Goal: Task Accomplishment & Management: Complete application form

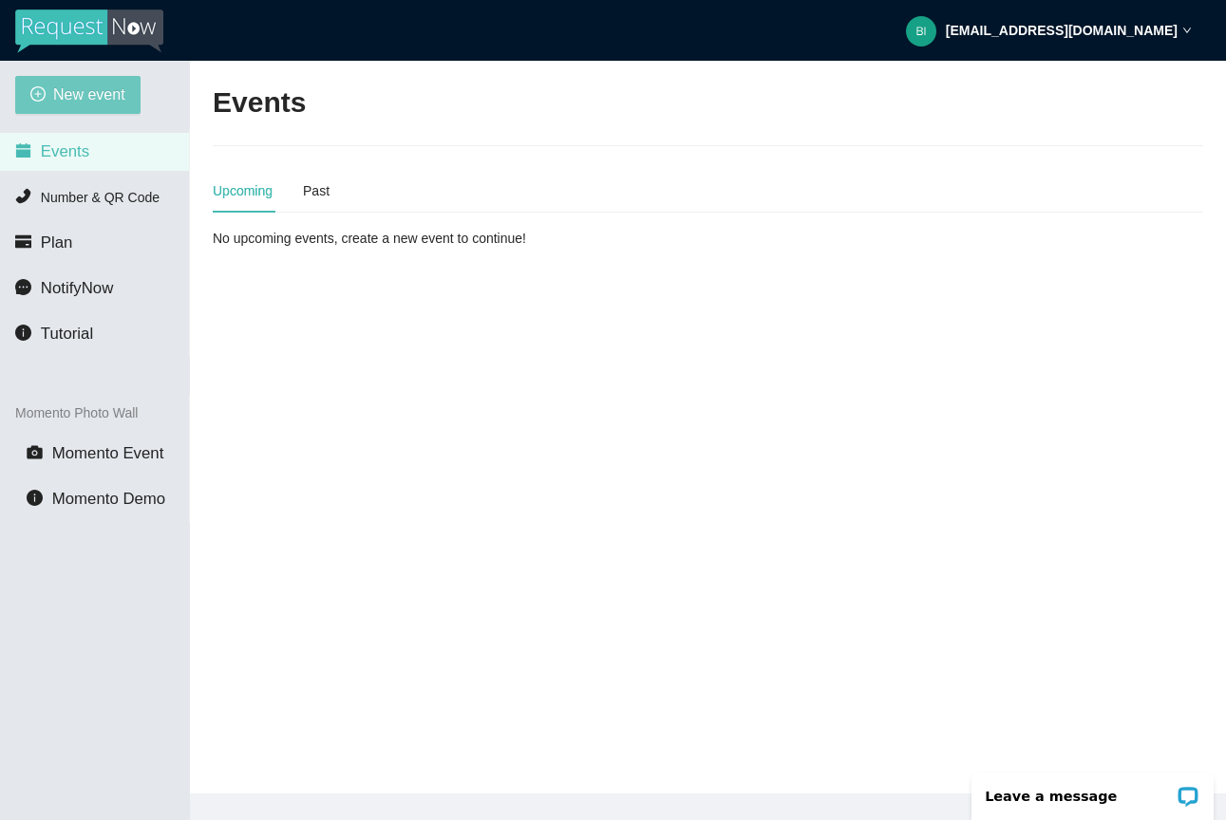
click at [125, 94] on span "New event" at bounding box center [89, 95] width 72 height 24
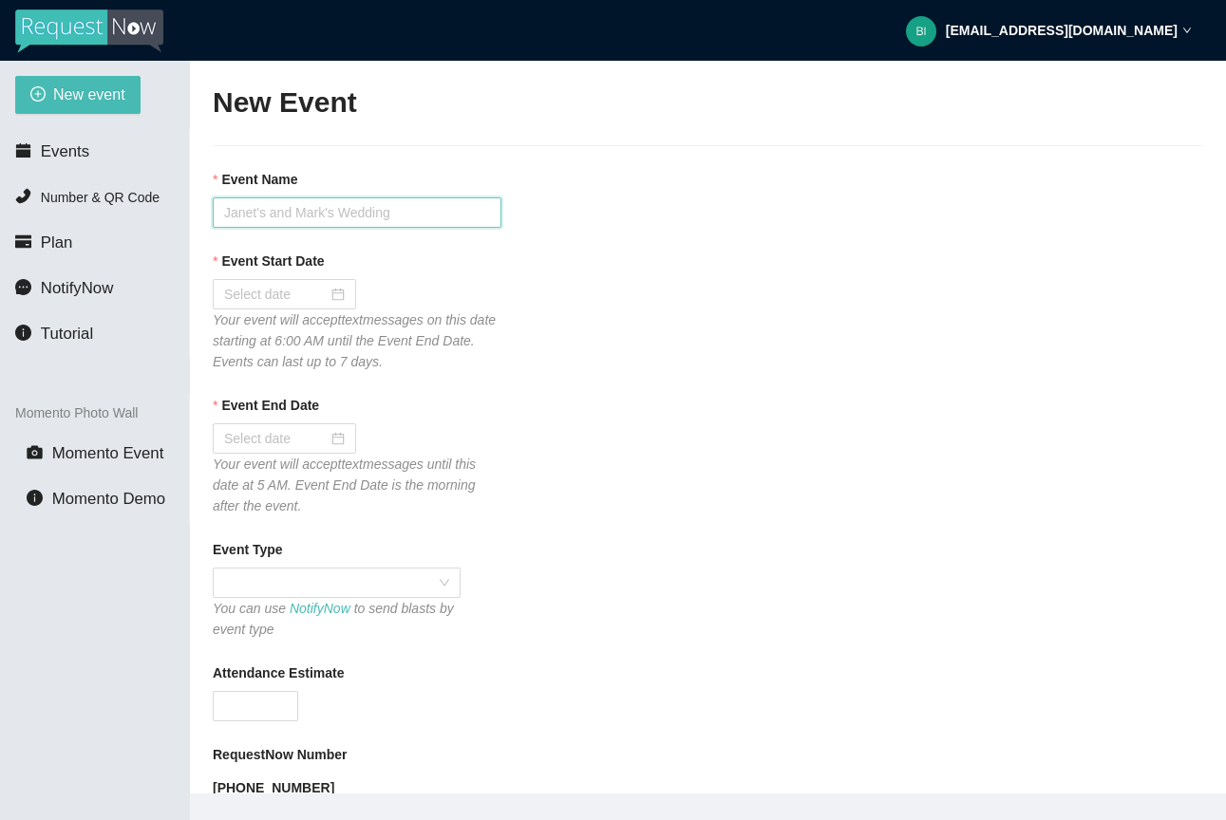
click at [319, 223] on input "Event Name" at bounding box center [357, 213] width 289 height 30
type input "Grand Rapids Light The Night"
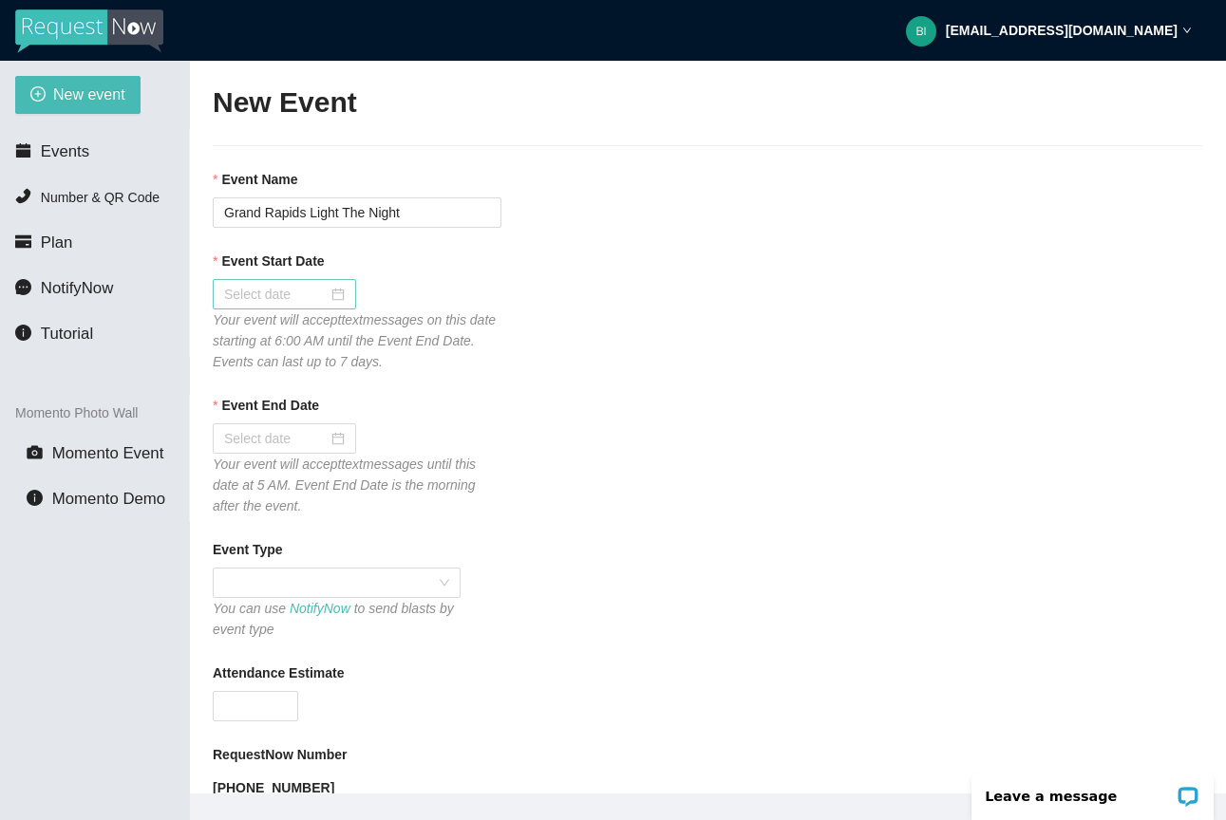
click at [341, 295] on div at bounding box center [284, 294] width 143 height 30
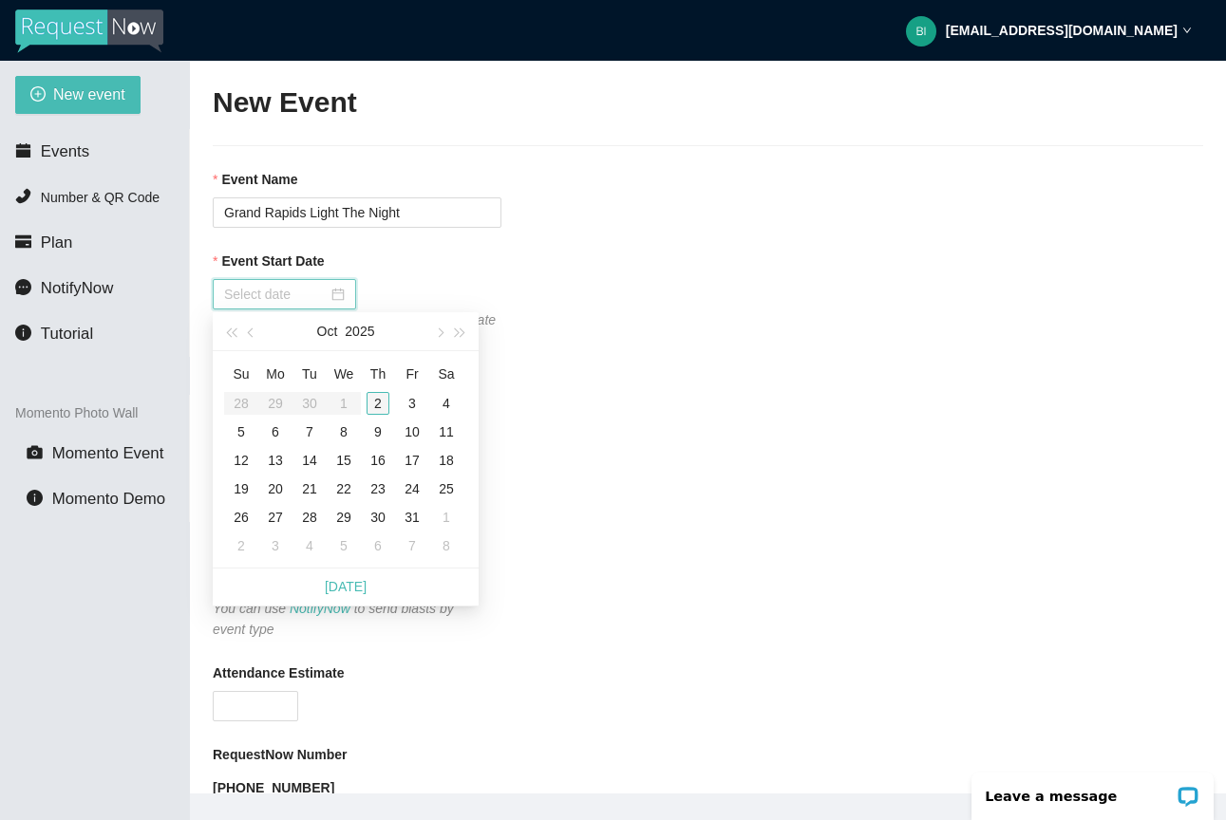
type input "[DATE]"
click at [380, 397] on div "2" at bounding box center [378, 403] width 23 height 23
type input "[DATE]"
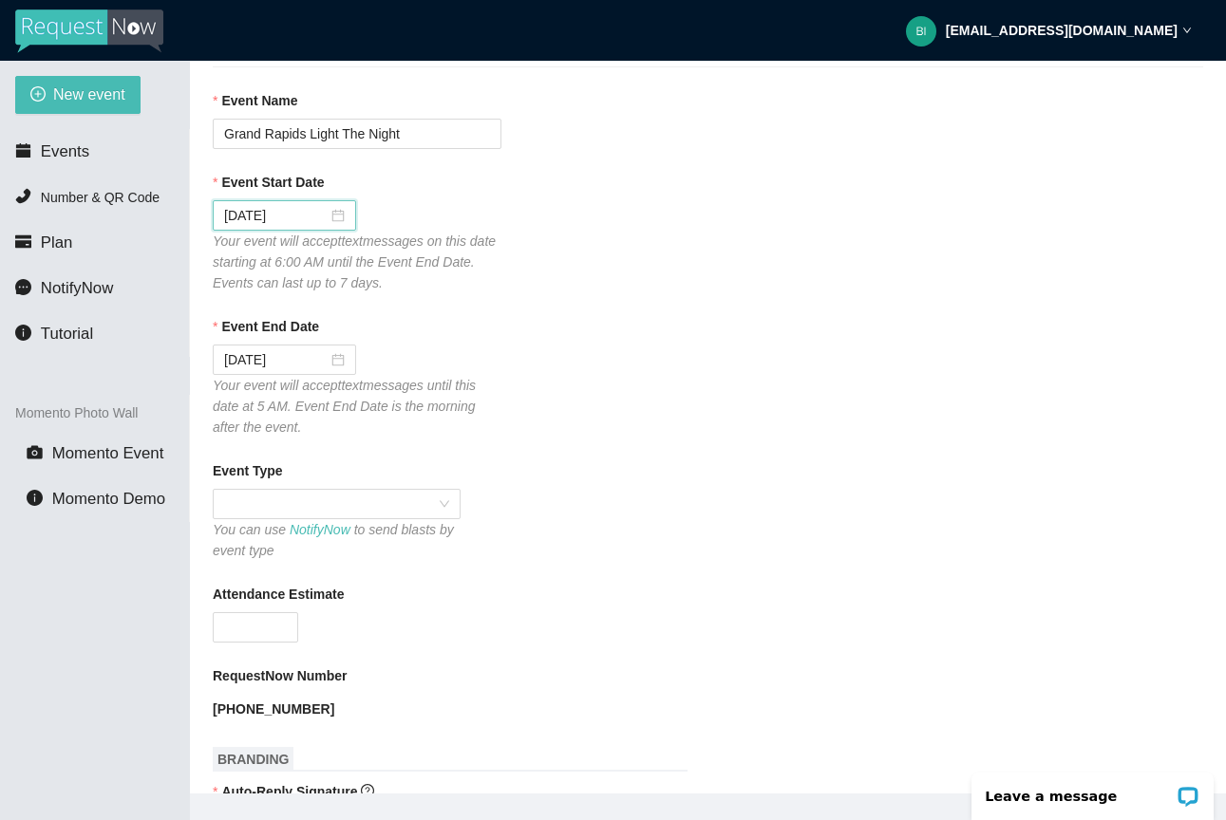
scroll to position [123, 0]
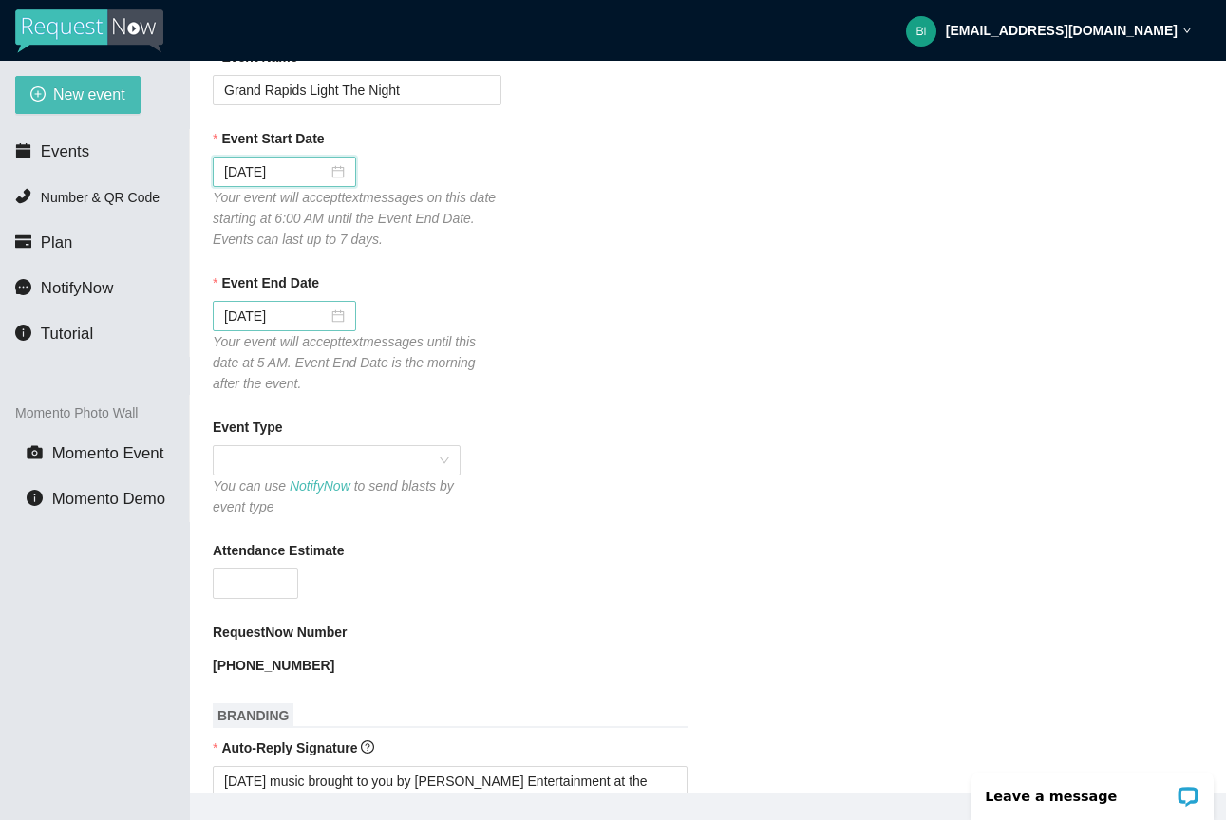
click at [342, 314] on div "[DATE]" at bounding box center [284, 316] width 143 height 30
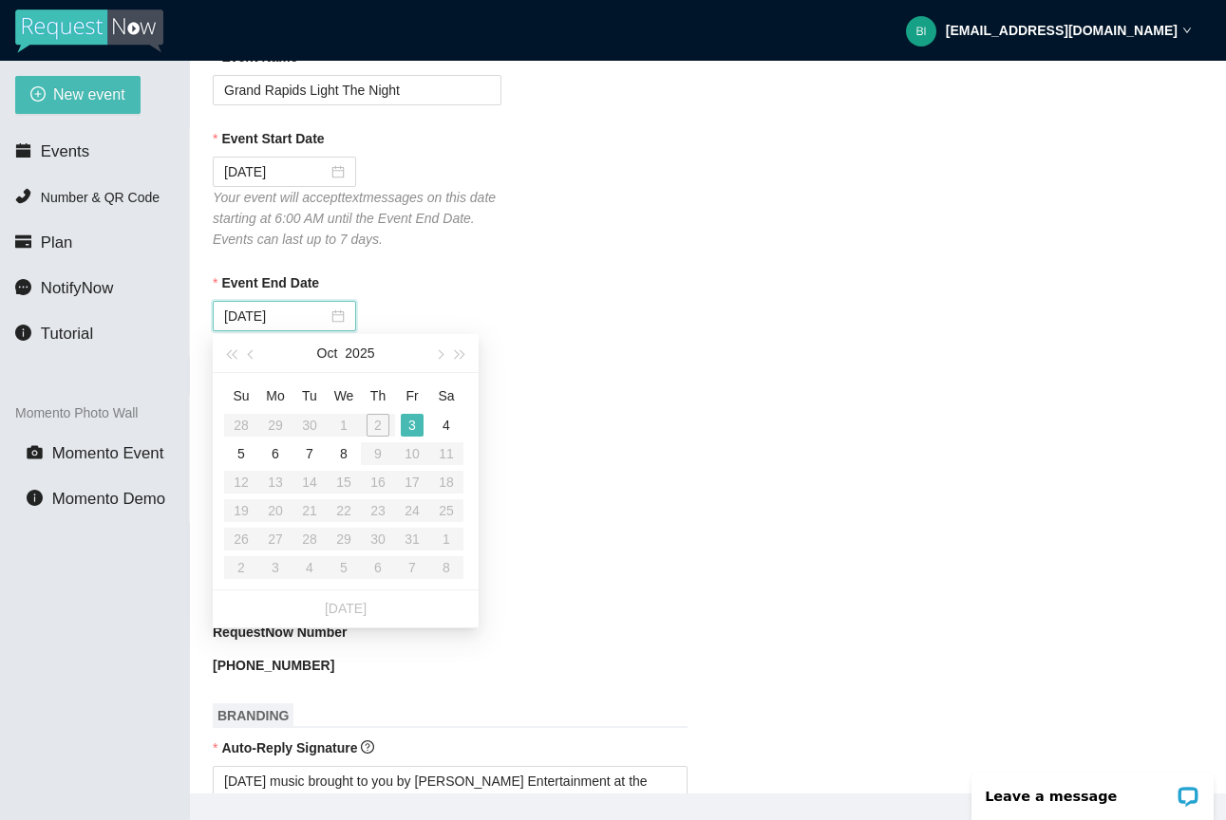
click at [379, 423] on table "Su Mo Tu We Th Fr Sa 28 29 30 1 2 3 4 5 6 7 8 9 10 11 12 13 14 15 16 17 18 19 2…" at bounding box center [343, 481] width 239 height 201
click at [400, 424] on td "3" at bounding box center [412, 425] width 34 height 28
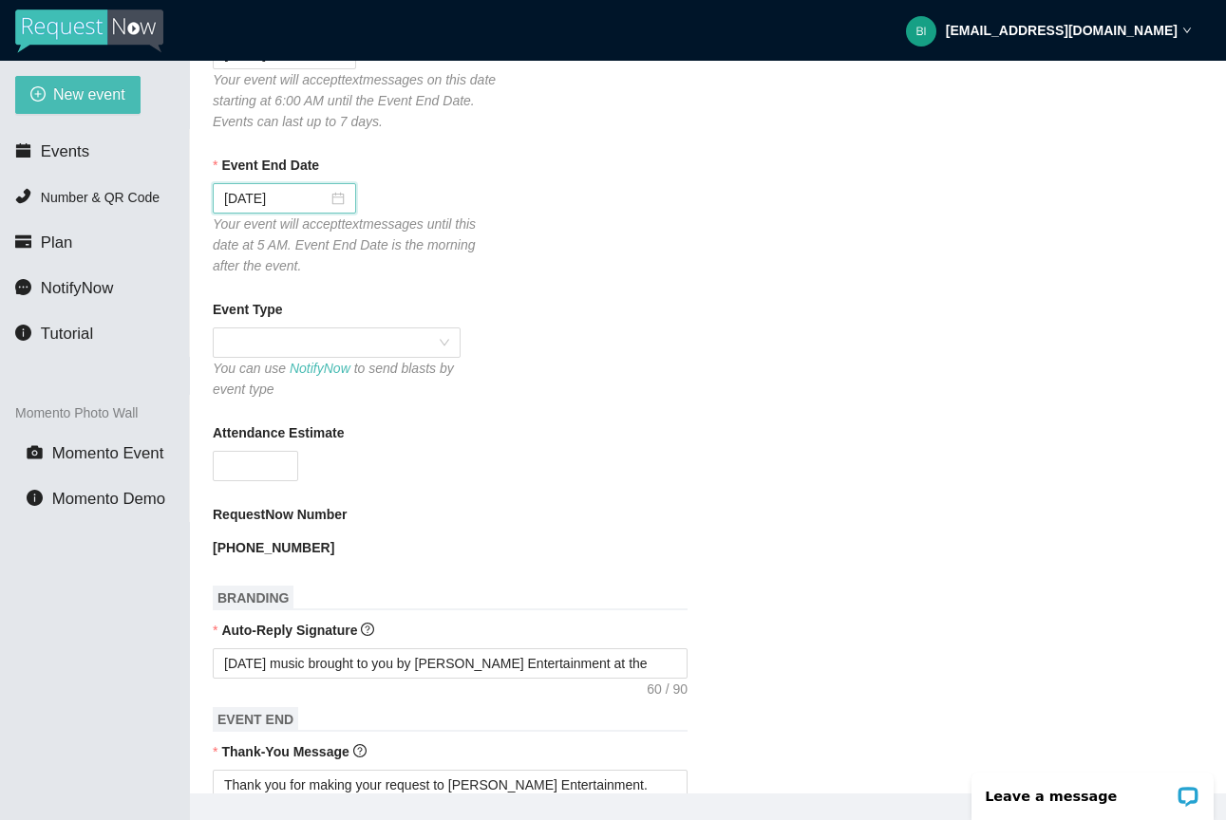
scroll to position [277, 0]
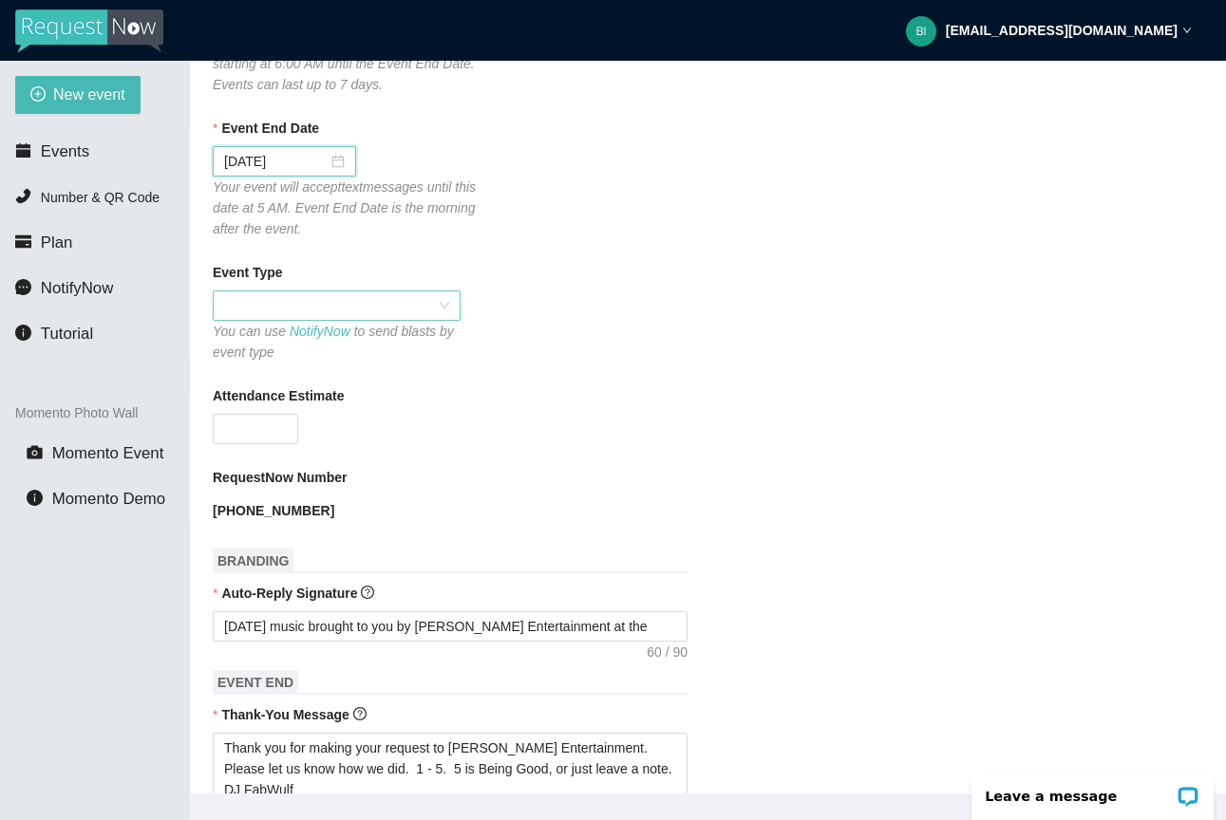
click at [358, 306] on span at bounding box center [336, 306] width 225 height 28
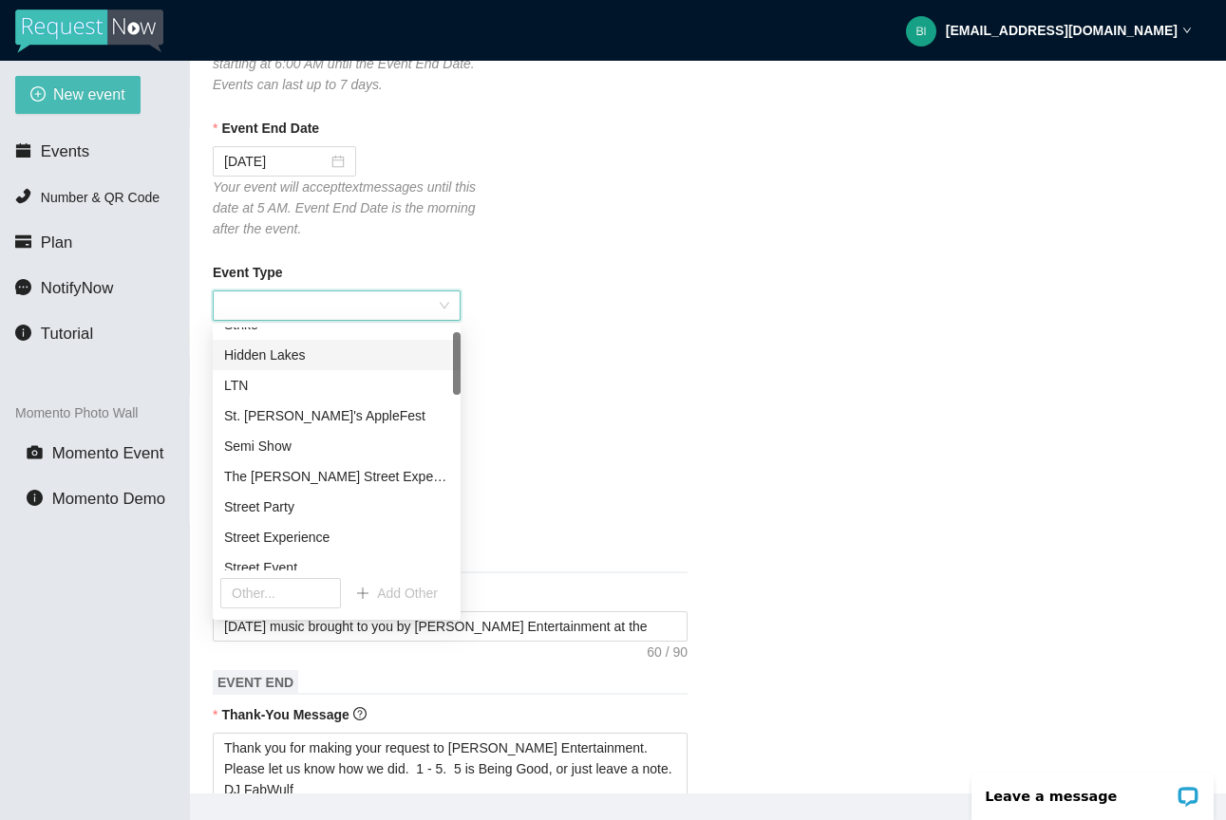
scroll to position [18, 0]
click at [355, 387] on div "LTN" at bounding box center [336, 385] width 225 height 21
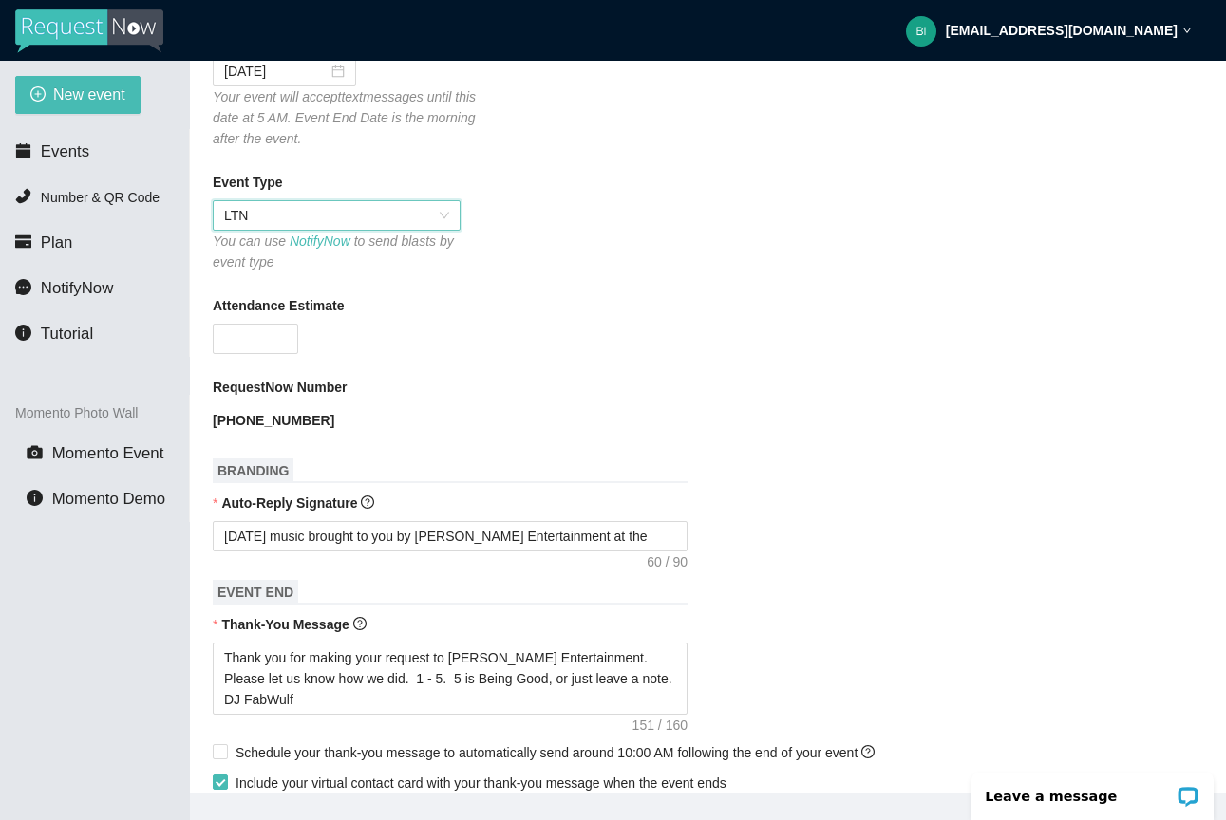
scroll to position [401, 0]
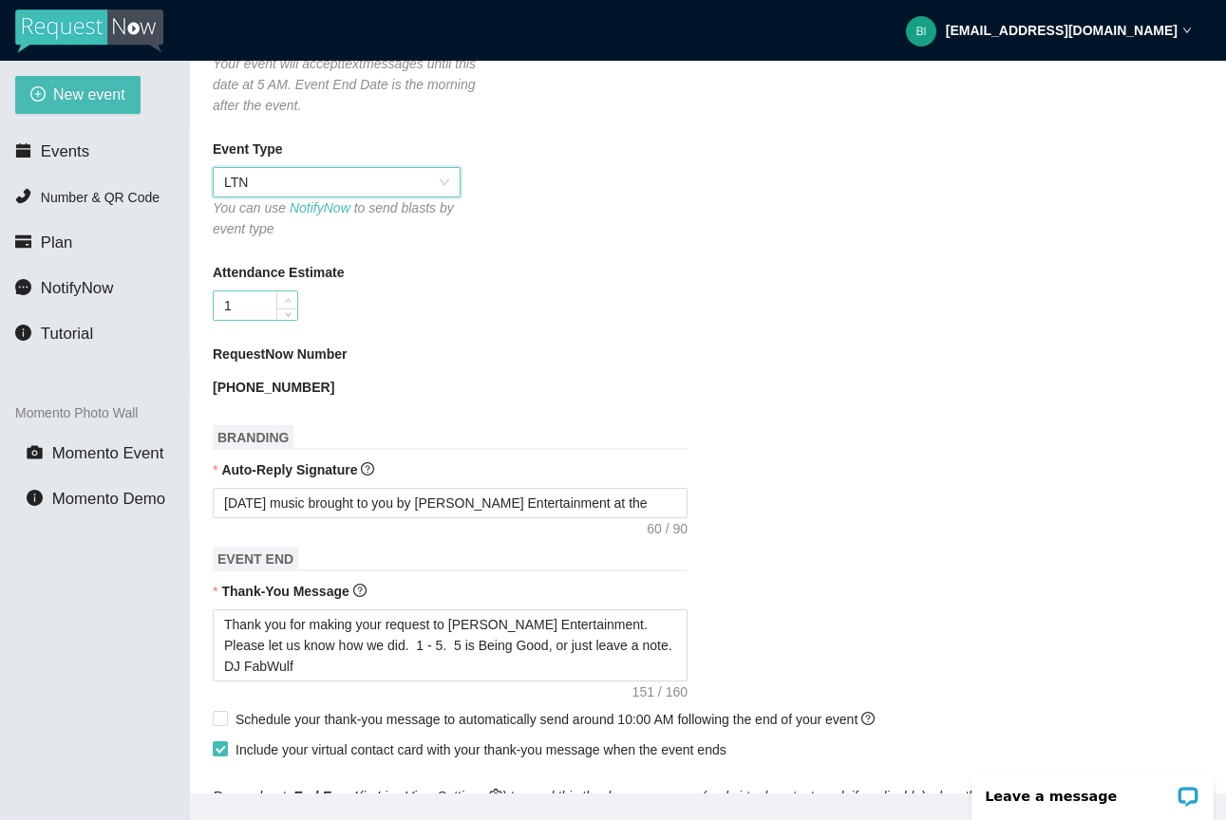
click at [278, 300] on span "Increase Value" at bounding box center [286, 300] width 21 height 17
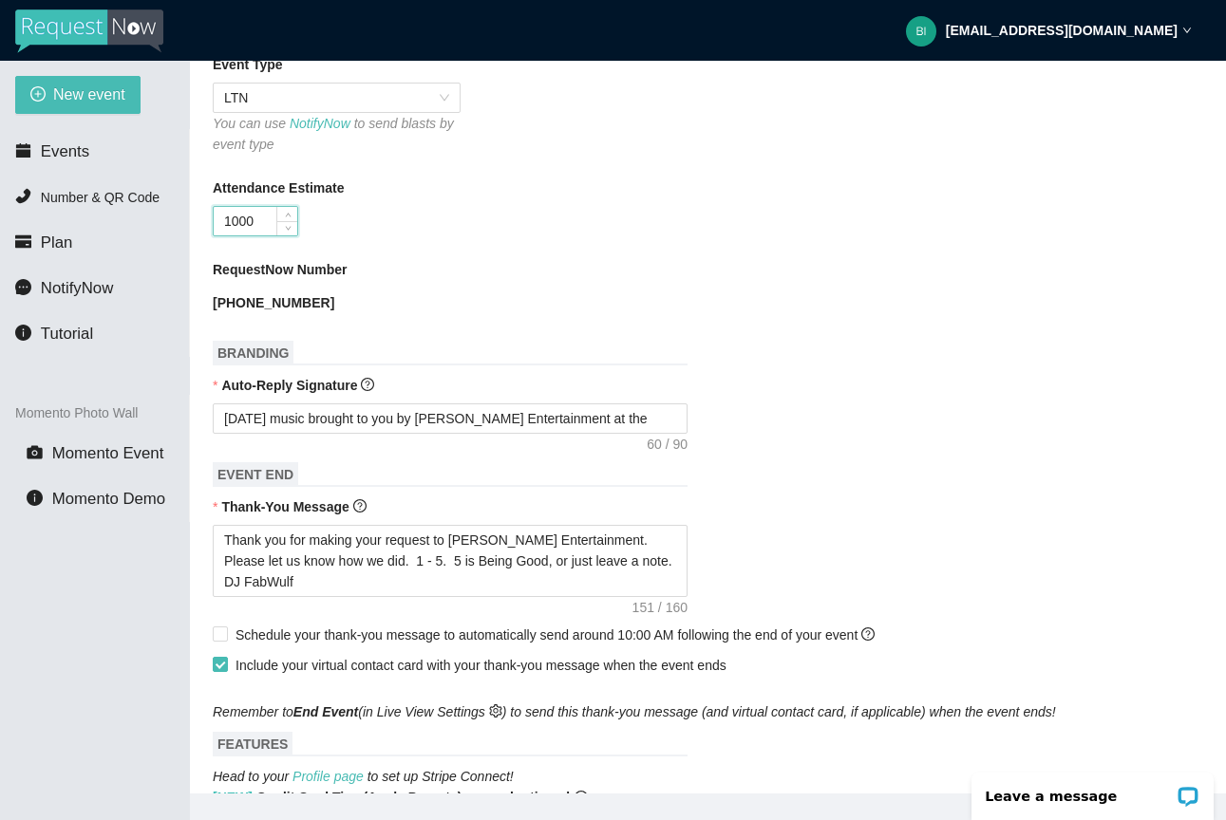
scroll to position [507, 0]
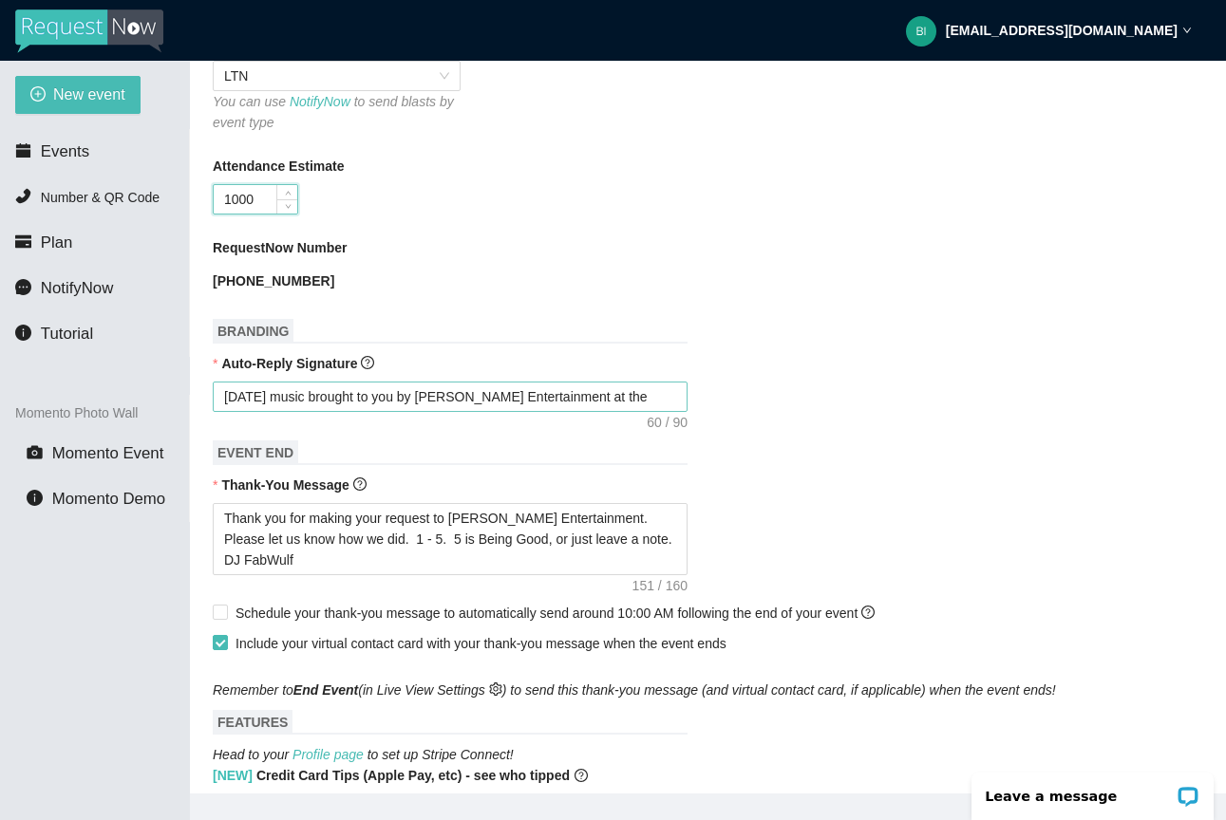
type input "1000"
click at [639, 392] on textarea "[DATE] music brought to you by [PERSON_NAME] Entertainment at the" at bounding box center [450, 397] width 475 height 30
type textarea "[DATE] music brought to you by [PERSON_NAME] Entertainment at th"
type textarea "[DATE] music brought to you by [PERSON_NAME] Entertainment at t"
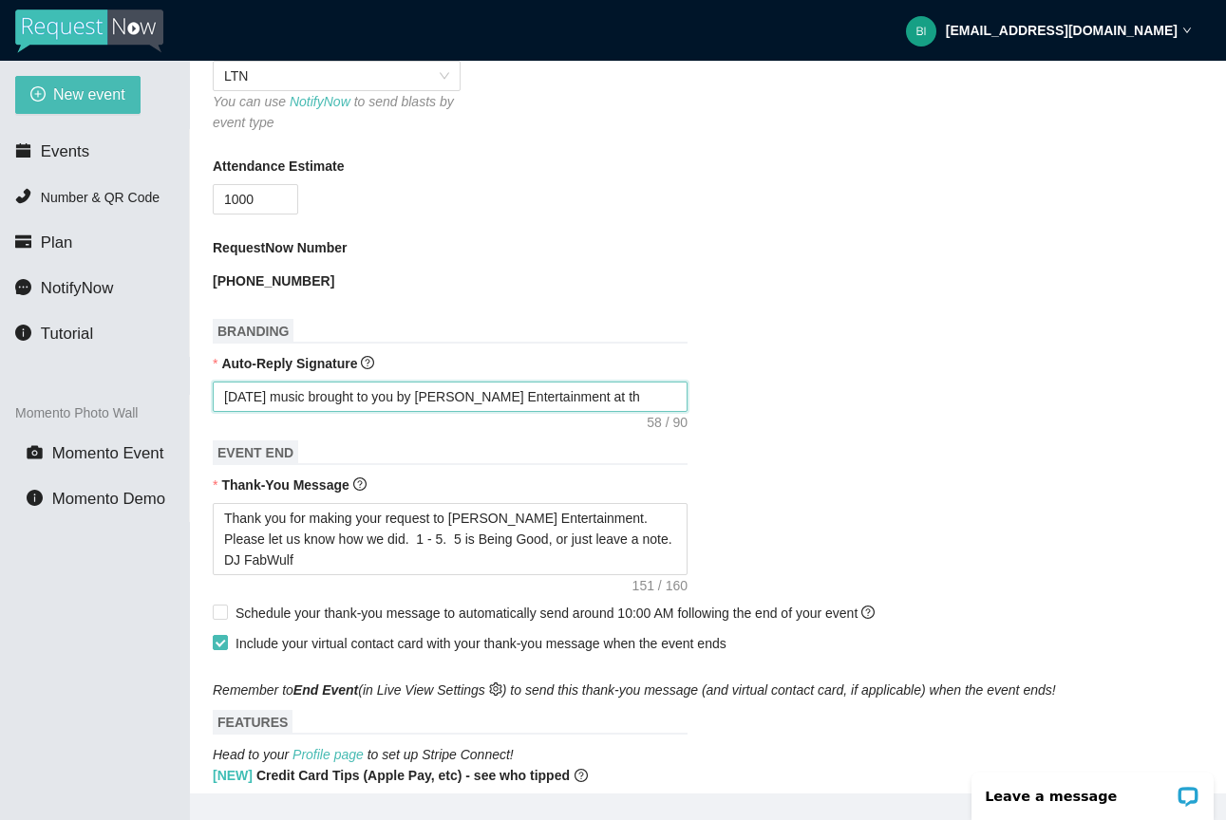
type textarea "[DATE] music brought to you by [PERSON_NAME] Entertainment at t"
type textarea "[DATE] music brought to you by [PERSON_NAME] Entertainment at"
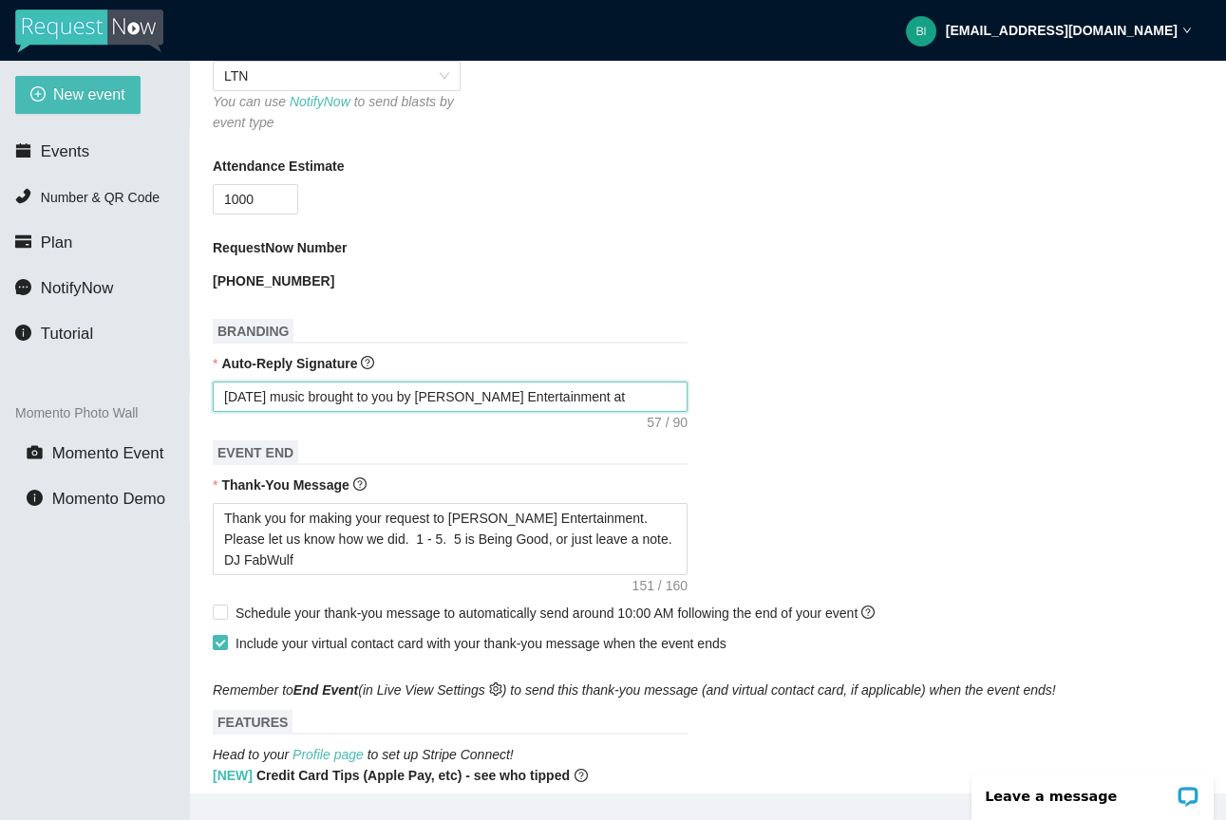
type textarea "Today's music brought to you by Young's Entertainment a"
type textarea "Today's music brought to you by Young's Entertainment"
type textarea "Today's music brought to you by Young's Entertainment G"
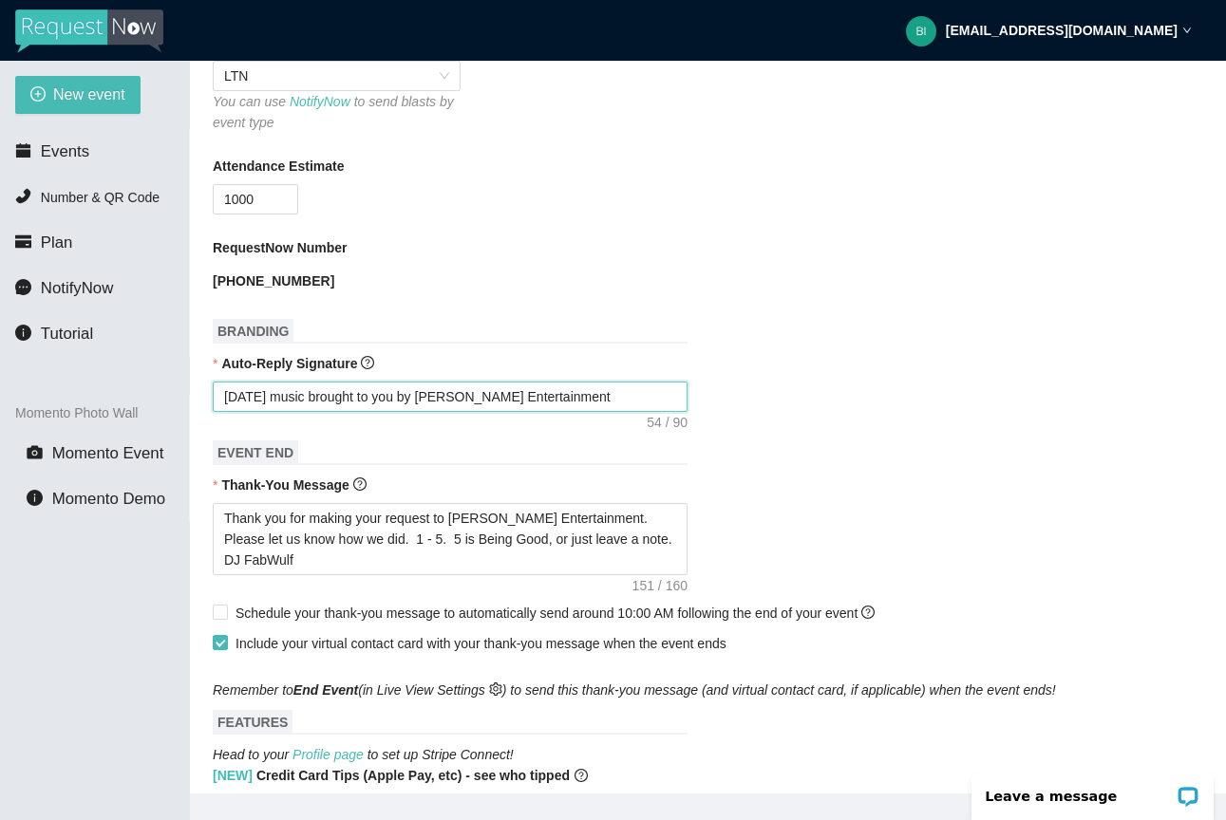
type textarea "Today's music brought to you by Young's Entertainment G"
type textarea "Today's music brought to you by Young's Entertainment Gr"
type textarea "Today's music brought to you by Young's Entertainment G"
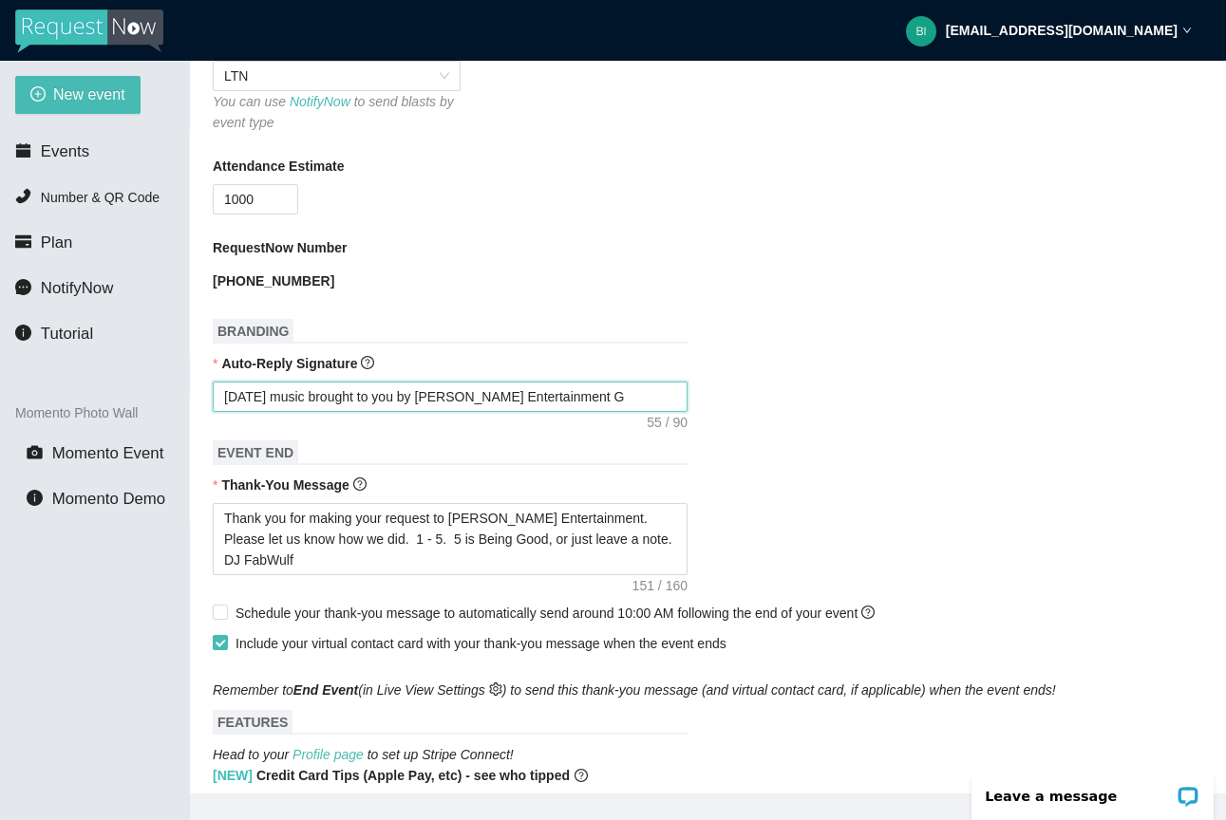
type textarea "Today's music brought to you by Young's Entertainment"
type textarea "Today's music brought to you by Young's Entertainment a"
type textarea "[DATE] music brought to you by [PERSON_NAME] Entertainment at"
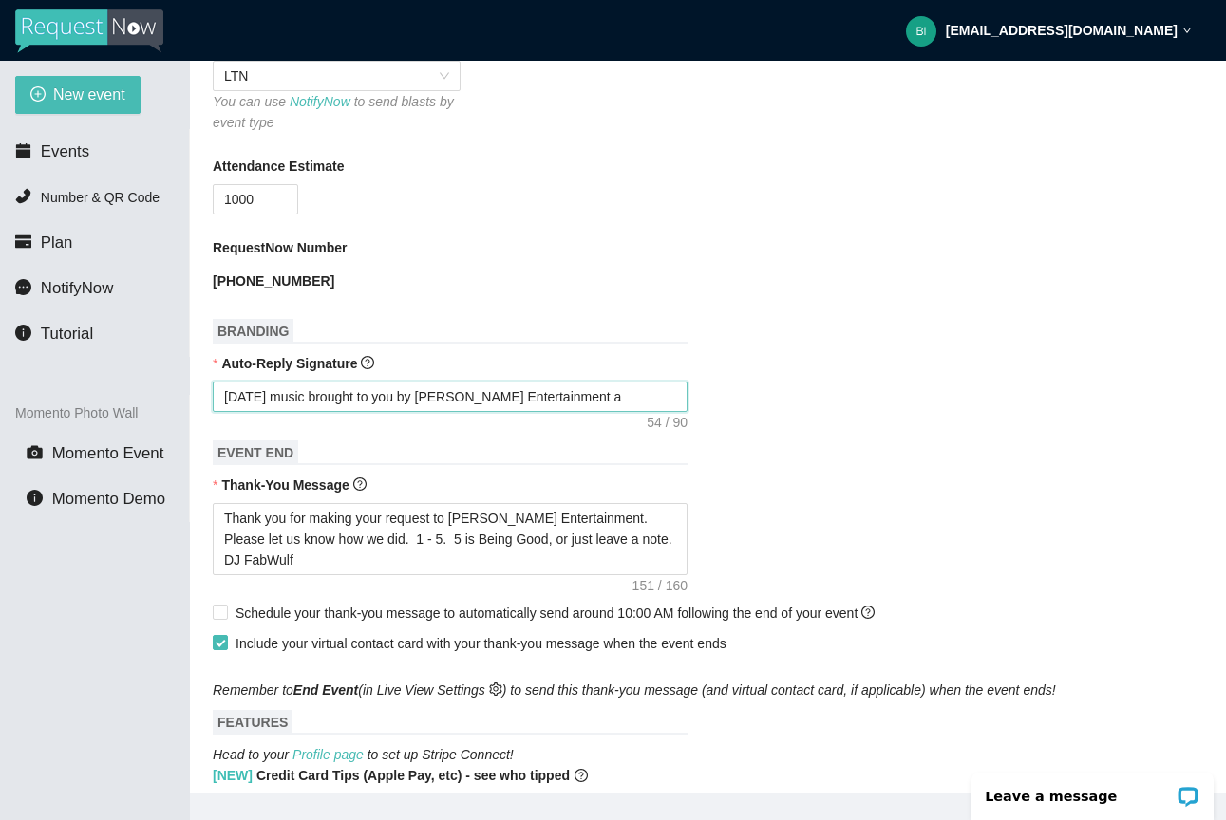
type textarea "[DATE] music brought to you by [PERSON_NAME] Entertainment at"
type textarea "[DATE] music brought to you by [PERSON_NAME] Entertainment at t"
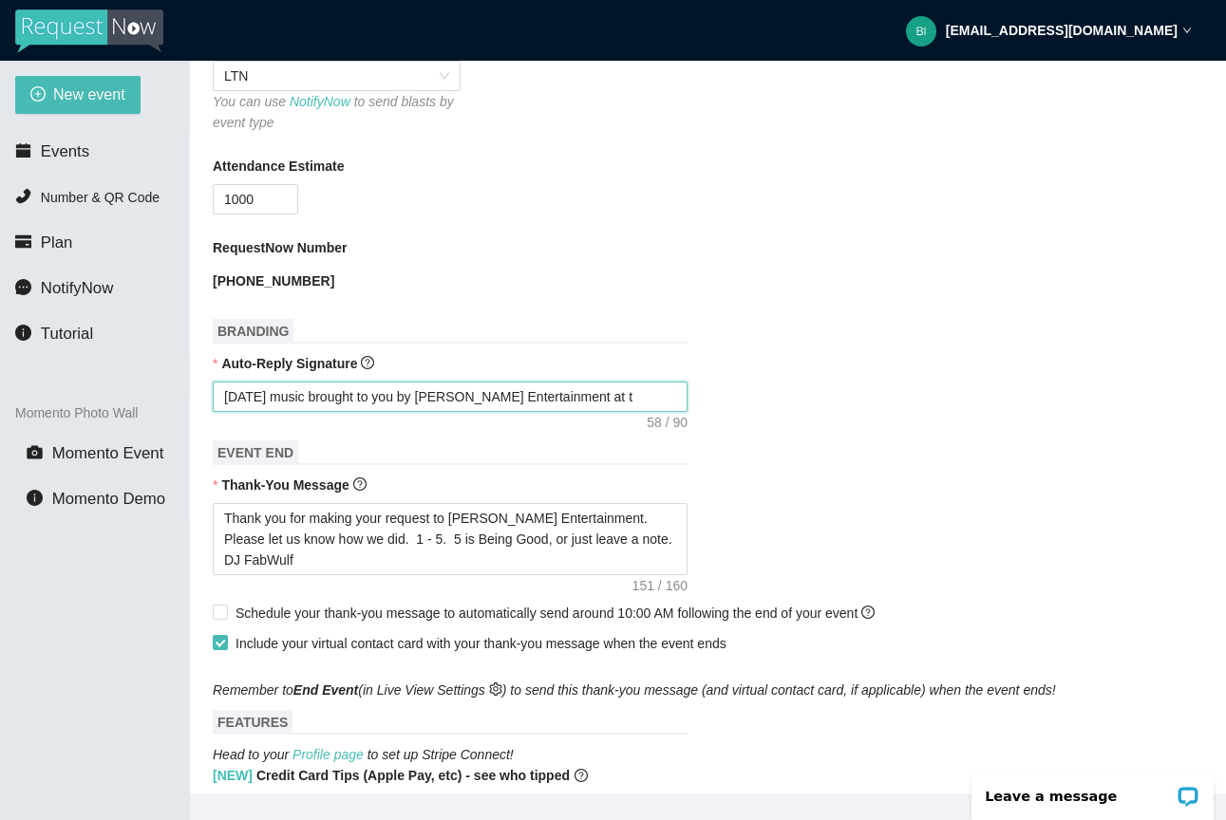
type textarea "[DATE] music brought to you by [PERSON_NAME] Entertainment at th"
type textarea "[DATE] music brought to you by [PERSON_NAME] Entertainment at t"
type textarea "[DATE] music brought to you by [PERSON_NAME] Entertainment at"
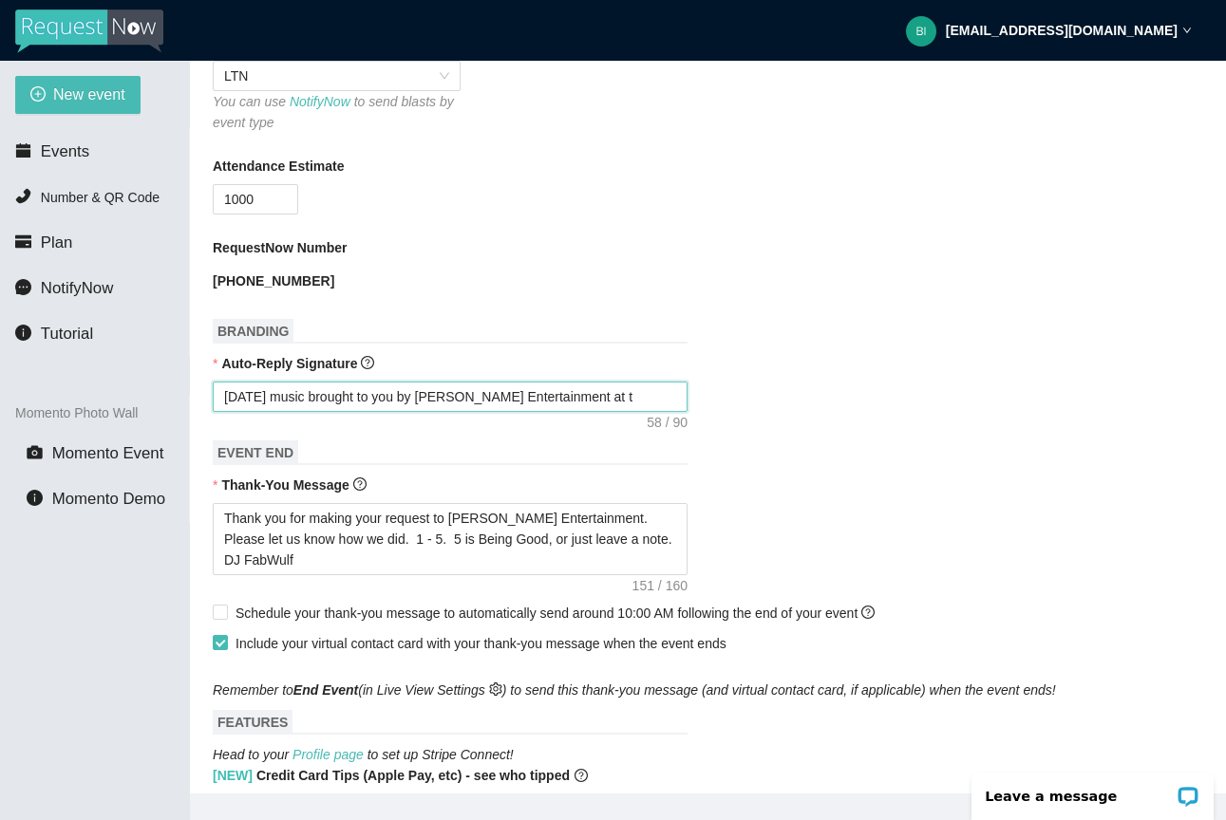
type textarea "[DATE] music brought to you by [PERSON_NAME] Entertainment at"
type textarea "[DATE] music brought to you by [PERSON_NAME] Entertainment at T"
type textarea "[DATE] music brought to you by [PERSON_NAME] Entertainment at Th"
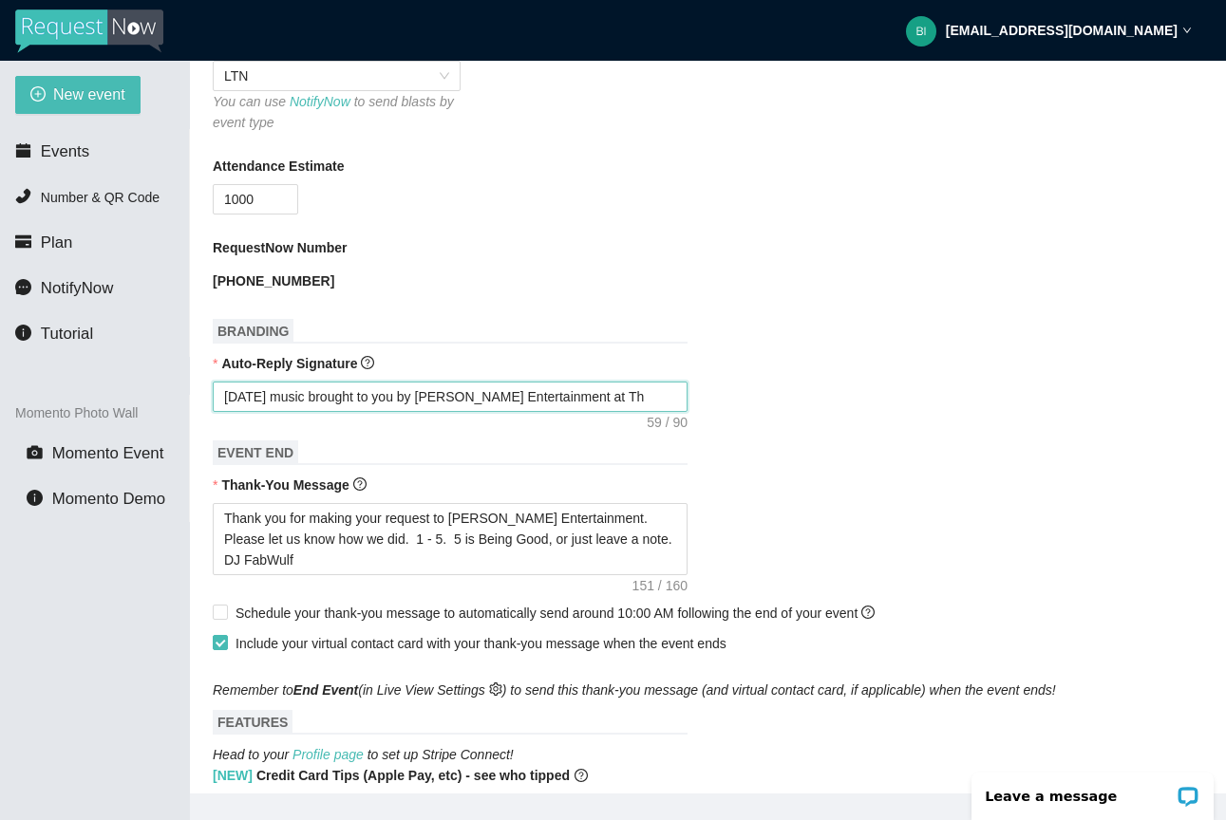
type textarea "[DATE] music brought to you by [PERSON_NAME] Entertainment at The"
type textarea "[DATE] music brought to you by [PERSON_NAME] Entertainment at Th"
type textarea "[DATE] music brought to you by [PERSON_NAME] Entertainment at The"
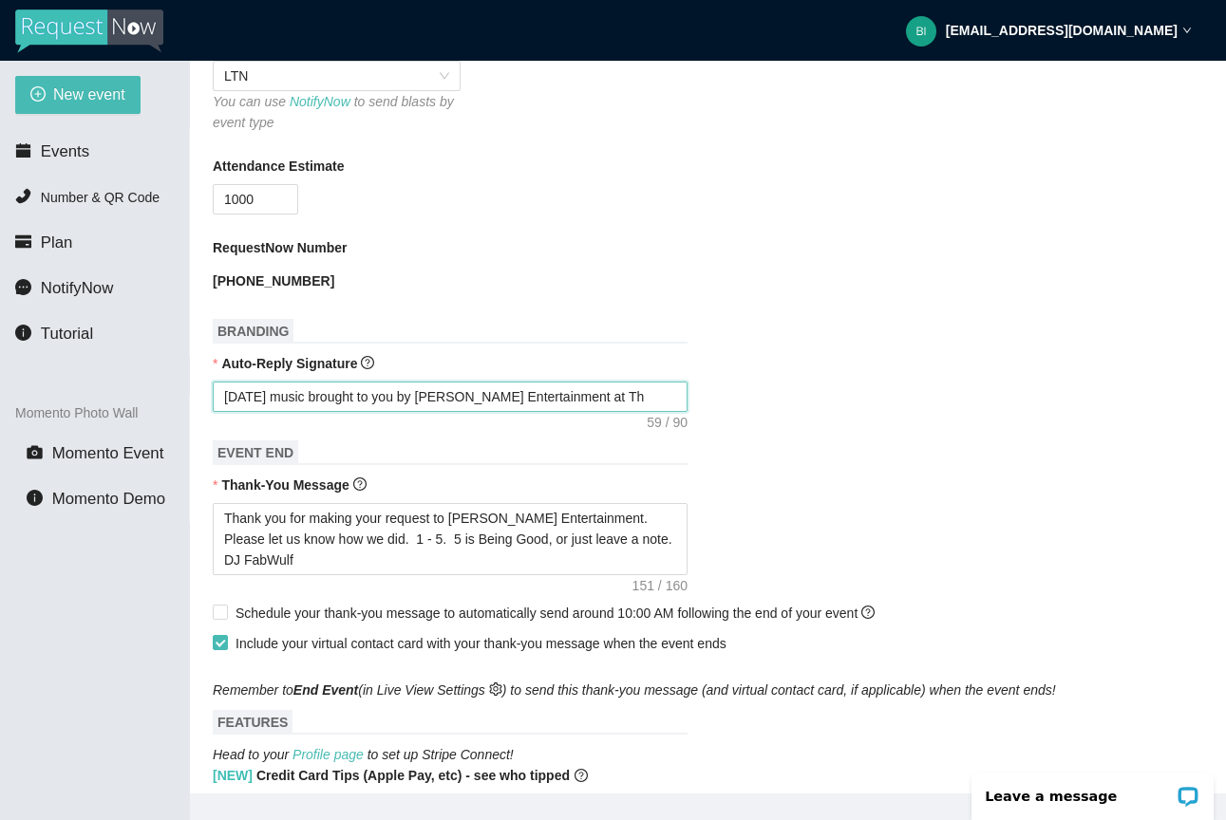
type textarea "[DATE] music brought to you by [PERSON_NAME] Entertainment at The"
type textarea "Today's music brought to you by Young's Entertainment at The G"
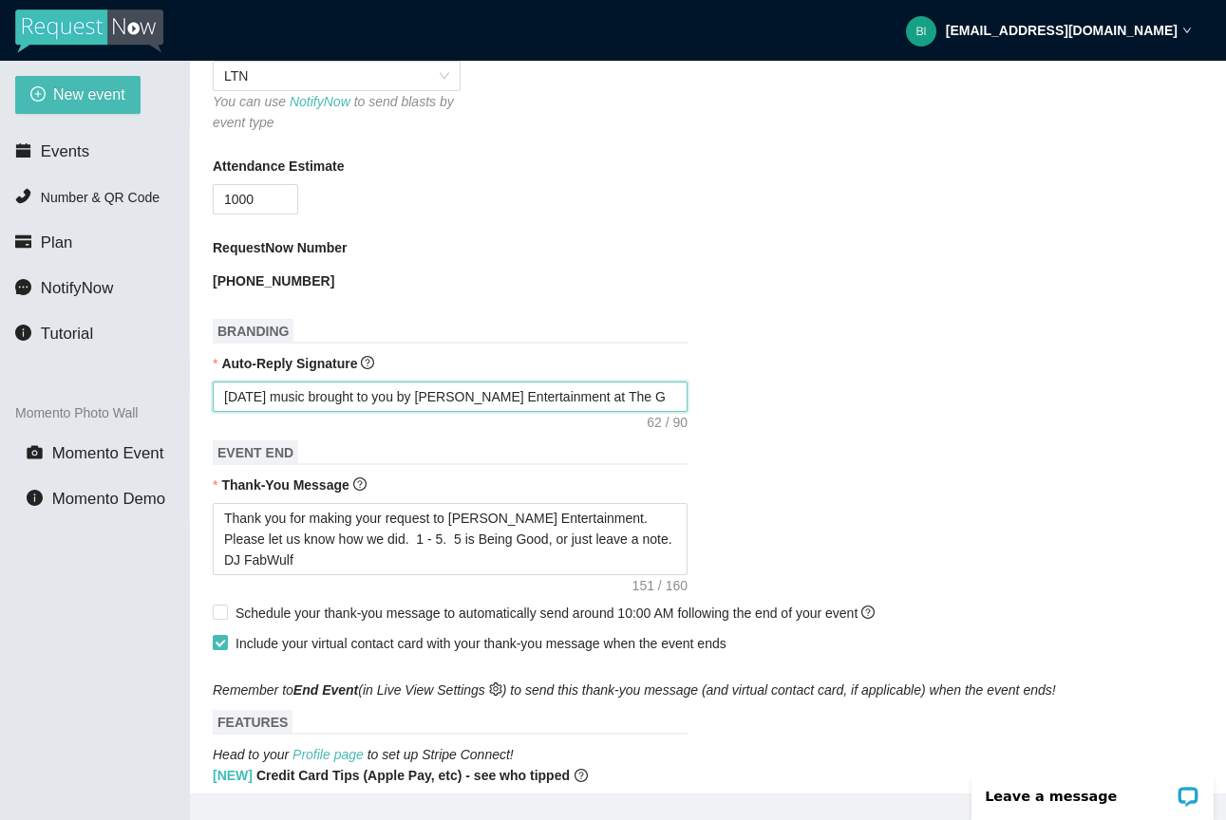
type textarea "[DATE] music brought to you by [PERSON_NAME] Entertainment at The"
type textarea "[DATE] music brought to you by [PERSON_NAME] Entertainment at Th"
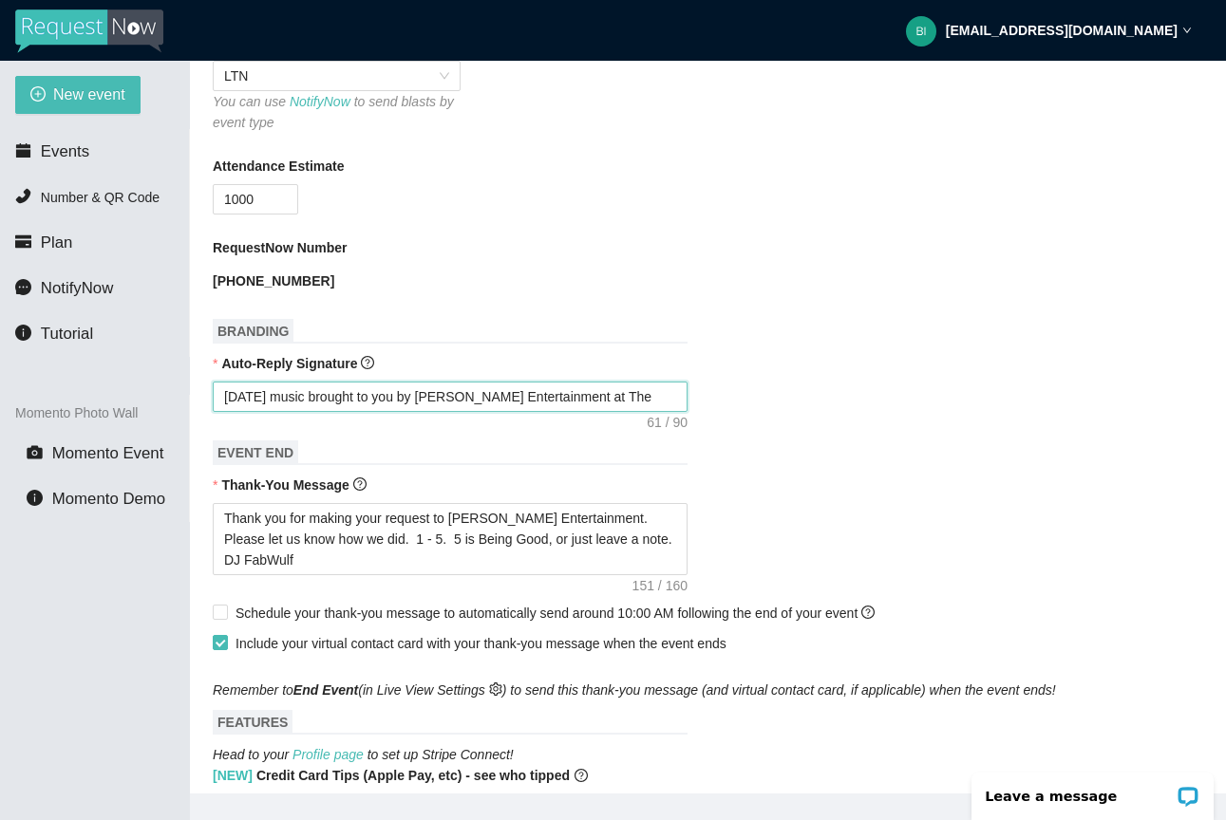
type textarea "[DATE] music brought to you by [PERSON_NAME] Entertainment at Th"
type textarea "[DATE] music brought to you by [PERSON_NAME] Entertainment at T"
type textarea "[DATE] music brought to you by [PERSON_NAME] Entertainment at"
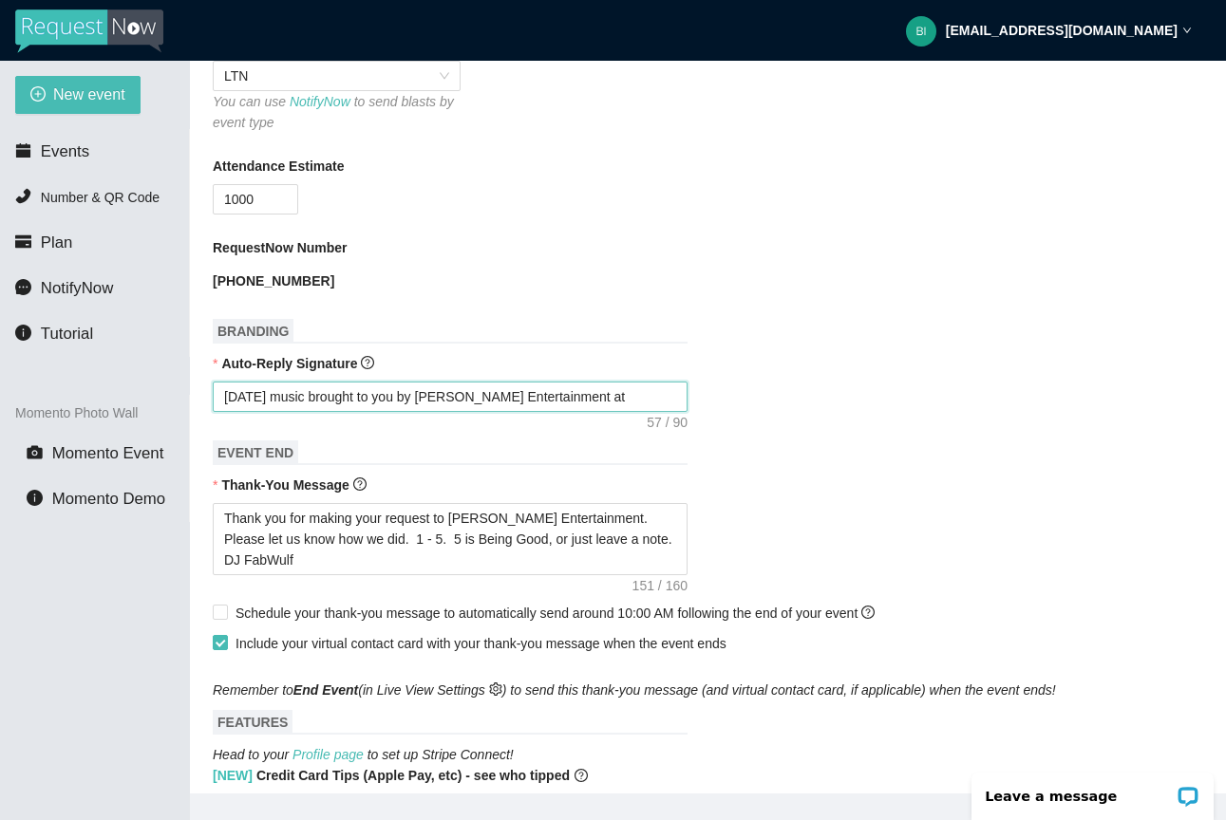
type textarea "[DATE] music brought to you by [PERSON_NAME] Entertainment at G"
type textarea "[DATE] music brought to you by [PERSON_NAME] Entertainment at Gr"
type textarea "[DATE] music brought to you by [PERSON_NAME] Entertainment at [GEOGRAPHIC_DATA]"
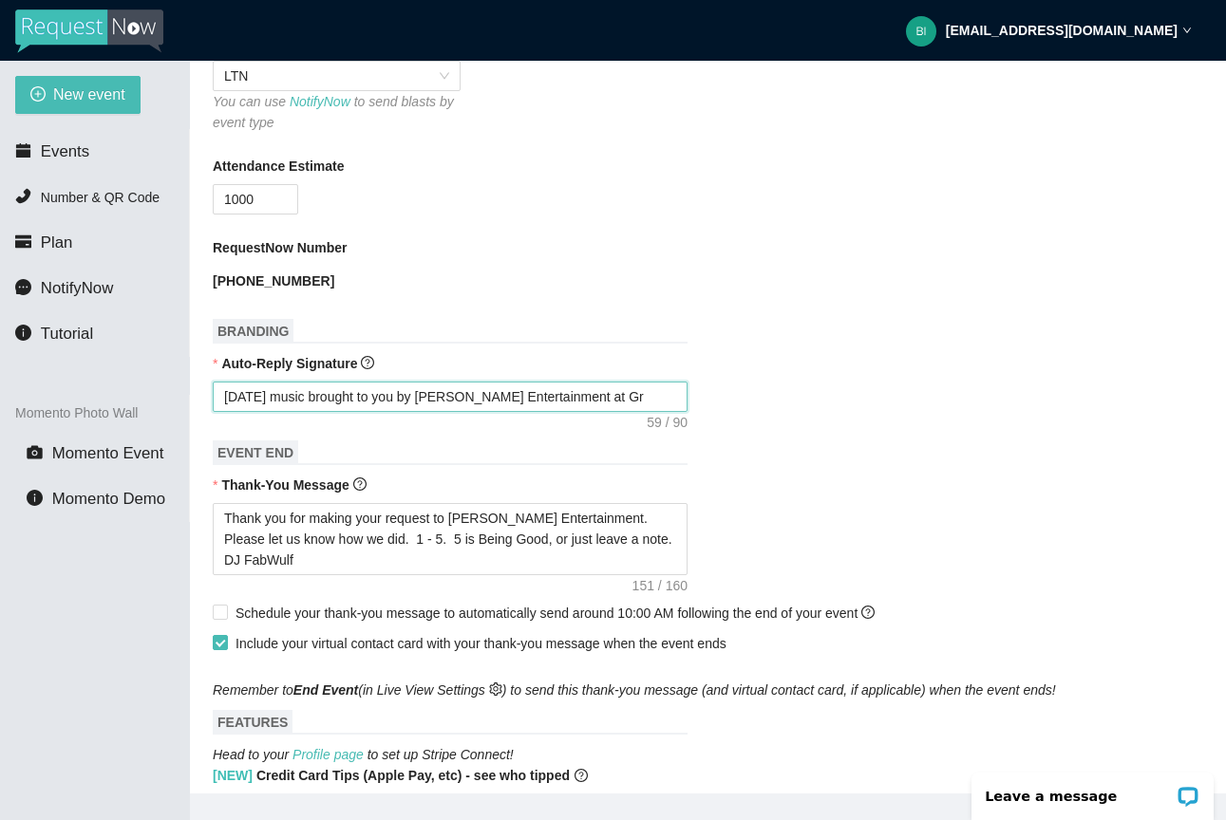
type textarea "[DATE] music brought to you by [PERSON_NAME] Entertainment at [GEOGRAPHIC_DATA]"
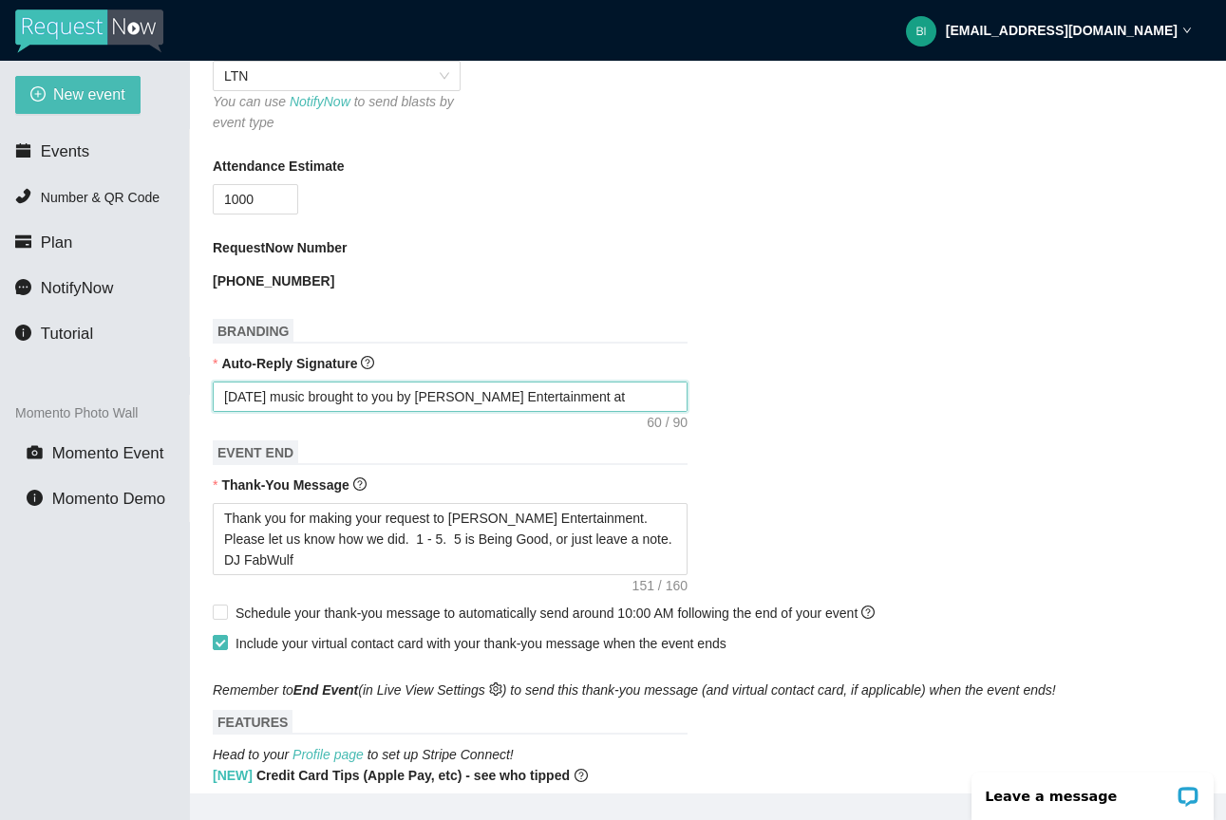
type textarea "[DATE] music brought to you by [PERSON_NAME] Entertainment at [GEOGRAPHIC_DATA]"
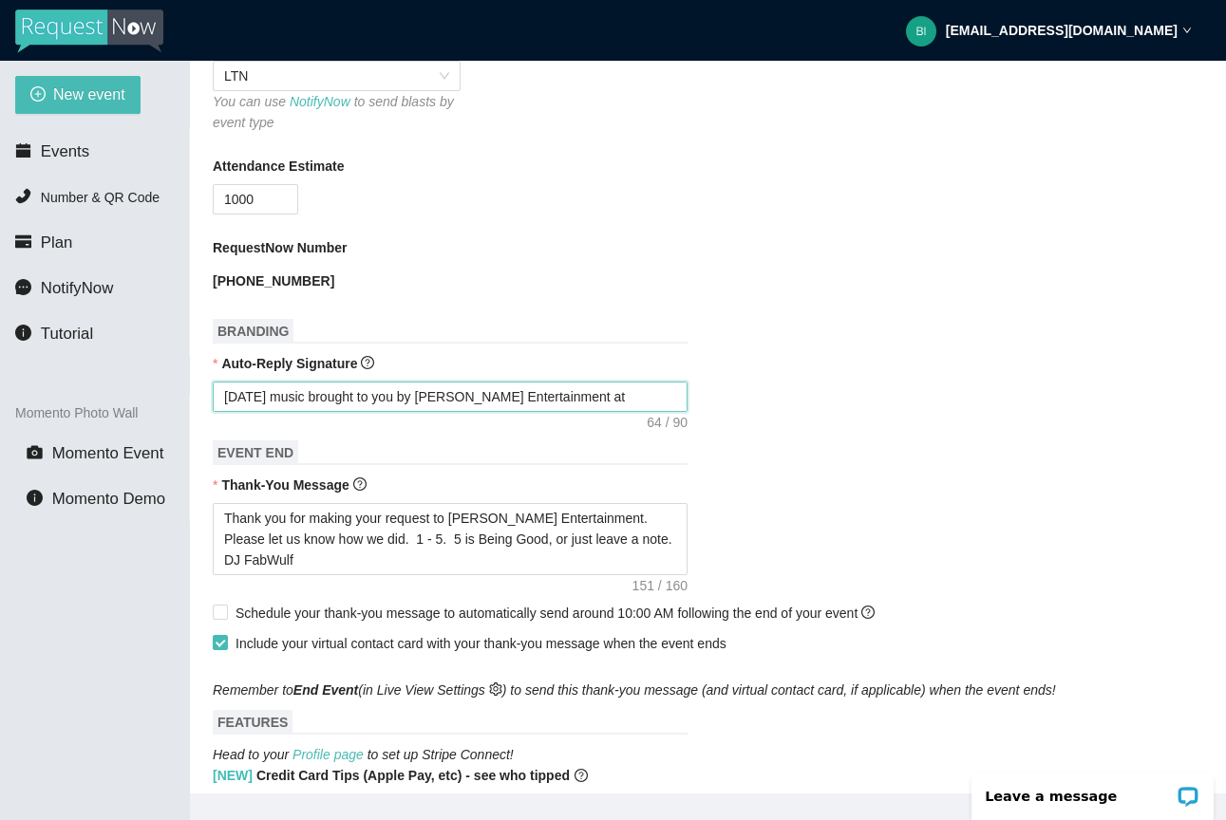
type textarea "[DATE] music brought to you by [PERSON_NAME] Entertainment at [GEOGRAPHIC_DATA]"
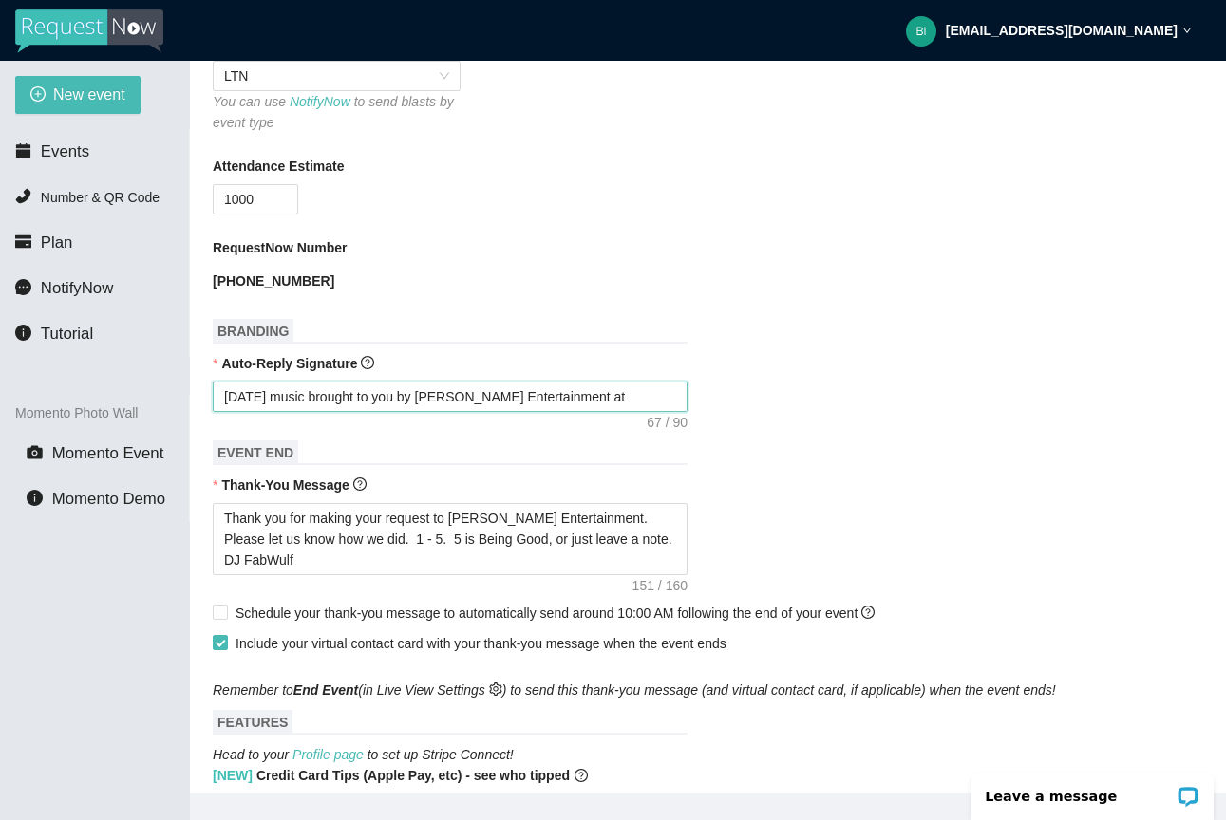
type textarea "[DATE] music brought to you by [PERSON_NAME] Entertainment at [GEOGRAPHIC_DATA]"
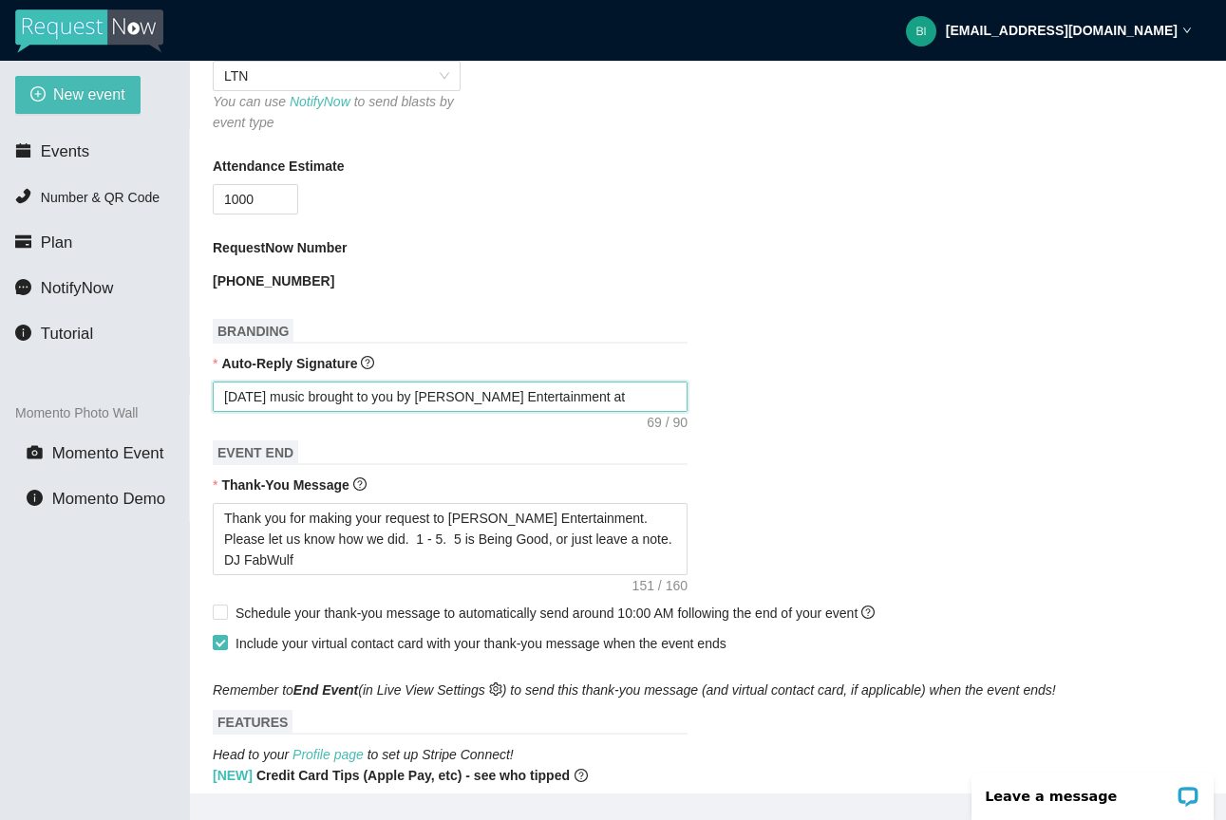
type textarea "[DATE] music brought to you by [PERSON_NAME] Entertainment at [GEOGRAPHIC_DATA]"
type textarea "[DATE] music brought to you by [PERSON_NAME] Entertainment at [GEOGRAPHIC_DATA]…"
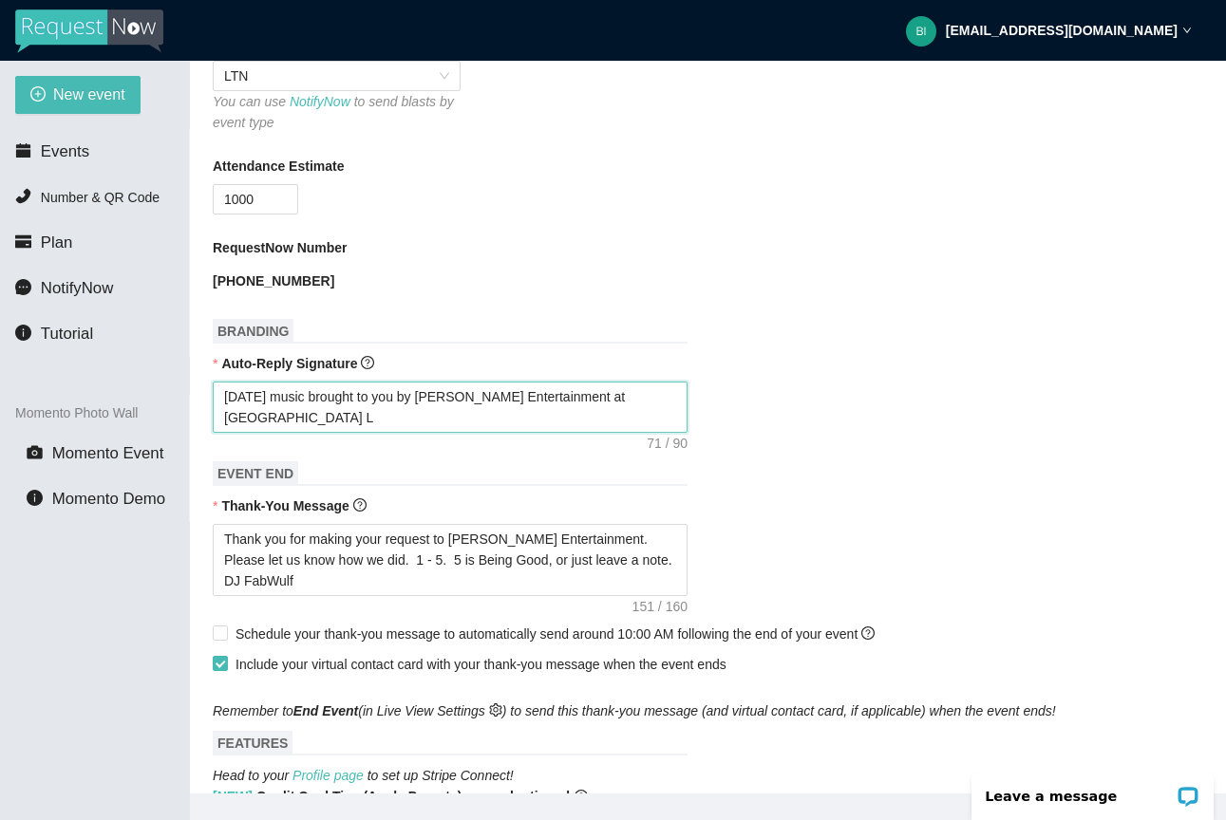
type textarea "[DATE] music brought to you by [PERSON_NAME] Entertainment at [GEOGRAPHIC_DATA]…"
type textarea "[DATE] music brought to you by [PERSON_NAME] Entertainment at [GEOGRAPHIC_DATA]"
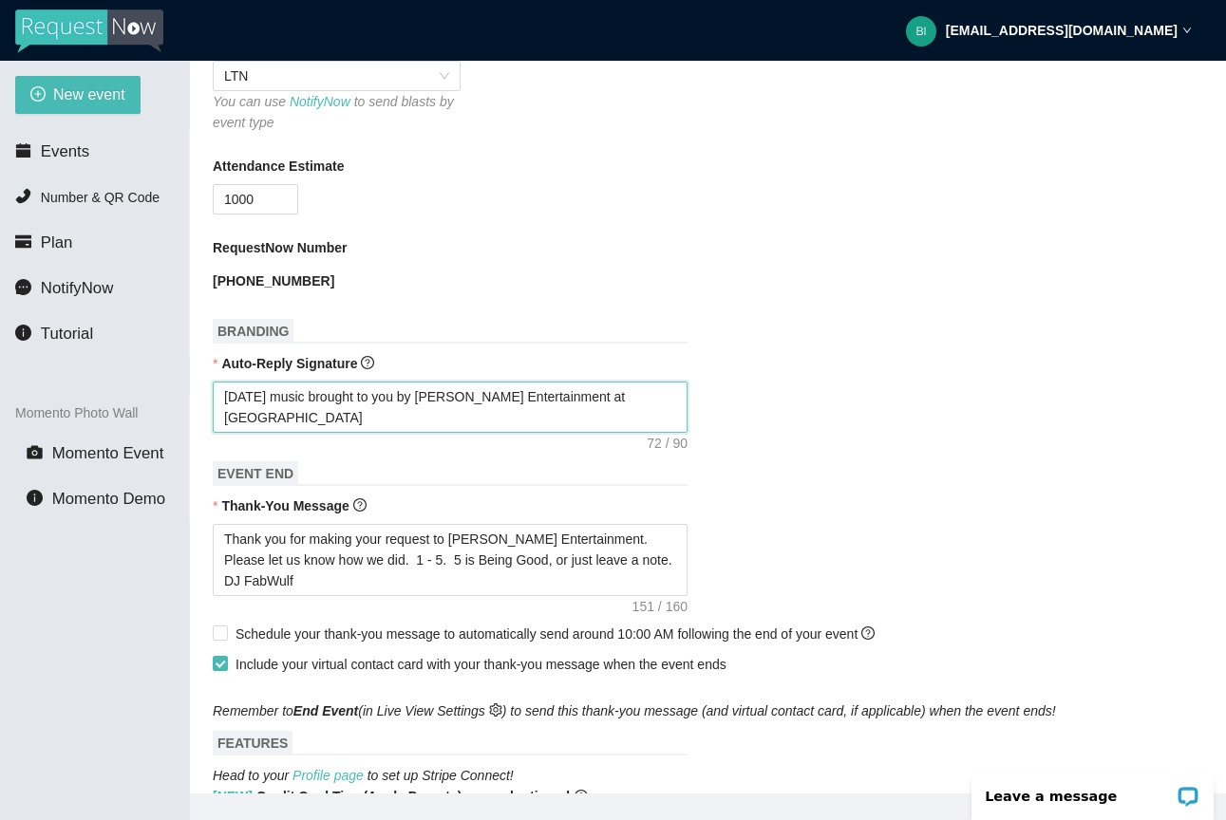
type textarea "[DATE] music brought to you by [PERSON_NAME] Entertainment at [GEOGRAPHIC_DATA]"
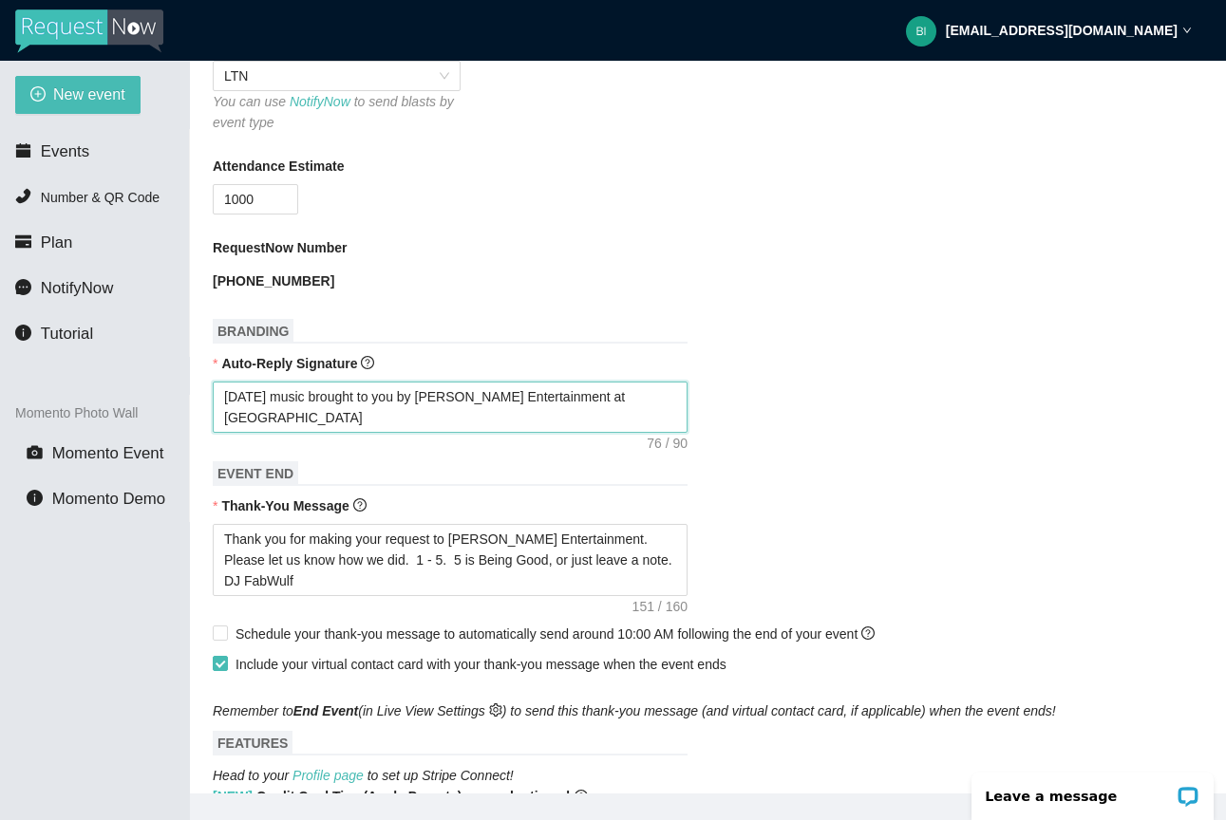
type textarea "[DATE] music brought to you by [PERSON_NAME] Entertainment at [GEOGRAPHIC_DATA]…"
type textarea "[DATE] music brought to you by [PERSON_NAME] Entertainment at [GEOGRAPHIC_DATA]"
type textarea "[DATE] music brought to you by [PERSON_NAME] Entertainment at [GEOGRAPHIC_DATA]…"
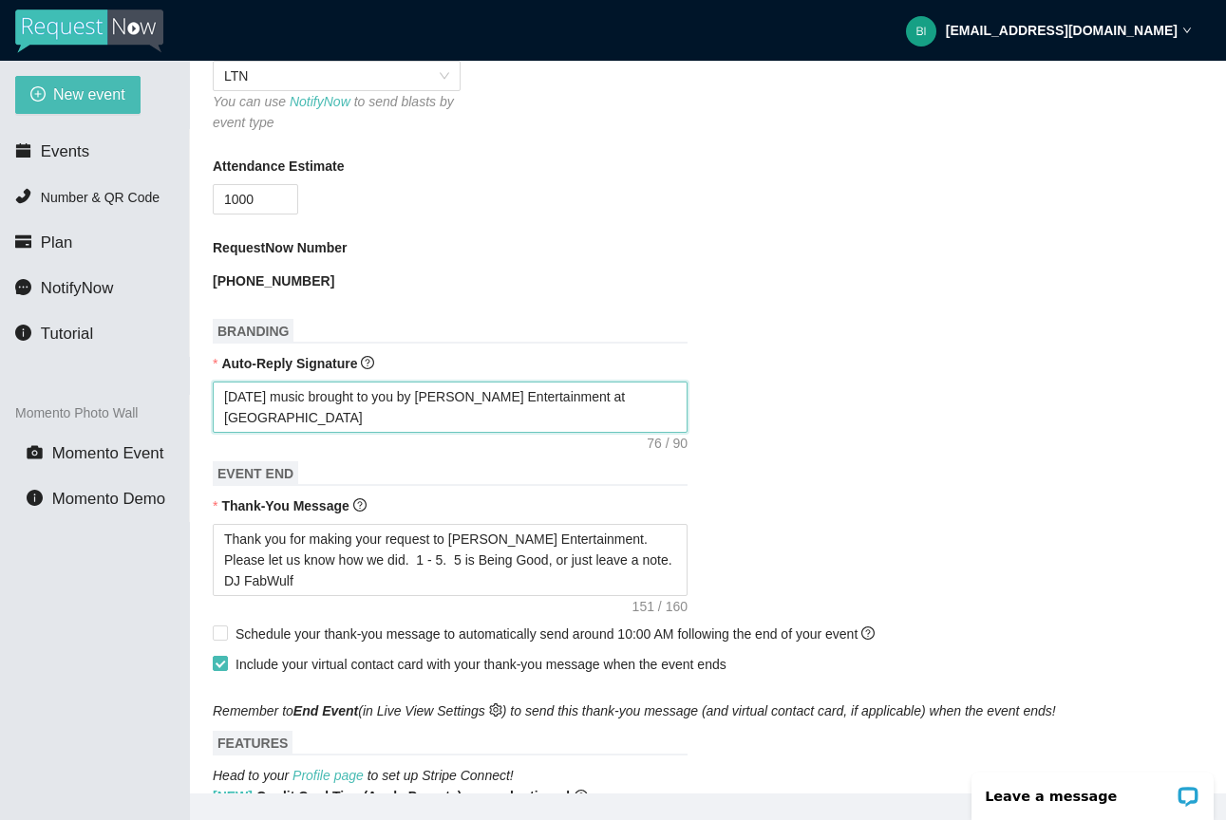
type textarea "[DATE] music brought to you by [PERSON_NAME] Entertainment at [GEOGRAPHIC_DATA]…"
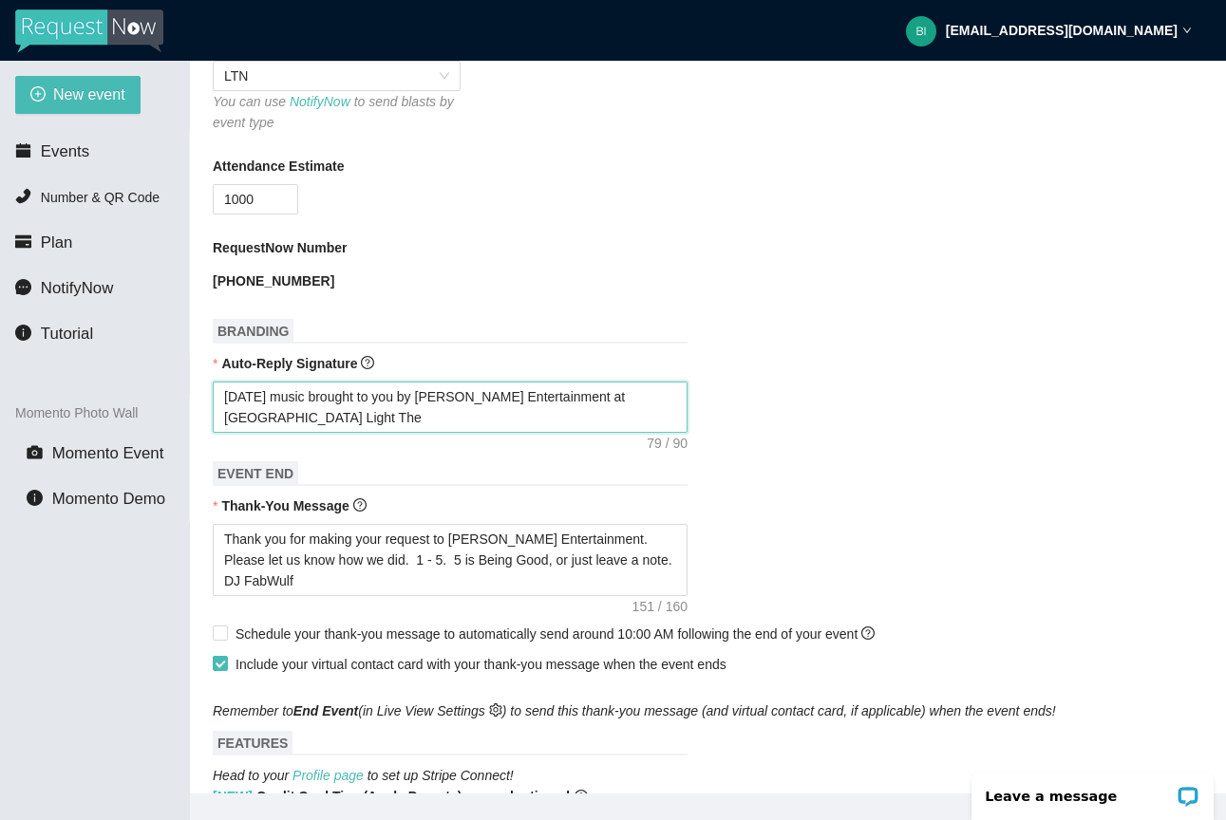
type textarea "[DATE] music brought to you by [PERSON_NAME] Entertainment at [GEOGRAPHIC_DATA]…"
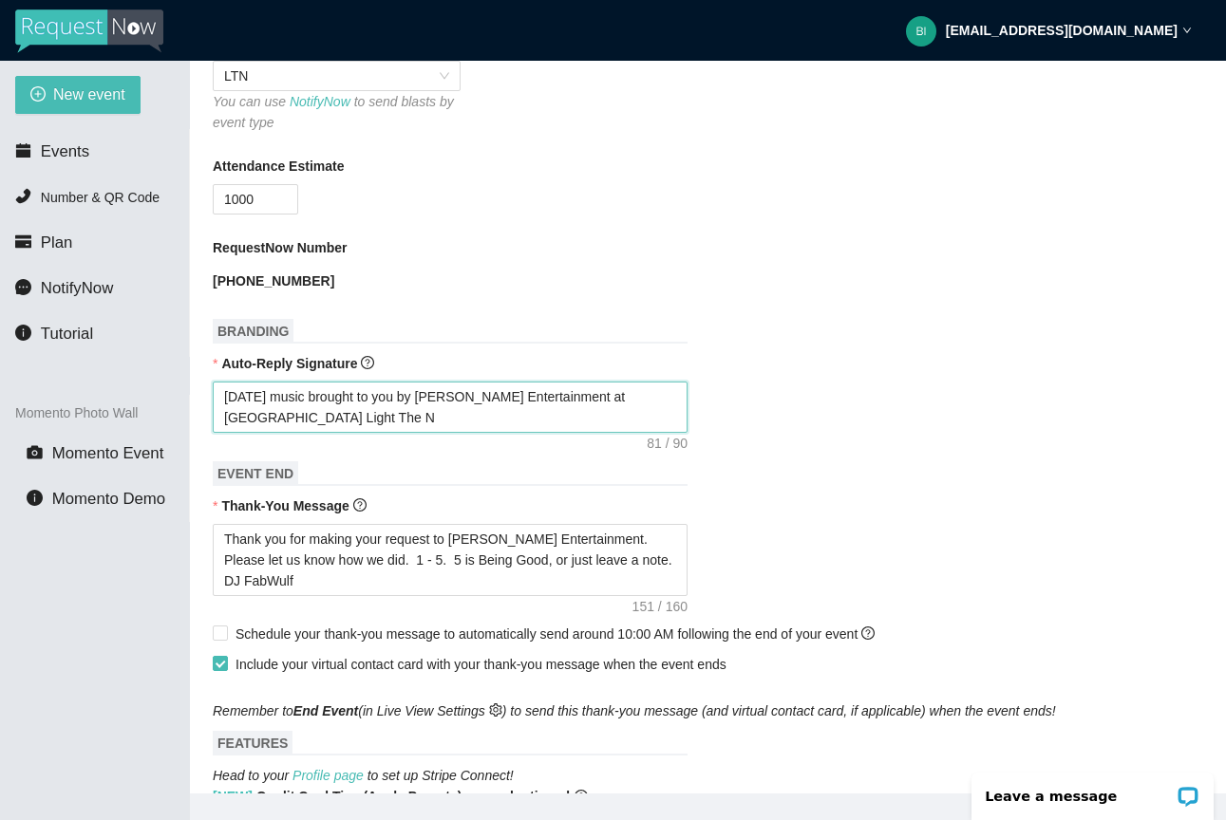
type textarea "[DATE] music brought to you by [PERSON_NAME] Entertainment at [GEOGRAPHIC_DATA]…"
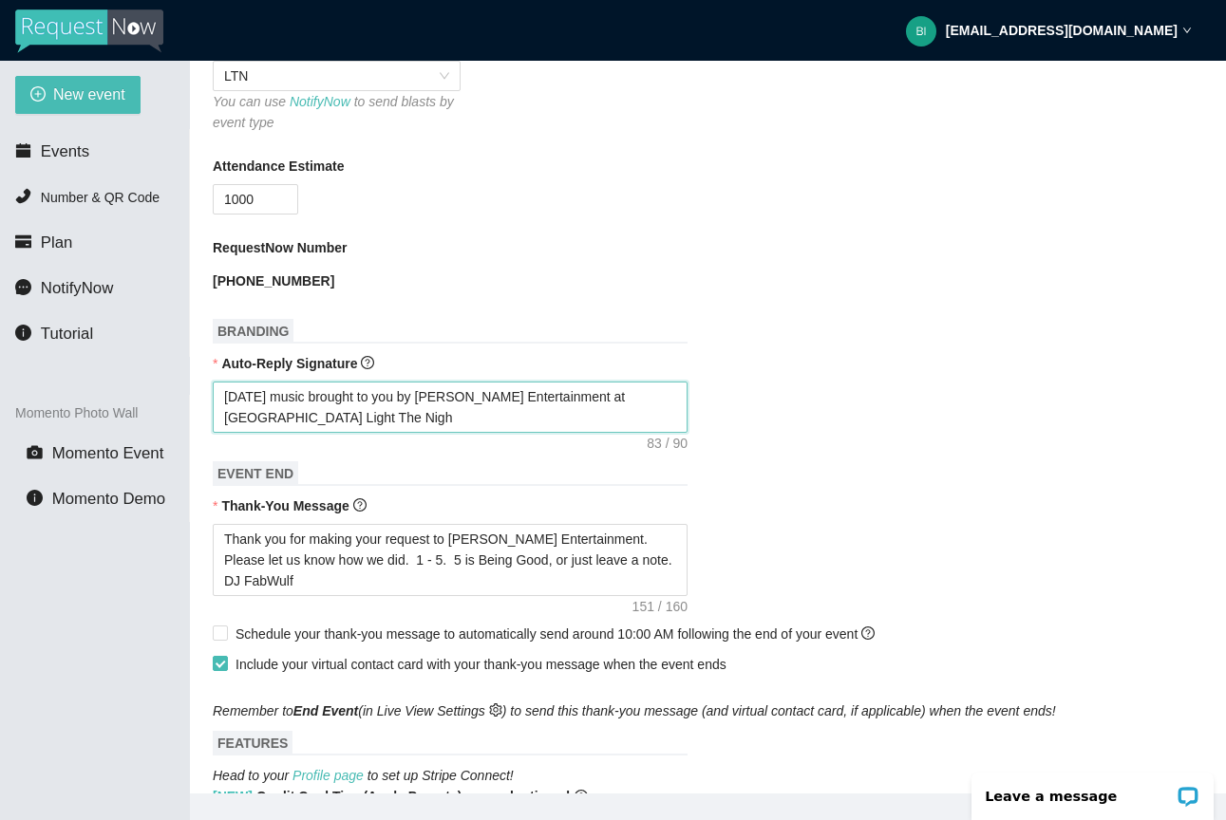
type textarea "[DATE] music brought to you by [PERSON_NAME] Entertainment at [GEOGRAPHIC_DATA]…"
type textarea "Today's music brought to you by Young's Entertainment at Grand Rapids Light The…"
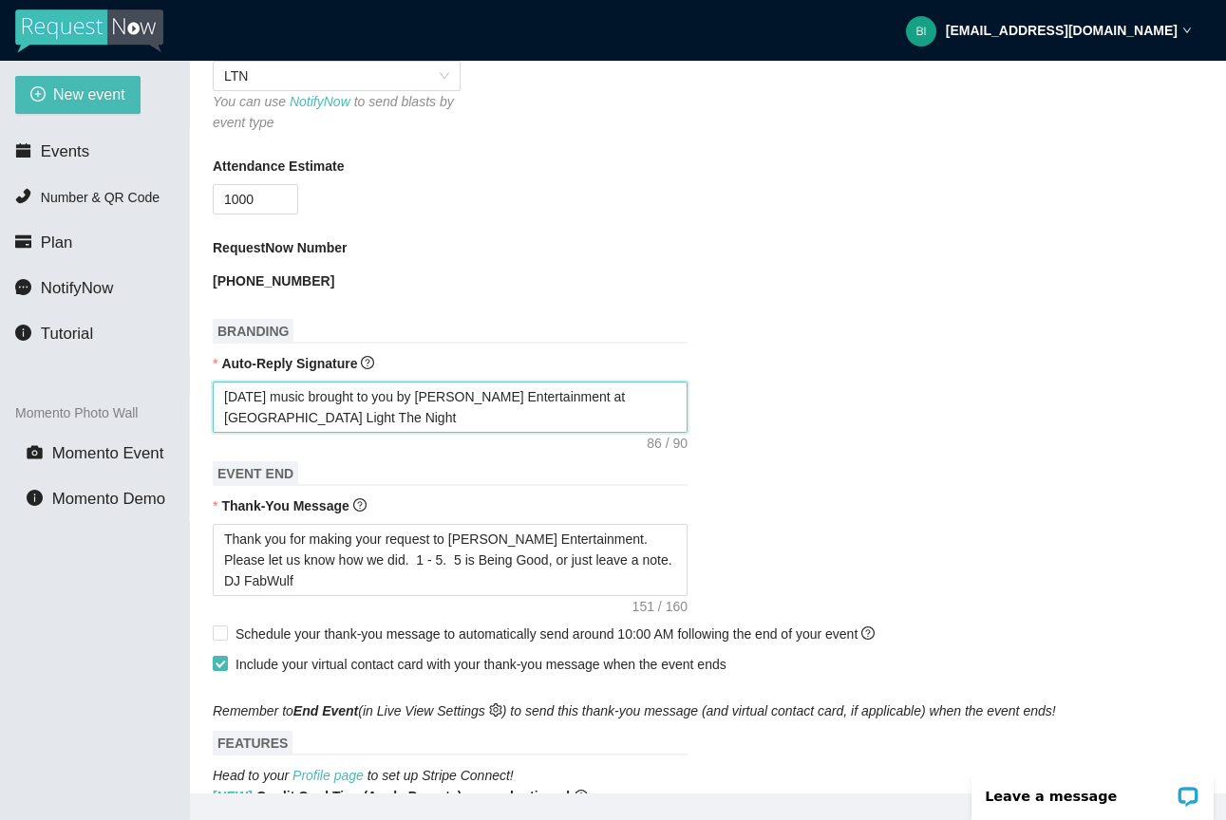
type textarea "Today's music brought to you by Young's Entertainment at Grand Rapids Light The…"
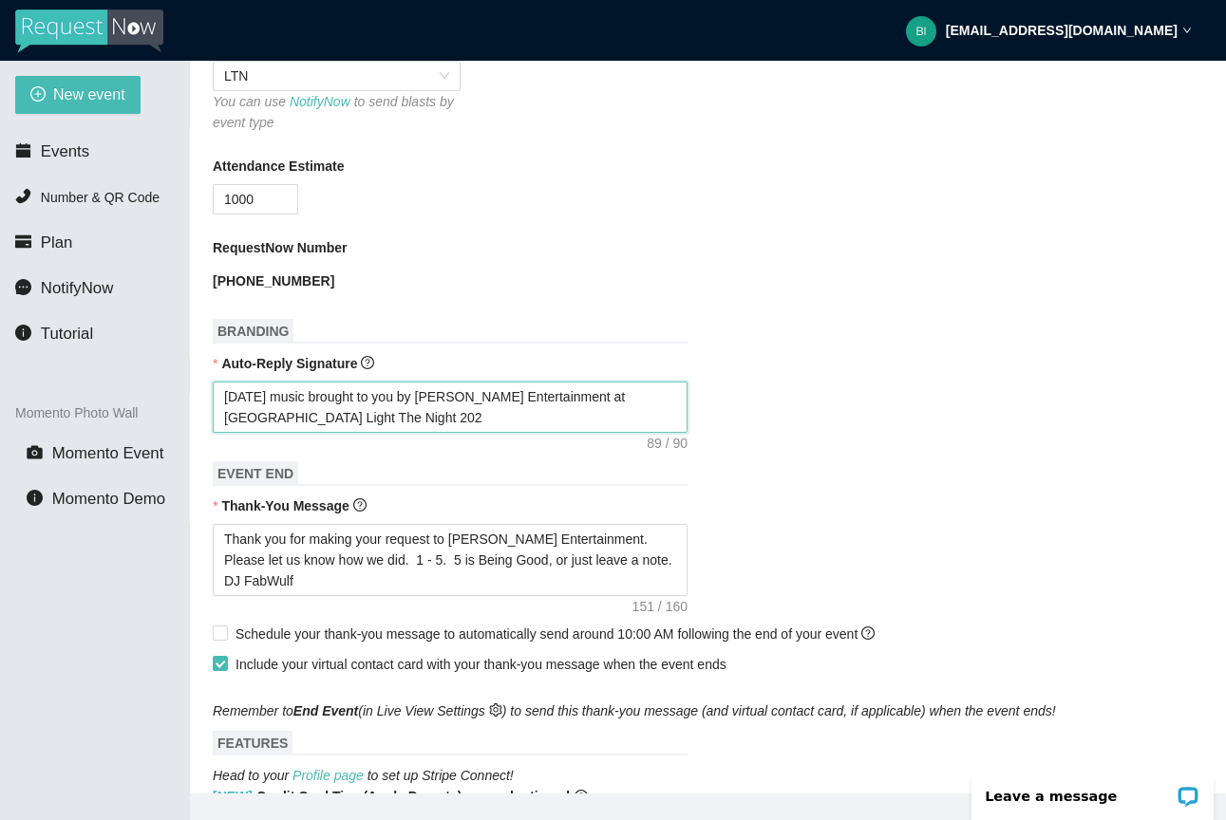
type textarea "Today's music brought to you by Young's Entertainment at Grand Rapids Light The…"
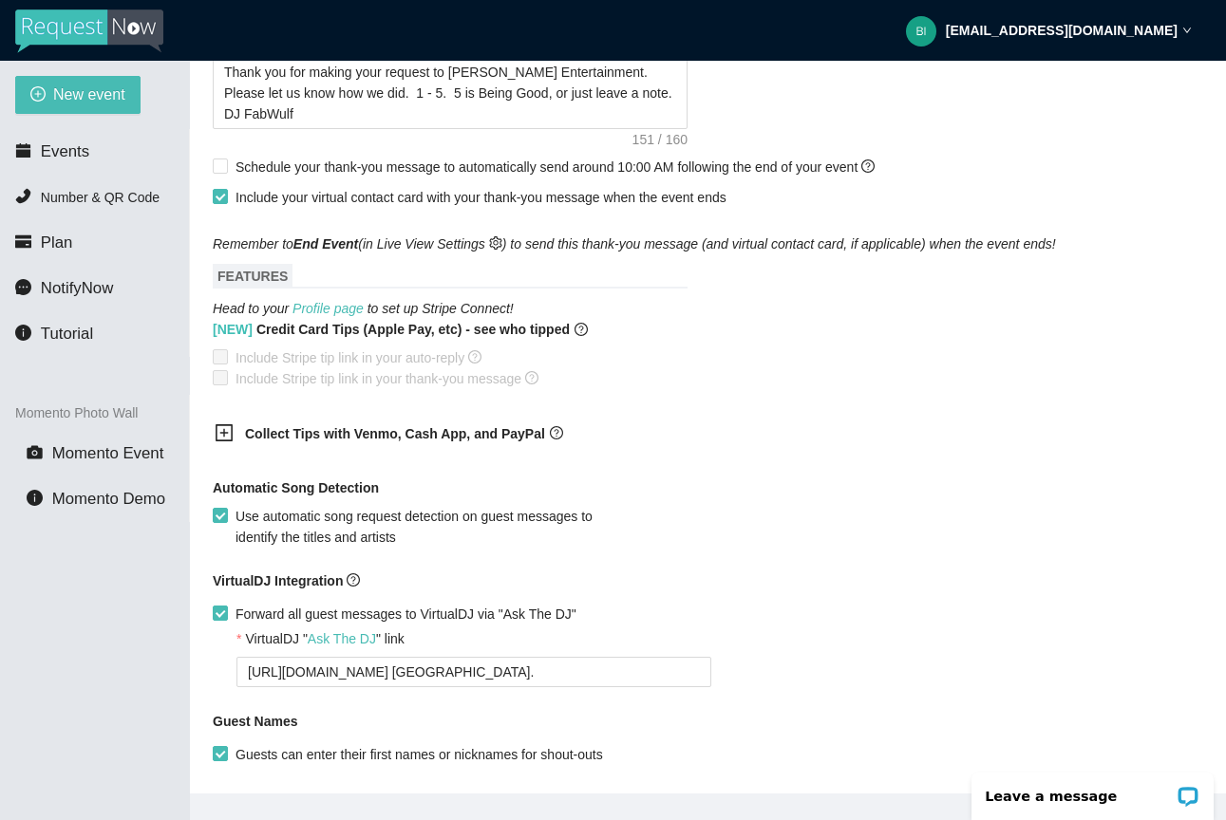
scroll to position [1023, 0]
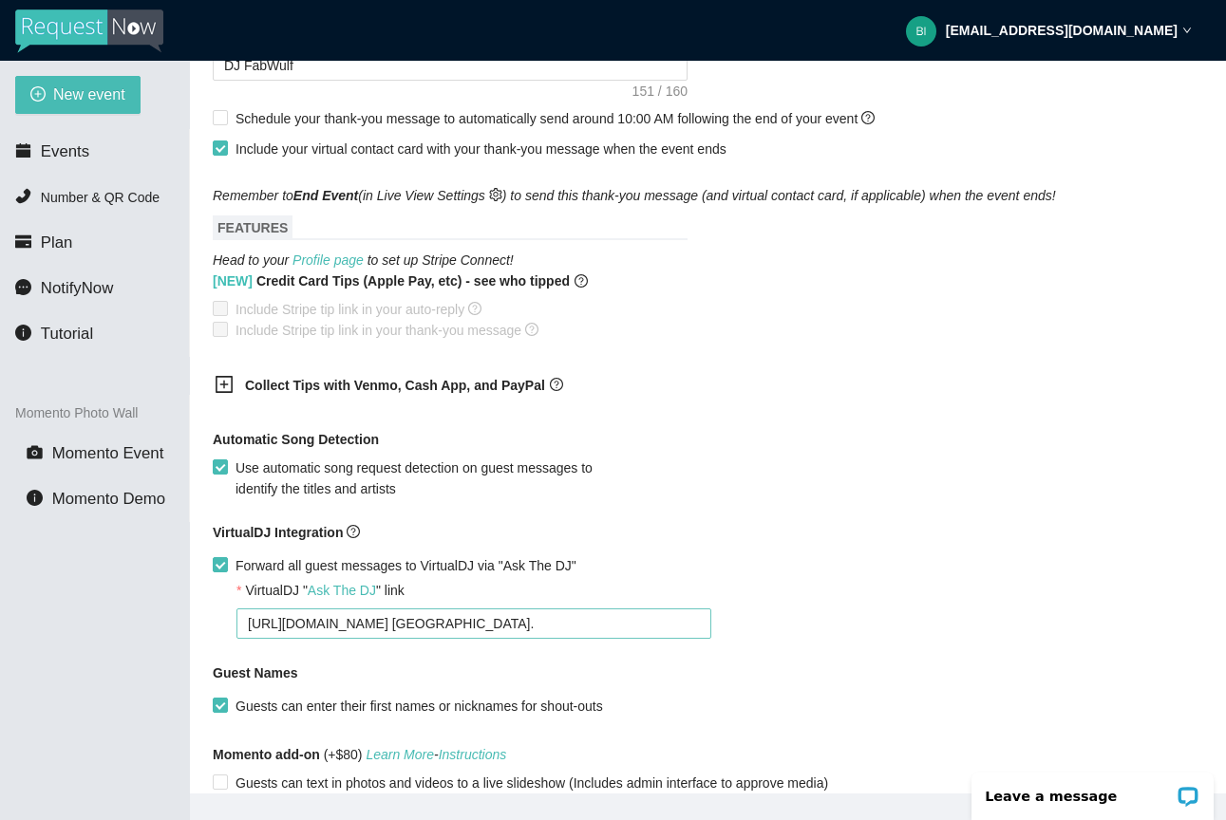
type textarea "Today's music brought to you by Young's Entertainment at Grand Rapids Light The…"
drag, startPoint x: 610, startPoint y: 618, endPoint x: 162, endPoint y: 594, distance: 448.0
click at [162, 594] on section "New event Events Number & QR Code Plan NotifyNow Tutorial Momento Photo Wall Mo…" at bounding box center [613, 471] width 1226 height 820
type textarea "[URL][DOMAIN_NAME]"
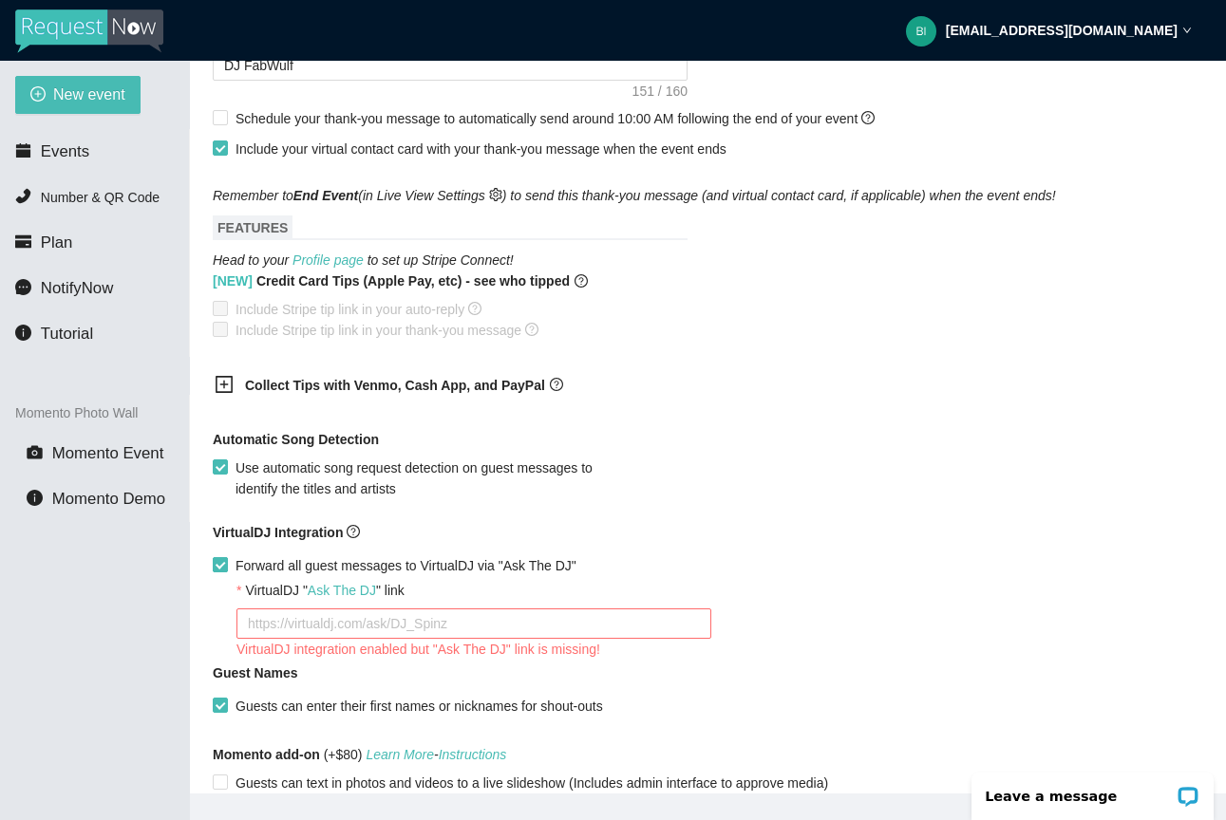
click at [227, 564] on span at bounding box center [220, 564] width 15 height 15
click at [226, 564] on input "Forward all guest messages to VirtualDJ via "Ask The DJ"" at bounding box center [219, 563] width 13 height 13
checkbox input "false"
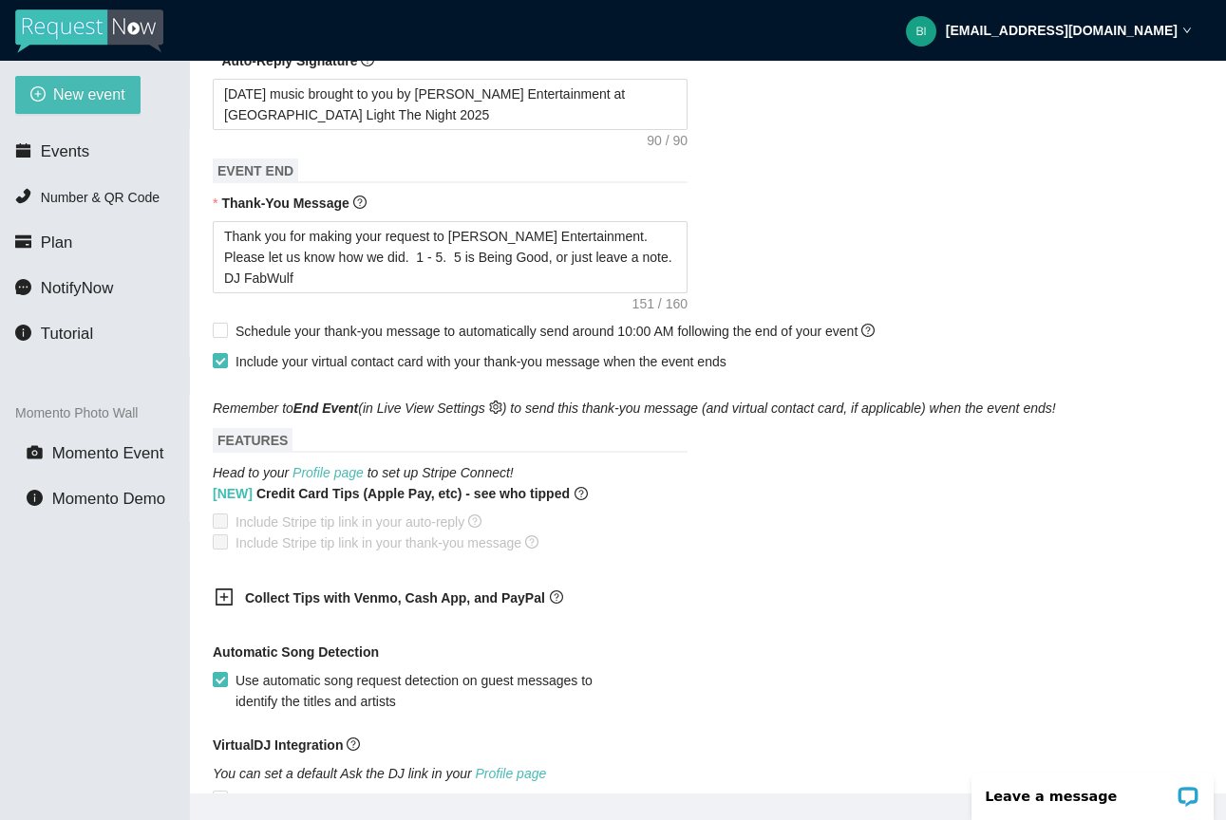
scroll to position [806, 0]
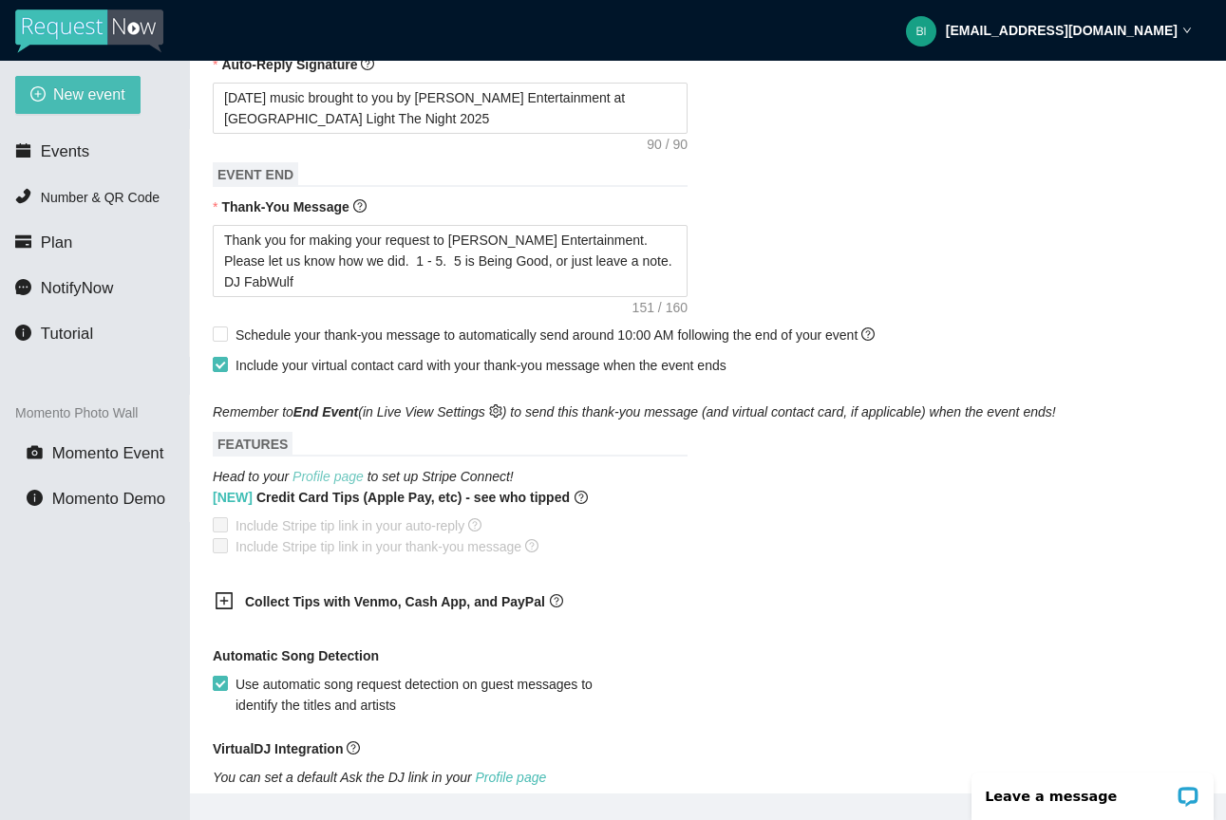
click at [334, 473] on link "Profile page" at bounding box center [327, 476] width 71 height 15
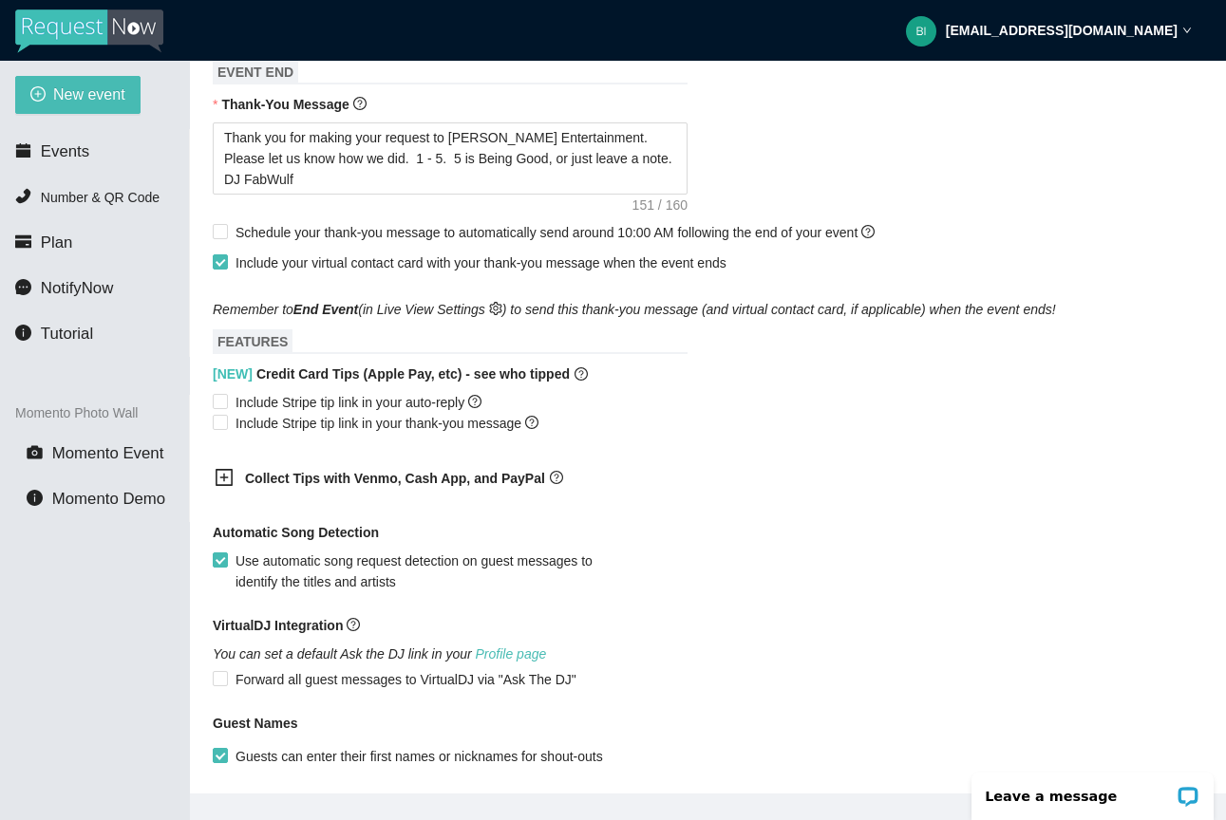
scroll to position [917, 0]
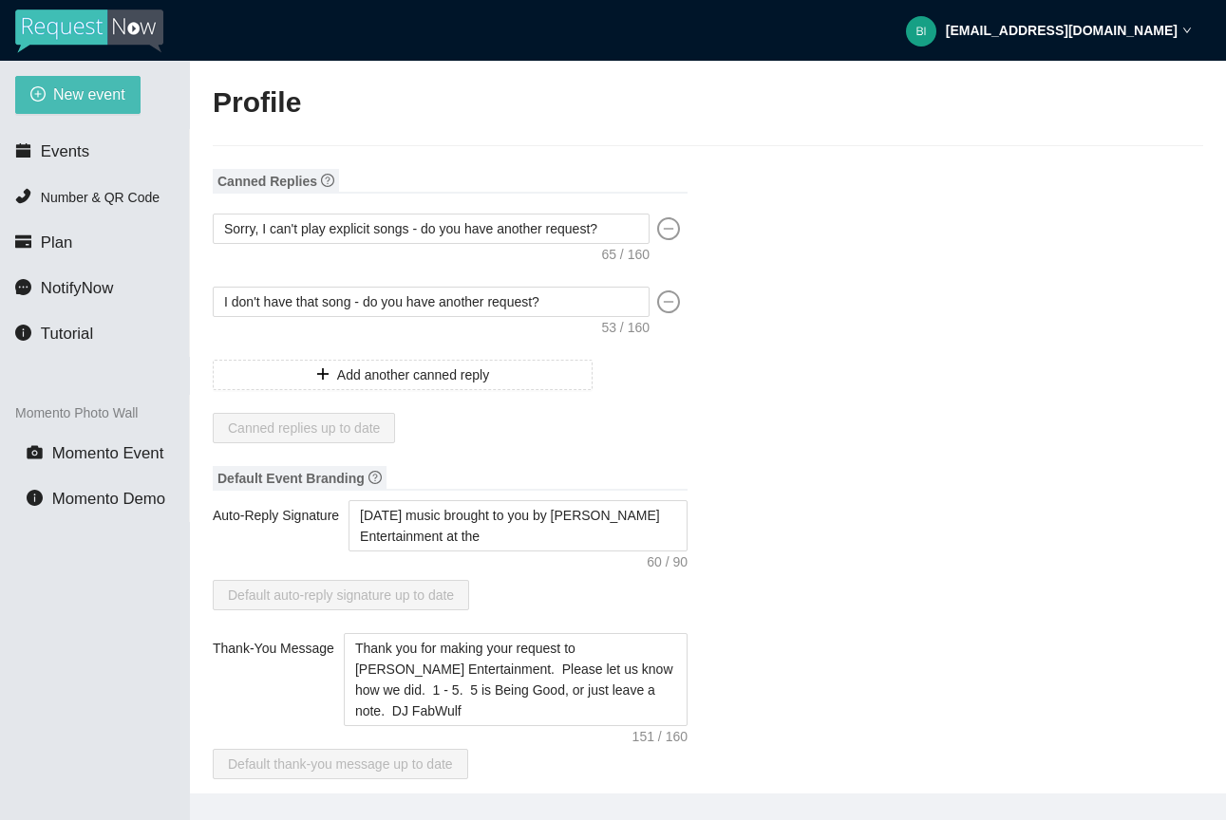
type input "Bill"
type input "Young"
type input "Young's Entertainment"
type input "DJ"
type input "[EMAIL_ADDRESS][DOMAIN_NAME]"
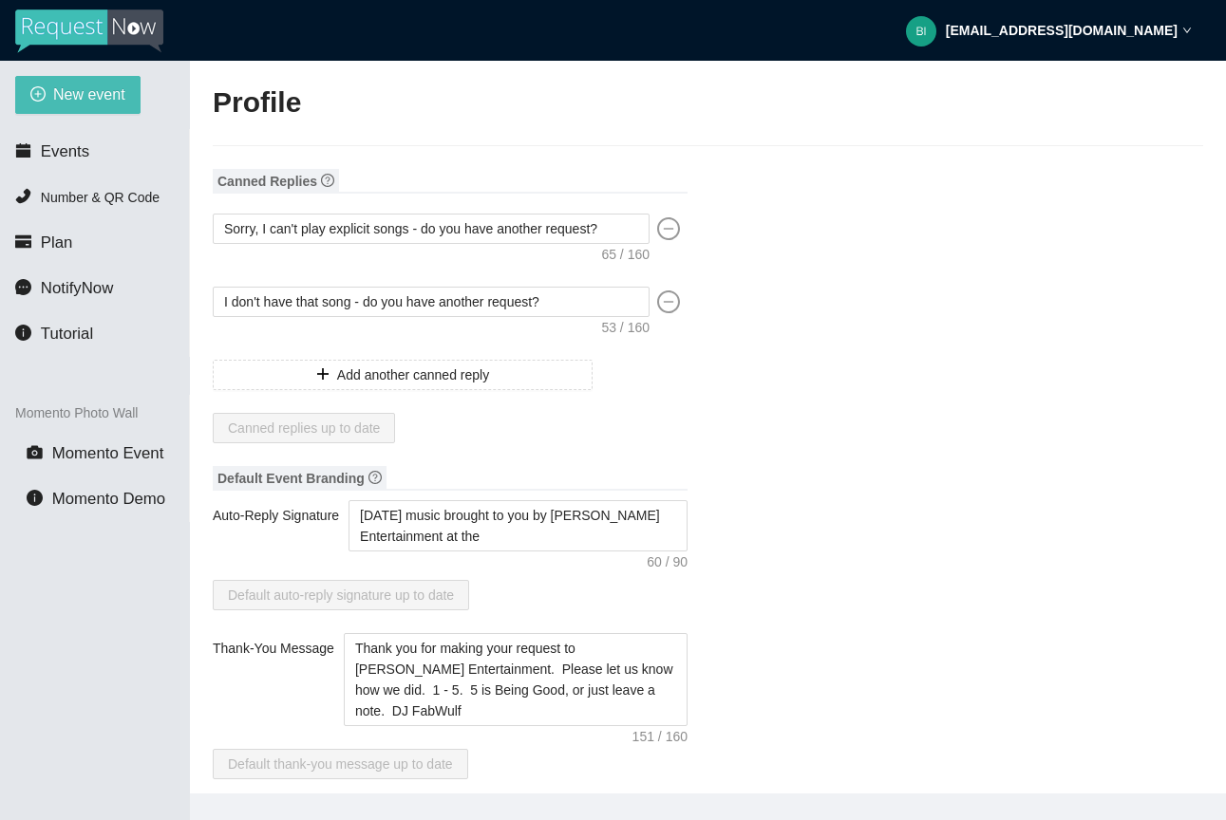
type input "https://www.facebook.com/youngsentertainmentmi"
type input "(810) 280-2951"
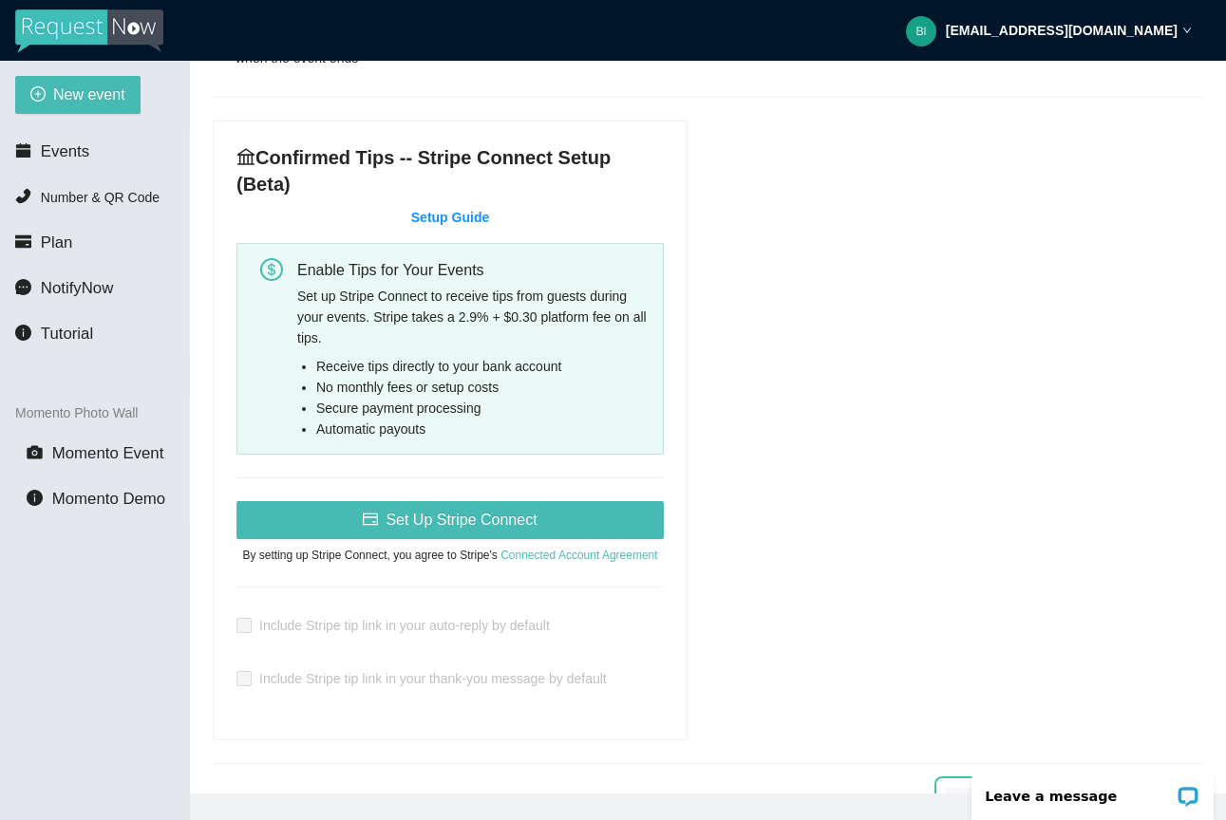
scroll to position [815, 0]
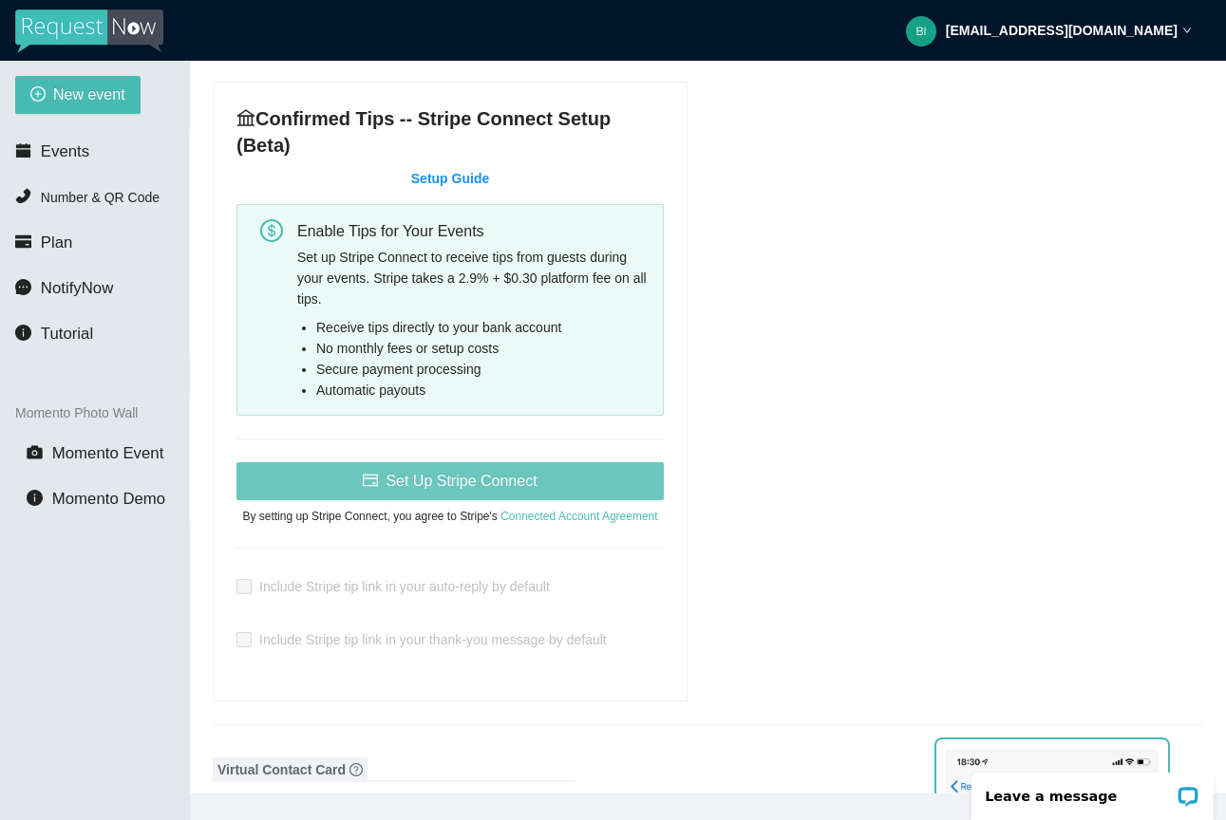
click at [463, 476] on span "Set Up Stripe Connect" at bounding box center [461, 481] width 151 height 24
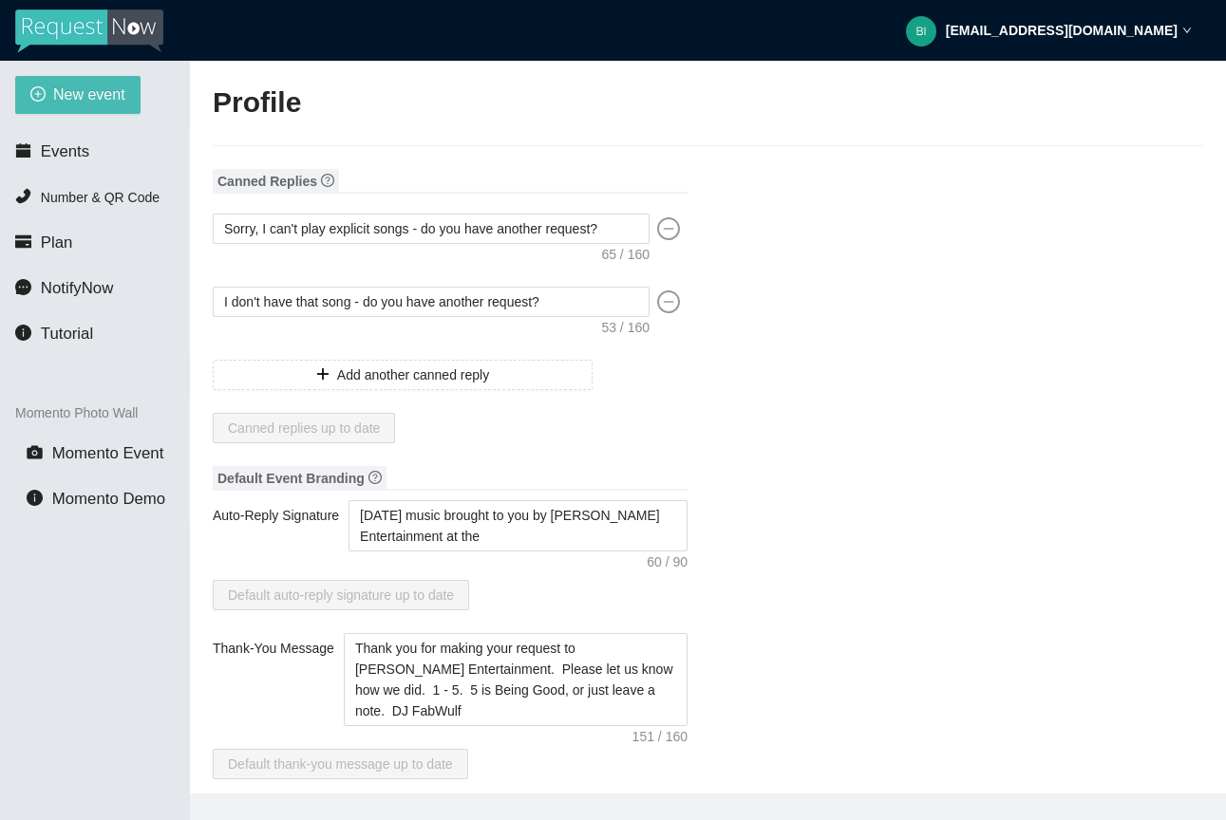
type input "Bill"
type input "Young"
type input "Young's Entertainment"
type input "DJ"
type input "[EMAIL_ADDRESS][DOMAIN_NAME]"
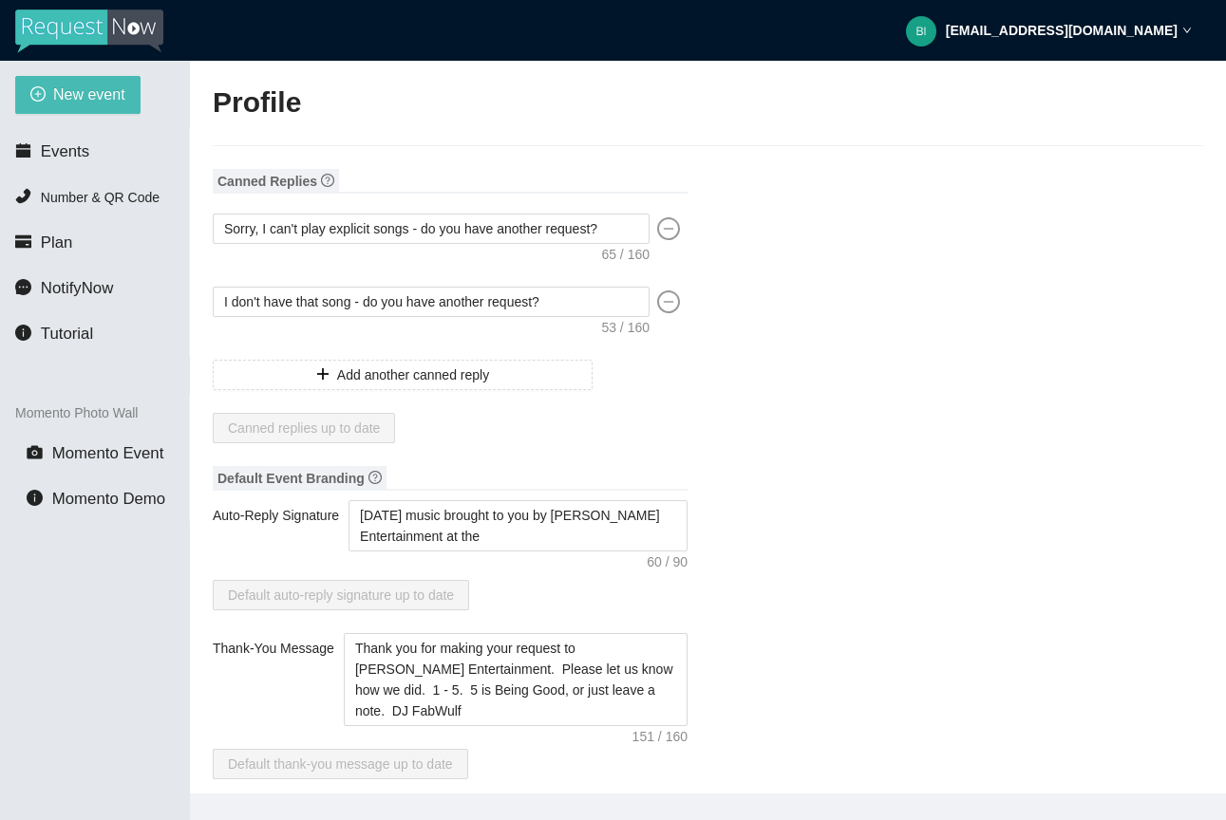
type input "https://www.facebook.com/youngsentertainmentmi"
type input "(810) 280-2951"
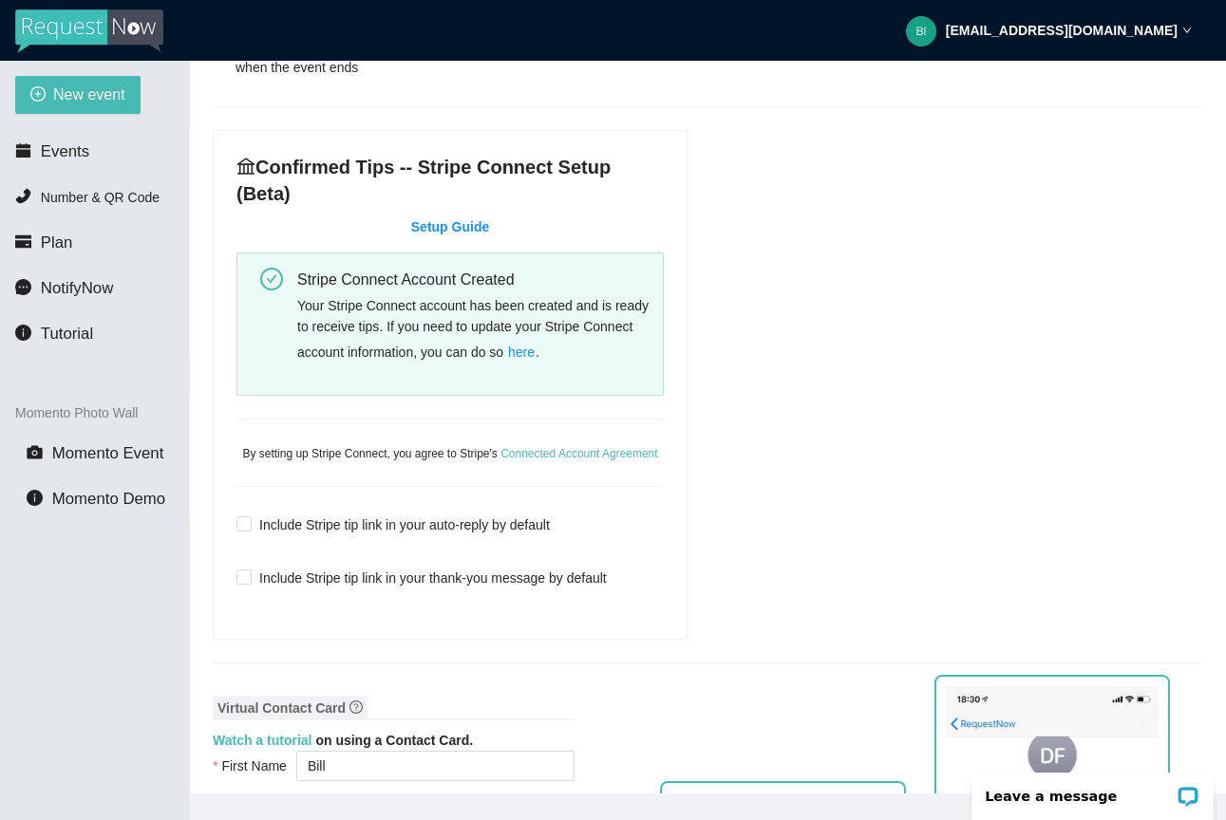
scroll to position [768, 0]
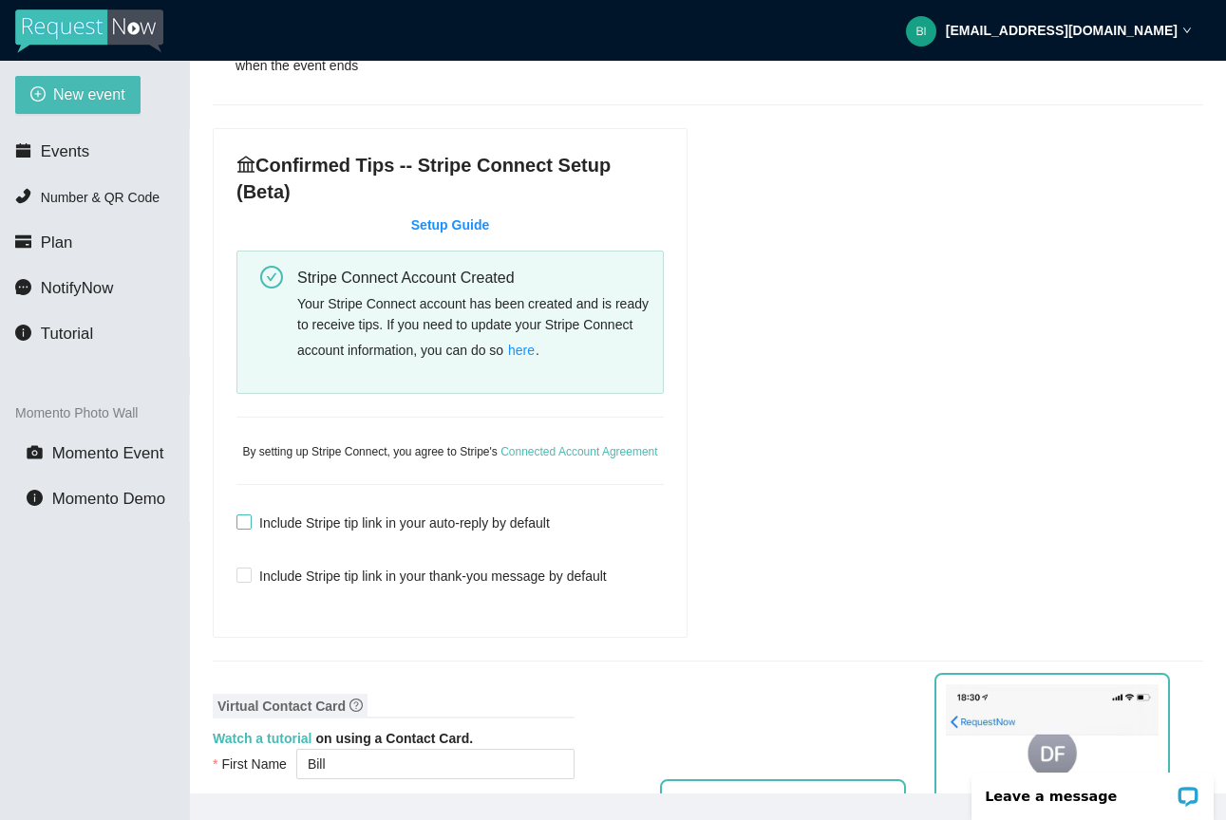
click at [243, 528] on input "Include Stripe tip link in your auto-reply by default" at bounding box center [242, 521] width 13 height 13
checkbox input "true"
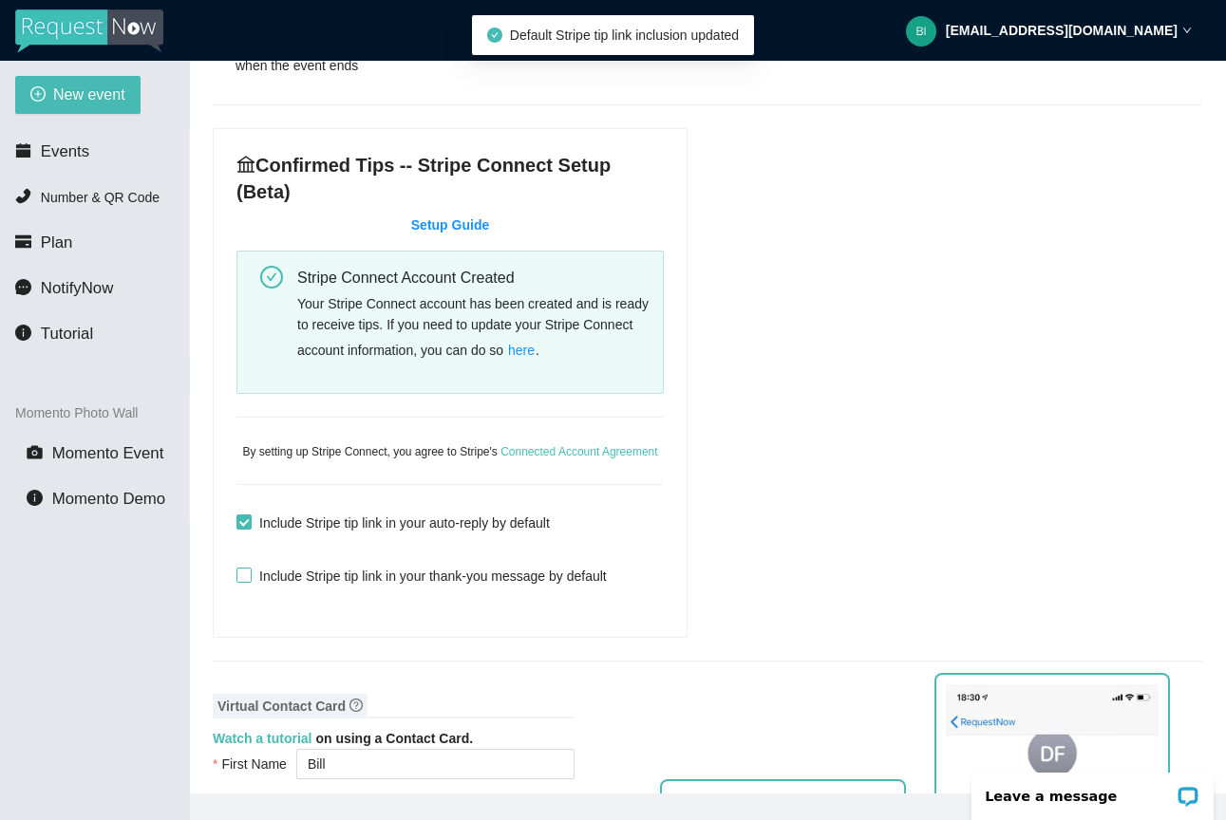
click at [242, 581] on input "Include Stripe tip link in your thank-you message by default" at bounding box center [242, 574] width 13 height 13
checkbox input "true"
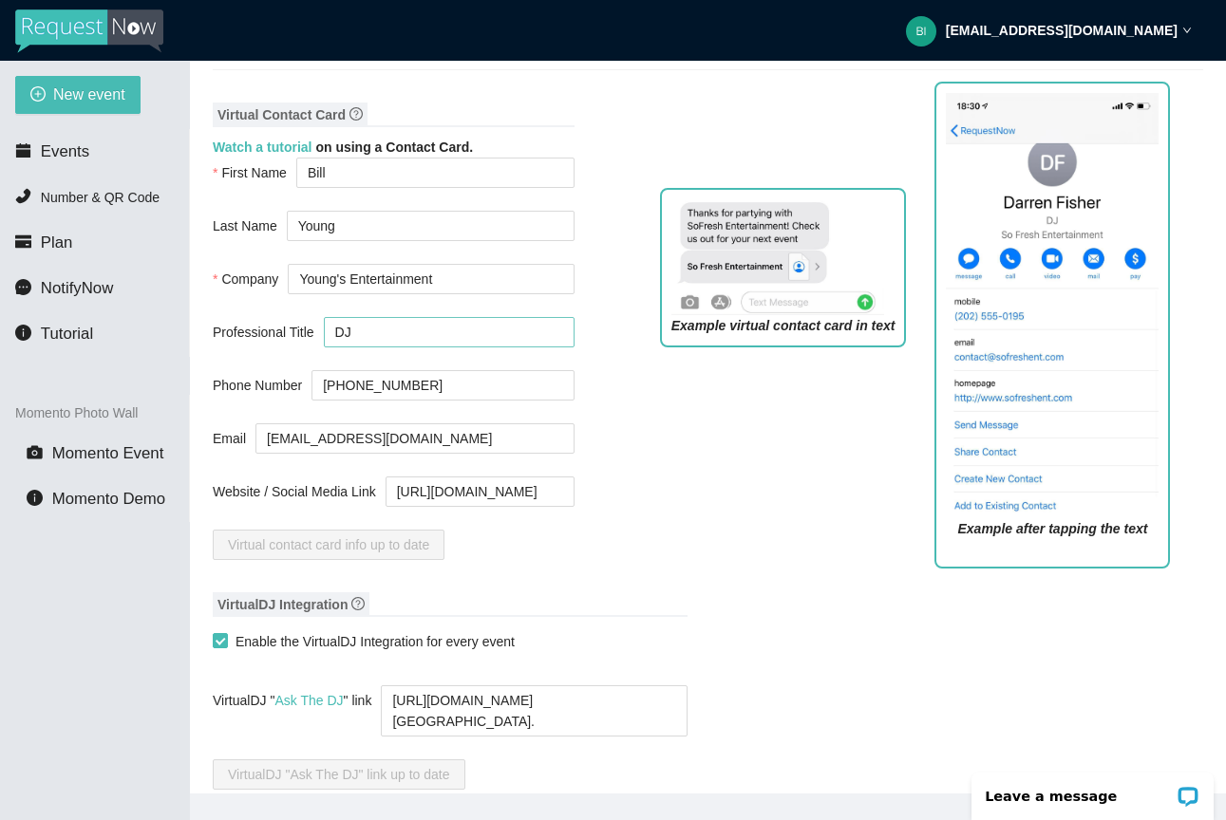
scroll to position [1361, 0]
drag, startPoint x: 505, startPoint y: 738, endPoint x: 362, endPoint y: 698, distance: 148.8
click at [362, 698] on form "Enable the VirtualDJ Integration for every event VirtualDJ " Ask The DJ " link …" at bounding box center [450, 707] width 475 height 163
type textarea "https://virtualdj.com/ask/DJ_Spinz"
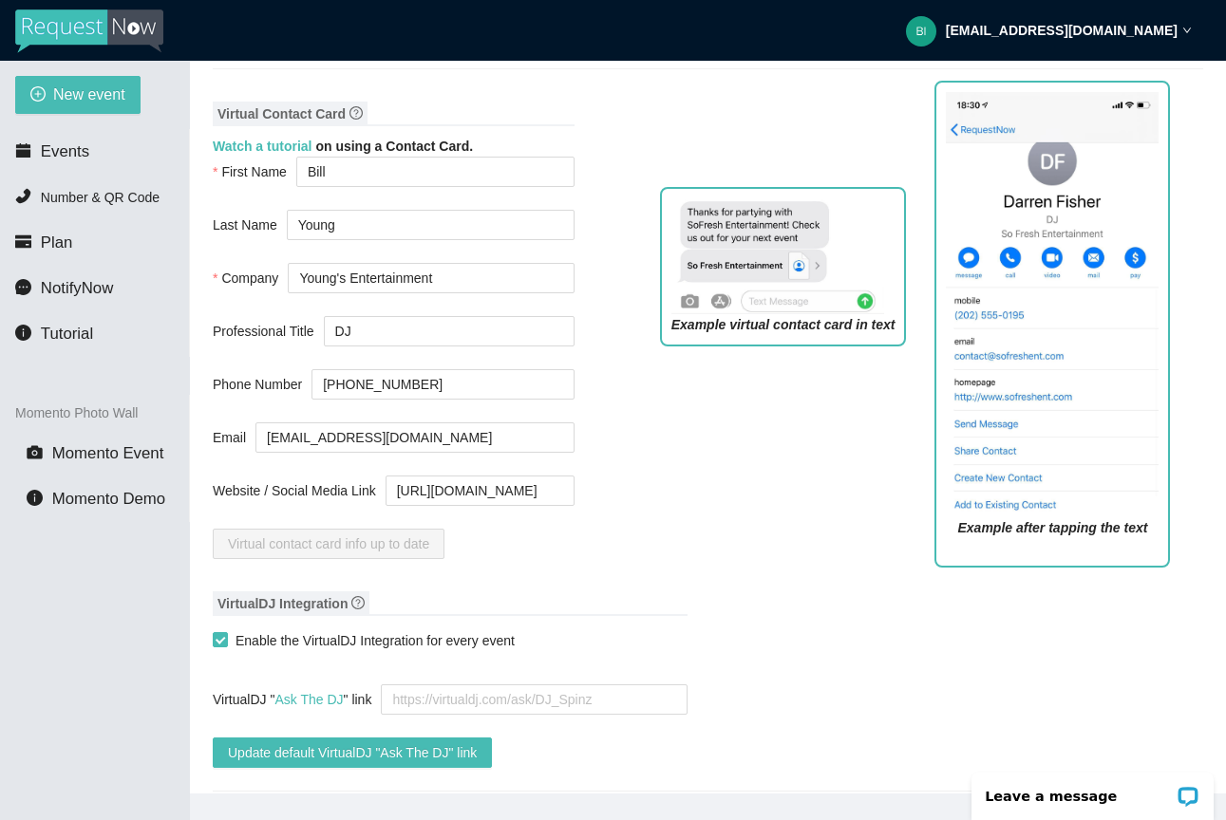
click at [648, 637] on div "Canned Replies Sorry, I can't play explicit songs - do you have another request…" at bounding box center [708, 86] width 990 height 2557
click at [228, 651] on span "Enable the VirtualDJ Integration for every event" at bounding box center [375, 641] width 294 height 21
click at [226, 646] on input "Enable the VirtualDJ Integration for every event" at bounding box center [219, 638] width 13 height 13
checkbox input "false"
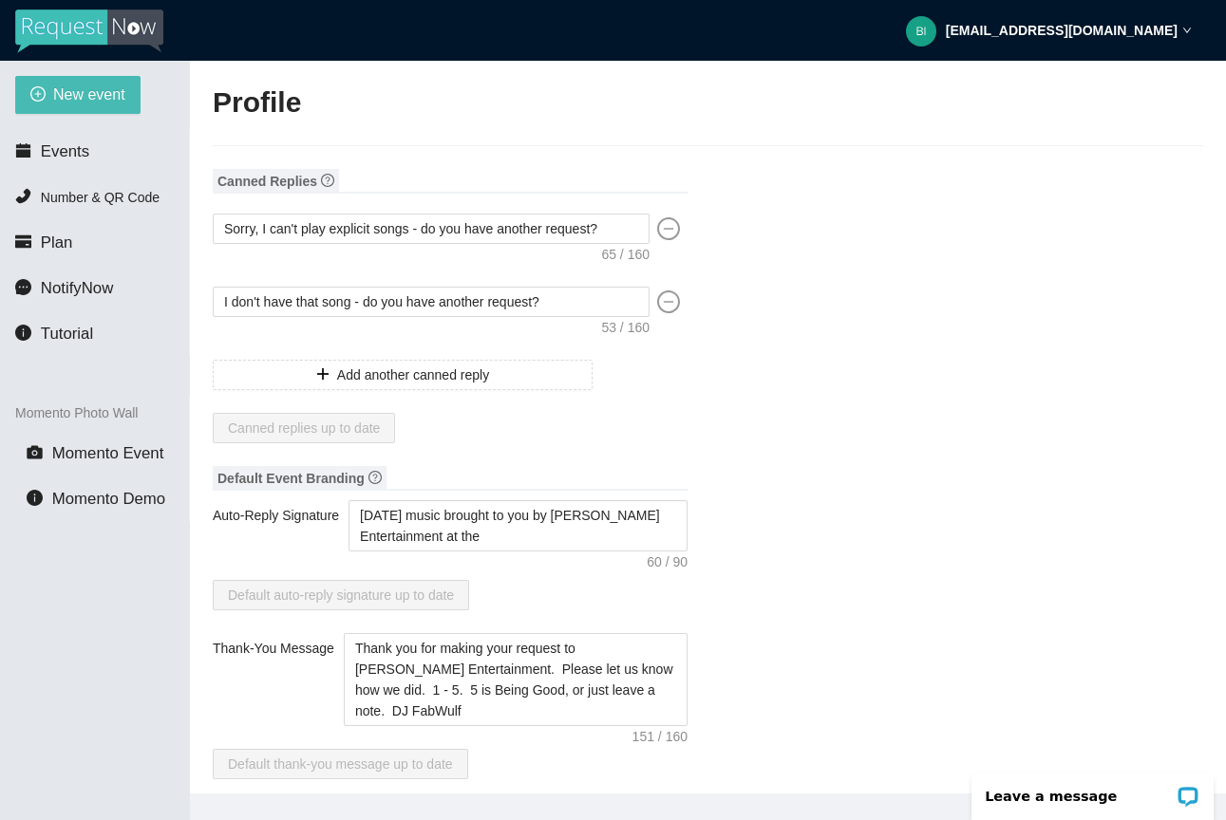
scroll to position [0, 0]
click at [73, 141] on li "Events" at bounding box center [94, 152] width 189 height 38
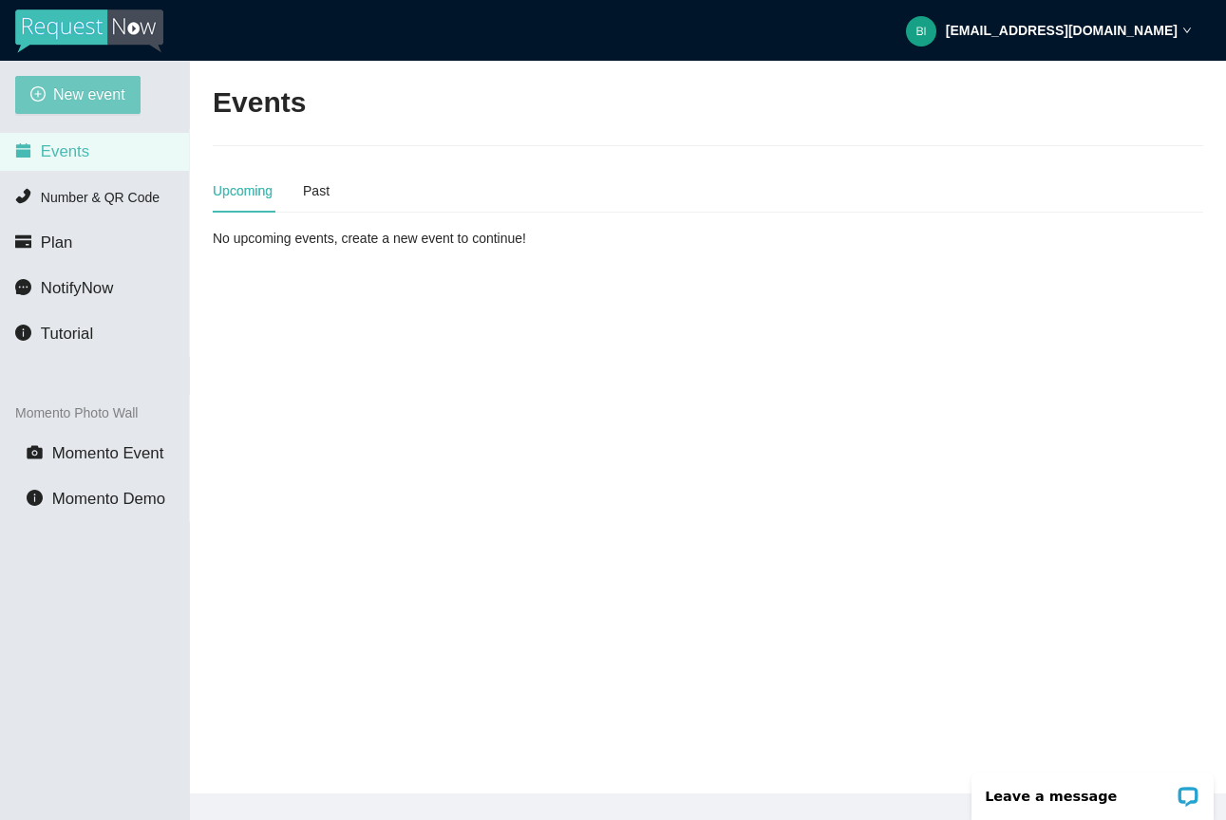
click at [111, 98] on span "New event" at bounding box center [89, 95] width 72 height 24
type textarea "[URL][DOMAIN_NAME] [GEOGRAPHIC_DATA]."
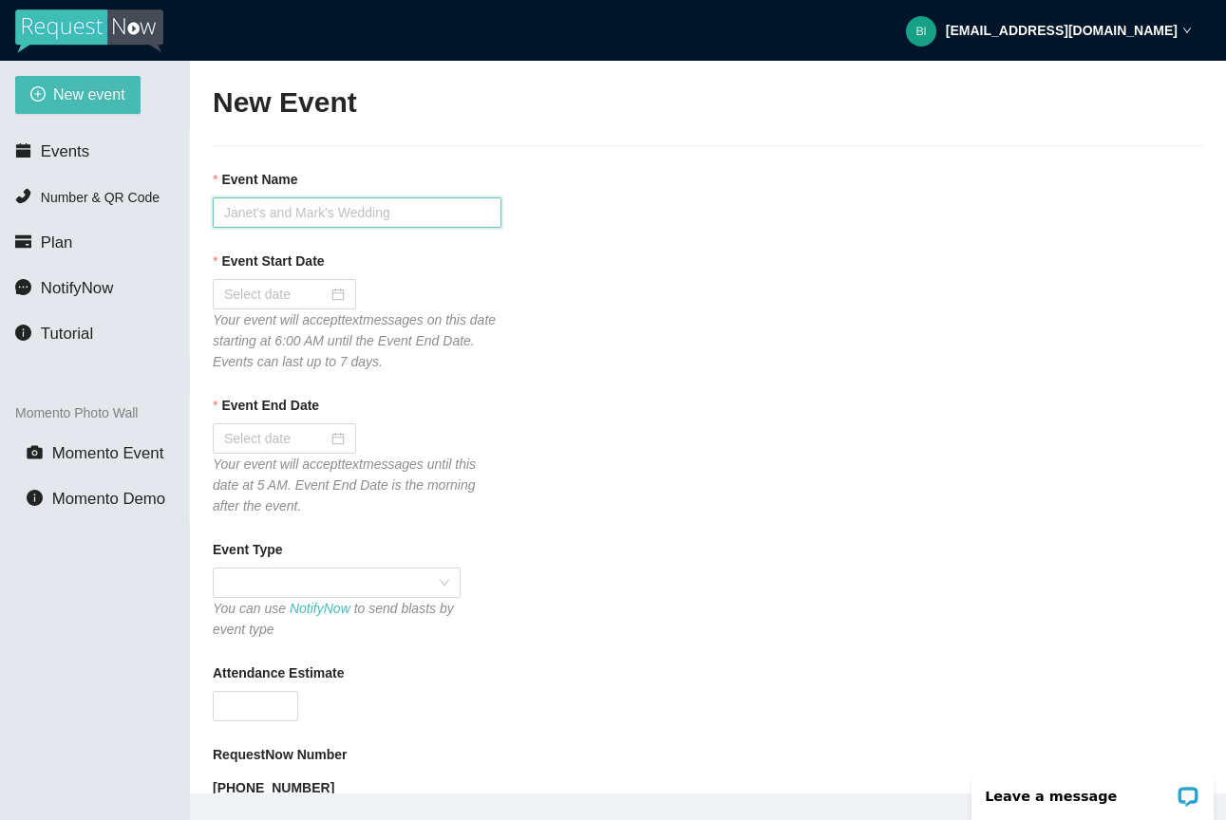
click at [289, 221] on input "Event Name" at bounding box center [357, 213] width 289 height 30
type input "Grand Rapids Light The Night"
click at [311, 301] on input "Event Start Date" at bounding box center [276, 294] width 104 height 21
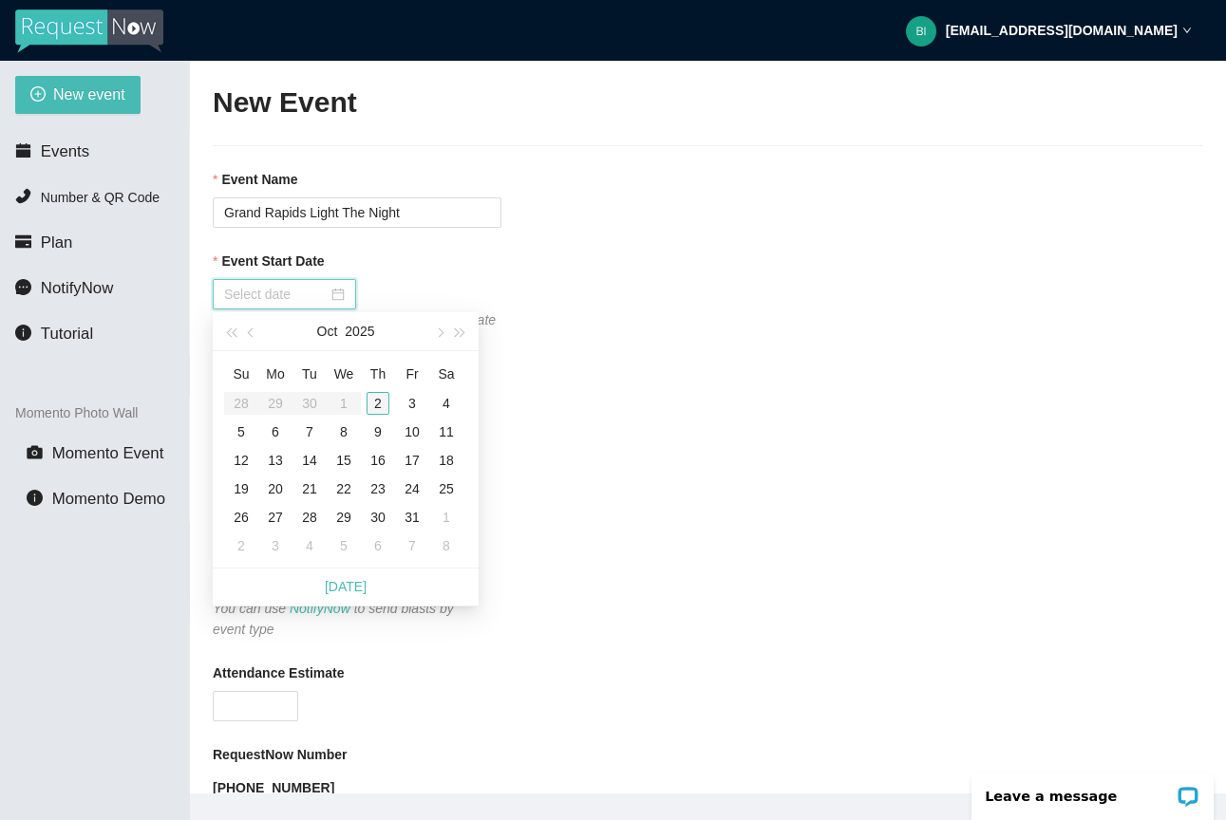
type input "[DATE]"
click at [374, 403] on div "2" at bounding box center [378, 403] width 23 height 23
type input "[DATE]"
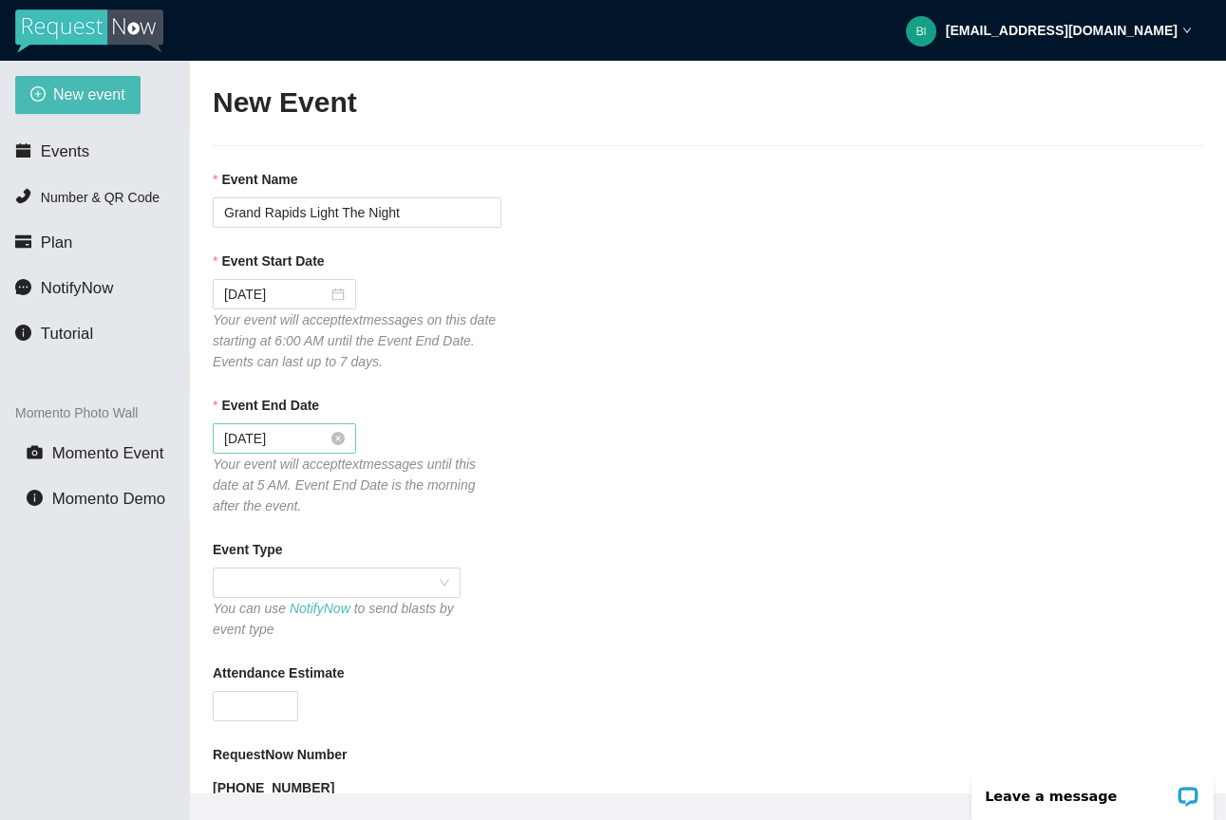
click at [340, 428] on div "[DATE]" at bounding box center [284, 438] width 121 height 21
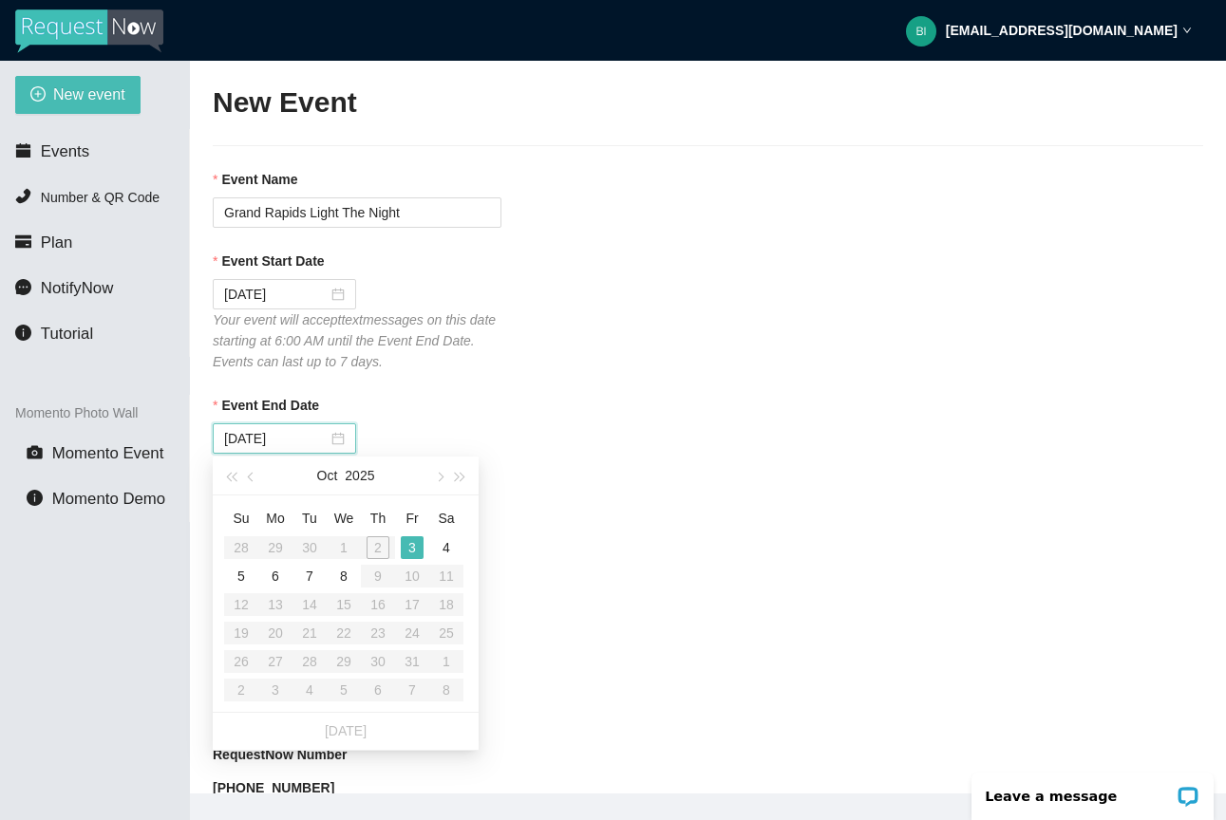
click at [701, 457] on div "Event End Date 10/03/2025 Your event will accept text messages until this date …" at bounding box center [708, 456] width 990 height 122
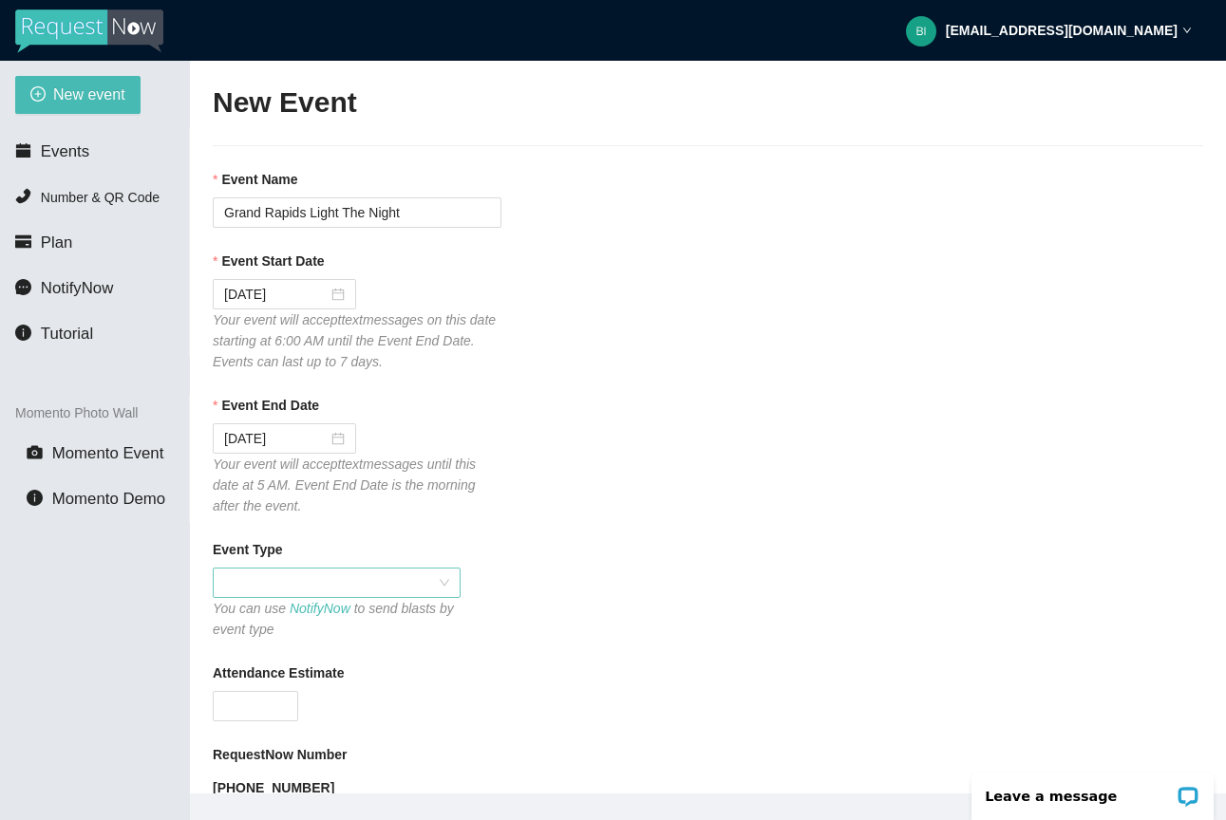
click at [459, 582] on div at bounding box center [337, 583] width 248 height 30
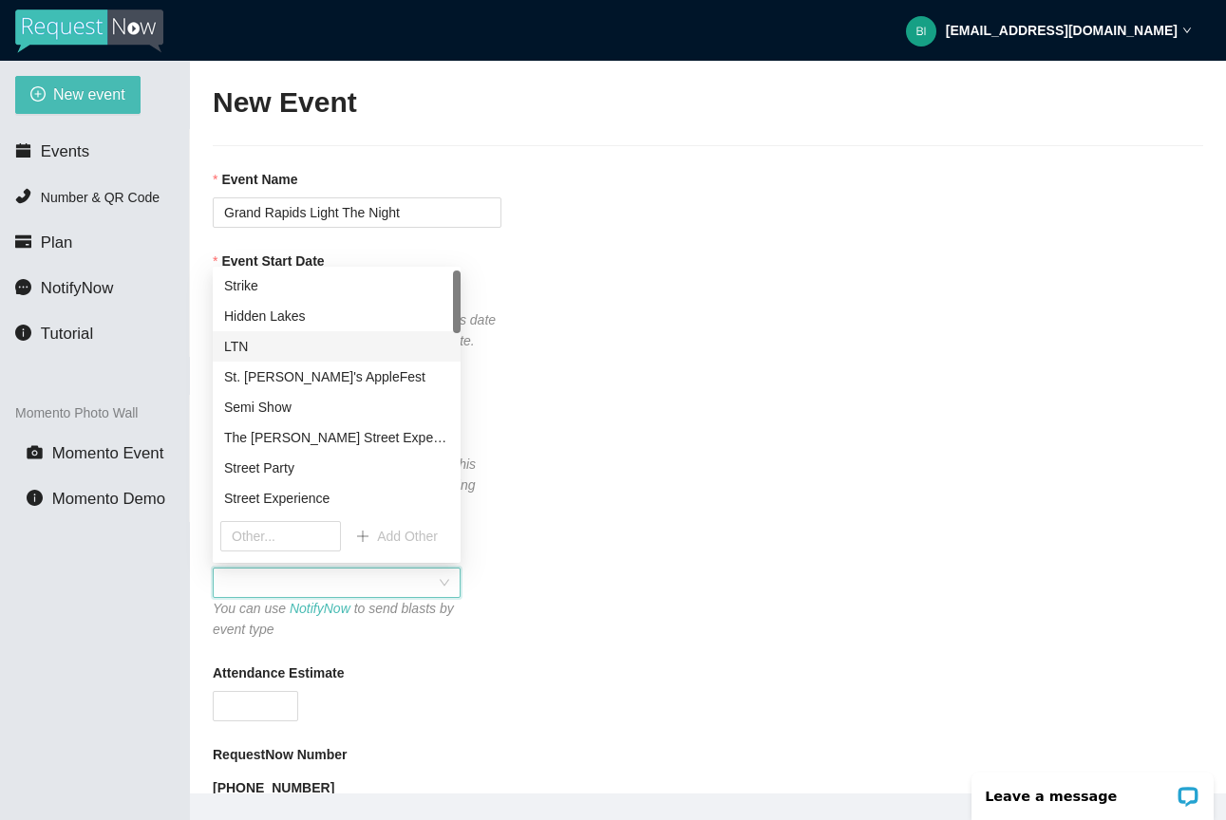
click at [376, 353] on div "LTN" at bounding box center [336, 346] width 225 height 21
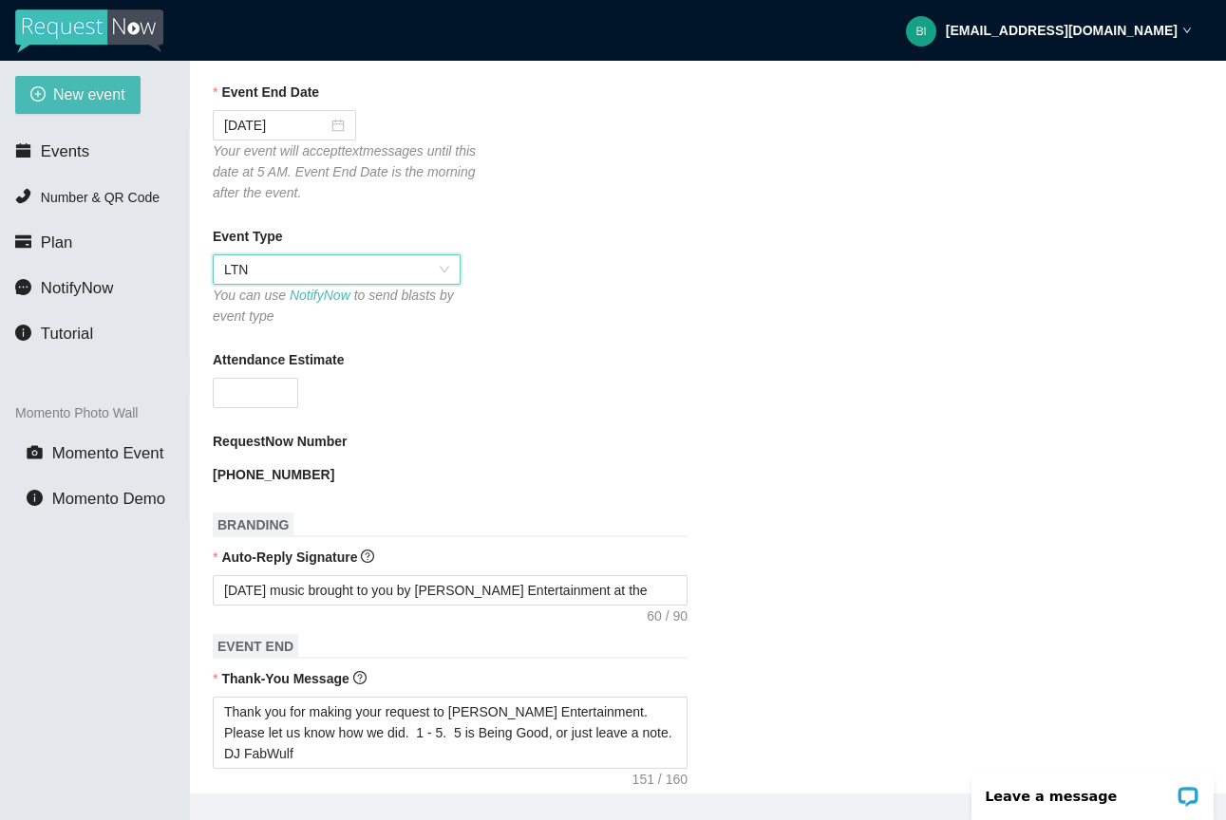
scroll to position [330, 0]
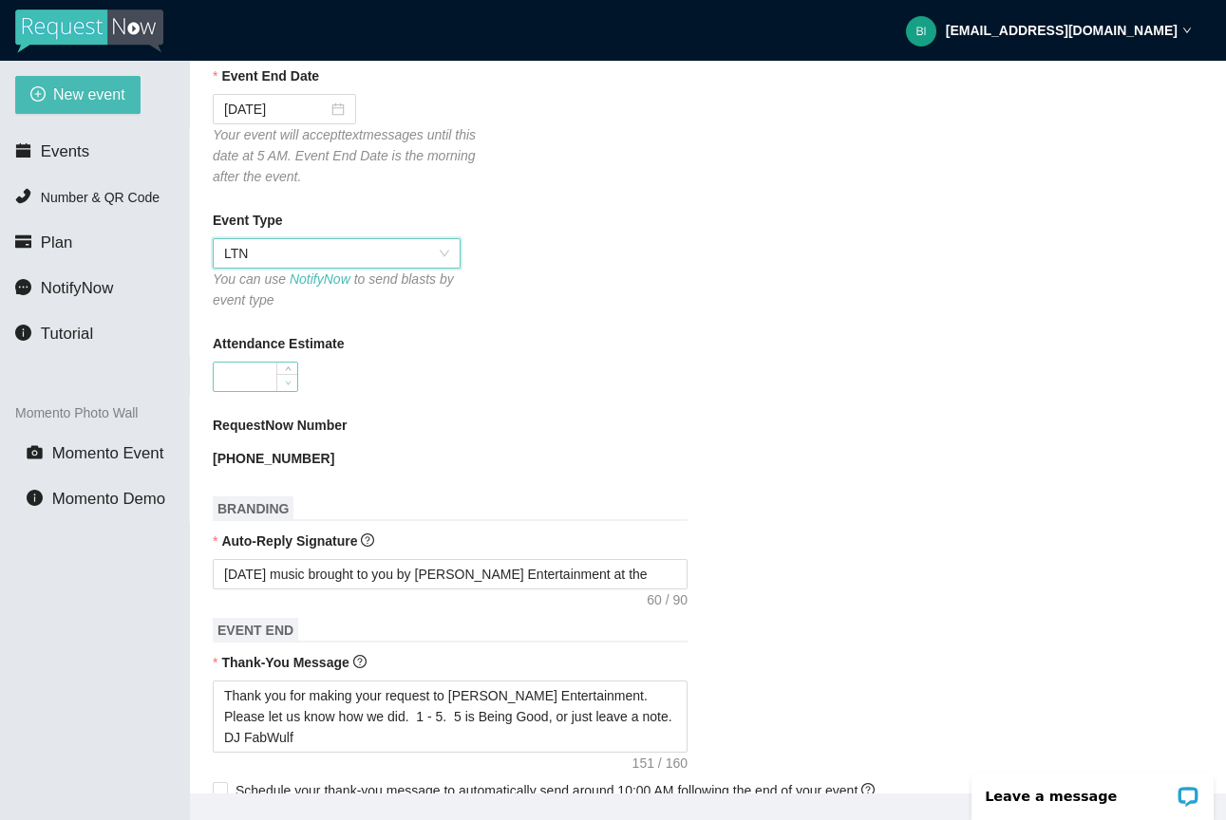
type input "0"
click at [285, 378] on span "down" at bounding box center [287, 382] width 11 height 11
type input "1000"
click at [625, 577] on textarea "[DATE] music brought to you by [PERSON_NAME] Entertainment at the" at bounding box center [450, 574] width 475 height 30
type textarea "Today's music brought to you by Young's Entertainment at th"
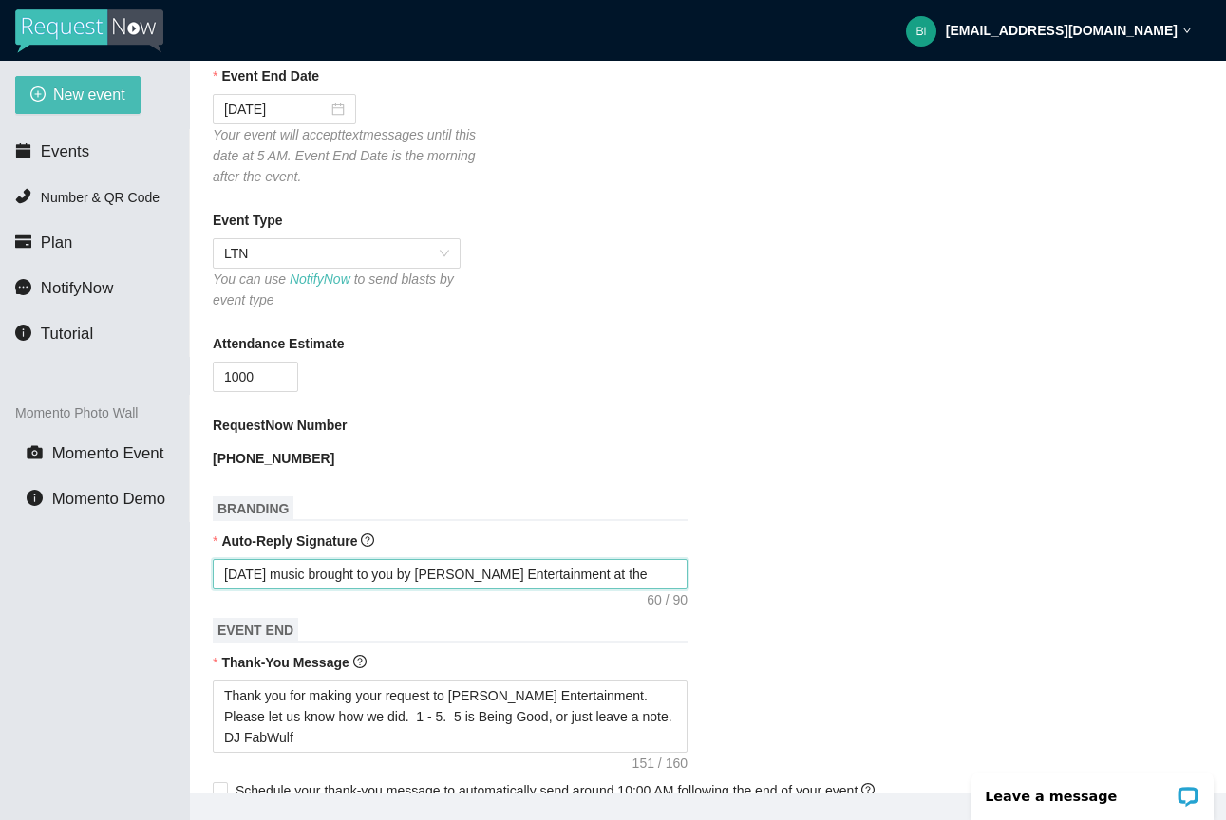
type textarea "Today's music brought to you by Young's Entertainment at th"
type textarea "[DATE] music brought to you by [PERSON_NAME] Entertainment at t"
type textarea "[DATE] music brought to you by [PERSON_NAME] Entertainment at"
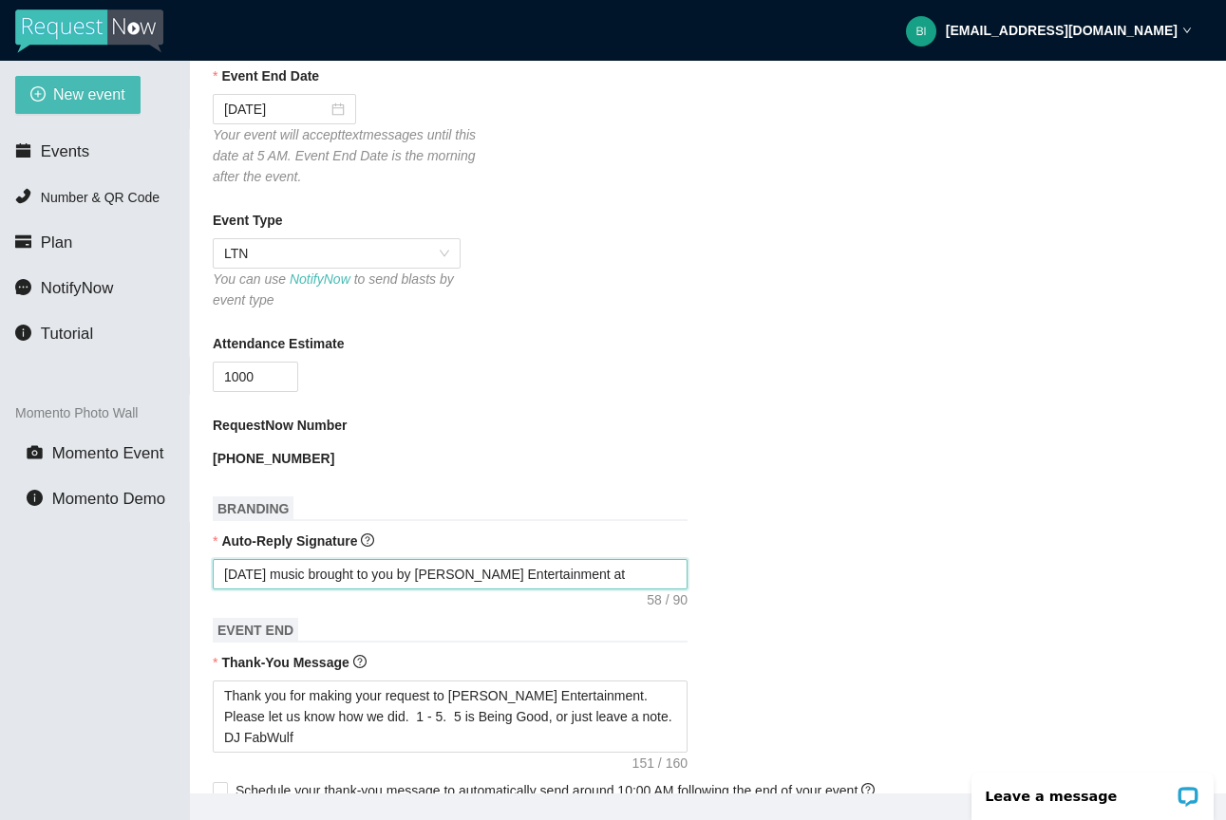
type textarea "[DATE] music brought to you by [PERSON_NAME] Entertainment at"
type textarea "Today's music brought to you by Young's Entertainment a"
type textarea "Today's music brought to you by Young's Entertainment"
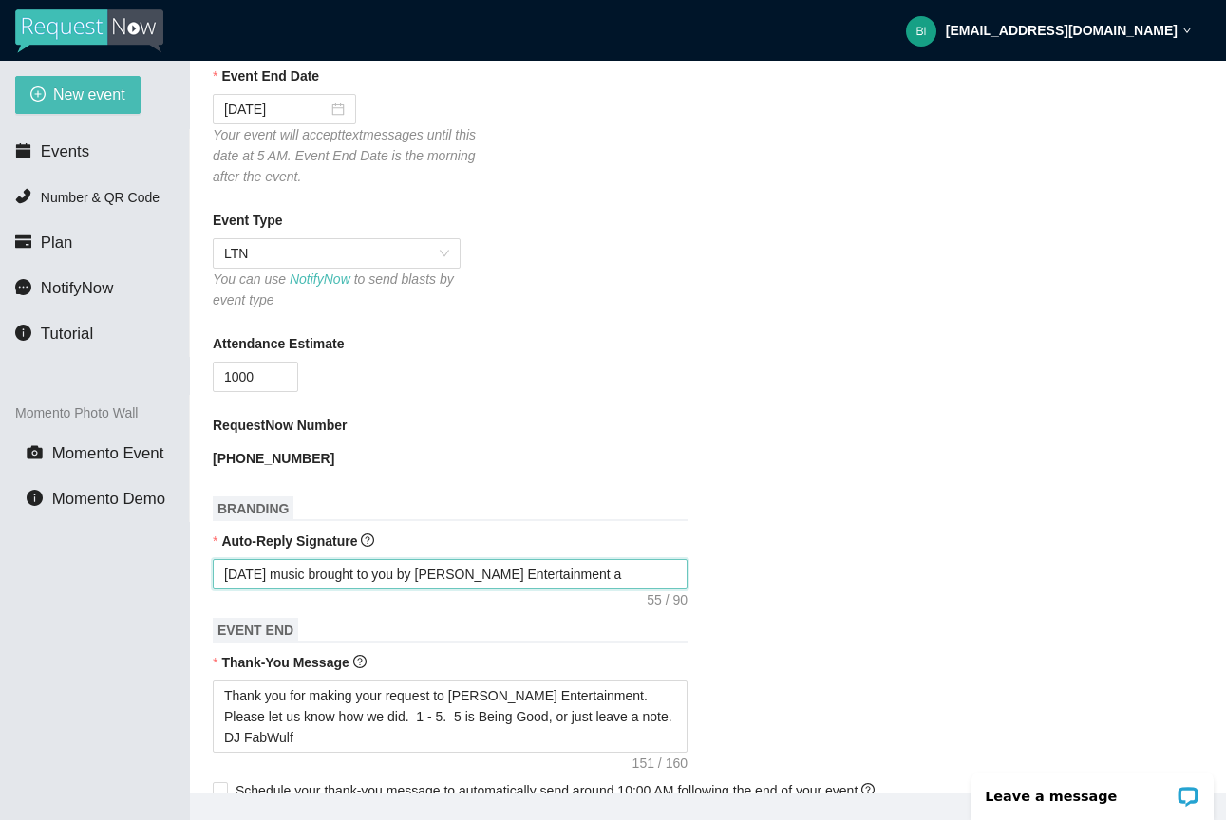
type textarea "Today's music brought to you by Young's Entertainment"
type textarea "Today's music brought to you by Young's Entertainment,"
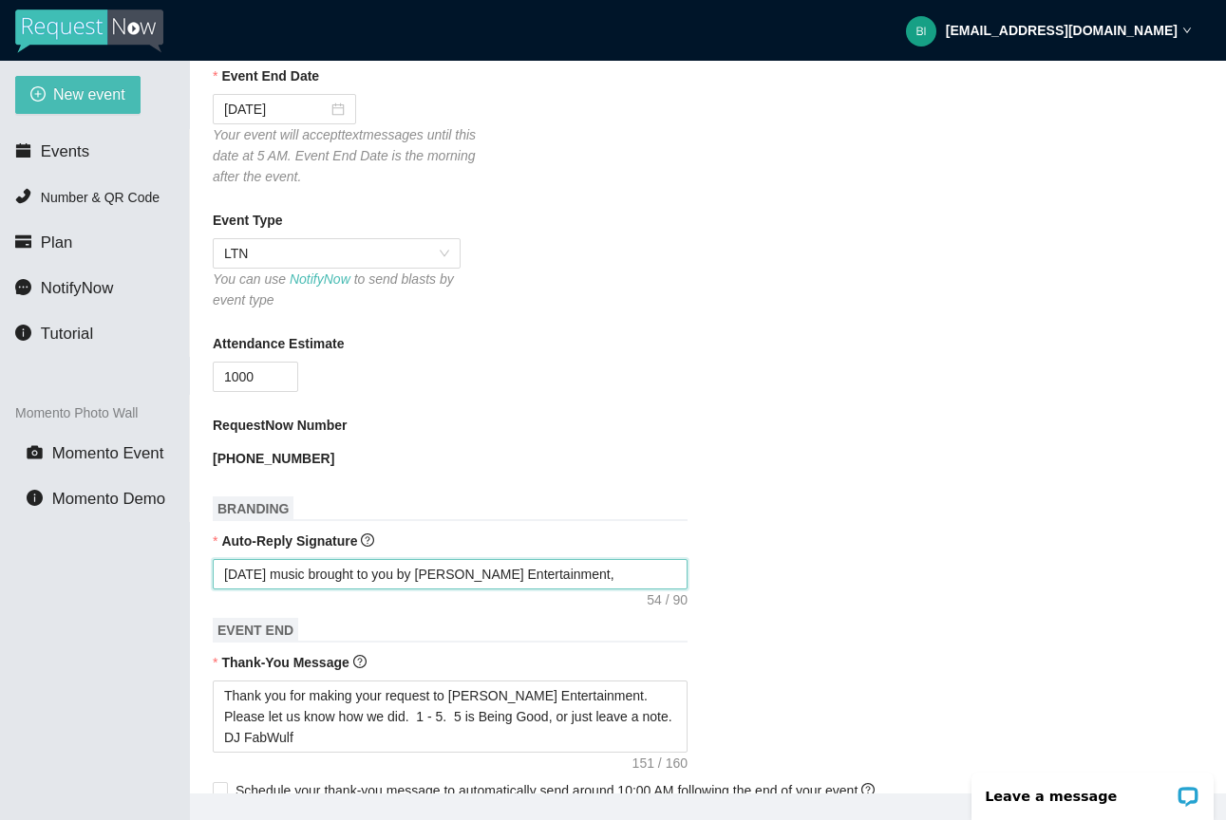
type textarea "Today's music brought to you by Young's Entertainment,"
type textarea "Today's music brought to you by Young's Entertainment, D"
type textarea "Today's music brought to you by Young's Entertainment, Dj"
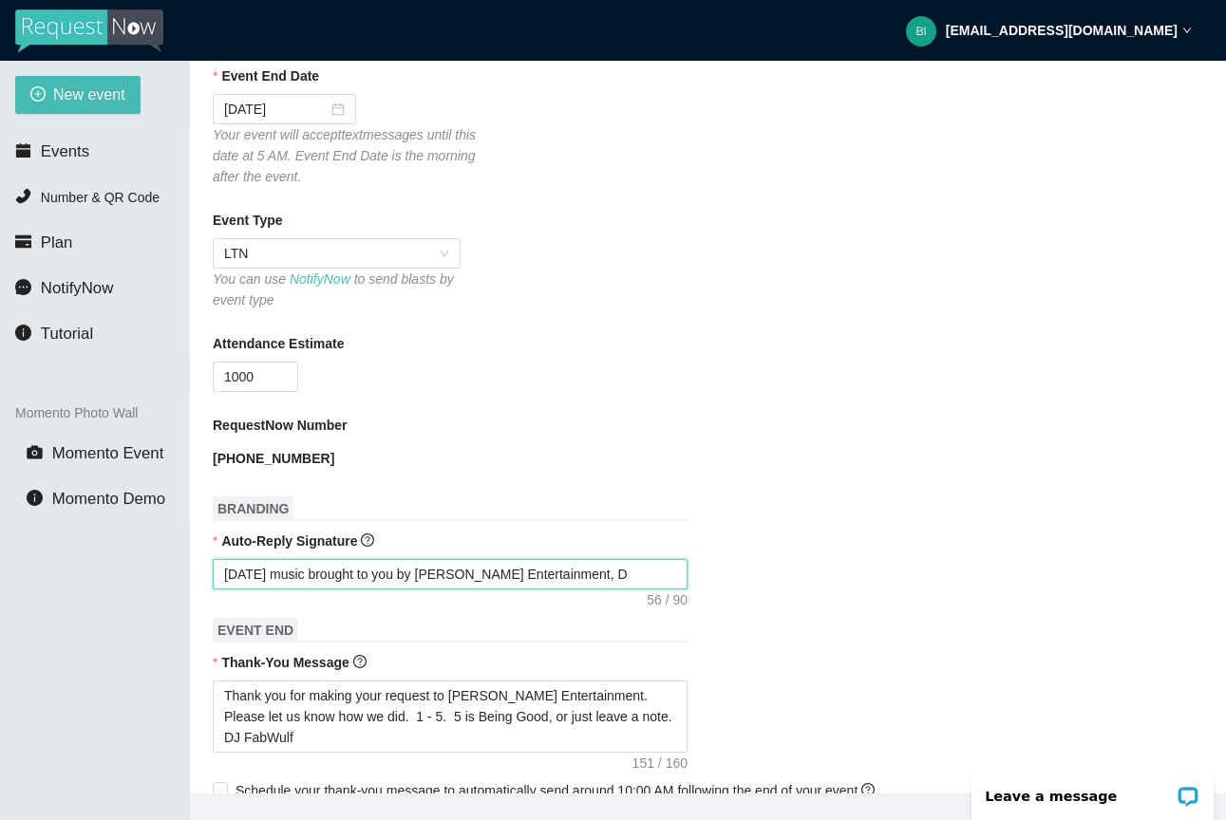
type textarea "Today's music brought to you by Young's Entertainment, Dj"
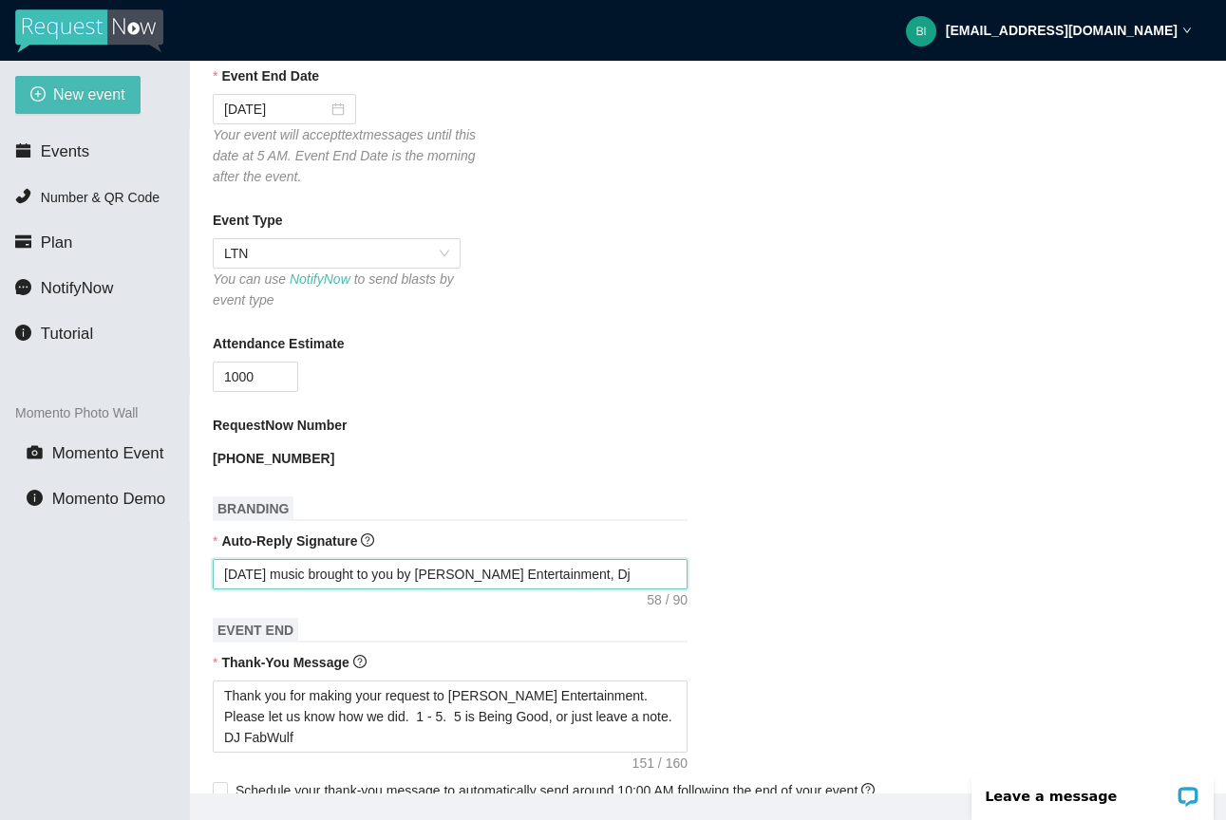
type textarea "Today's music brought to you by Young's Entertainment, D"
type textarea "Today's music brought to you by Young's Entertainment, DJ"
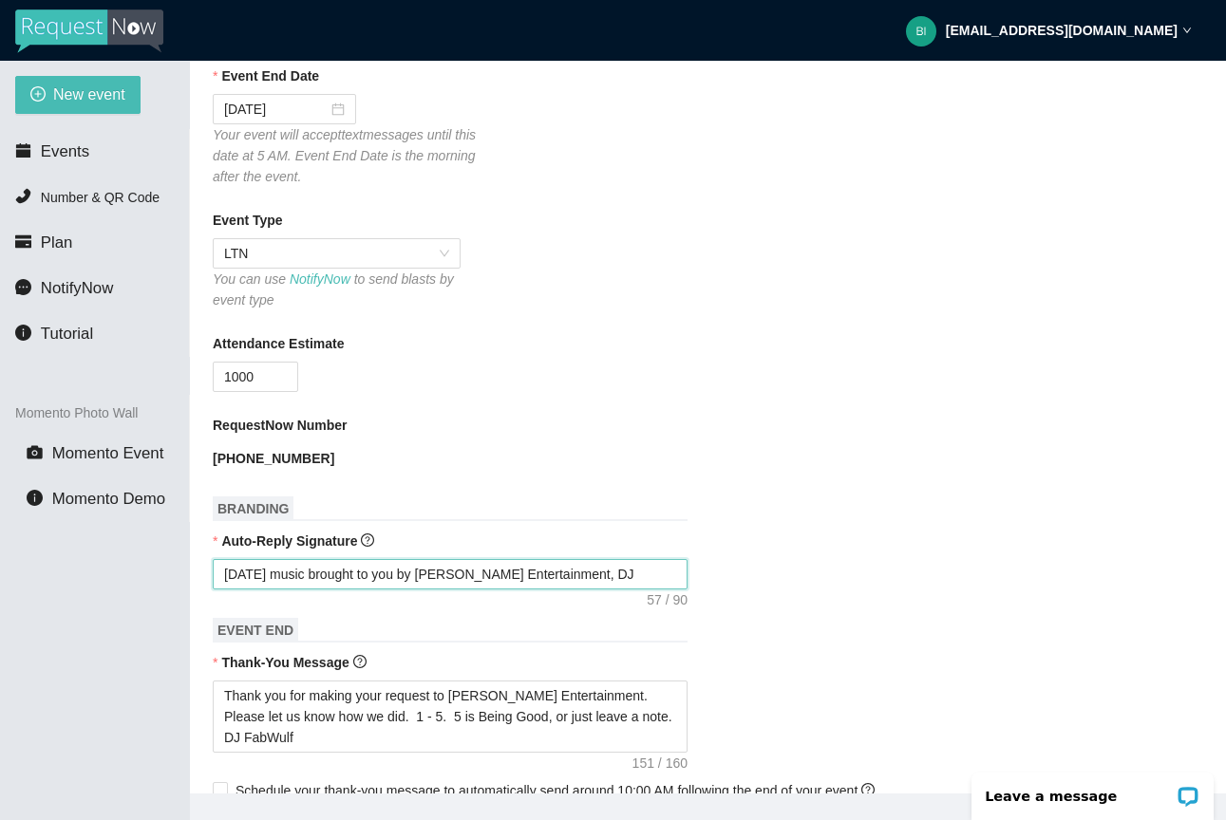
type textarea "Today's music brought to you by Young's Entertainment, DJ"
type textarea "Today's music brought to you by Young's Entertainment, DJ F"
type textarea "Today's music brought to you by Young's Entertainment, DJ Fa"
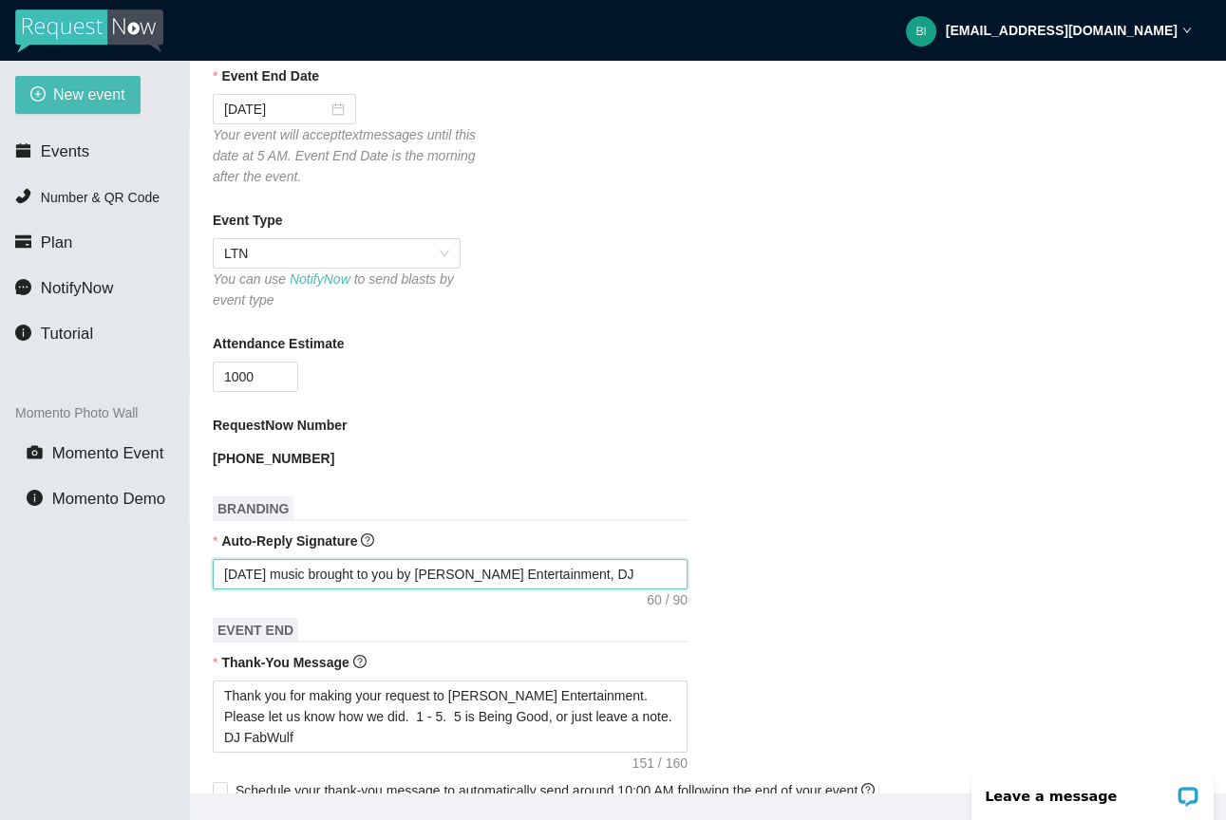
type textarea "Today's music brought to you by Young's Entertainment, DJ Fab"
type textarea "Today's music brought to you by Young's Entertainment, DJ FabW"
type textarea "Today's music brought to you by Young's Entertainment, DJ FabWu"
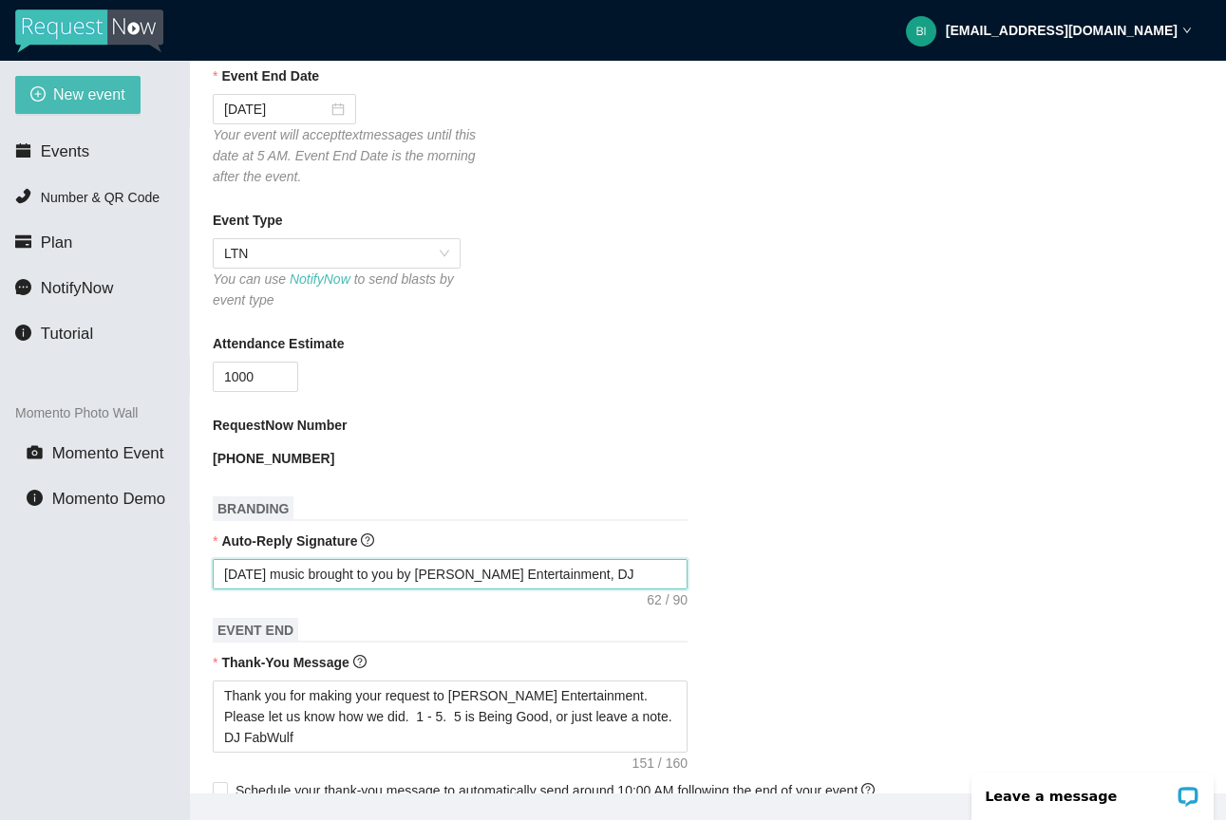
type textarea "Today's music brought to you by Young's Entertainment, DJ FabWu"
type textarea "Today's music brought to you by Young's Entertainment, DJ FabWul"
type textarea "Today's music brought to you by Young's Entertainment, DJ FabWulf"
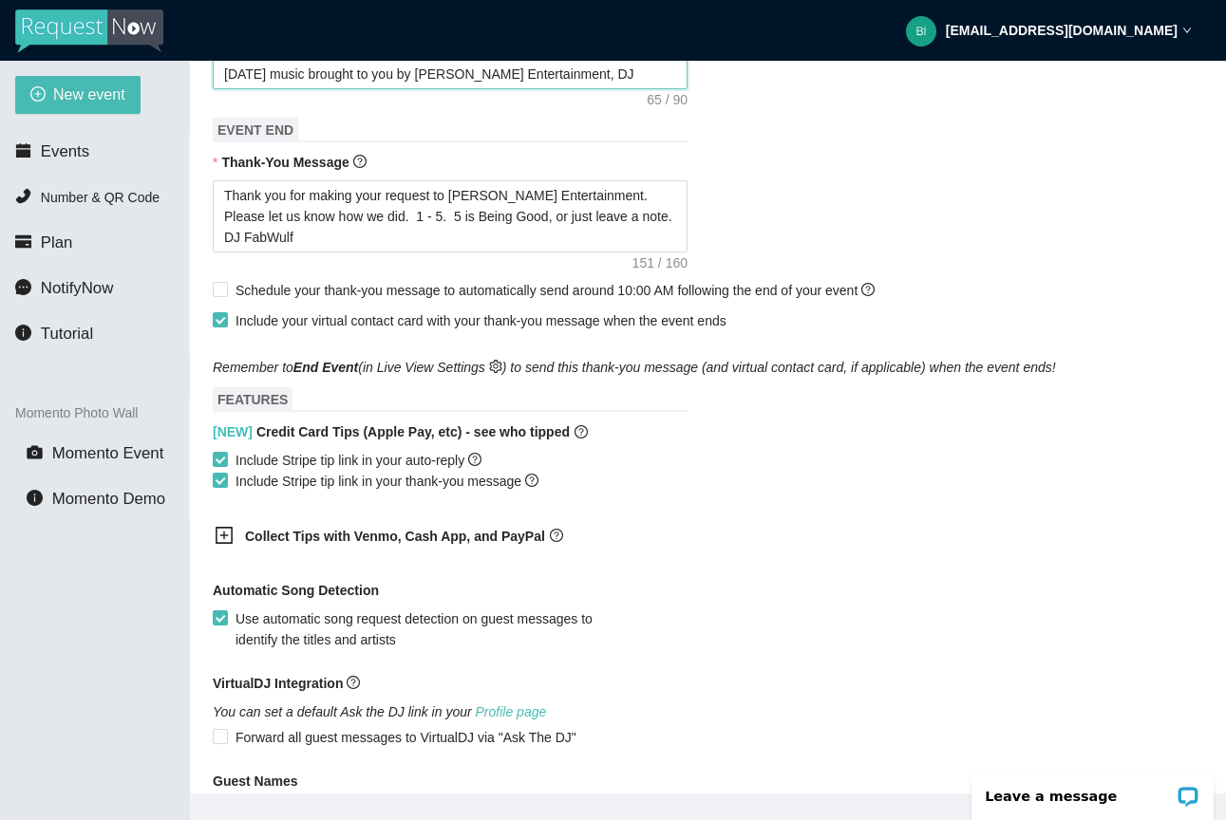
scroll to position [843, 0]
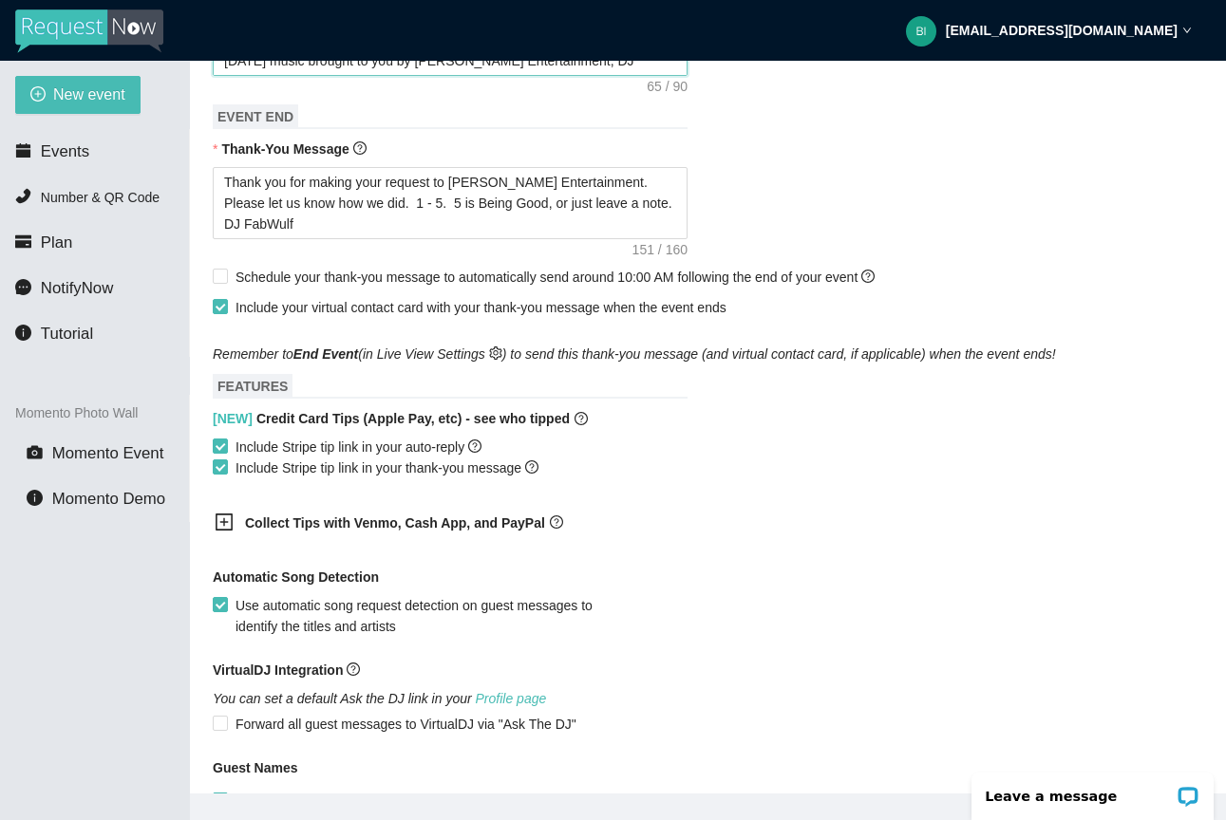
type textarea "Today's music brought to you by Young's Entertainment, DJ FabWulf"
click at [225, 519] on icon "plus-square" at bounding box center [224, 522] width 19 height 19
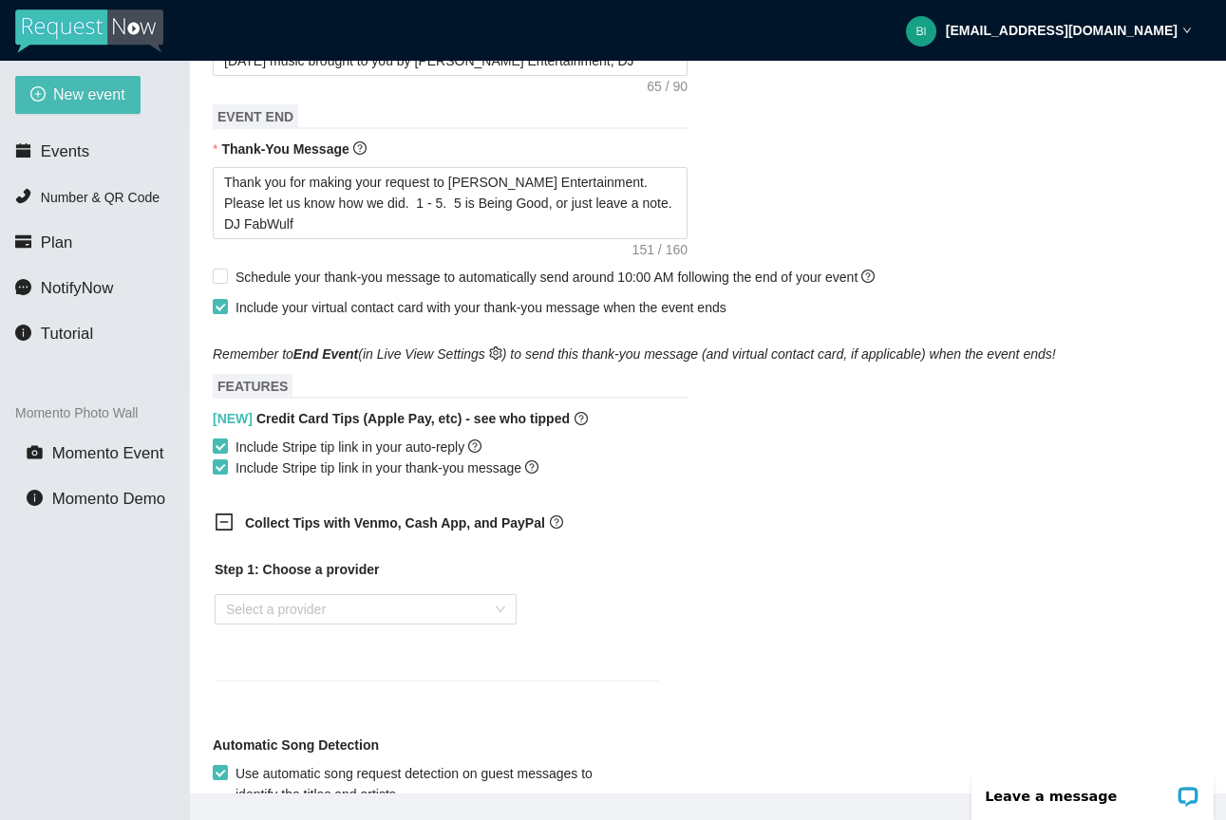
click at [231, 525] on icon "minus-square" at bounding box center [224, 522] width 19 height 19
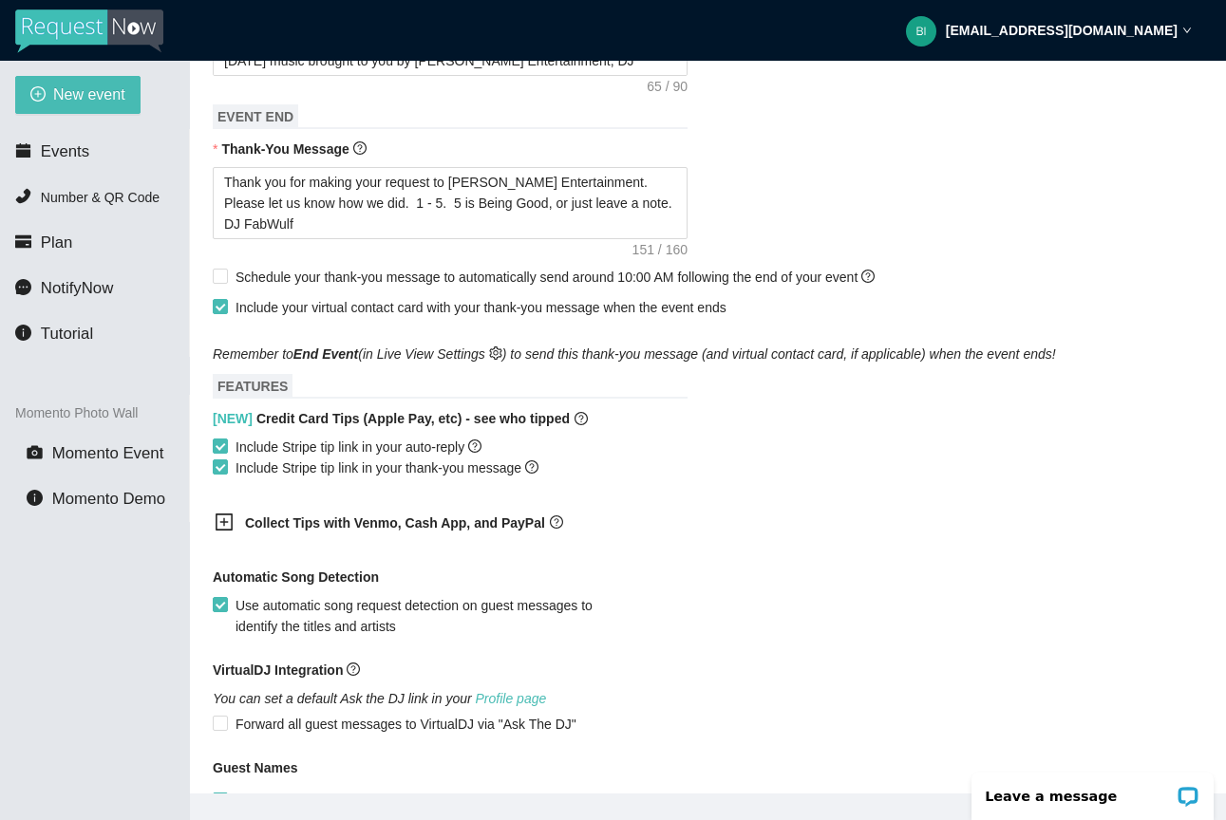
click at [229, 525] on icon "plus-square" at bounding box center [224, 522] width 19 height 19
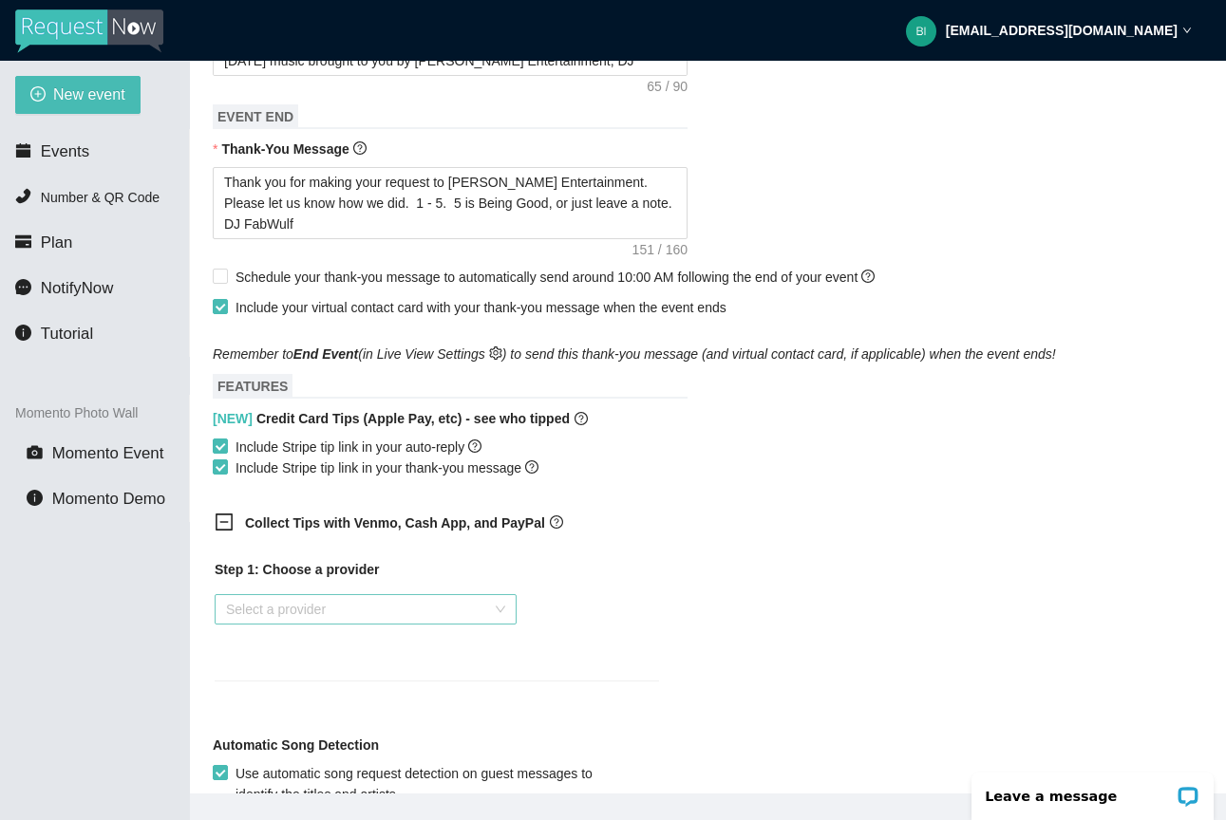
click at [493, 604] on div "Select a provider" at bounding box center [366, 609] width 302 height 30
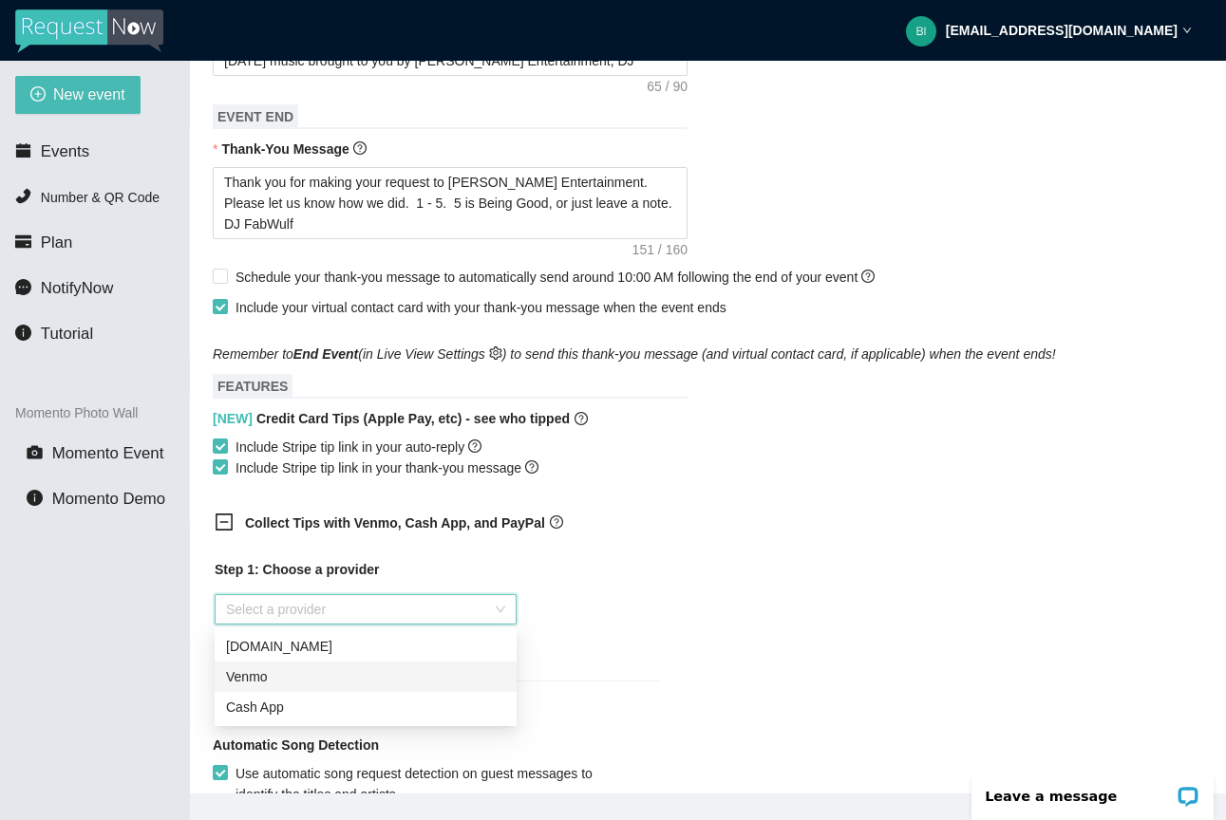
click at [412, 668] on div "Venmo" at bounding box center [365, 677] width 279 height 21
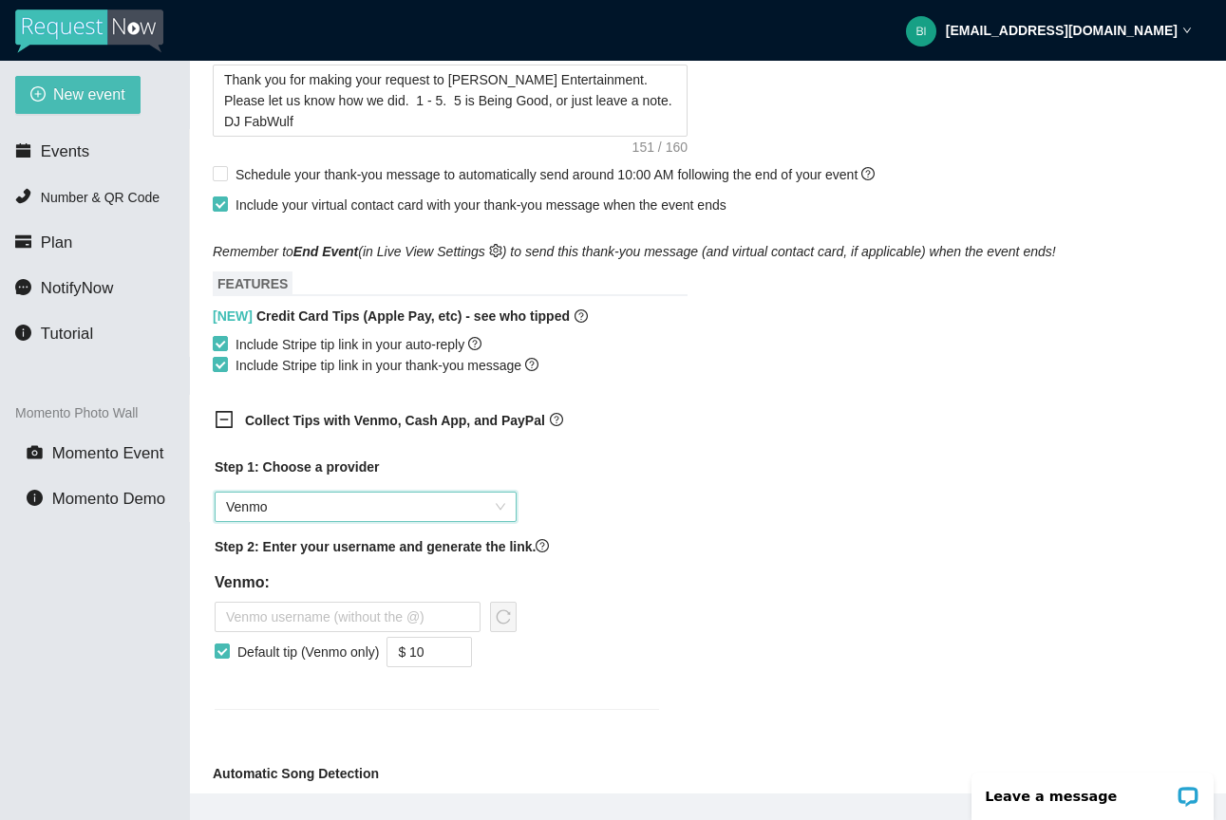
scroll to position [1015, 0]
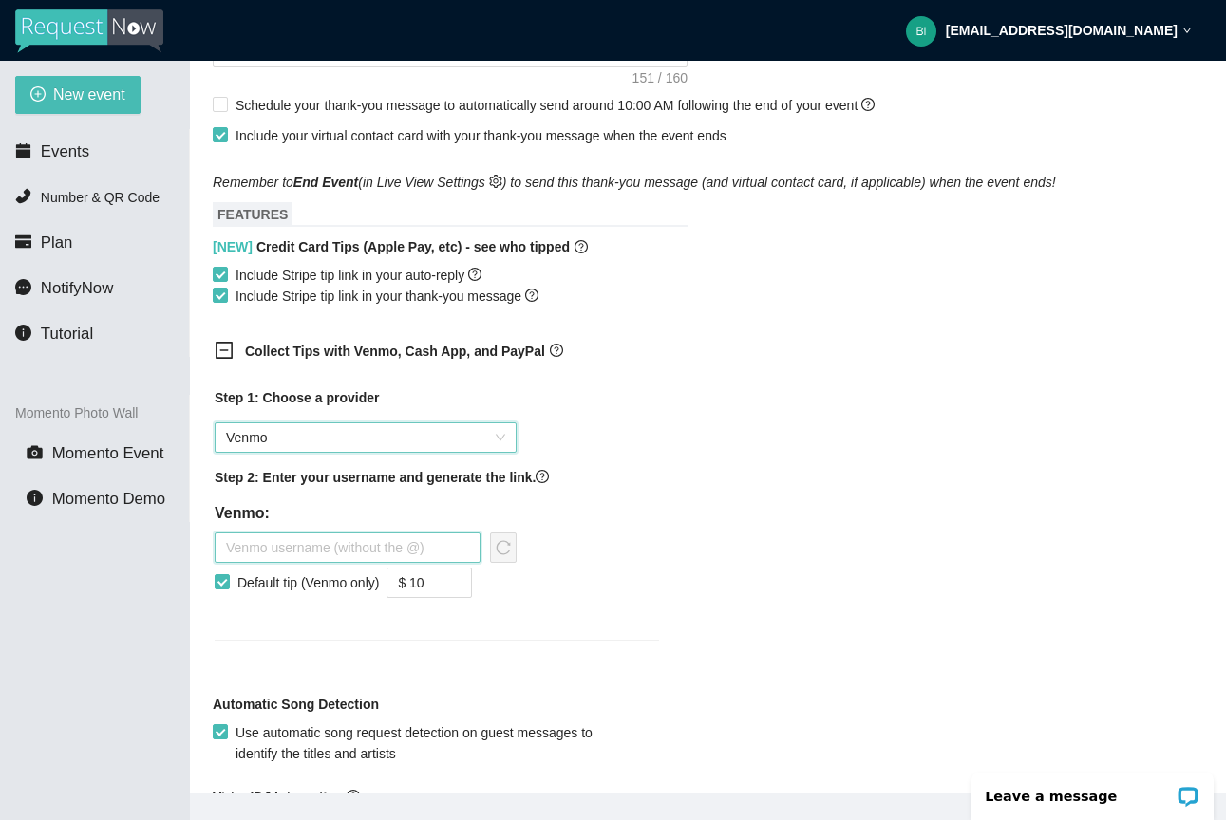
click at [472, 545] on input "text" at bounding box center [348, 548] width 266 height 30
click at [444, 575] on input "$ 10" at bounding box center [429, 583] width 84 height 28
type input "$ 5"
click at [594, 586] on div "Step 1: Choose a provider Venmo Step 2: Enter your username and generate the li…" at bounding box center [437, 502] width 444 height 230
click at [387, 556] on input "text" at bounding box center [348, 548] width 266 height 30
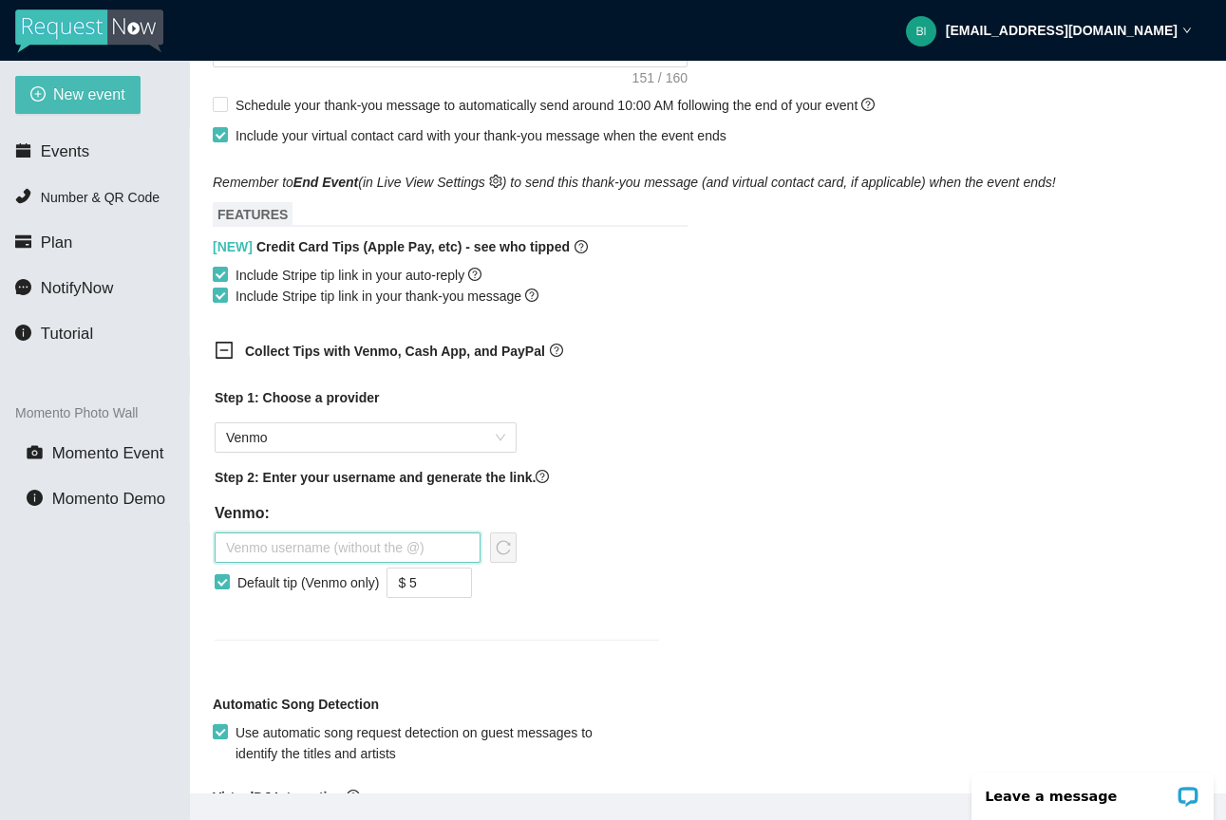
paste input "text"
click at [354, 537] on input "text" at bounding box center [348, 548] width 266 height 30
paste input "text"
click at [279, 541] on input "text" at bounding box center [348, 548] width 266 height 30
paste input "text"
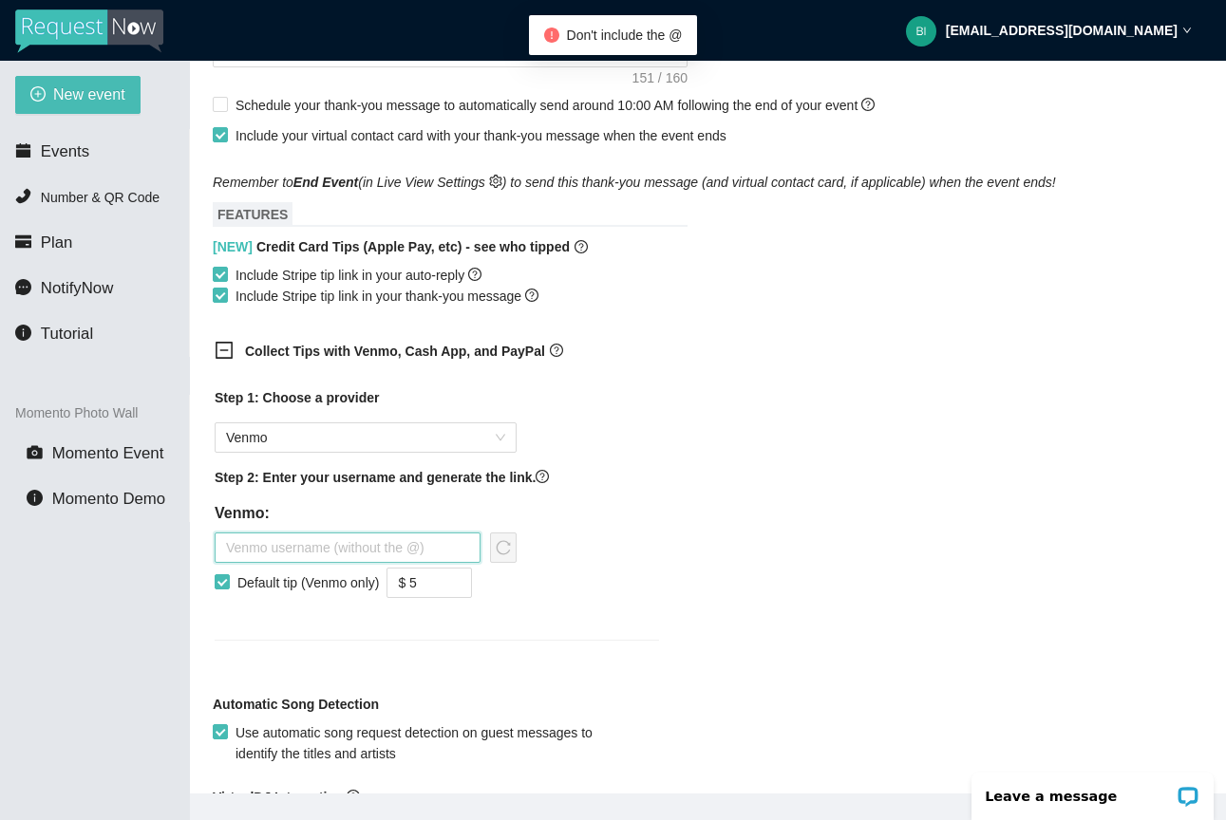
click at [279, 541] on input "text" at bounding box center [348, 548] width 266 height 30
click at [333, 554] on input "text" at bounding box center [348, 548] width 266 height 30
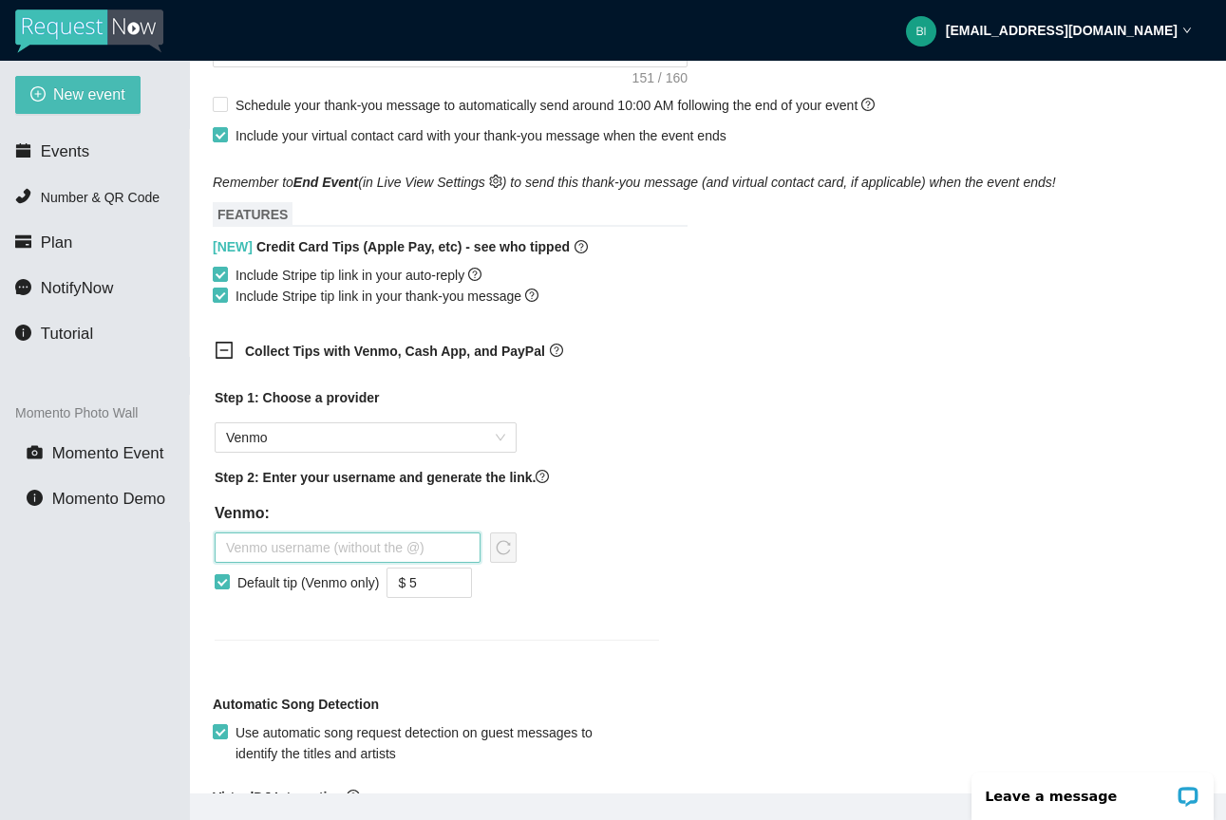
paste input "william-young482"
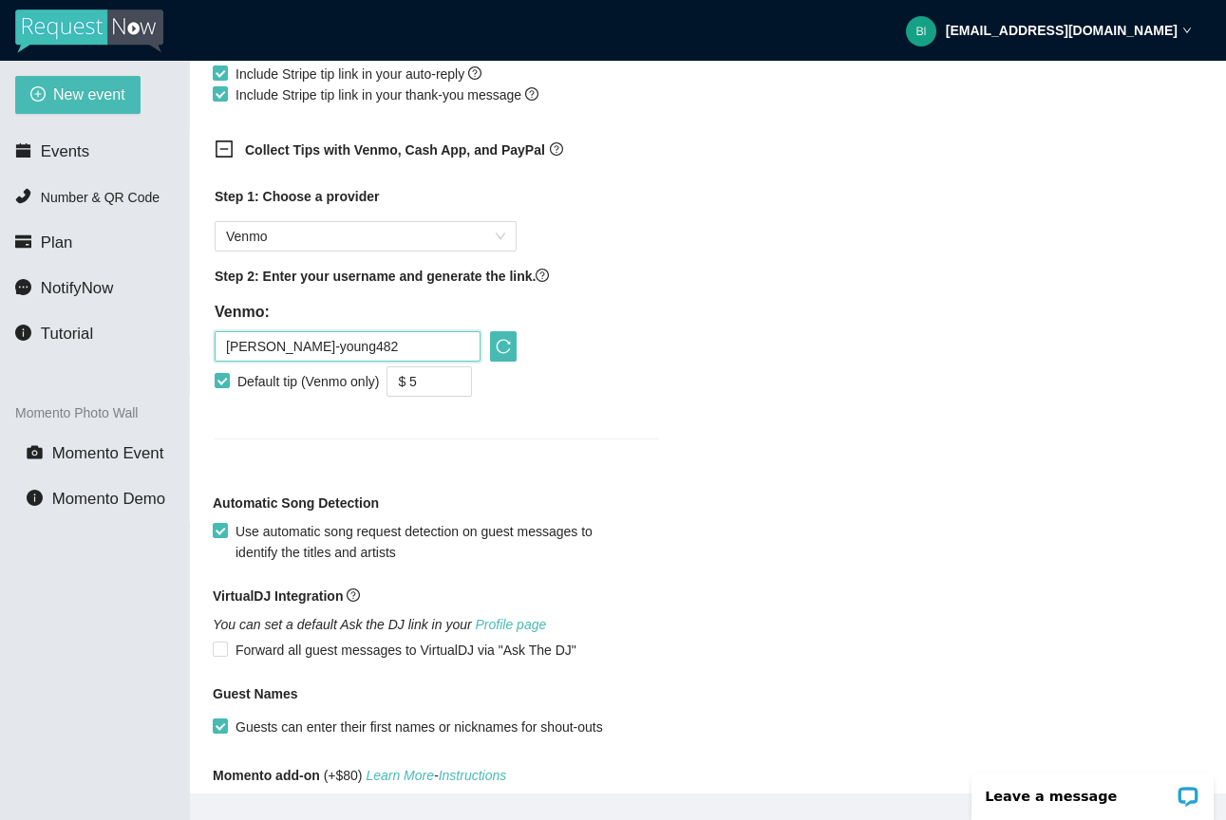
scroll to position [1219, 0]
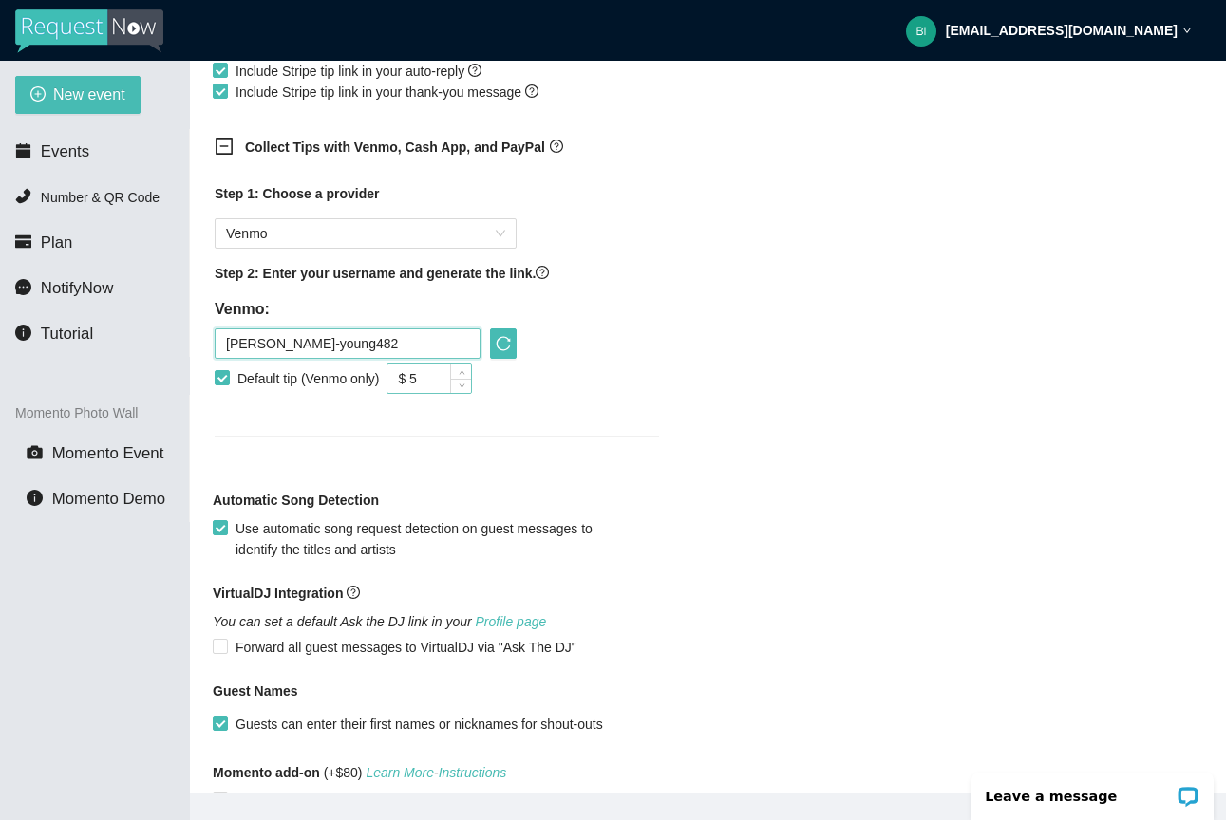
type input "william-young482"
click at [453, 375] on input "$ 5" at bounding box center [429, 379] width 84 height 28
click at [562, 437] on div "Step 1: Choose a provider Venmo Step 2: Enter your username and generate the li…" at bounding box center [436, 321] width 475 height 299
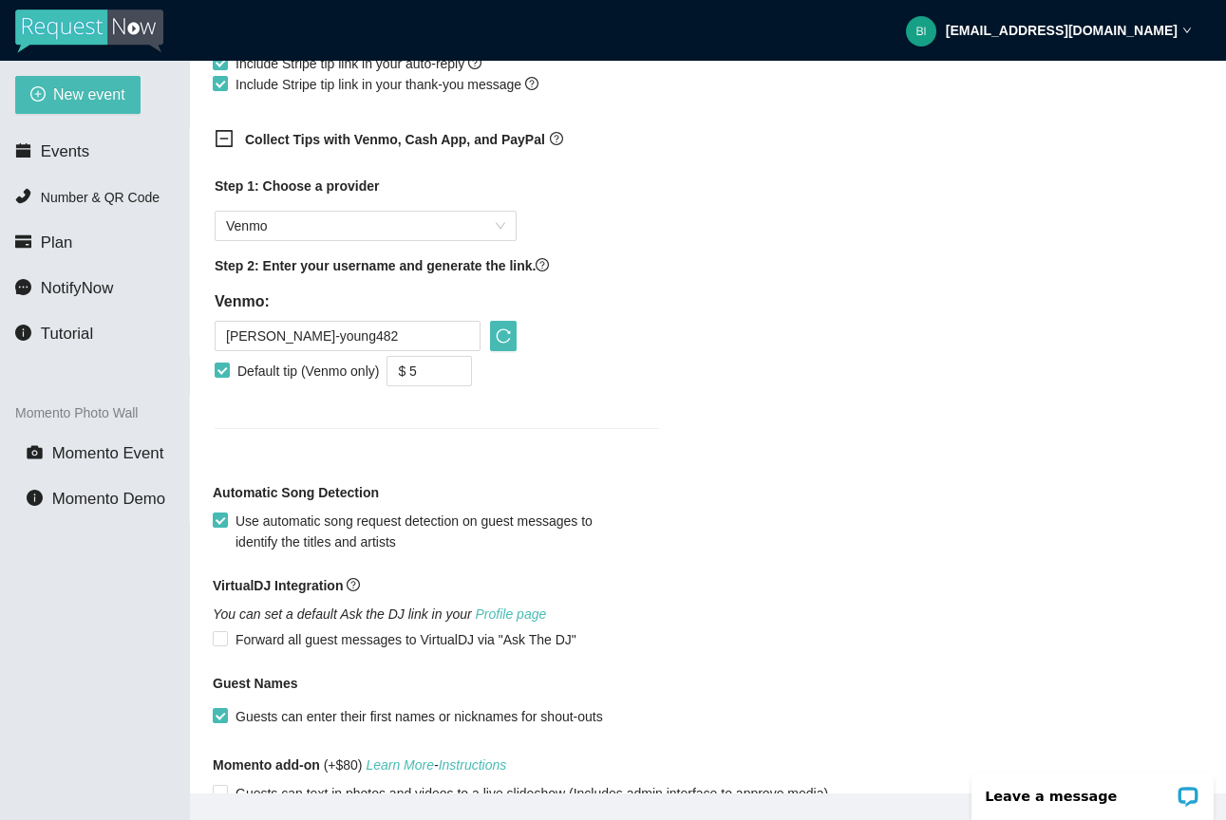
scroll to position [1238, 0]
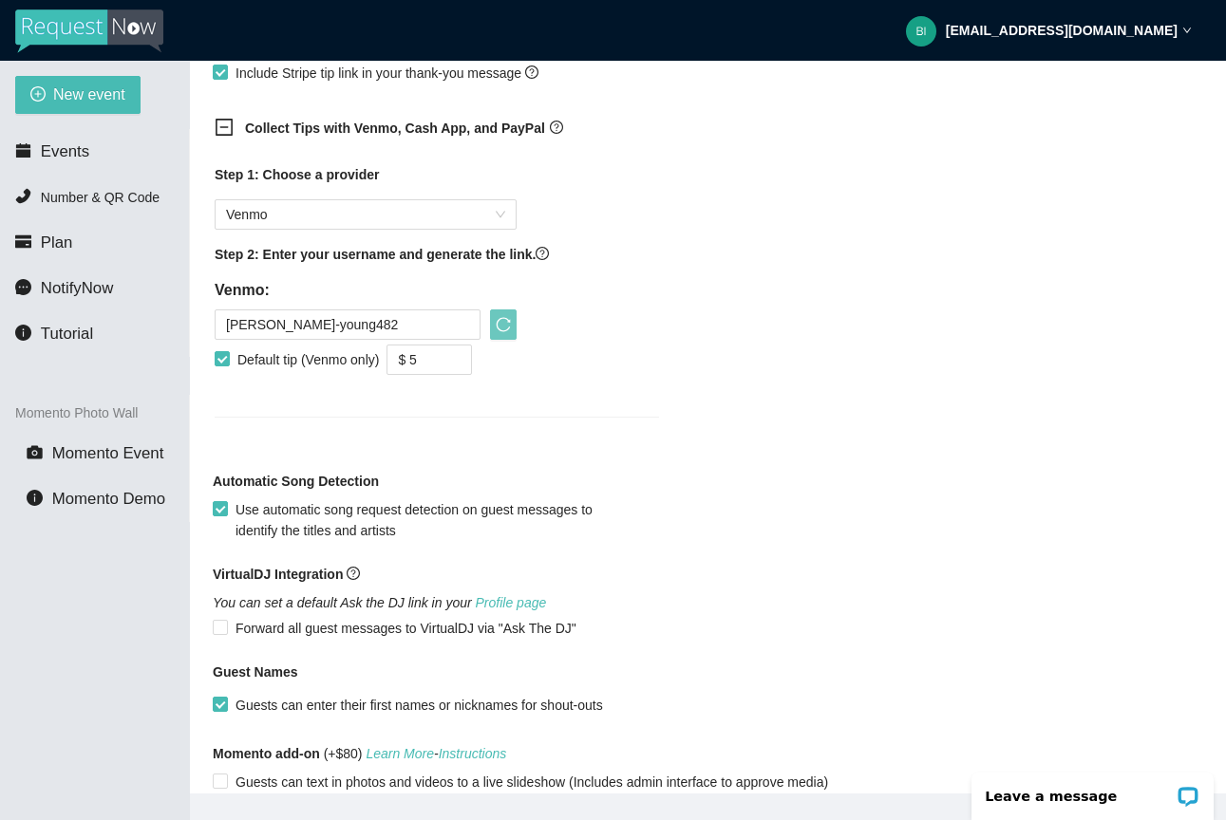
click at [503, 331] on button "button" at bounding box center [503, 325] width 27 height 30
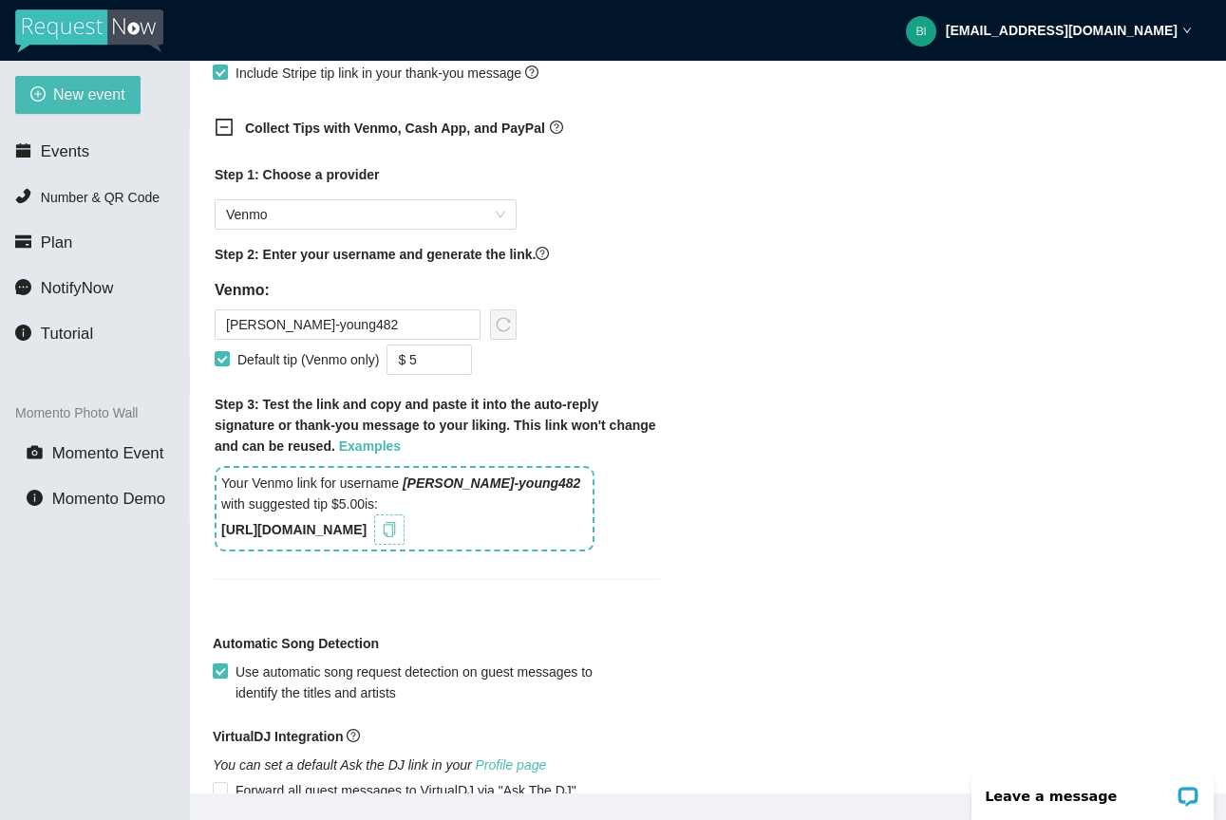
click at [400, 530] on span "copy" at bounding box center [389, 529] width 21 height 15
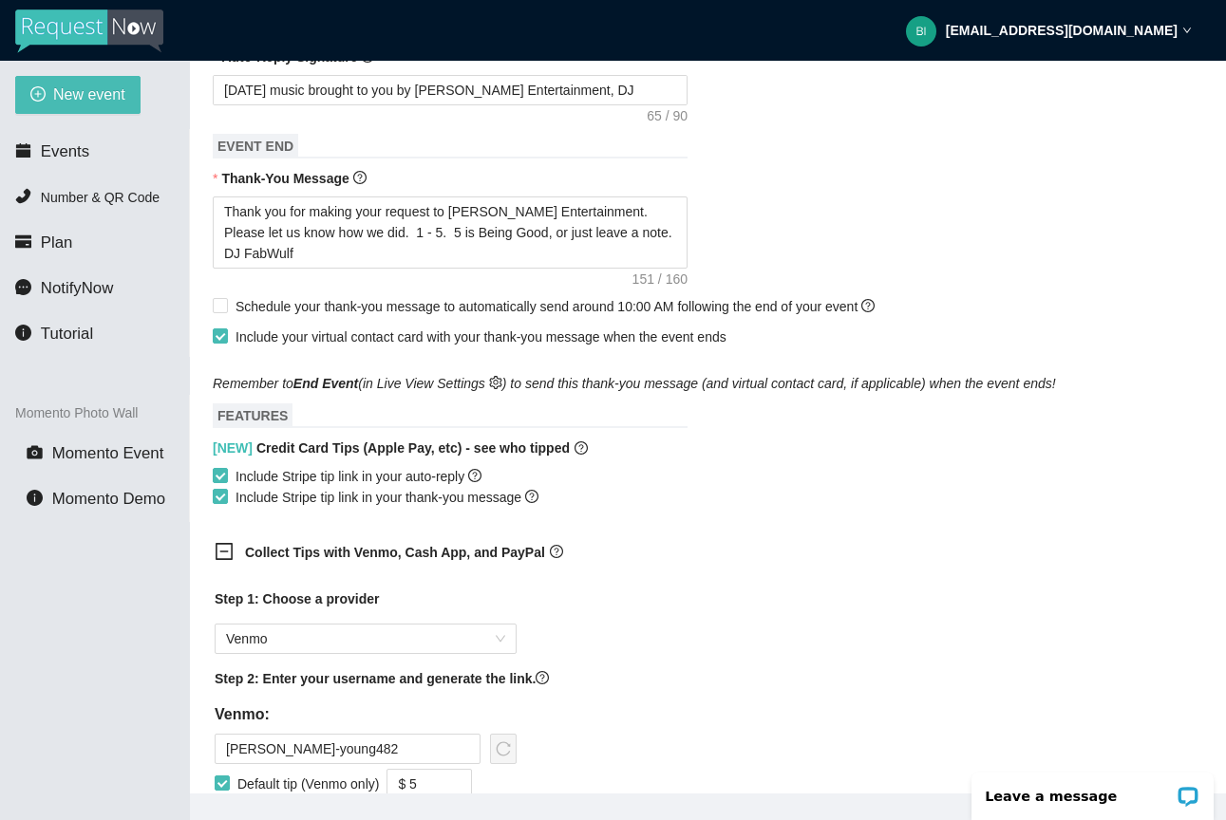
scroll to position [745, 0]
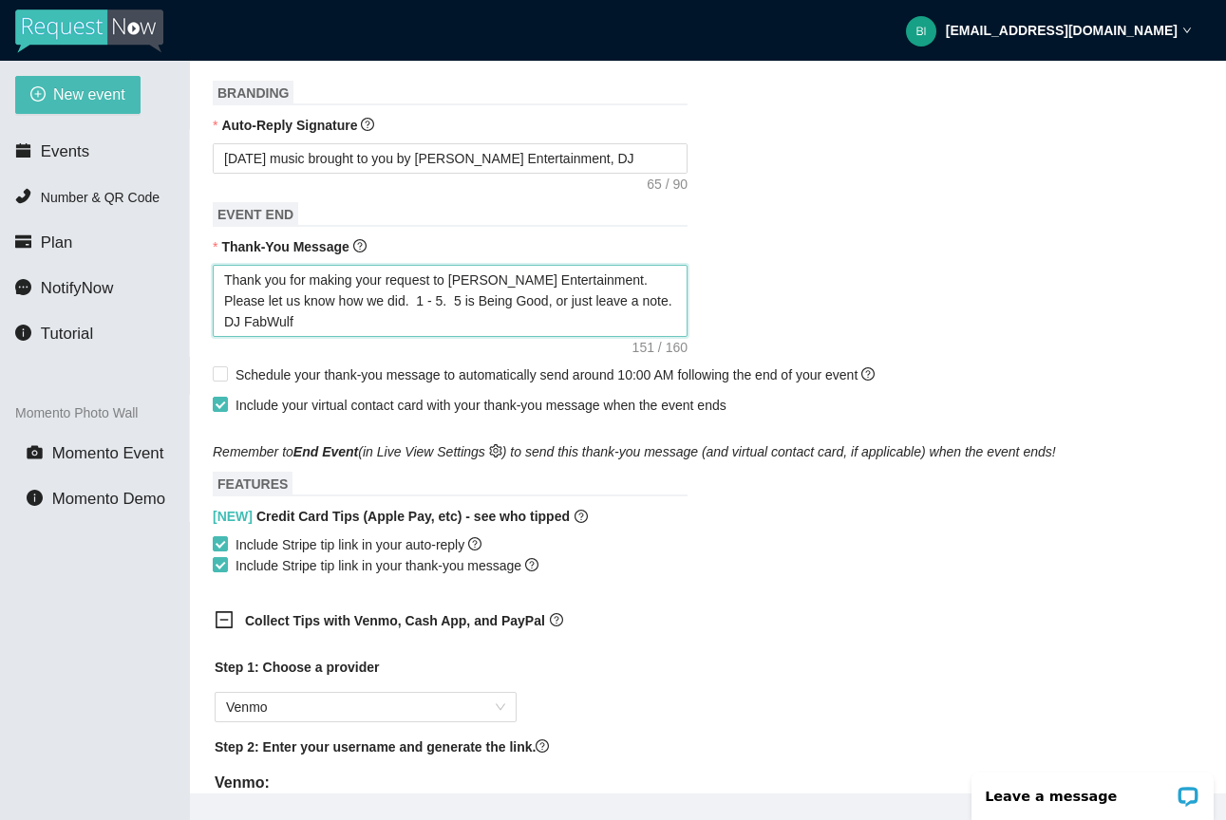
drag, startPoint x: 613, startPoint y: 313, endPoint x: 626, endPoint y: 280, distance: 35.8
click at [626, 280] on textarea "Thank you for making your request to [PERSON_NAME] Entertainment. Please let us…" at bounding box center [450, 301] width 475 height 72
type textarea "Thank you for making your request to Young's Entertainment. Ple"
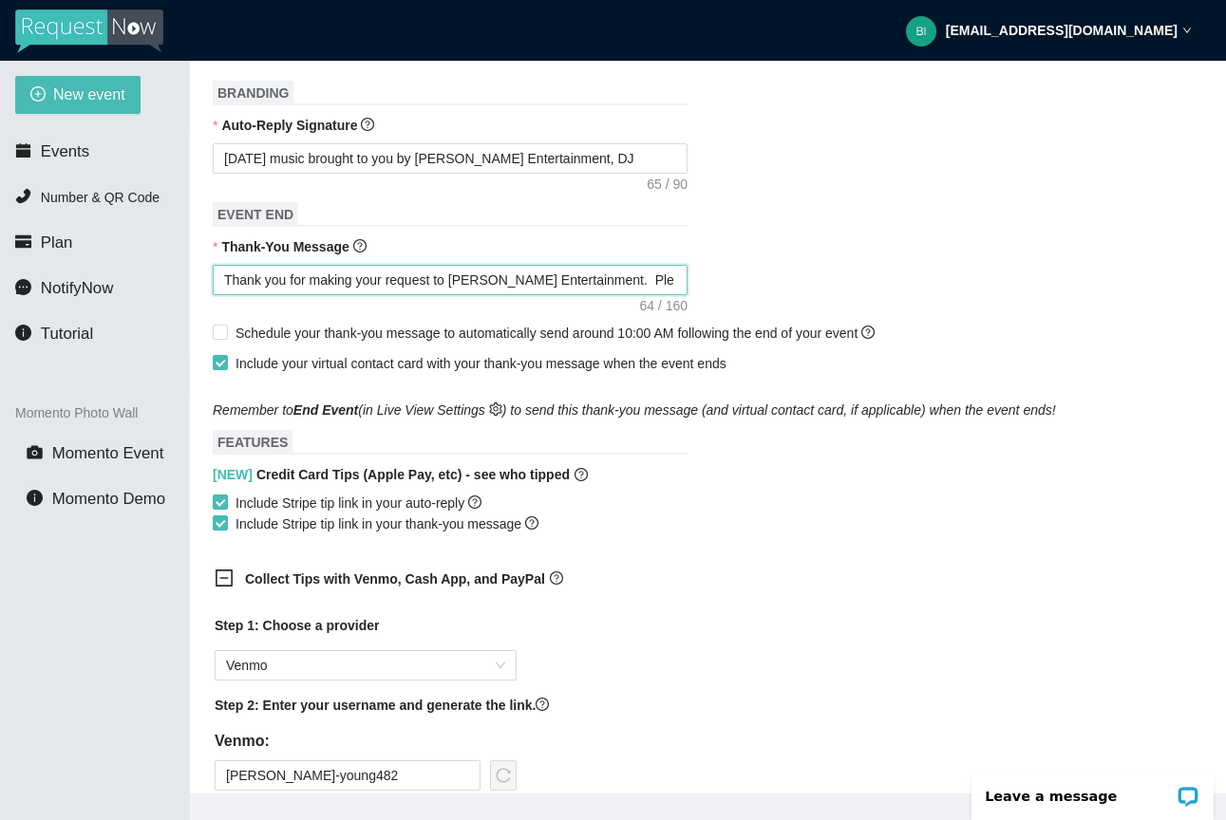
type textarea "Thank you for making your request to Young's Entertainment. Pl"
type textarea "Thank you for making your request to Young's Entertainment. P"
type textarea "Thank you for making your request to Young's Entertainment."
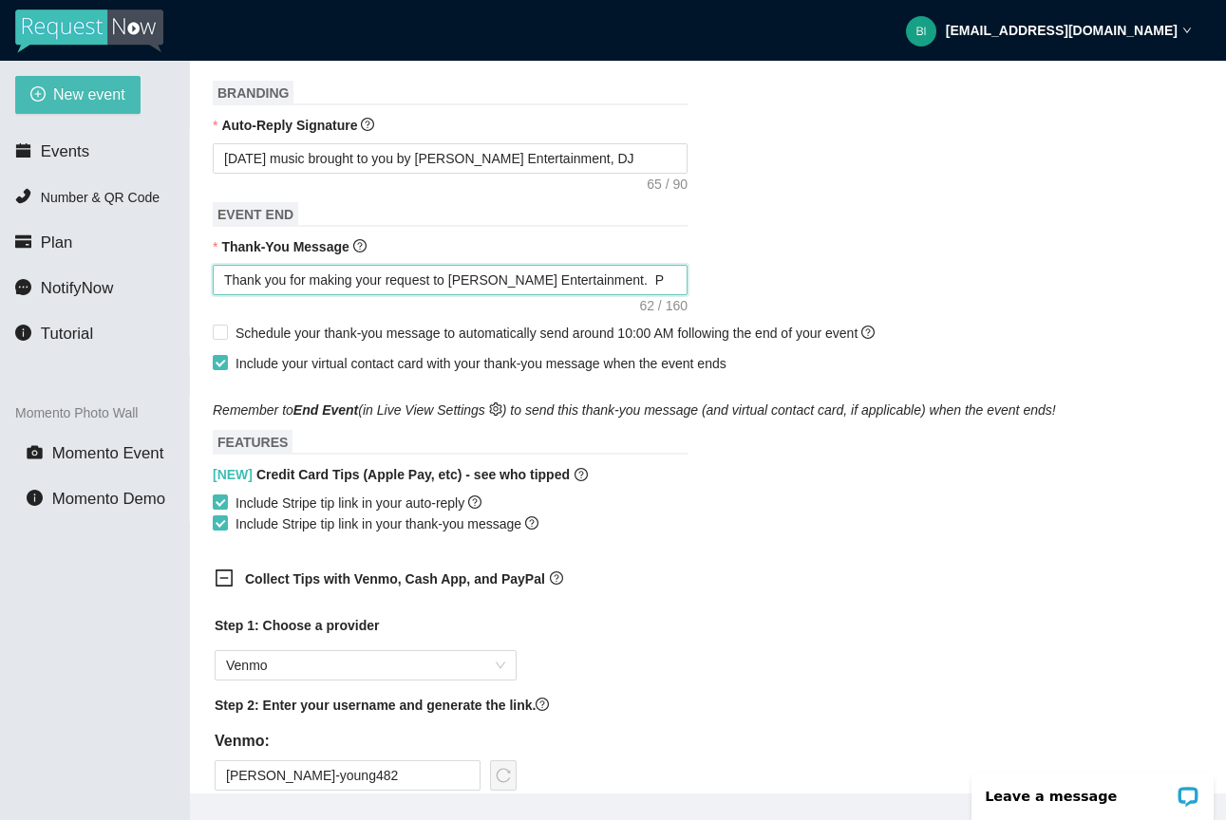
type textarea "Thank you for making your request to Young's Entertainment."
type textarea "Thank you for making your request to Young's Entertainment. V"
type textarea "Thank you for making your request to Young's Entertainment. Vn"
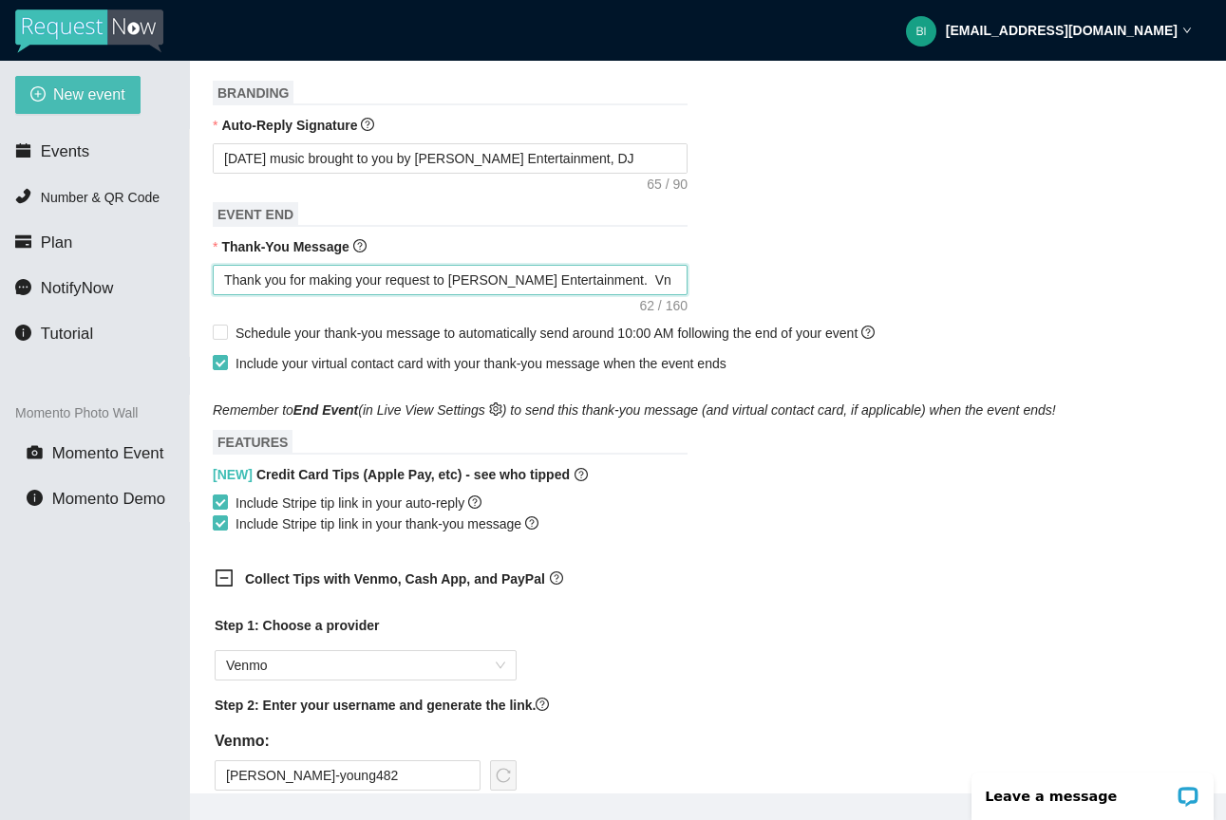
type textarea "Thank you for making your request to Young's Entertainment. Vne"
type textarea "Thank you for making your request to Young's Entertainment. Vnem"
type textarea "Thank you for making your request to Young's Entertainment. Vne"
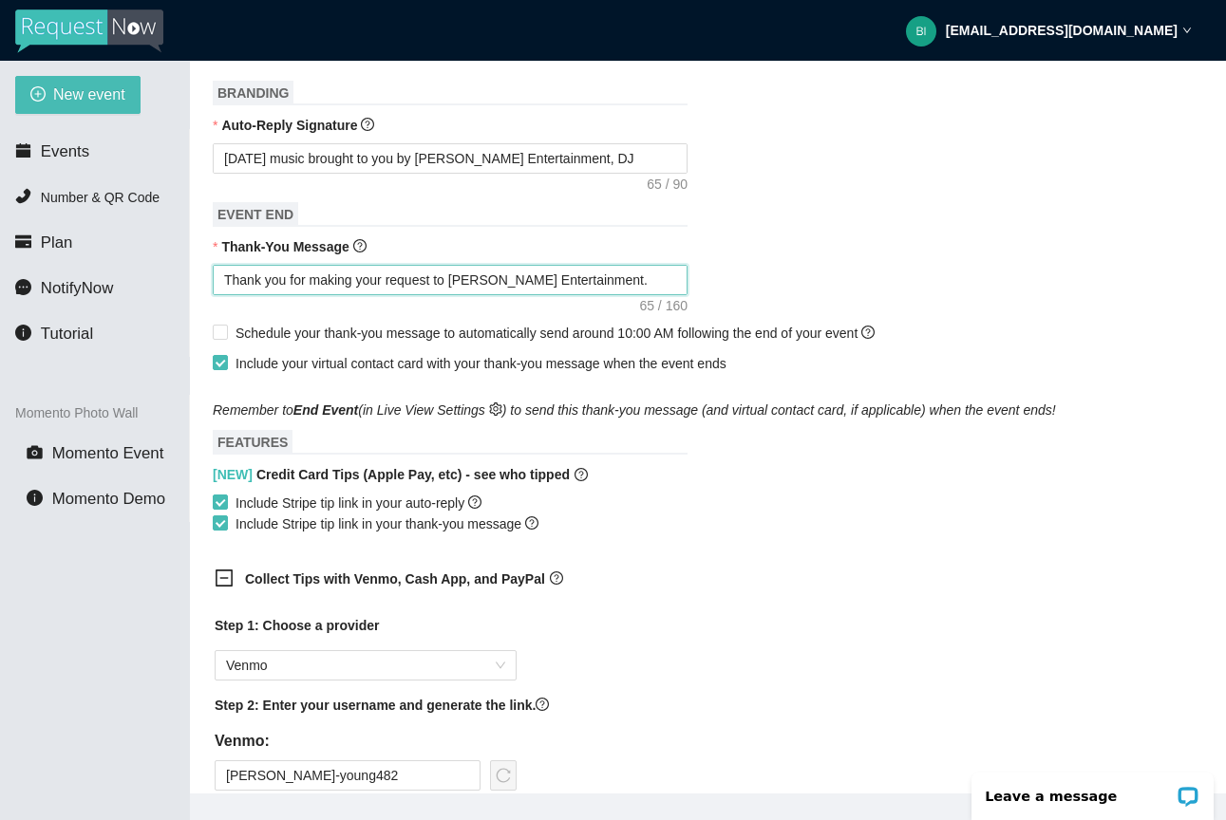
type textarea "Thank you for making your request to Young's Entertainment. Vne"
type textarea "Thank you for making your request to Young's Entertainment. Vn"
type textarea "Thank you for making your request to Young's Entertainment. V"
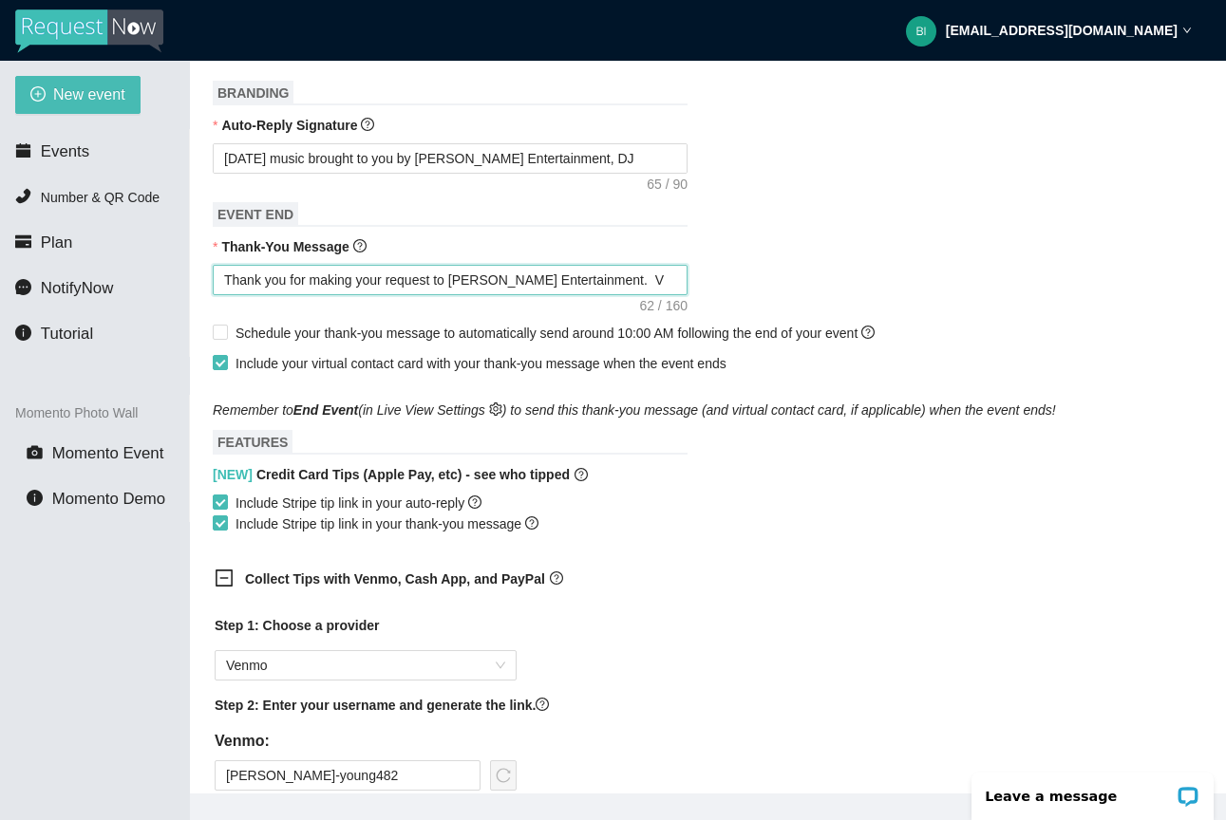
type textarea "Thank you for making your request to Young's Entertainment. Ve"
type textarea "Thank you for making your request to Young's Entertainment. Ven"
type textarea "Thank you for making your request to Young's Entertainment. Venm"
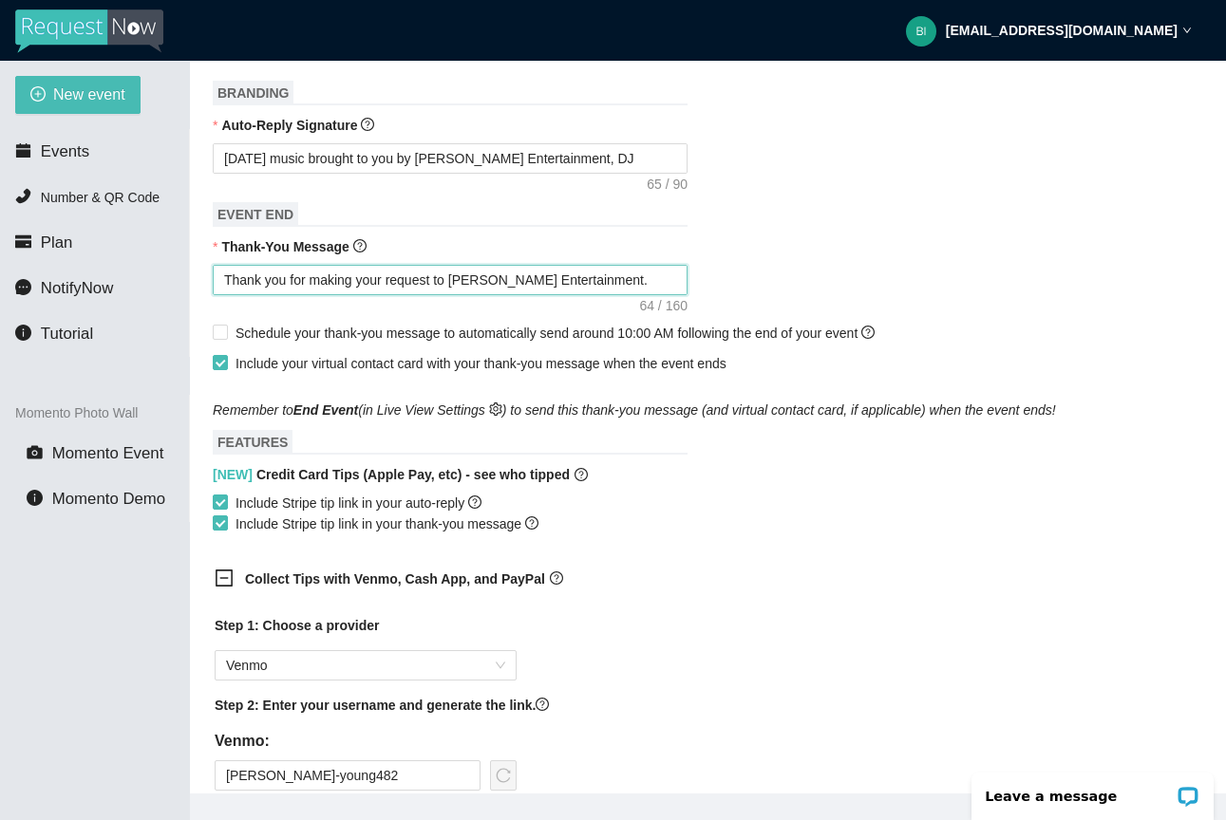
type textarea "Thank you for making your request to Young's Entertainment. Venm"
type textarea "Thank you for making your request to Young's Entertainment. VenmO"
type textarea "Thank you for making your request to Young's Entertainment. Venm"
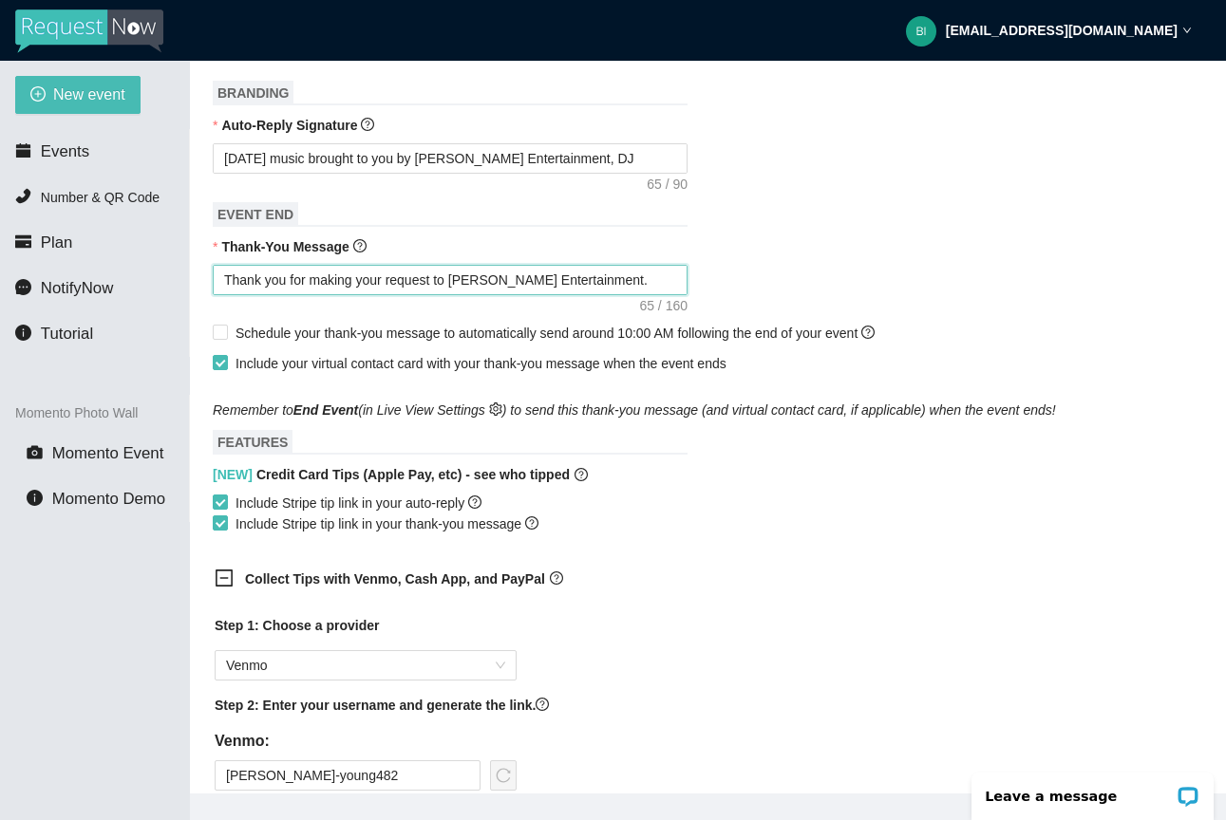
type textarea "Thank you for making your request to Young's Entertainment. Venmo"
type textarea "Thank you for making your request to Young's Entertainment. Venmo:"
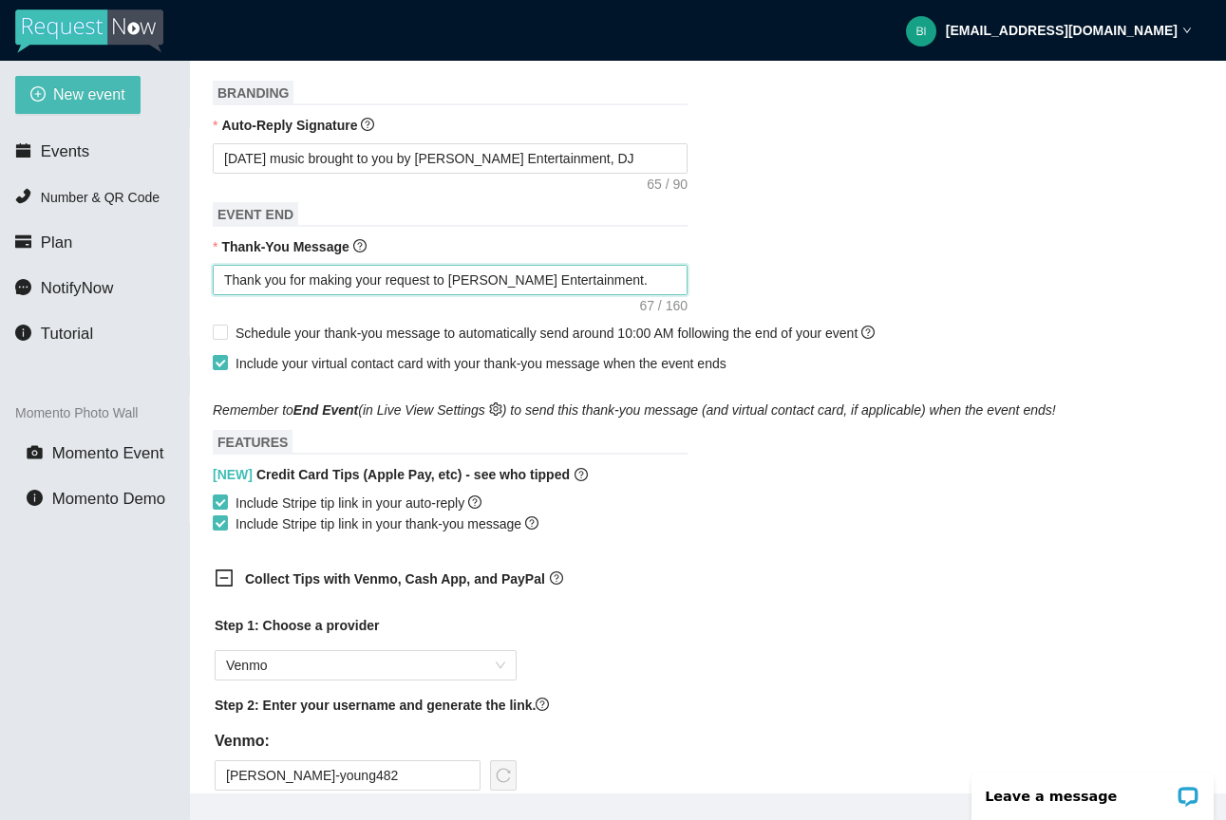
type textarea "Thank you for making your request to Young's Entertainment. Venmo:"
paste textarea "https://songtips.me/89gpB"
type textarea "Thank you for making your request to Young's Entertainment. Venmo: https://song…"
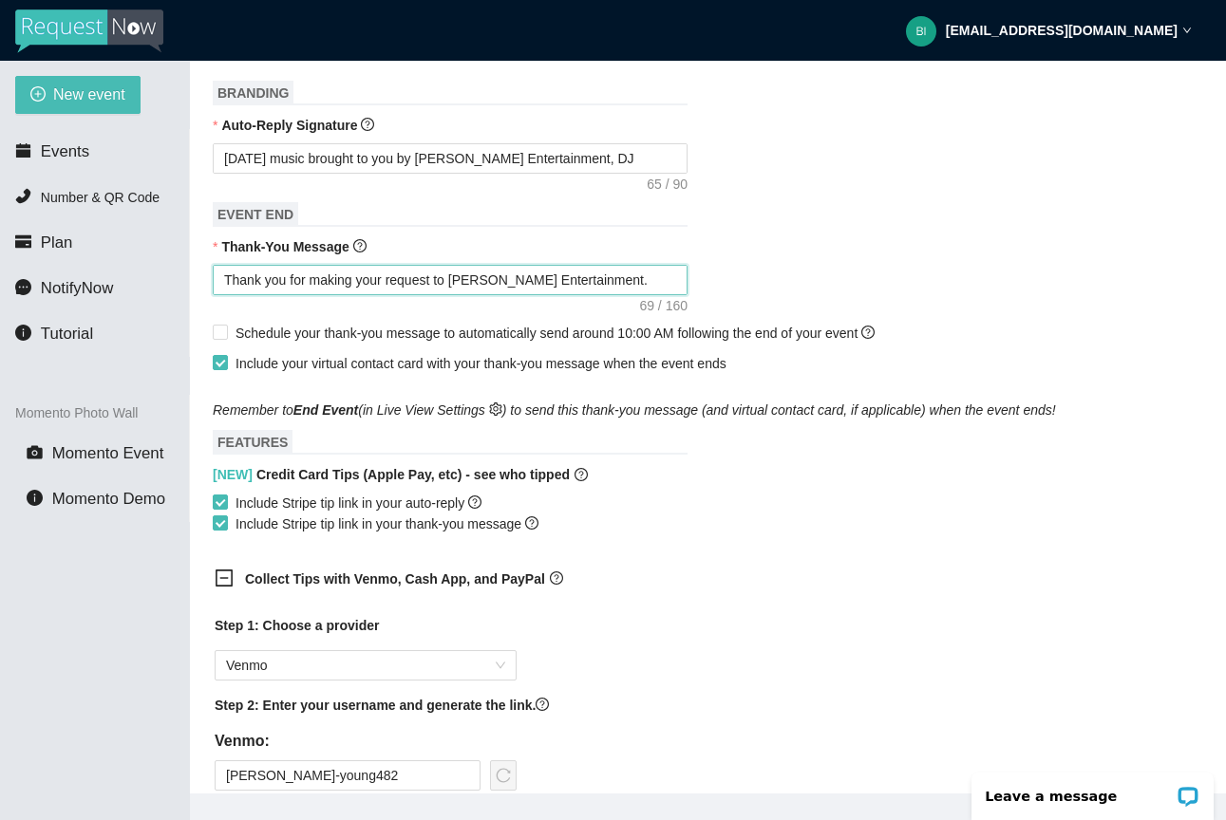
type textarea "Thank you for making your request to Young's Entertainment. Venmo: https://song…"
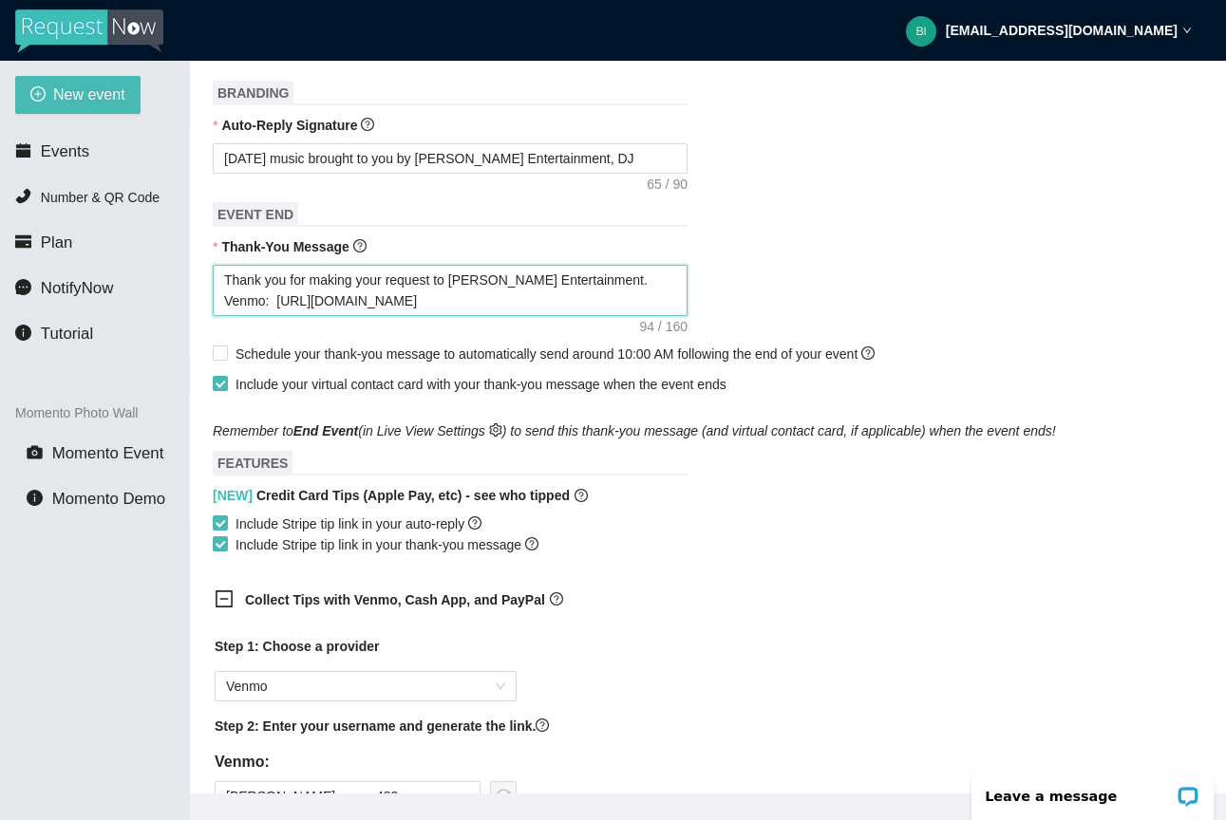
type textarea "Thank you for making your request to Young's Entertainment. Venmo: https://song…"
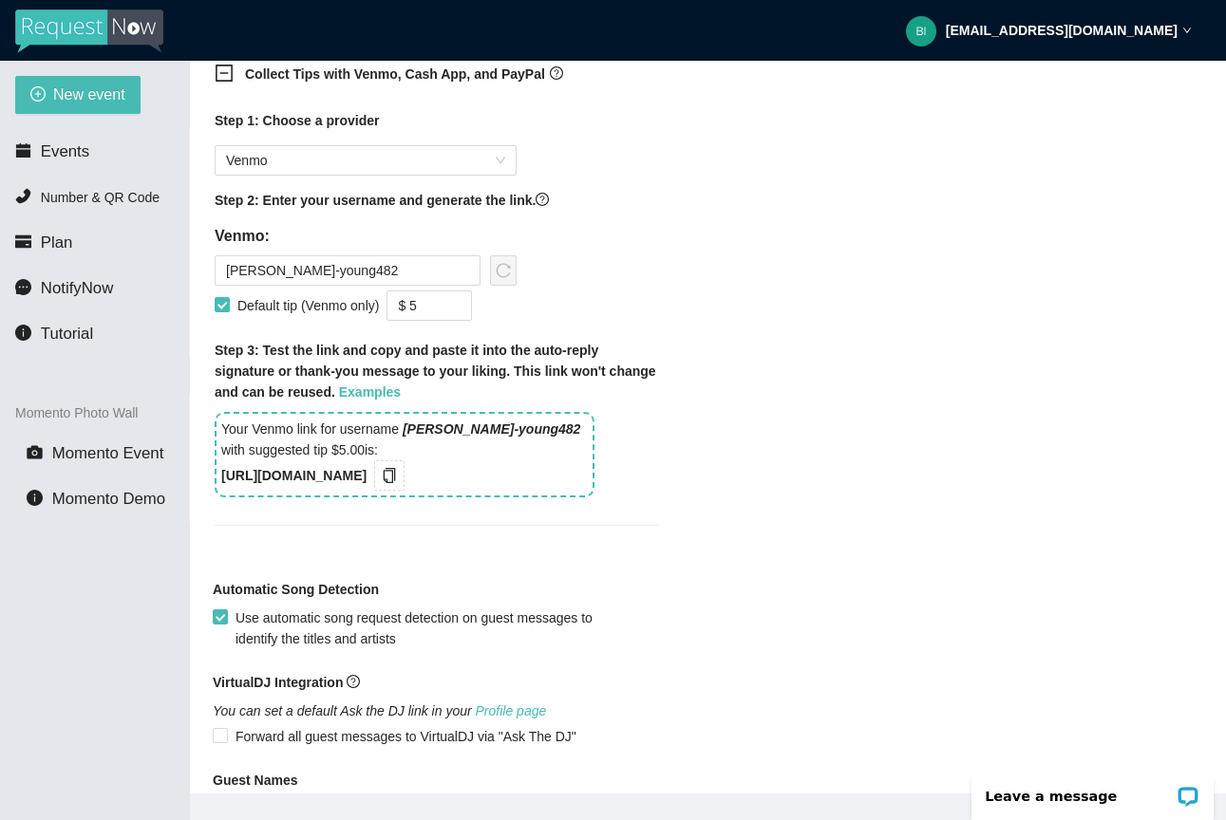
scroll to position [1282, 0]
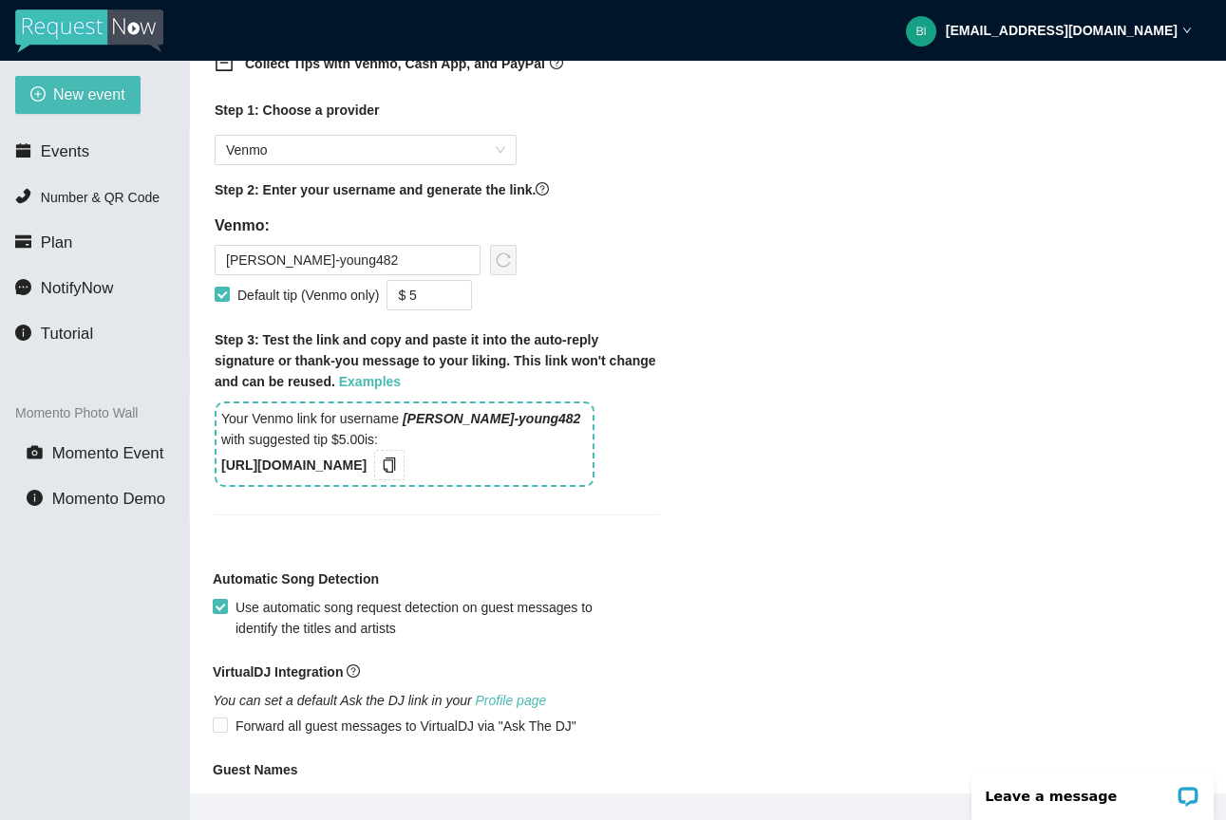
type textarea "Thank you for making your request to Young's Entertainment. Venmo: https://song…"
click at [565, 280] on div "Step 1: Choose a provider Venmo Step 2: Enter your username and generate the li…" at bounding box center [437, 296] width 444 height 392
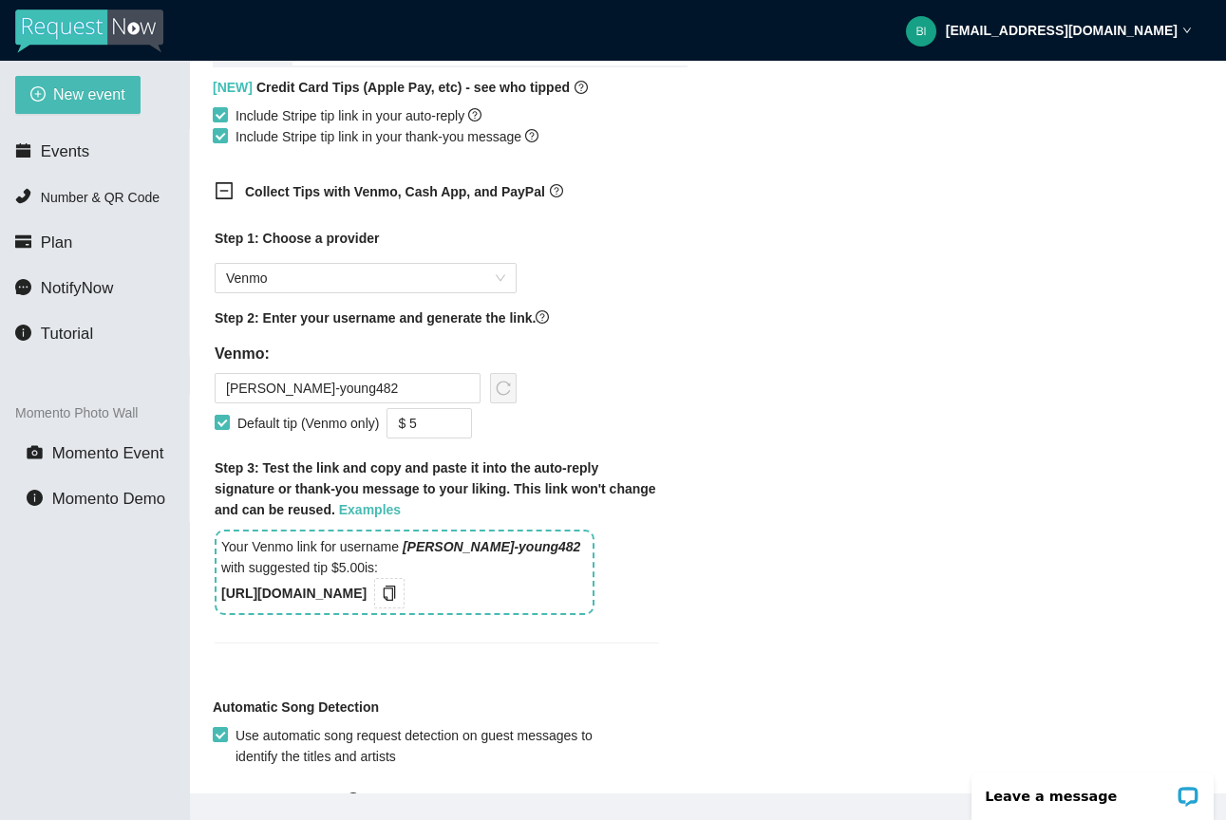
scroll to position [1131, 0]
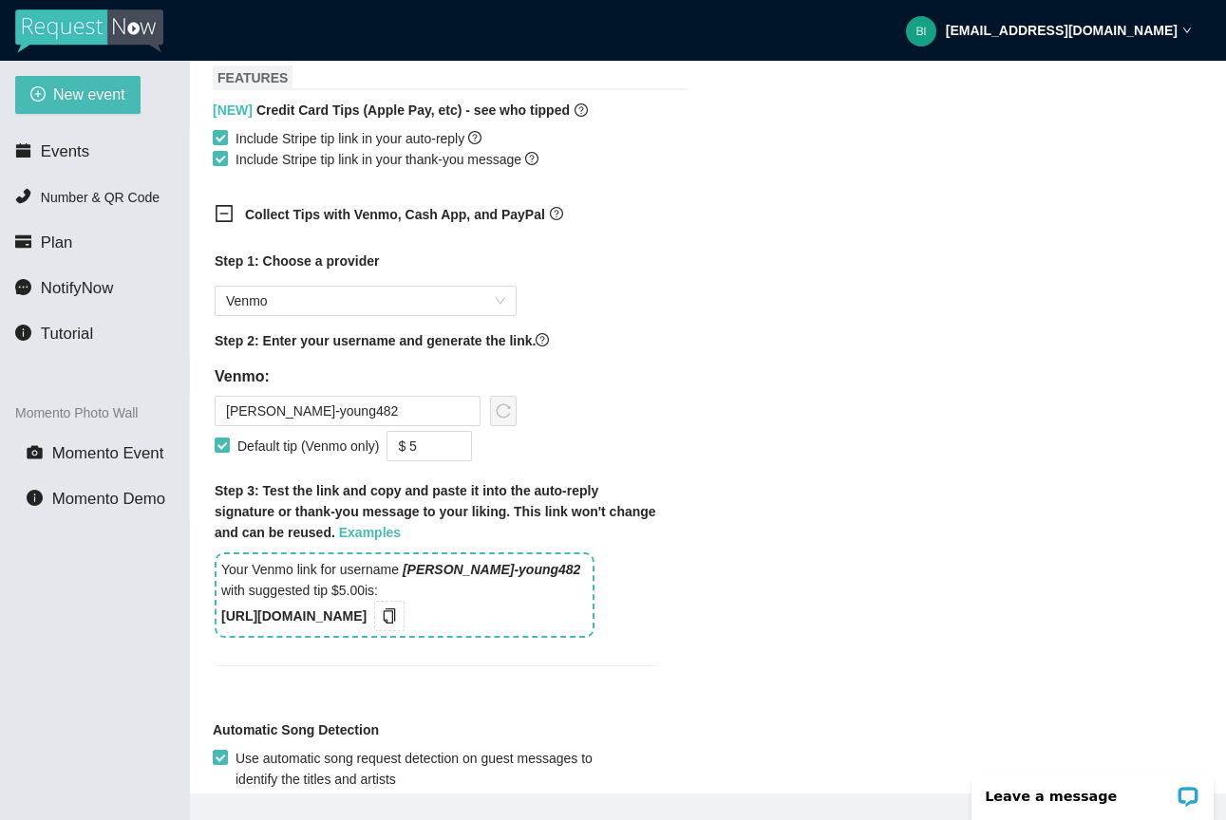
click at [525, 317] on div "Step 1: Choose a provider Venmo Step 2: Enter your username and generate the li…" at bounding box center [437, 447] width 444 height 392
click at [525, 315] on div "Step 1: Choose a provider Venmo Step 2: Enter your username and generate the li…" at bounding box center [437, 447] width 444 height 392
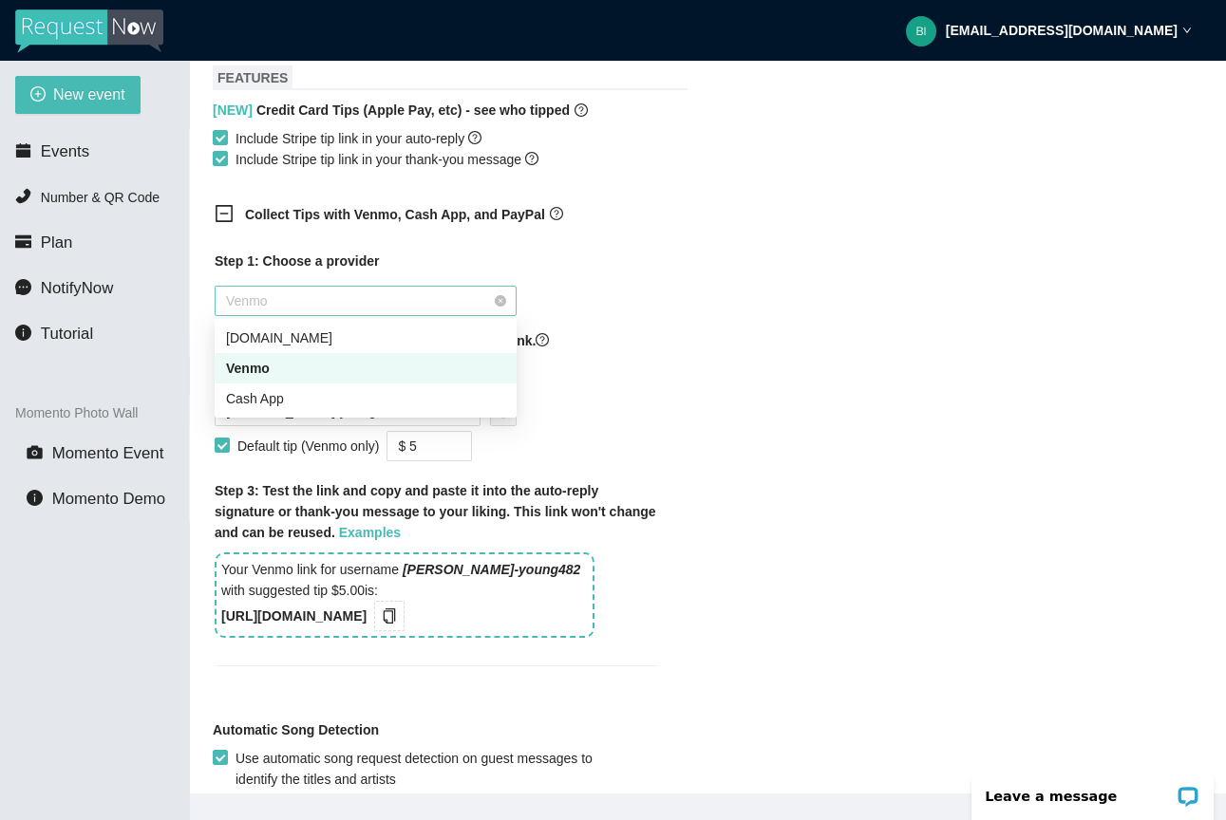
click at [510, 301] on div "Venmo" at bounding box center [366, 301] width 302 height 30
click at [409, 394] on div "Cash App" at bounding box center [365, 398] width 279 height 21
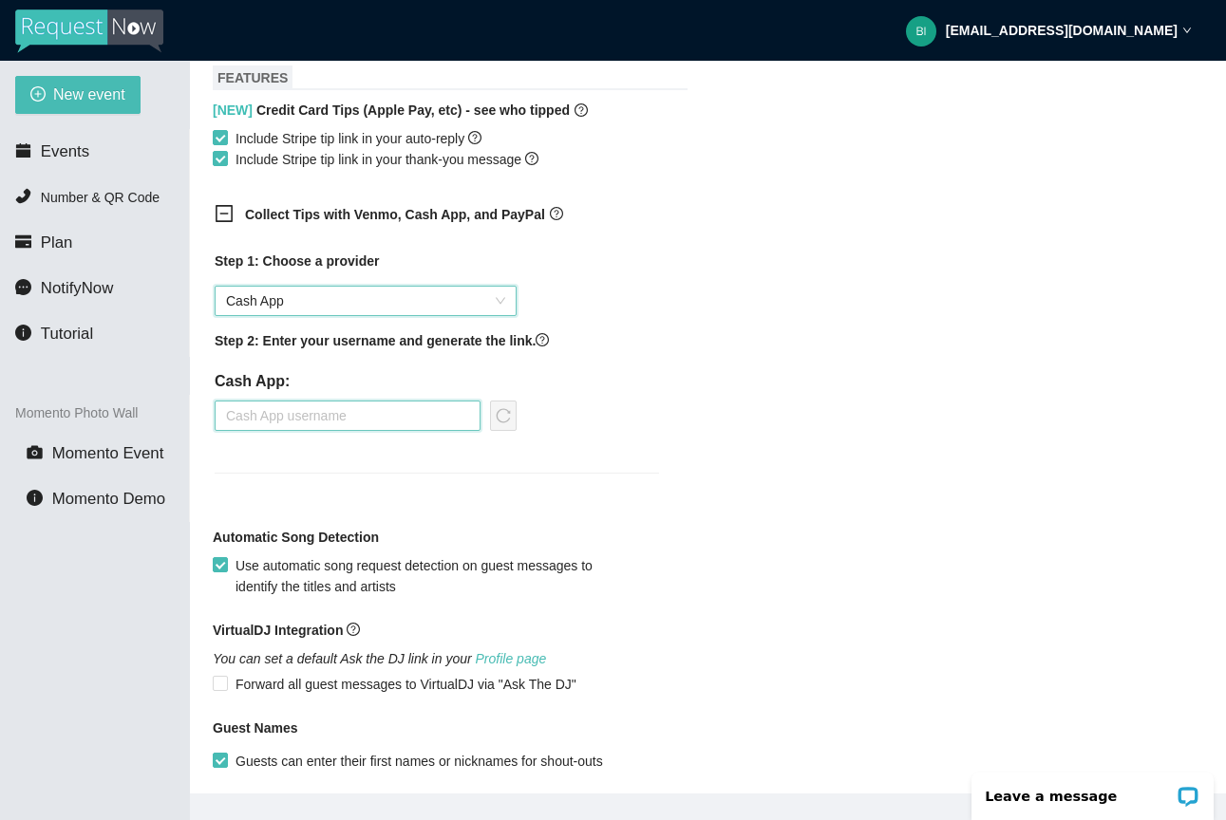
click at [440, 421] on input "text" at bounding box center [348, 416] width 266 height 30
click at [374, 420] on input "text" at bounding box center [348, 416] width 266 height 30
paste input "$djwfy"
type input "$djwfy"
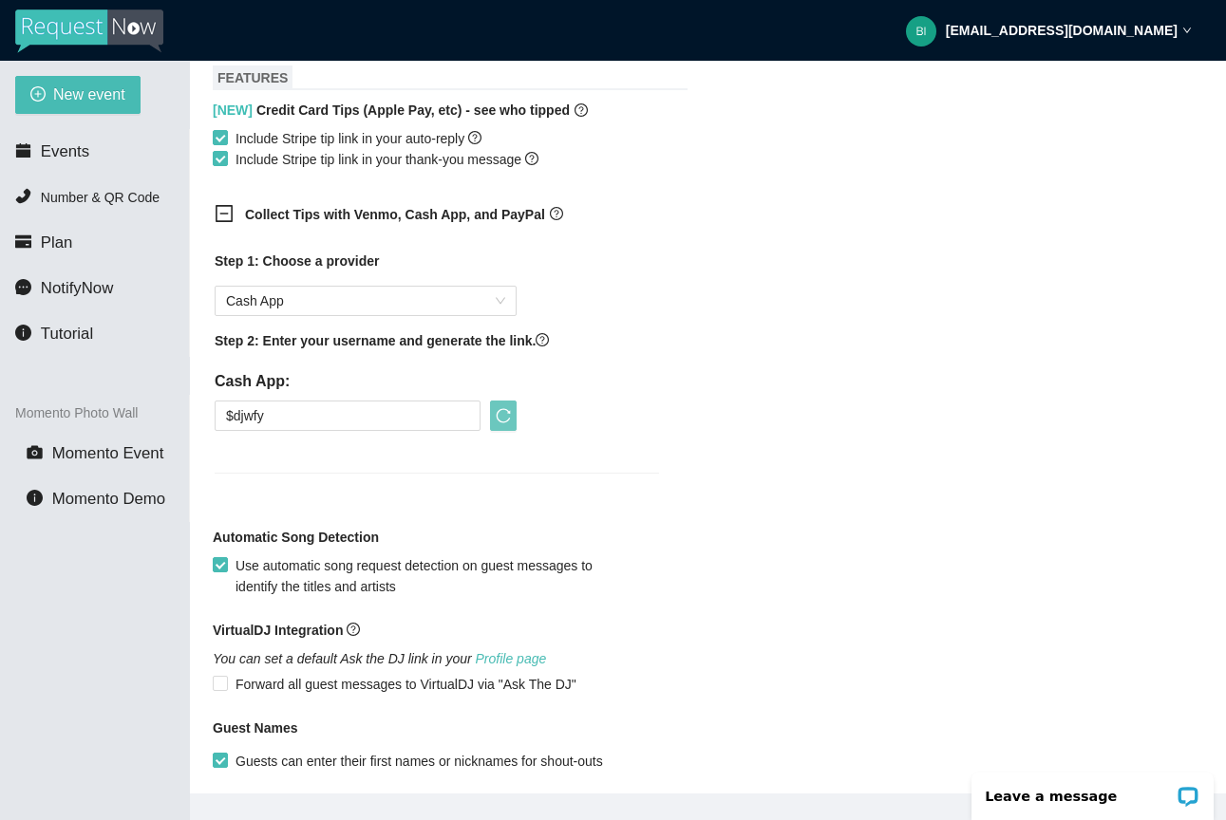
click at [507, 413] on icon "reload" at bounding box center [503, 415] width 15 height 15
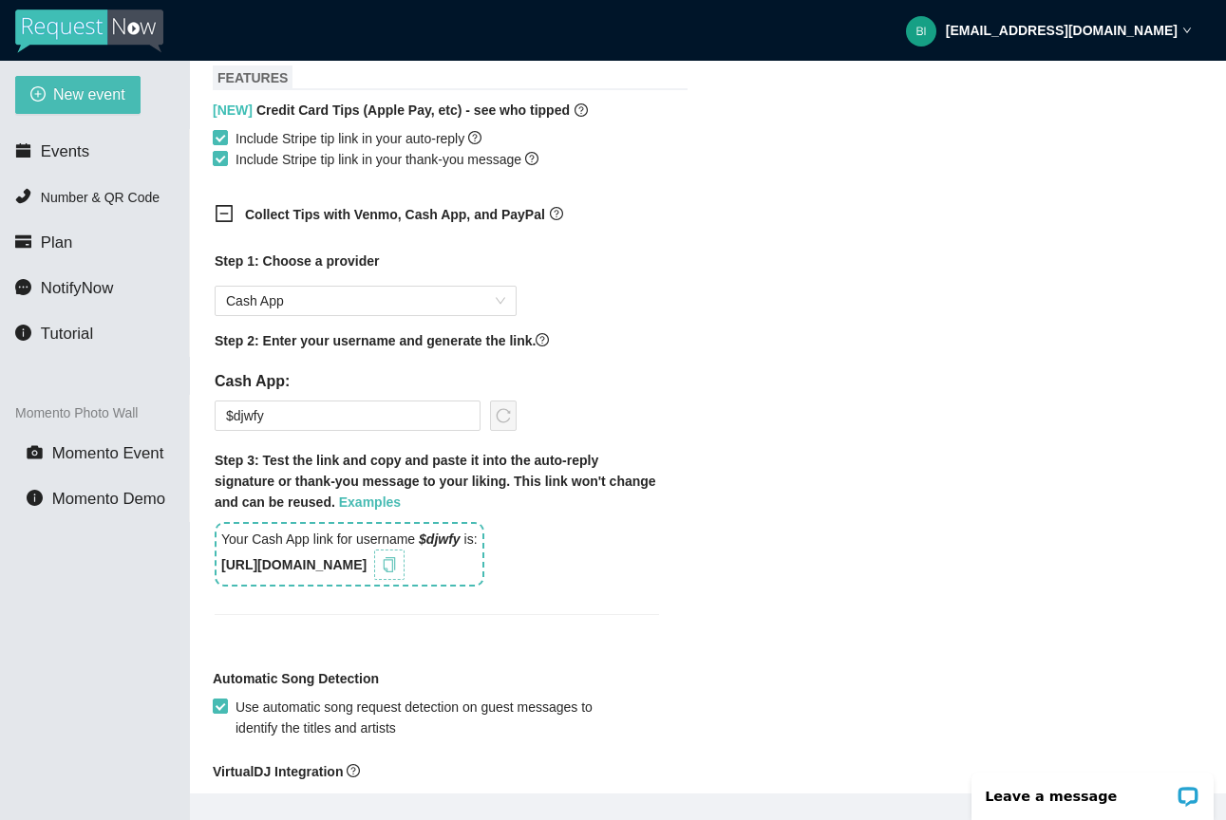
click at [396, 562] on icon "copy" at bounding box center [390, 564] width 12 height 15
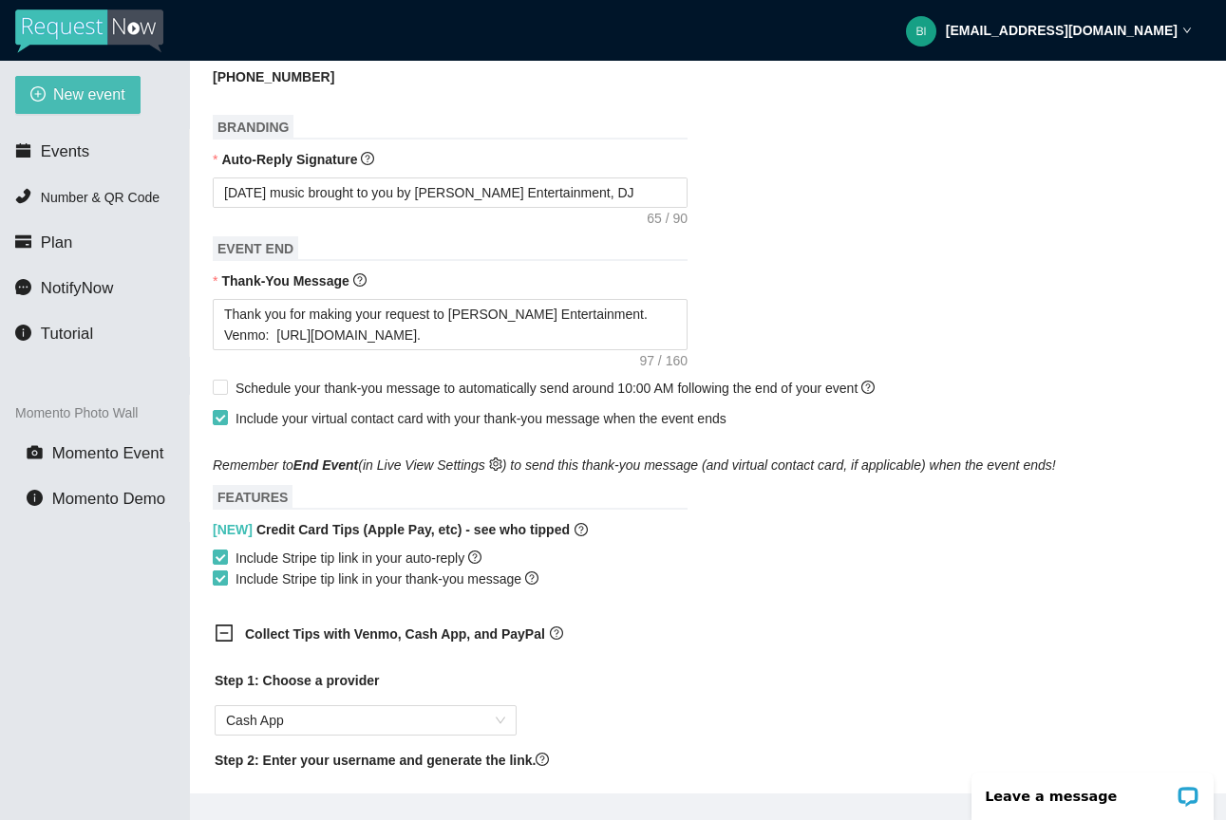
scroll to position [696, 0]
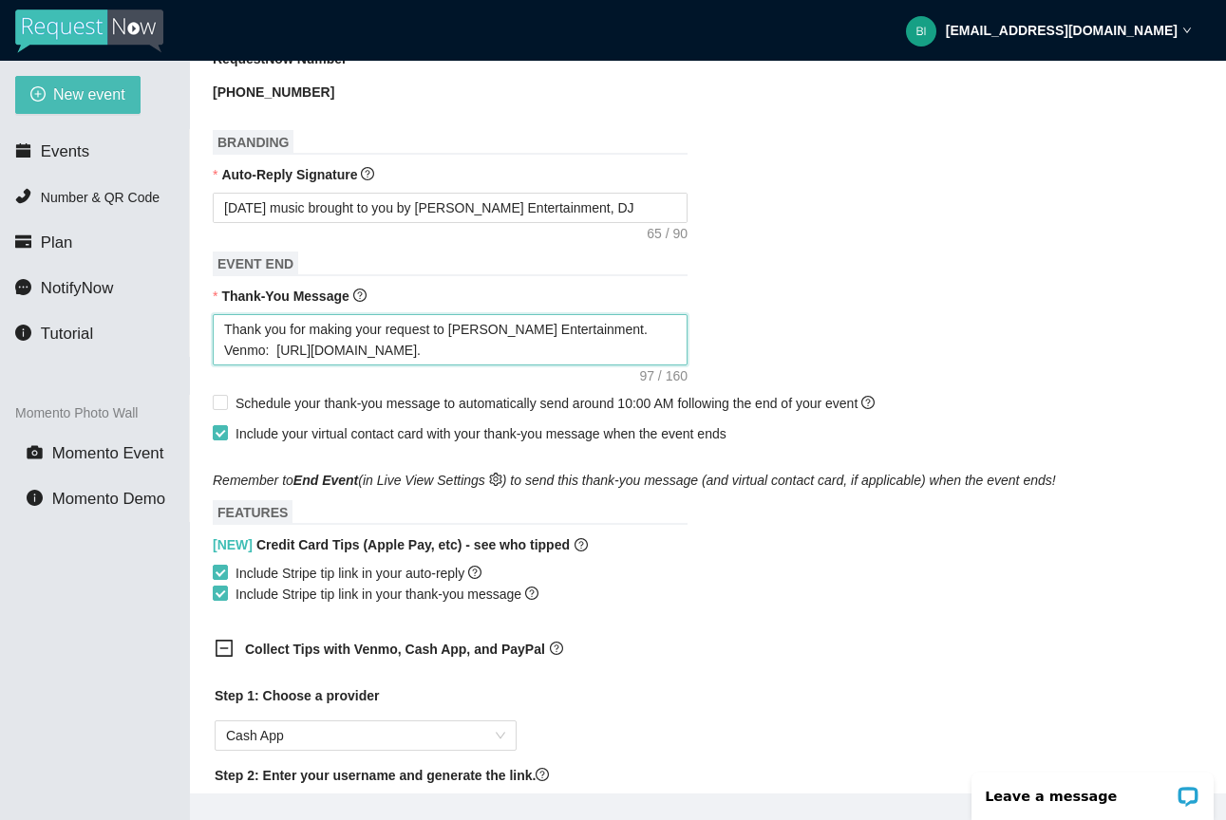
click at [451, 352] on textarea "Thank you for making your request to Young's Entertainment. Venmo: https://song…" at bounding box center [450, 339] width 475 height 51
type textarea "Thank you for making your request to Young's Entertainment. Venmo: https://song…"
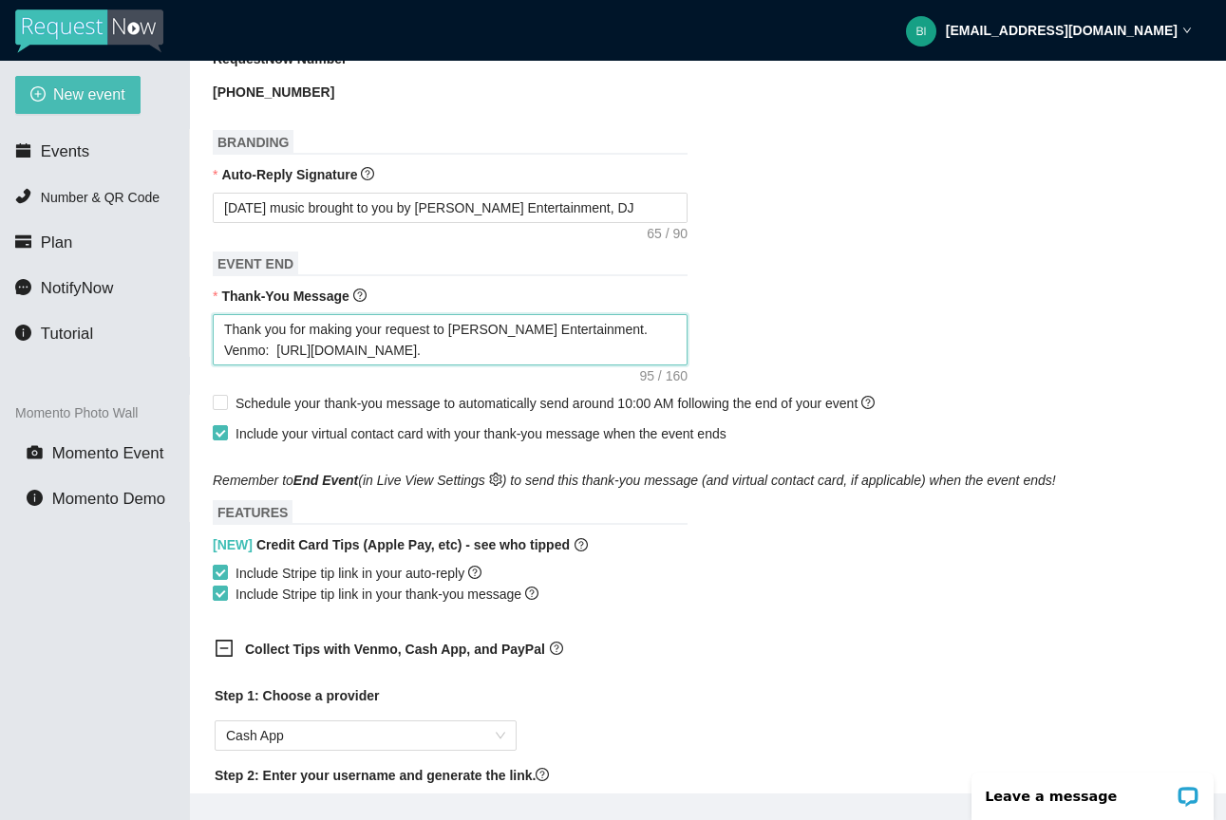
type textarea "Thank you for making your request to Young's Entertainment. Venmo: https://song…"
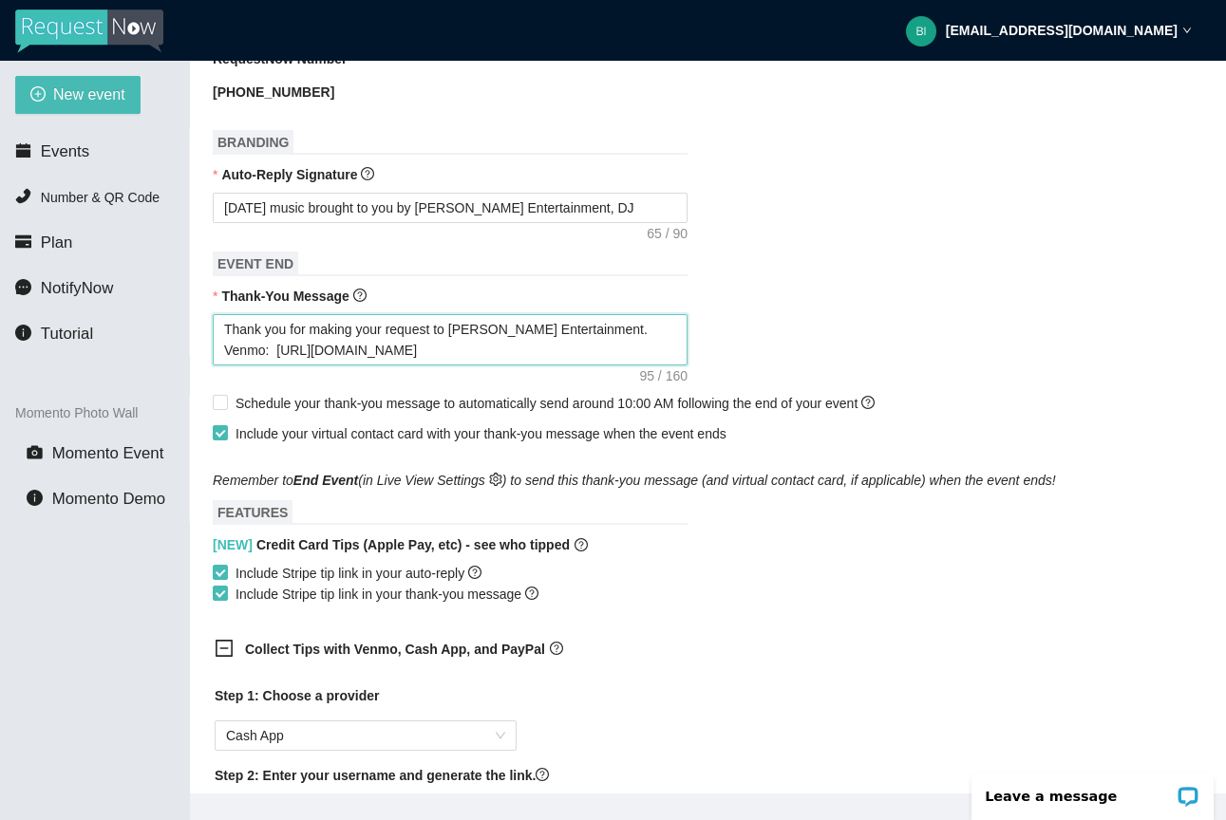
type textarea "Thank you for making your request to Young's Entertainment. Venmo: https://song…"
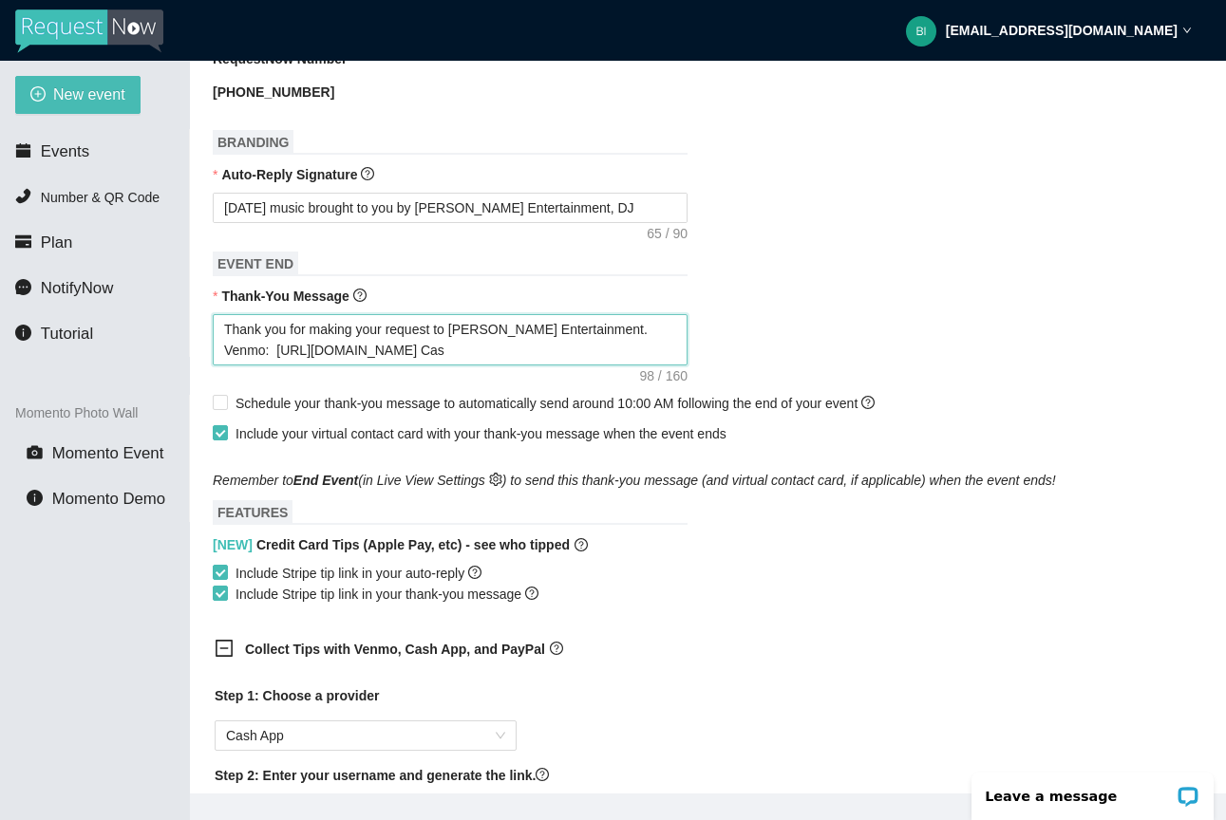
type textarea "Thank you for making your request to Young's Entertainment. Venmo: https://song…"
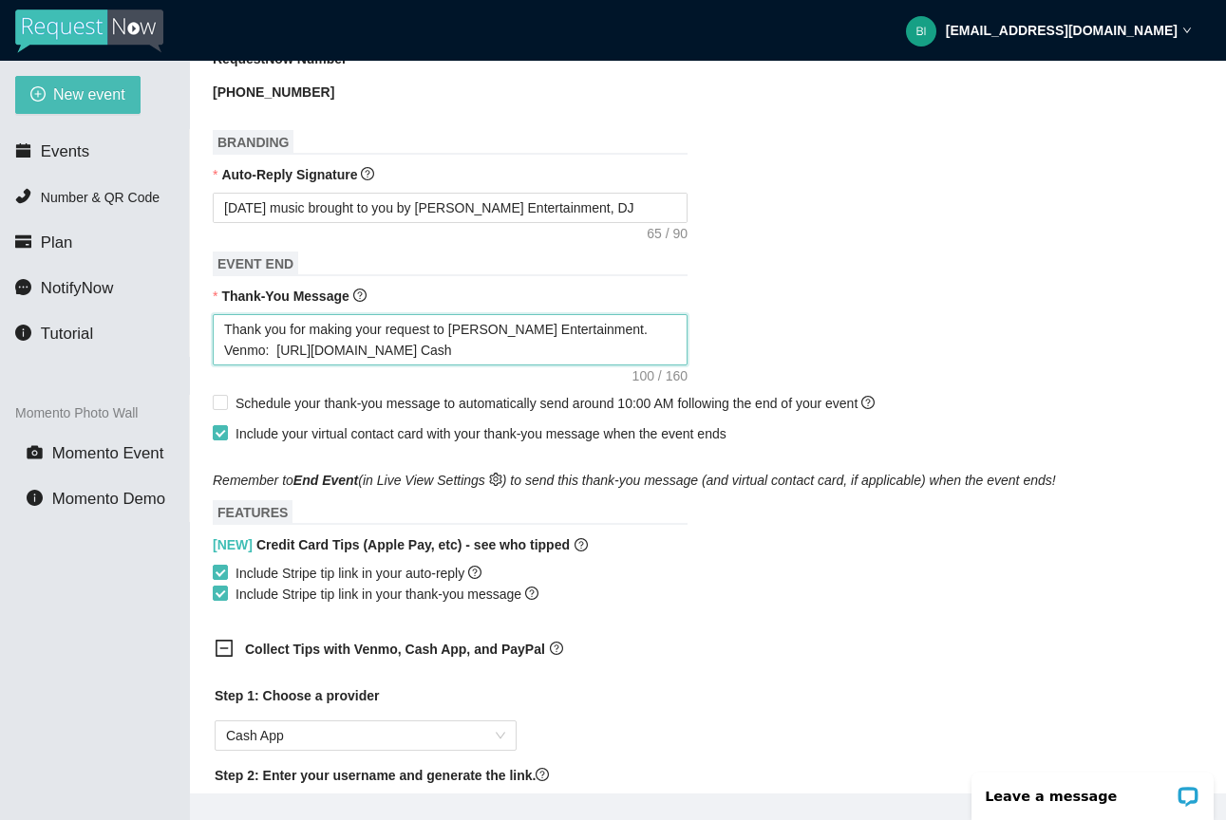
type textarea "Thank you for making your request to Young's Entertainment. Venmo: https://song…"
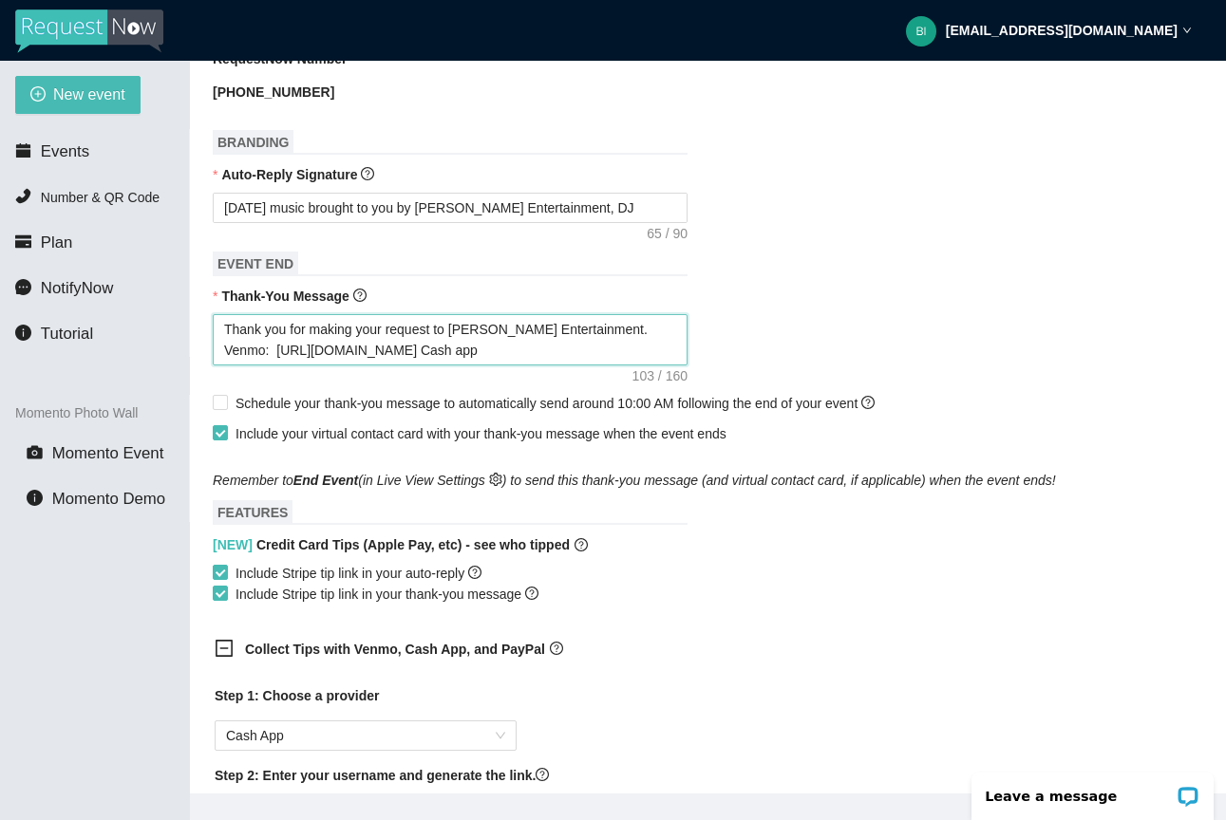
type textarea "Thank you for making your request to Young's Entertainment. Venmo: https://song…"
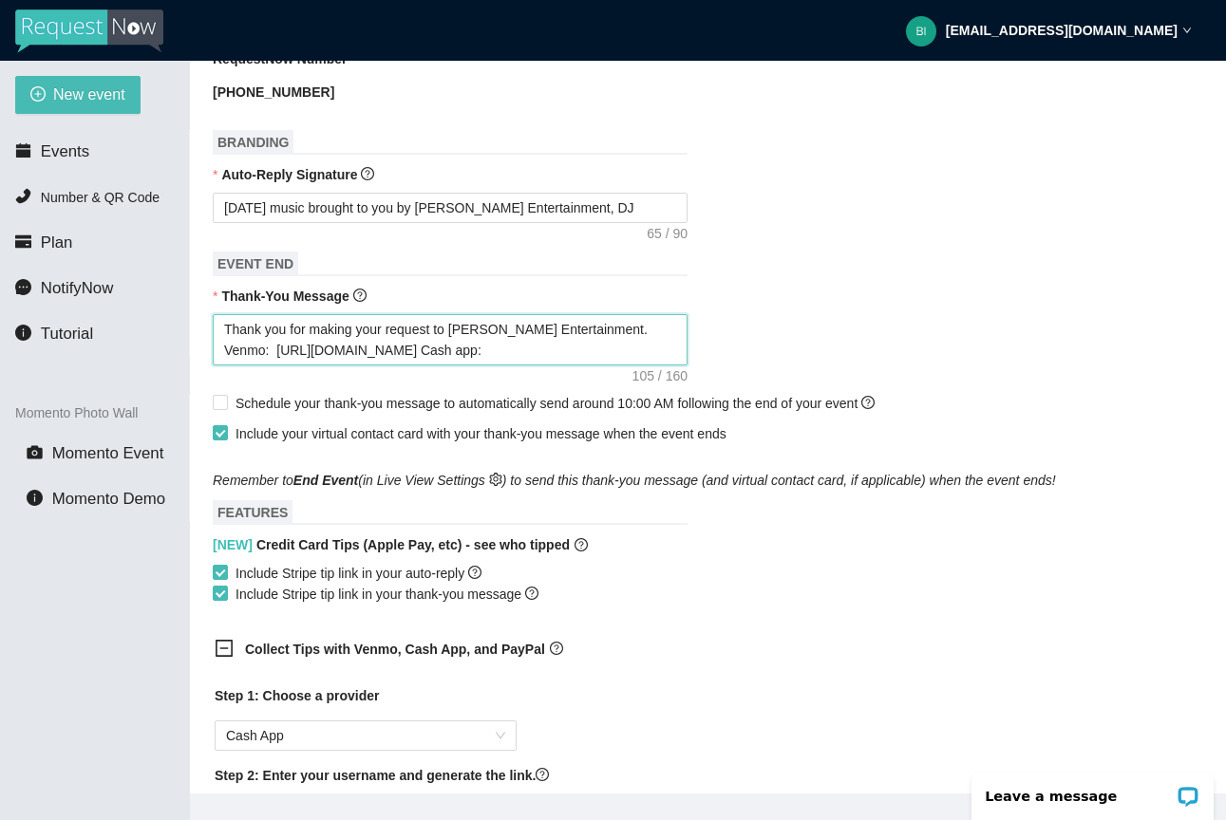
type textarea "Thank you for making your request to Young's Entertainment. Venmo: https://song…"
paste textarea "https://songtips.me/VXnre"
type textarea "Thank you for making your request to Young's Entertainment. Venmo: https://song…"
click at [608, 326] on textarea "Thank you for making your request to Young's Entertainment. Venmo: https://song…" at bounding box center [450, 339] width 475 height 51
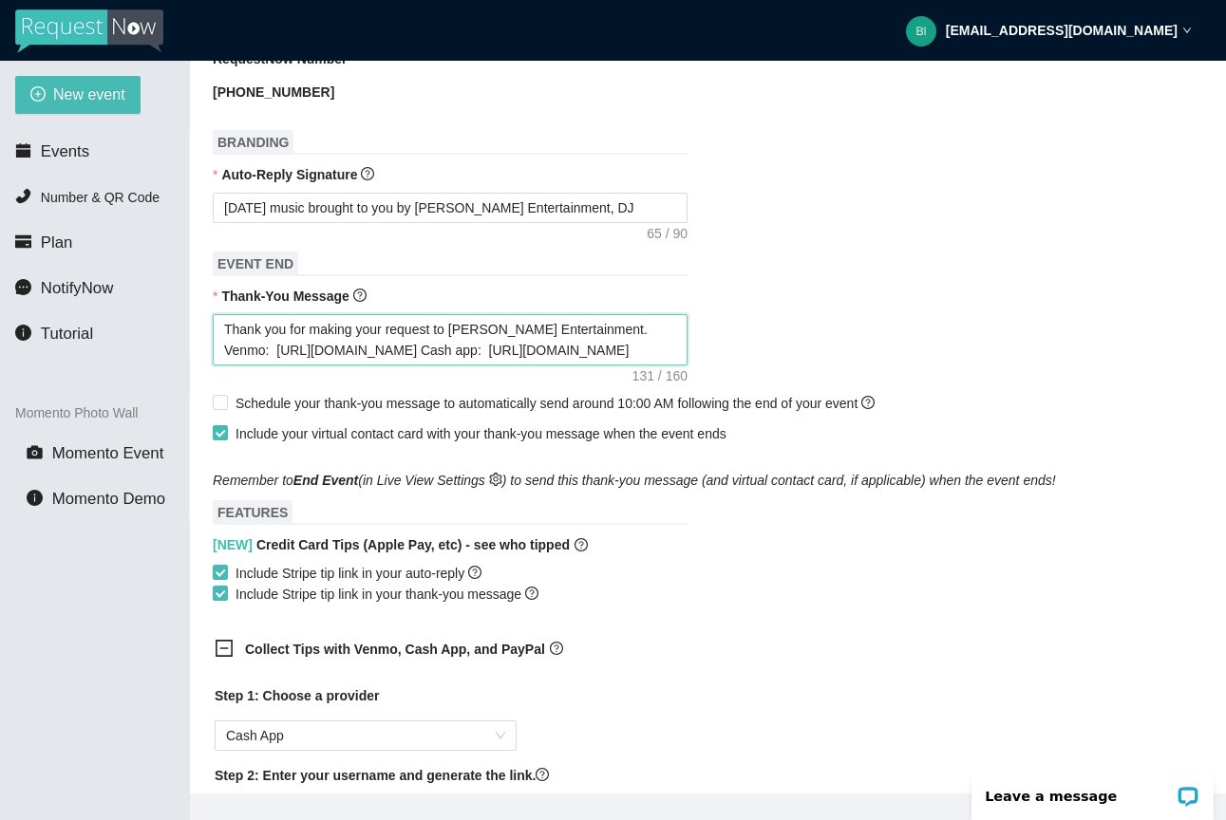
type textarea "Thank you for making your request to Young's Entertainment. Venmo: https://song…"
click at [388, 349] on textarea "Thank you for making your request to Young's Entertainment. Venmo: https://song…" at bounding box center [450, 339] width 475 height 51
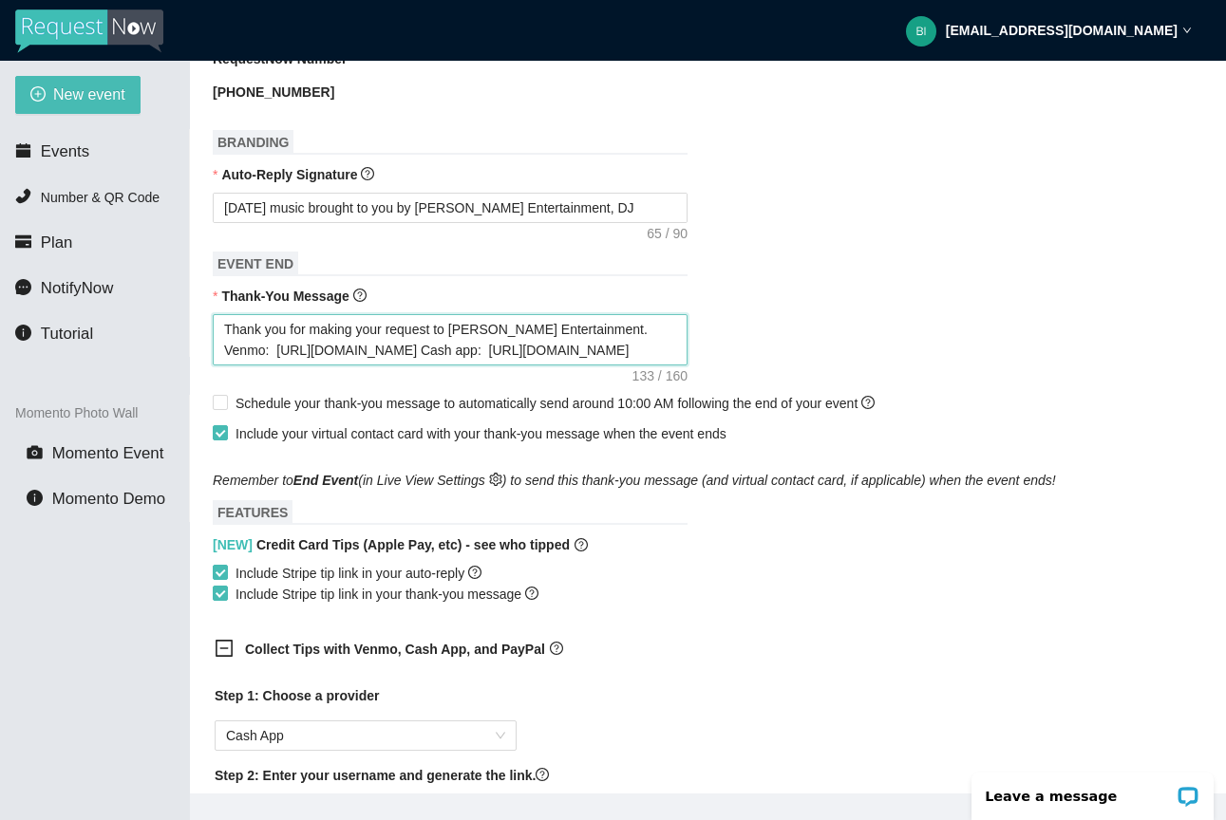
type textarea "Thank you for making your request to Young's Entertainment. Venmo: https://song…"
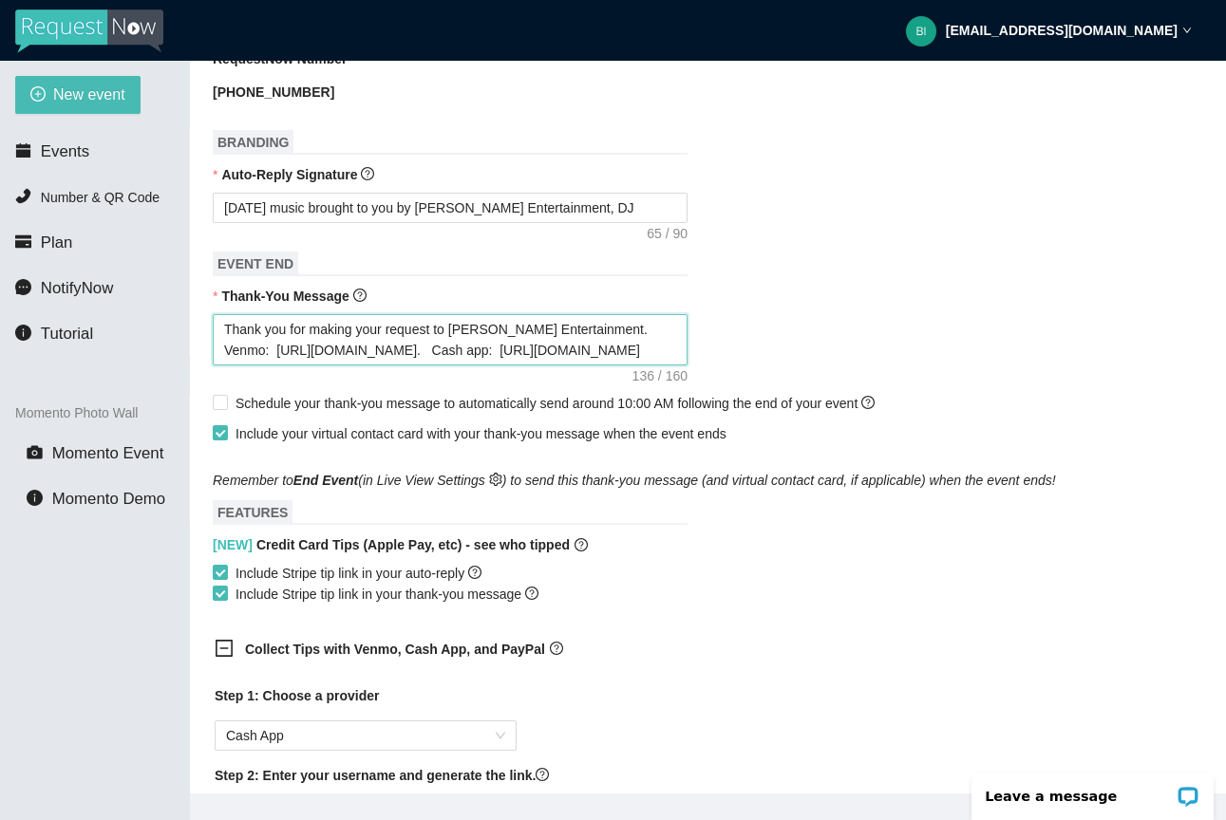
type textarea "Thank you for making your request to Young's Entertainment. Venmo: https://song…"
click at [666, 342] on textarea "Thank you for making your request to Young's Entertainment. Venmo: https://song…" at bounding box center [450, 339] width 475 height 51
type textarea "Thank you for making your request to Young's Entertainment. Venmo: https://song…"
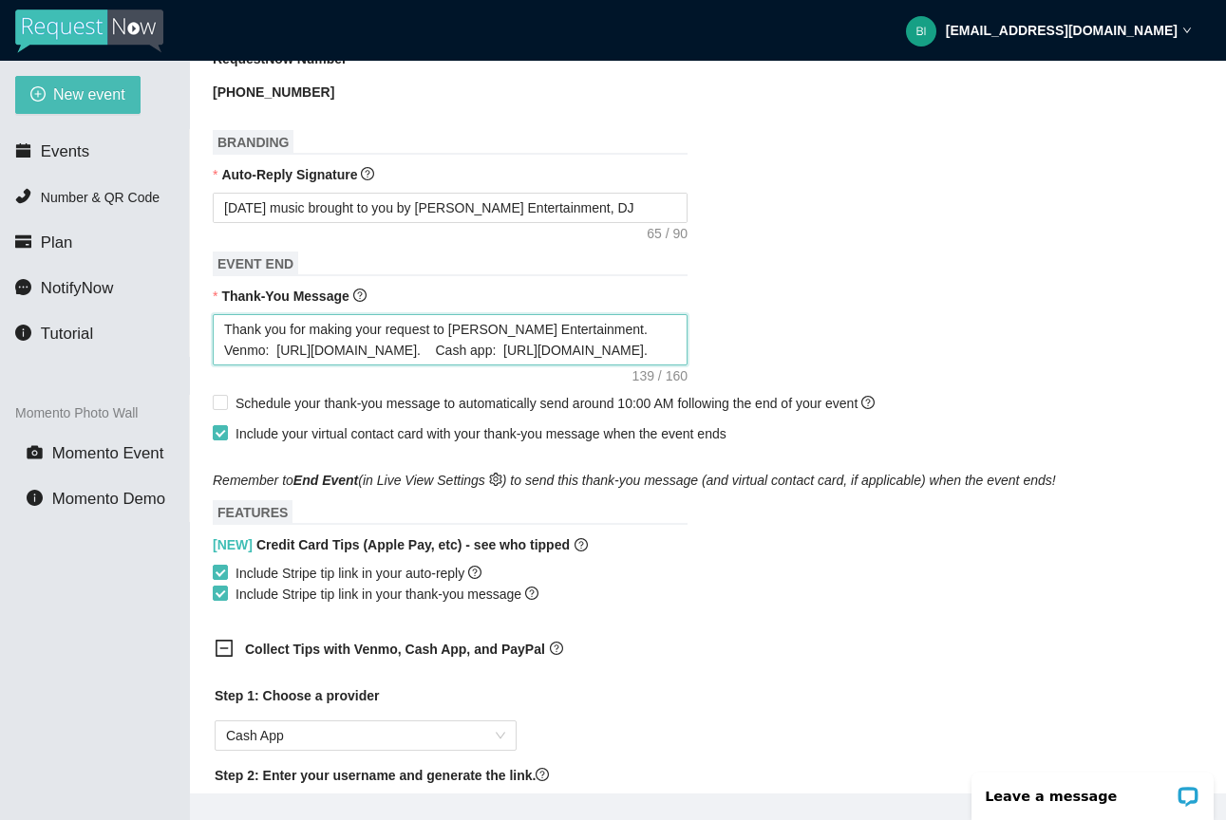
type textarea "Thank you for making your request to Young's Entertainment. Venmo: https://song…"
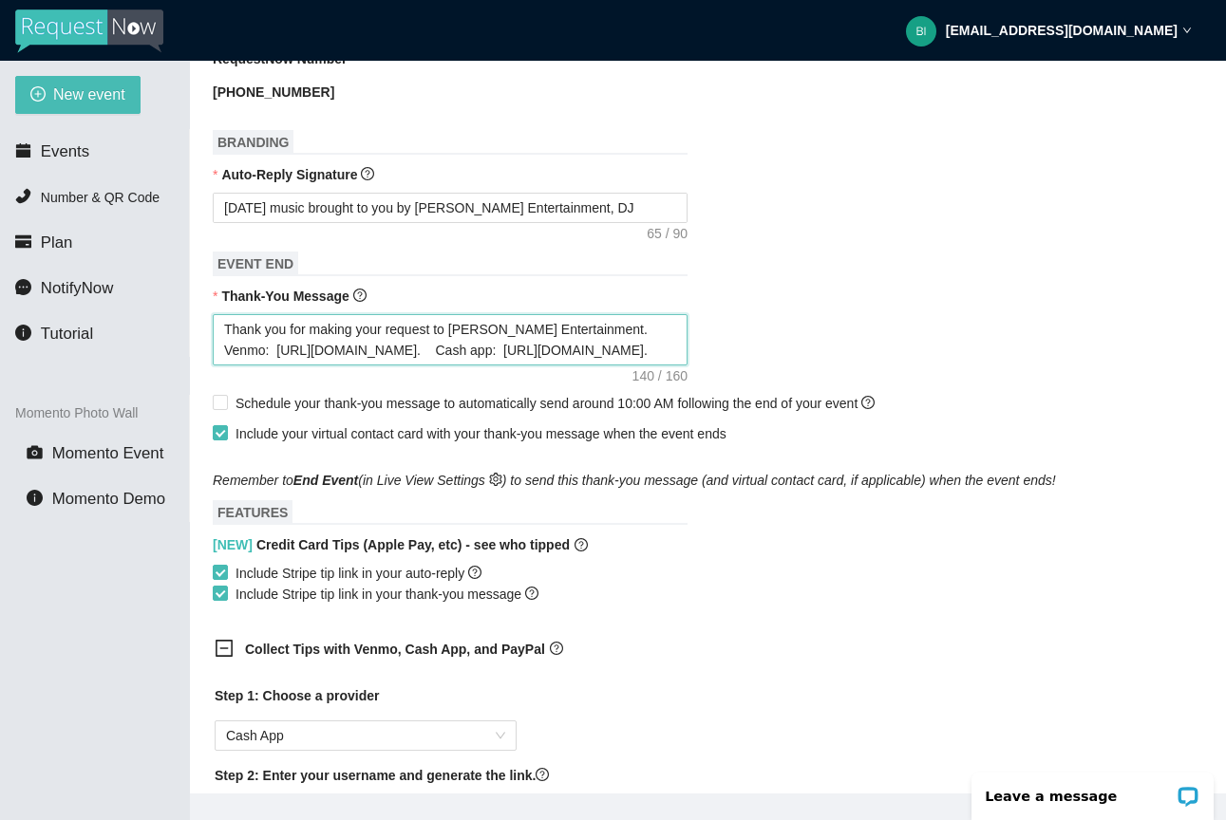
type textarea "Thank you for making your request to Young's Entertainment. Venmo: https://song…"
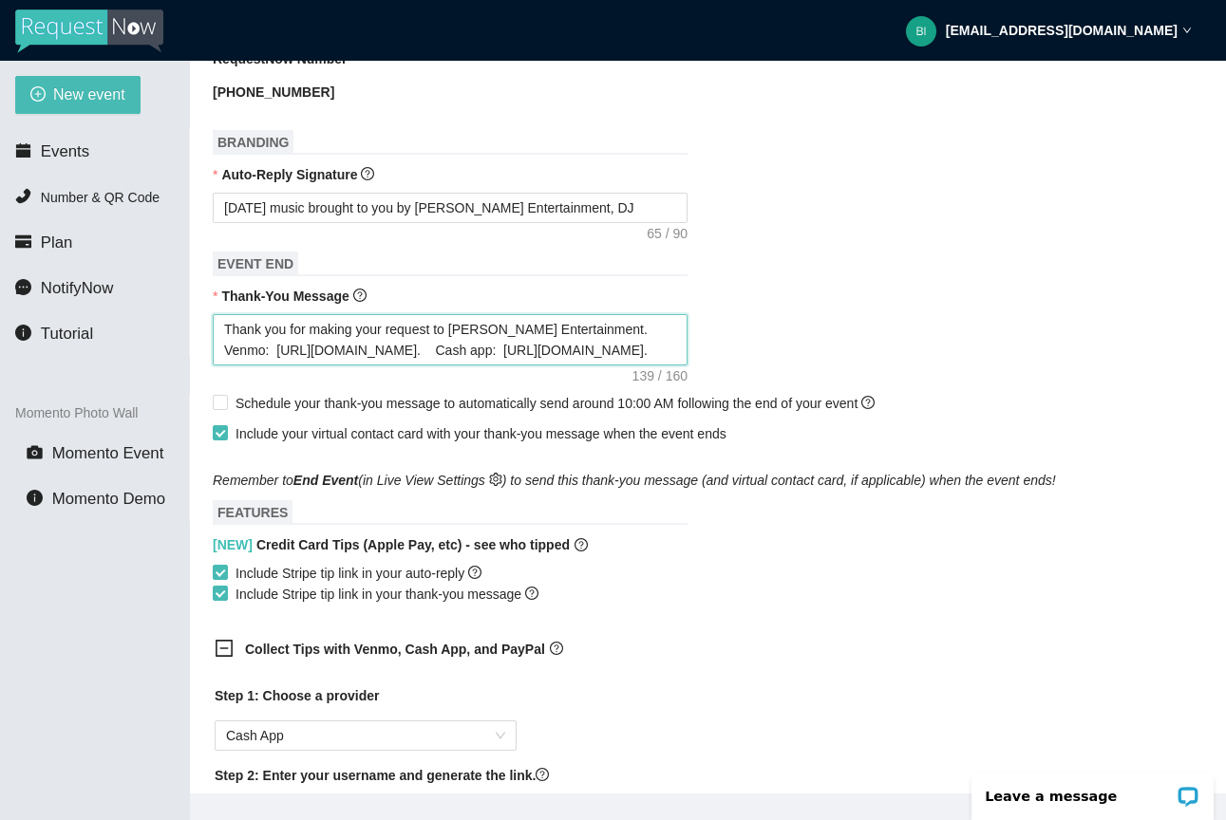
type textarea "Thank you for making your request to Young's Entertainment. Venmo: https://song…"
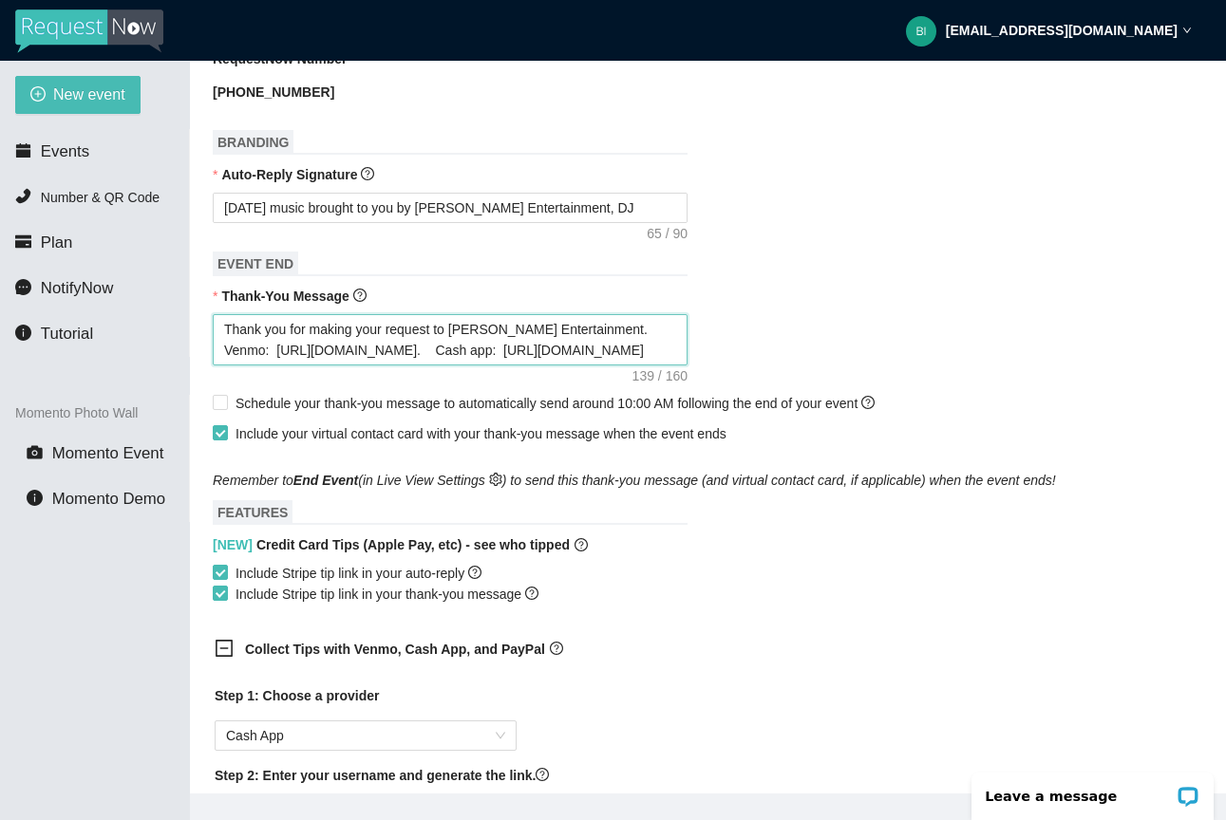
type textarea "Thank you for making your request to Young's Entertainment. Venmo: https://song…"
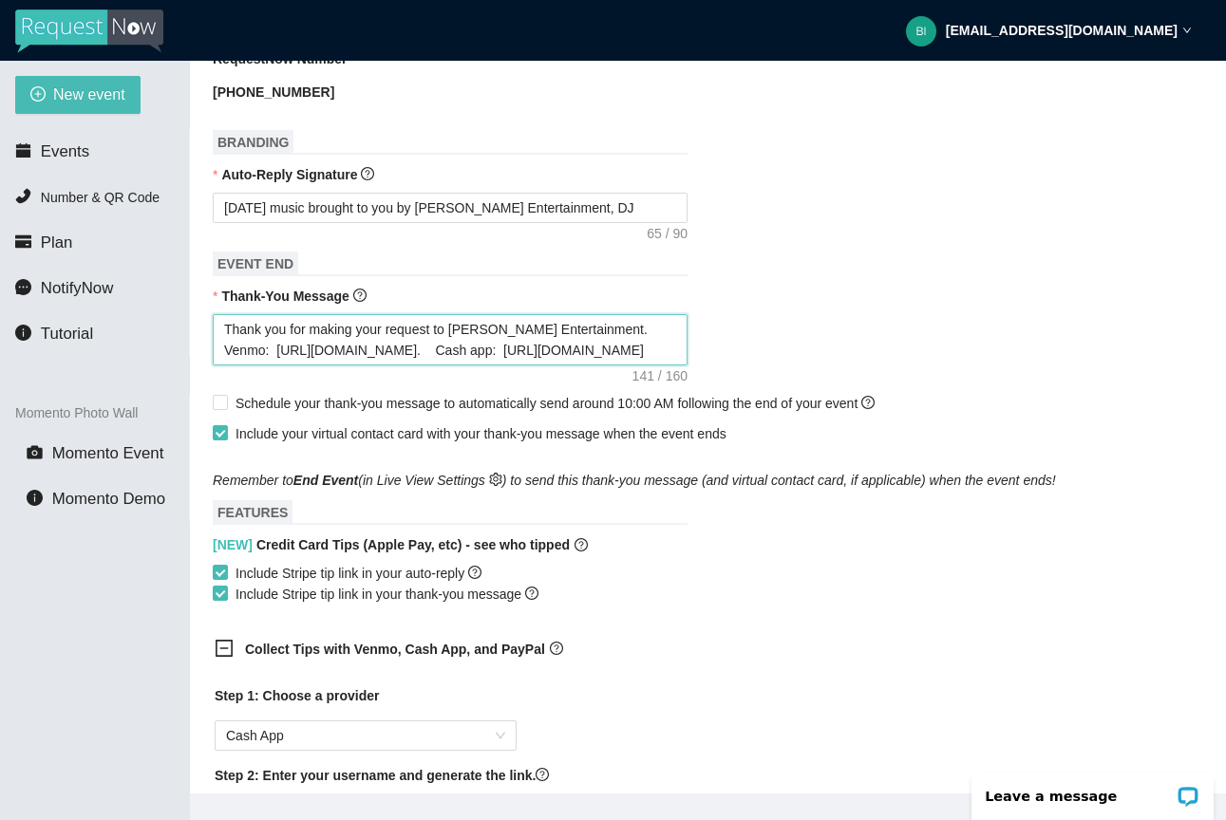
type textarea "Thank you for making your request to Young's Entertainment. Venmo: https://song…"
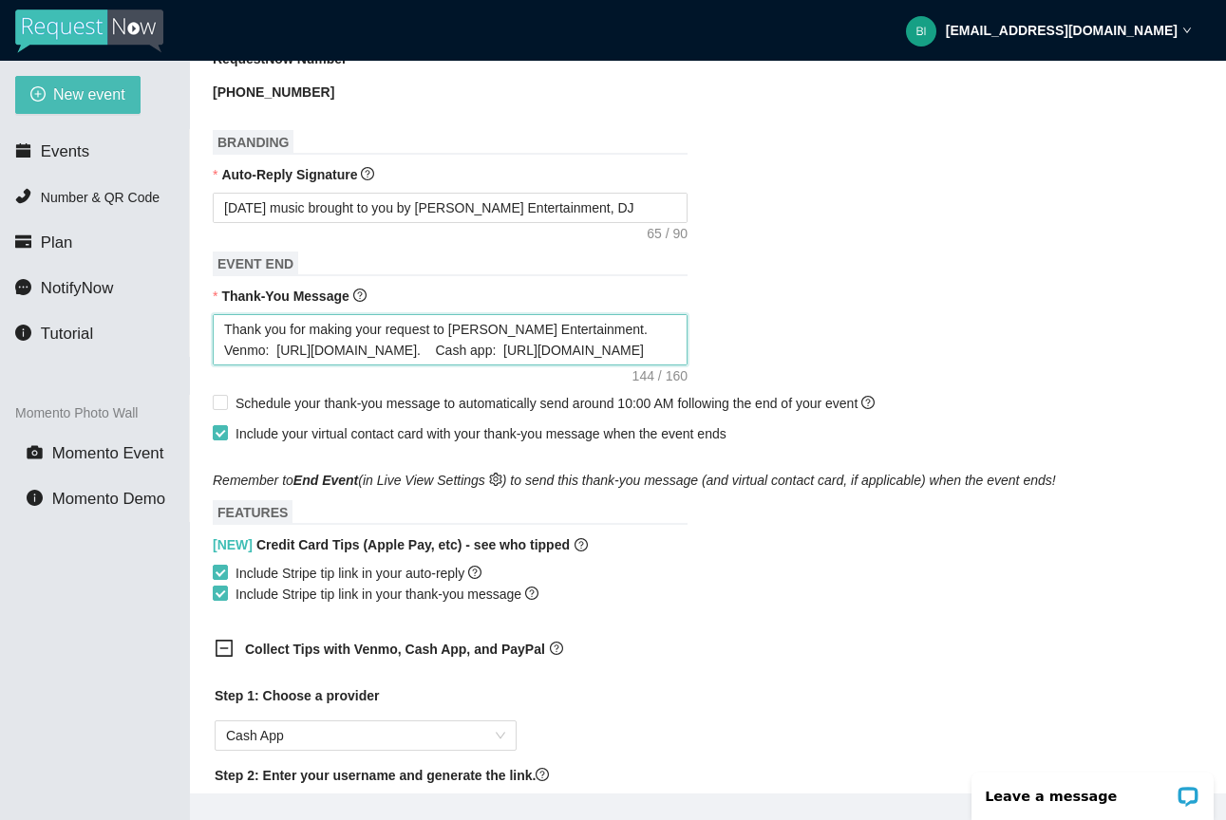
type textarea "Thank you for making your request to Young's Entertainment. Venmo: https://song…"
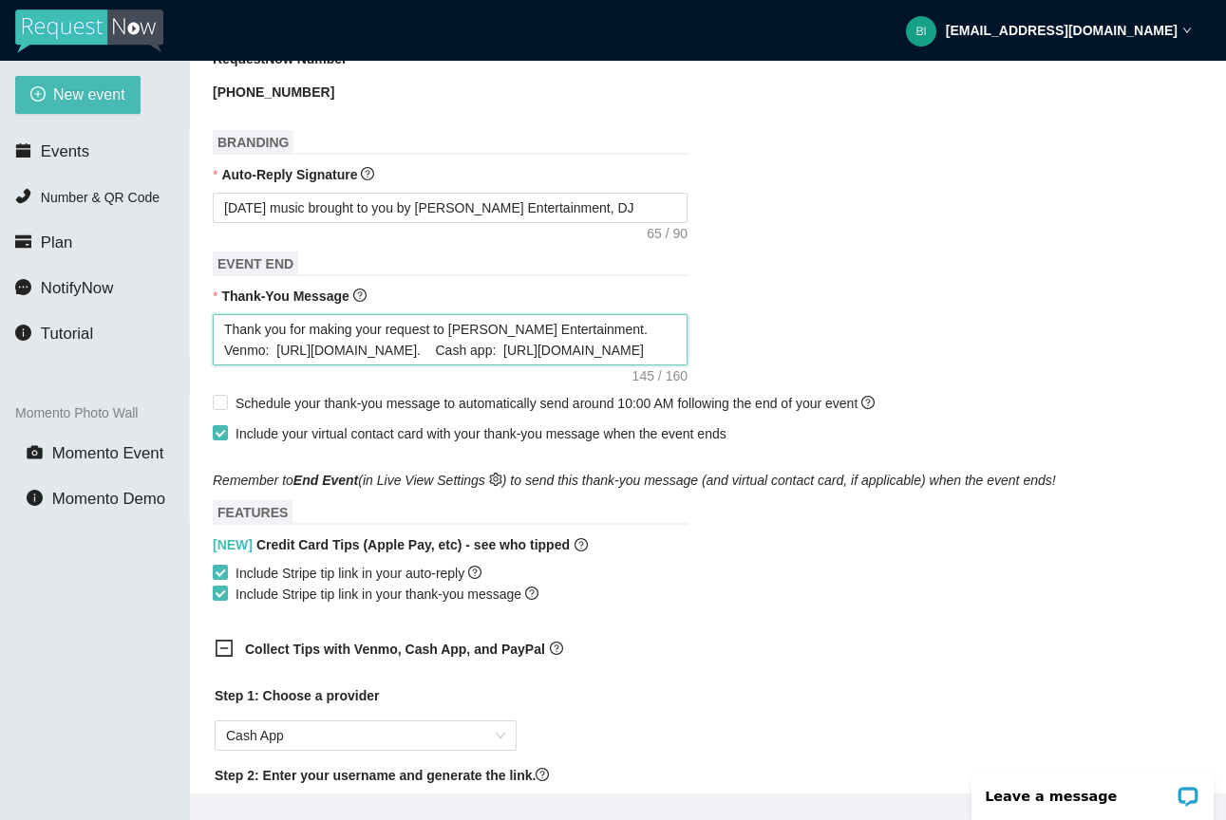
type textarea "Thank you for making your request to Young's Entertainment. Venmo: https://song…"
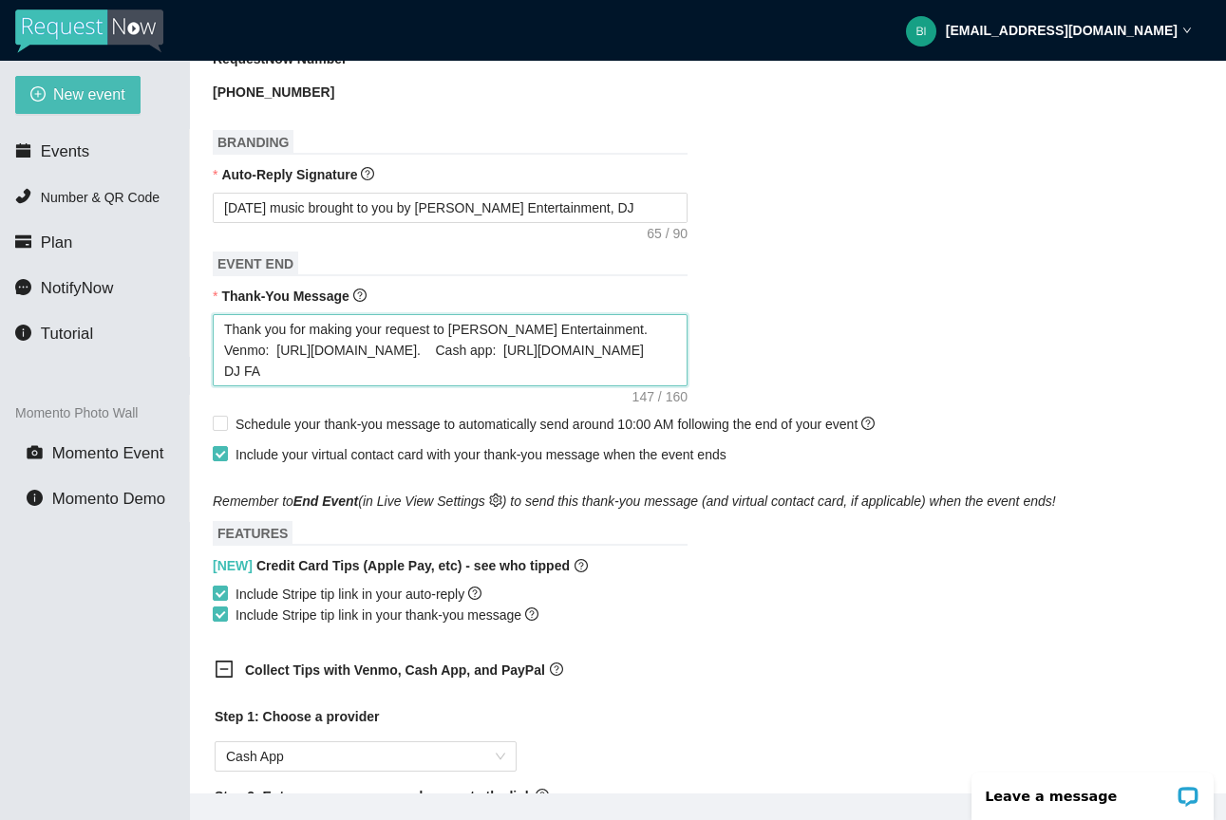
type textarea "Thank you for making your request to Young's Entertainment. Venmo: https://song…"
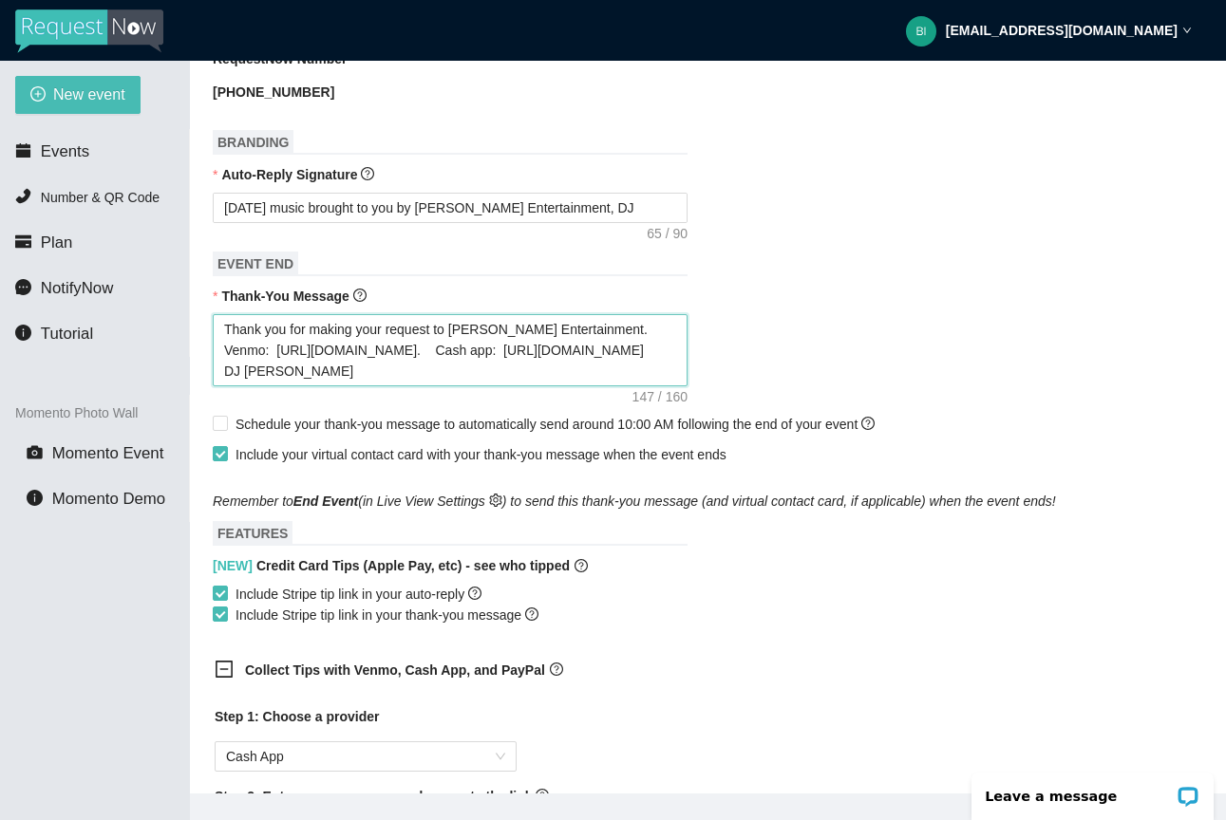
type textarea "Thank you for making your request to Young's Entertainment. Venmo: https://song…"
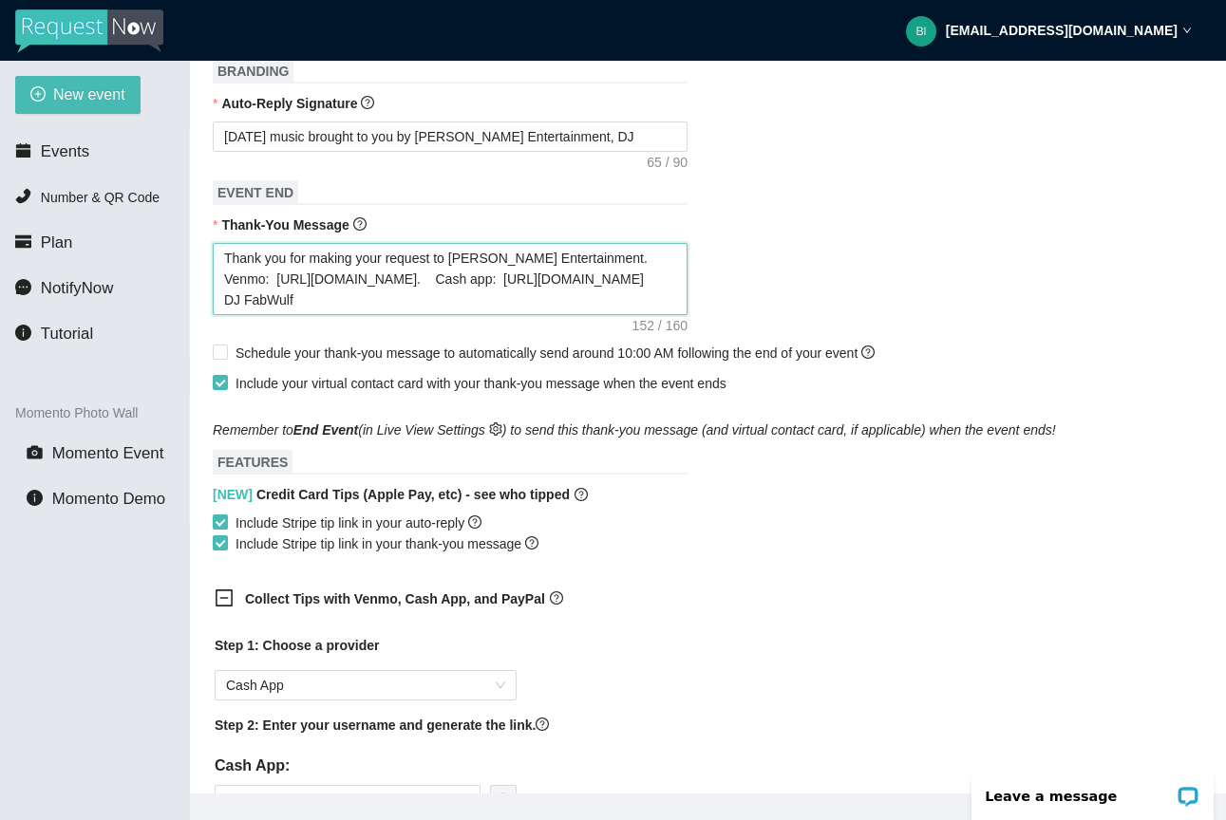
scroll to position [776, 0]
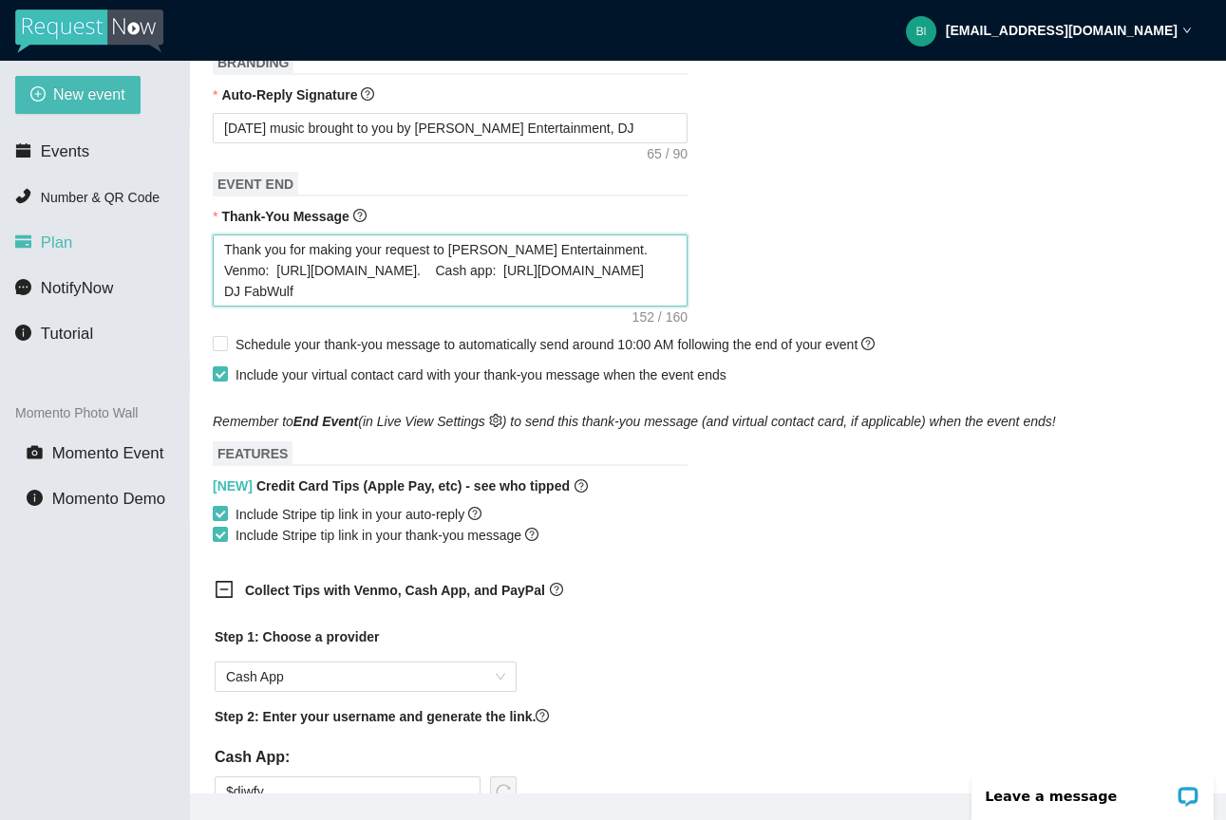
drag, startPoint x: 351, startPoint y: 285, endPoint x: 174, endPoint y: 250, distance: 181.0
click at [174, 250] on section "New event Events Number & QR Code Plan NotifyNow Tutorial Momento Photo Wall Mo…" at bounding box center [613, 471] width 1226 height 820
click at [697, 510] on div "[NEW] Credit Card Tips (Apple Pay, etc) - see who tipped Include Stripe tip lin…" at bounding box center [708, 511] width 990 height 70
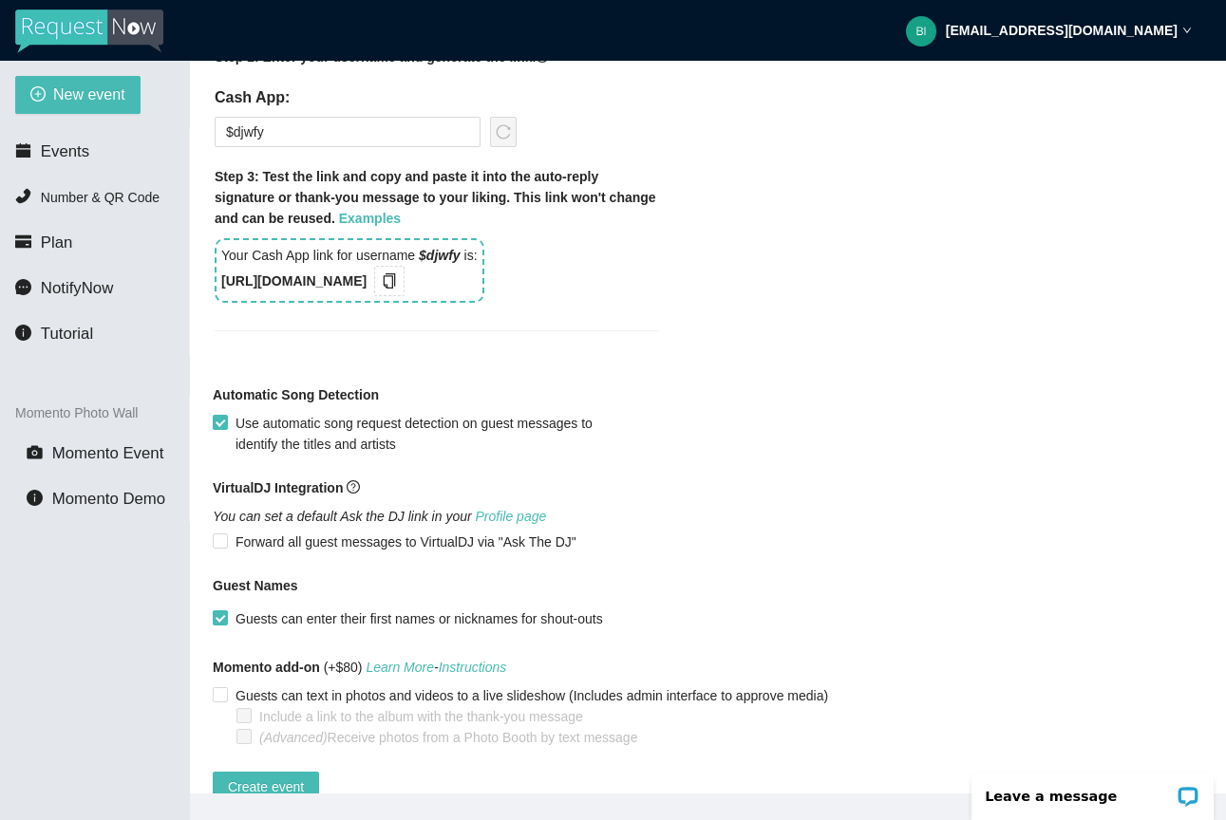
scroll to position [1449, 0]
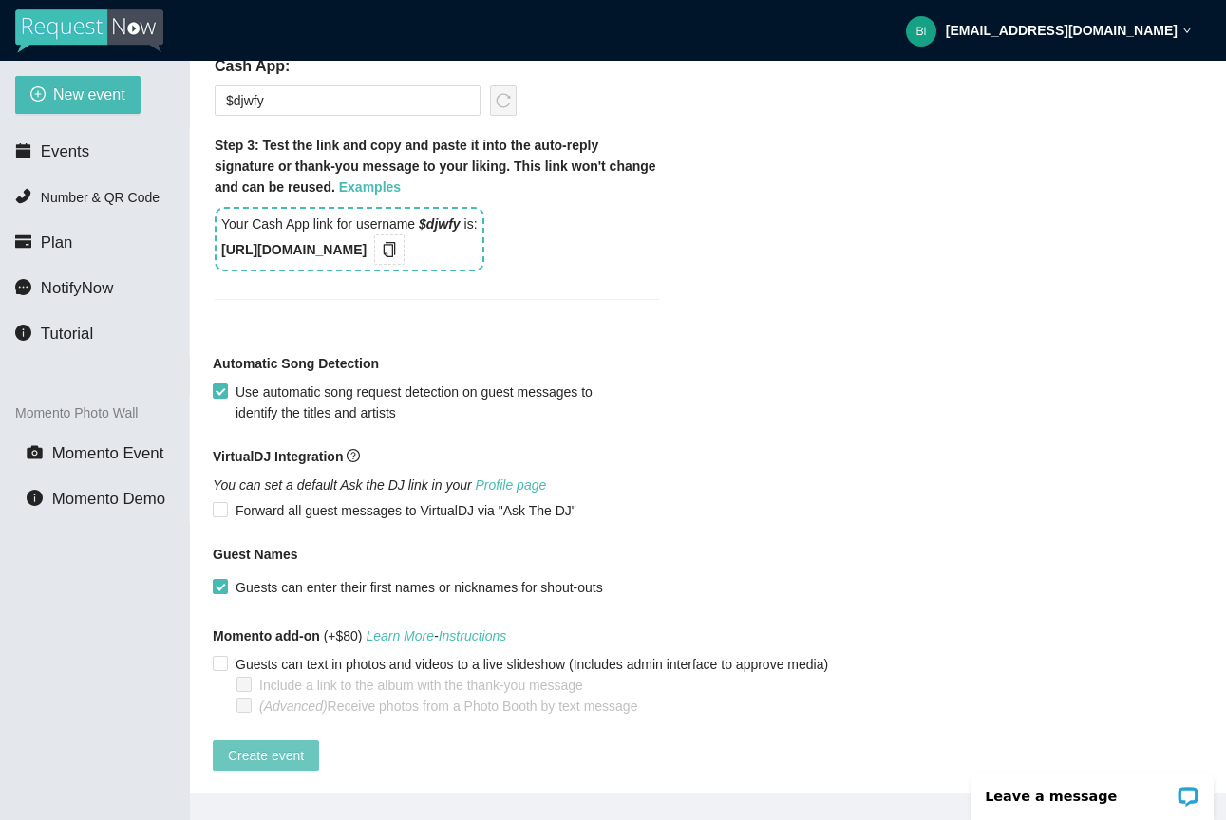
click at [249, 745] on span "Create event" at bounding box center [266, 755] width 76 height 21
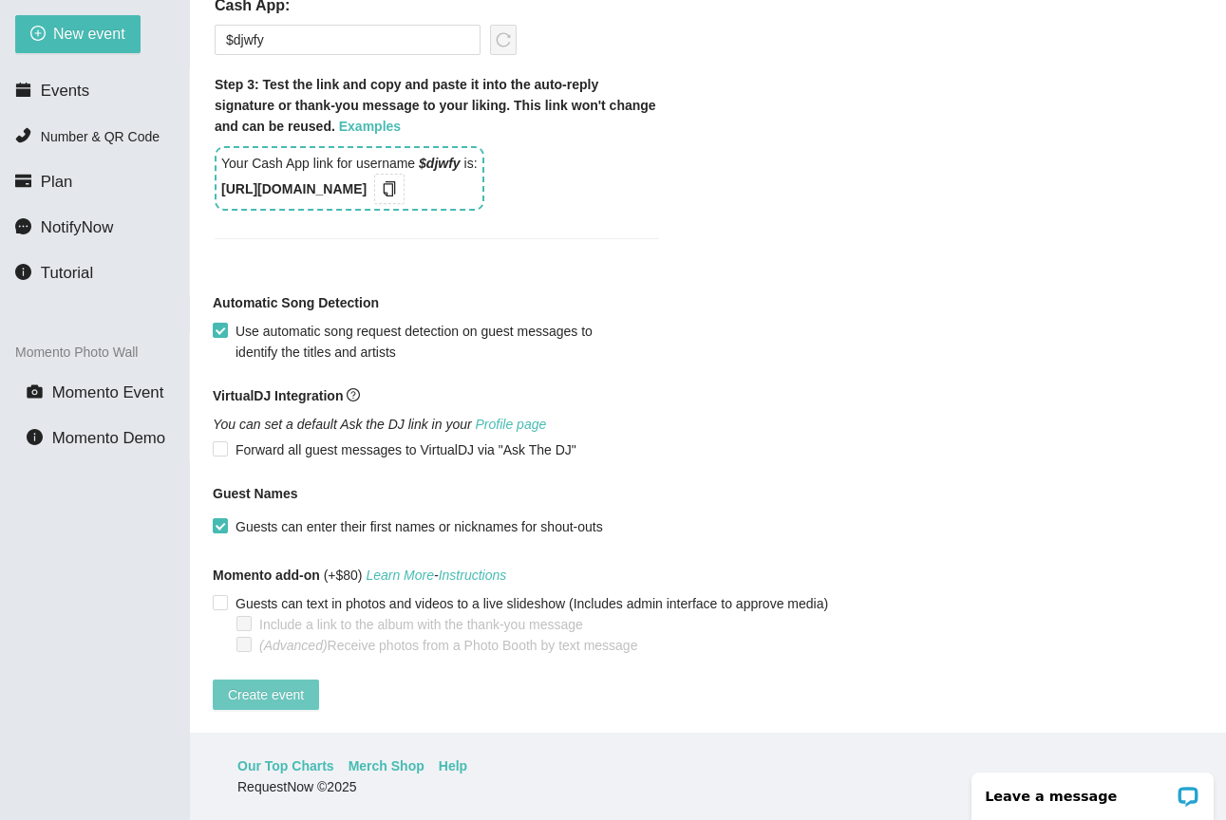
scroll to position [61, 0]
click at [303, 685] on span "Create event" at bounding box center [266, 695] width 76 height 21
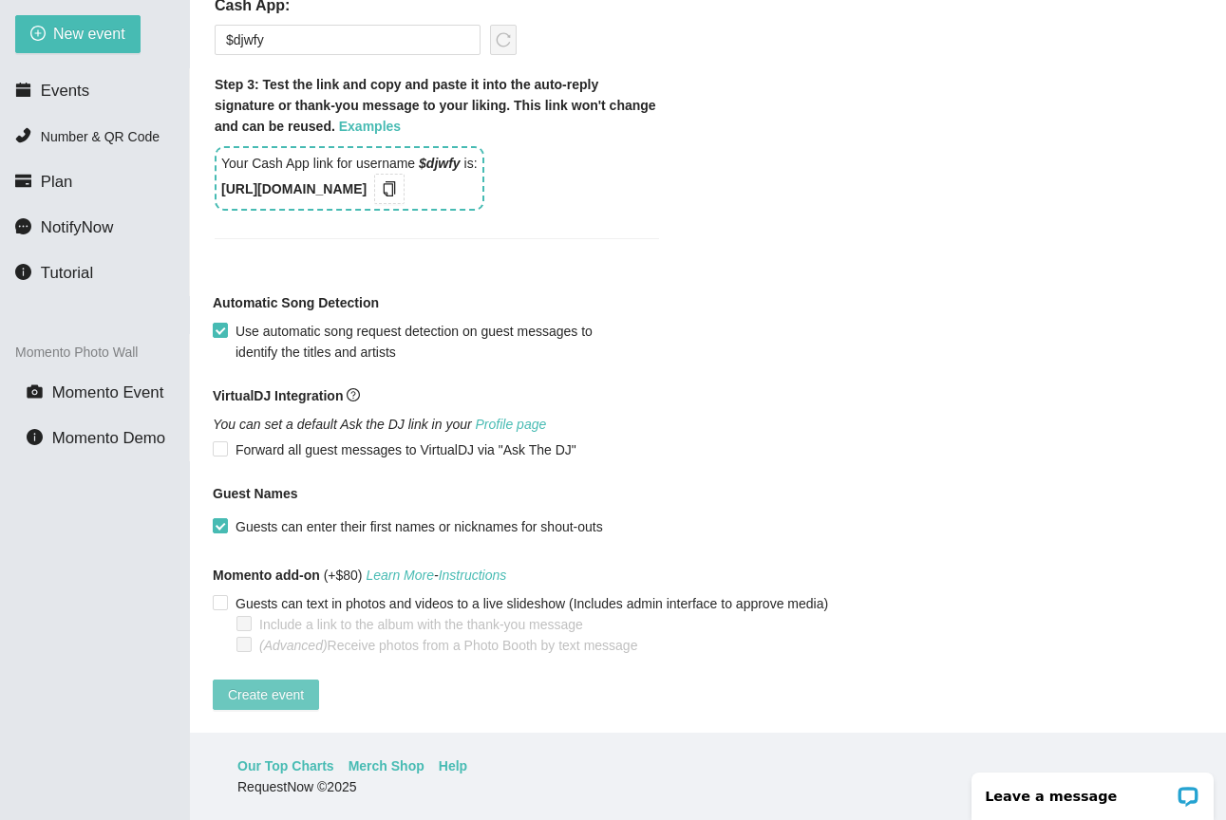
click at [303, 685] on span "Create event" at bounding box center [266, 695] width 76 height 21
click at [85, 92] on span "Events" at bounding box center [65, 91] width 48 height 18
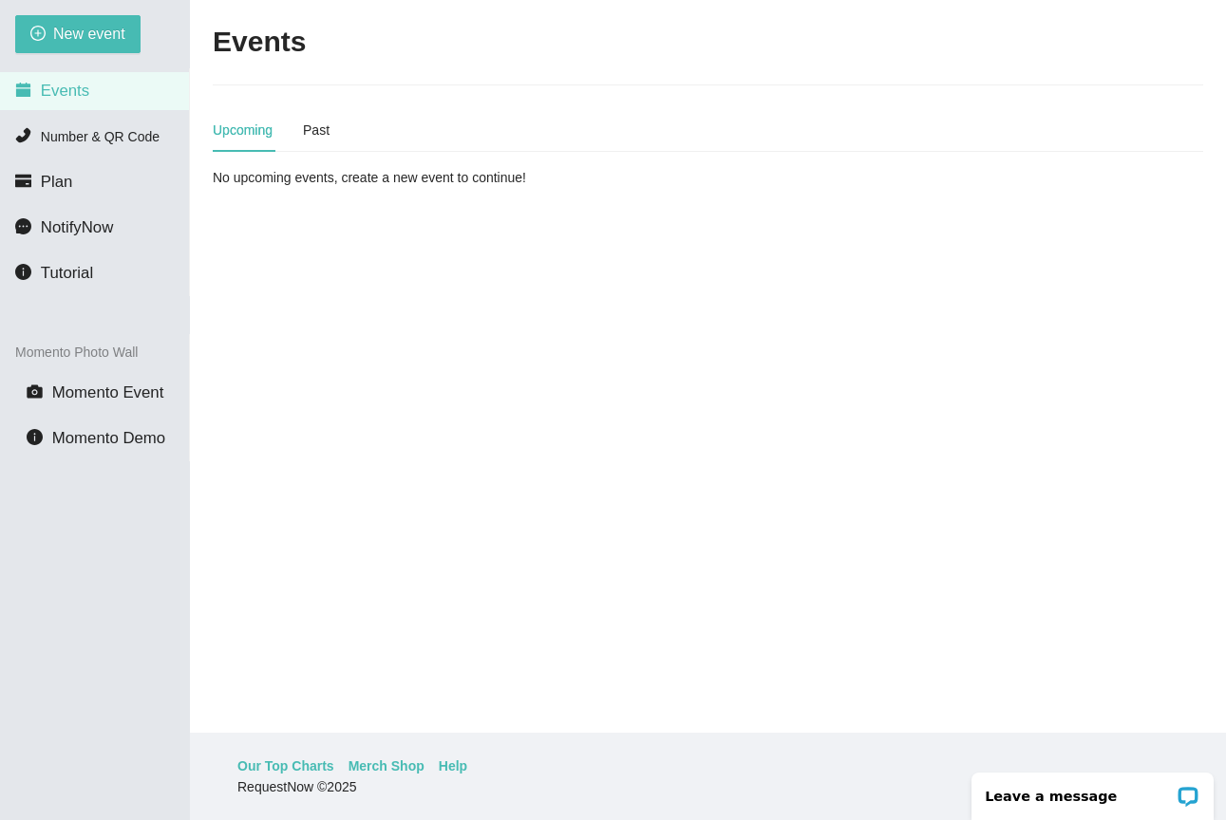
click at [333, 132] on div "Upcoming Past" at bounding box center [708, 130] width 990 height 44
click at [330, 130] on div "Past" at bounding box center [316, 130] width 27 height 21
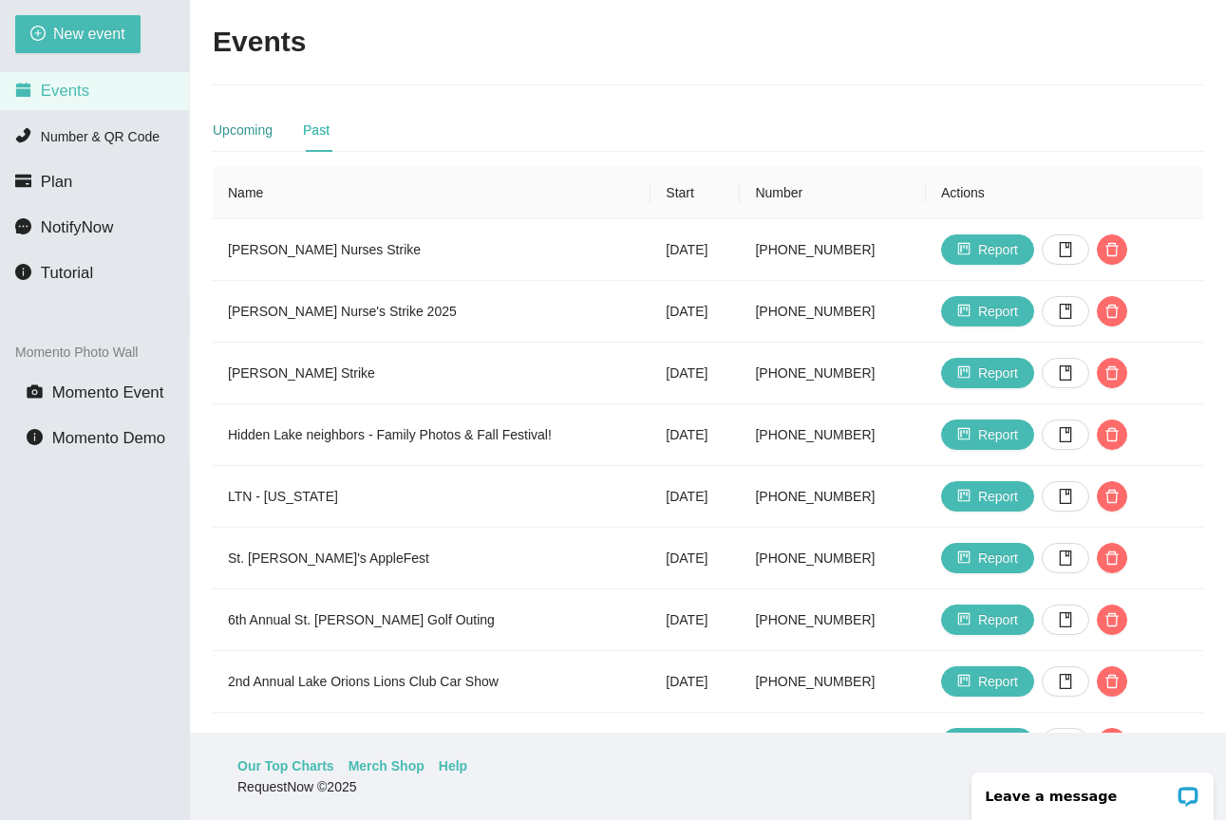
click at [263, 127] on div "Upcoming" at bounding box center [243, 130] width 60 height 21
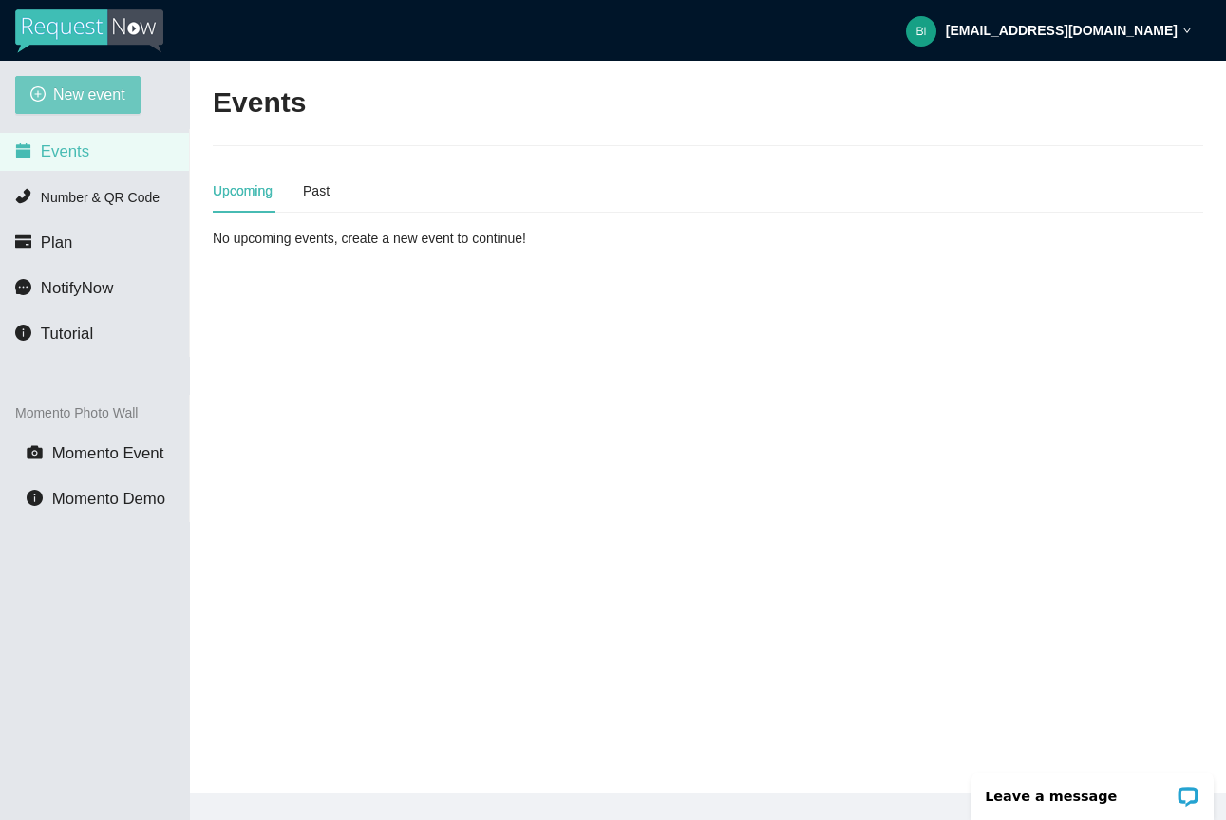
click at [106, 102] on span "New event" at bounding box center [89, 95] width 72 height 24
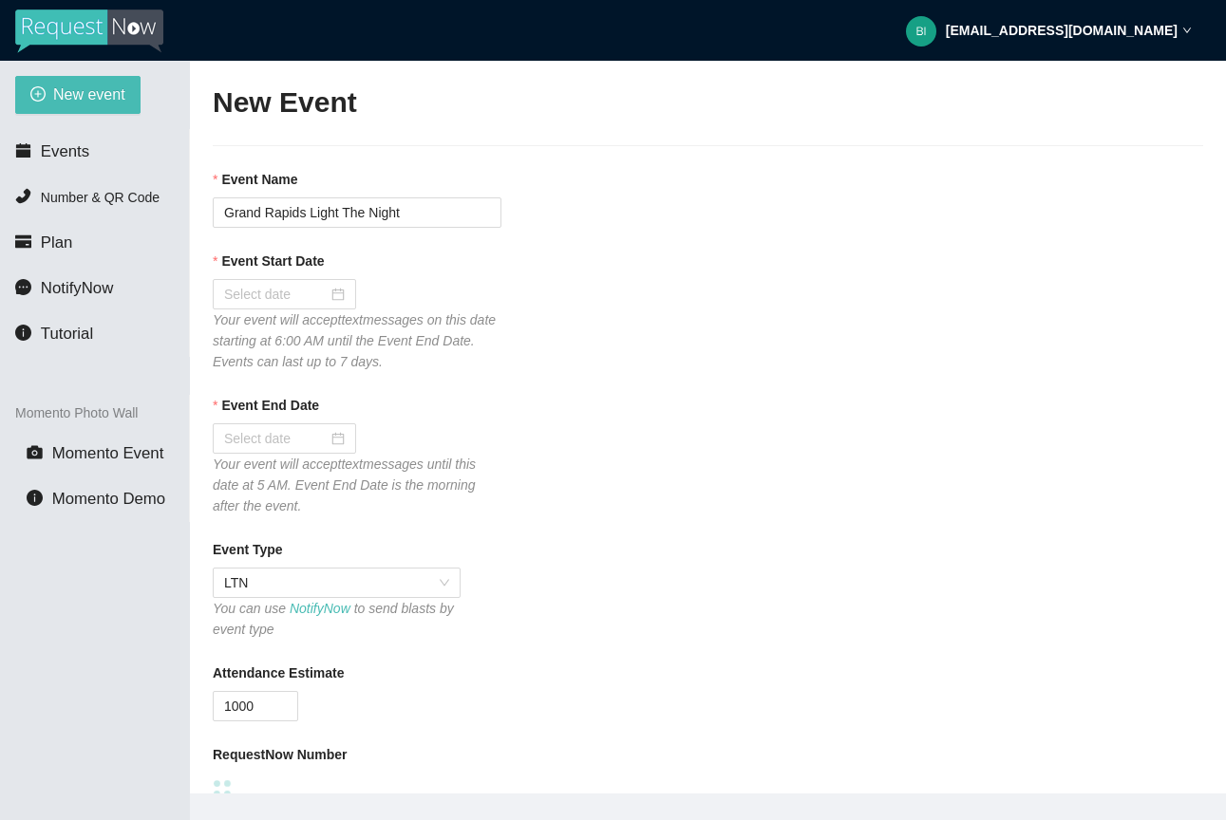
type textarea "[URL][DOMAIN_NAME] [GEOGRAPHIC_DATA]."
click at [338, 287] on div at bounding box center [284, 294] width 121 height 21
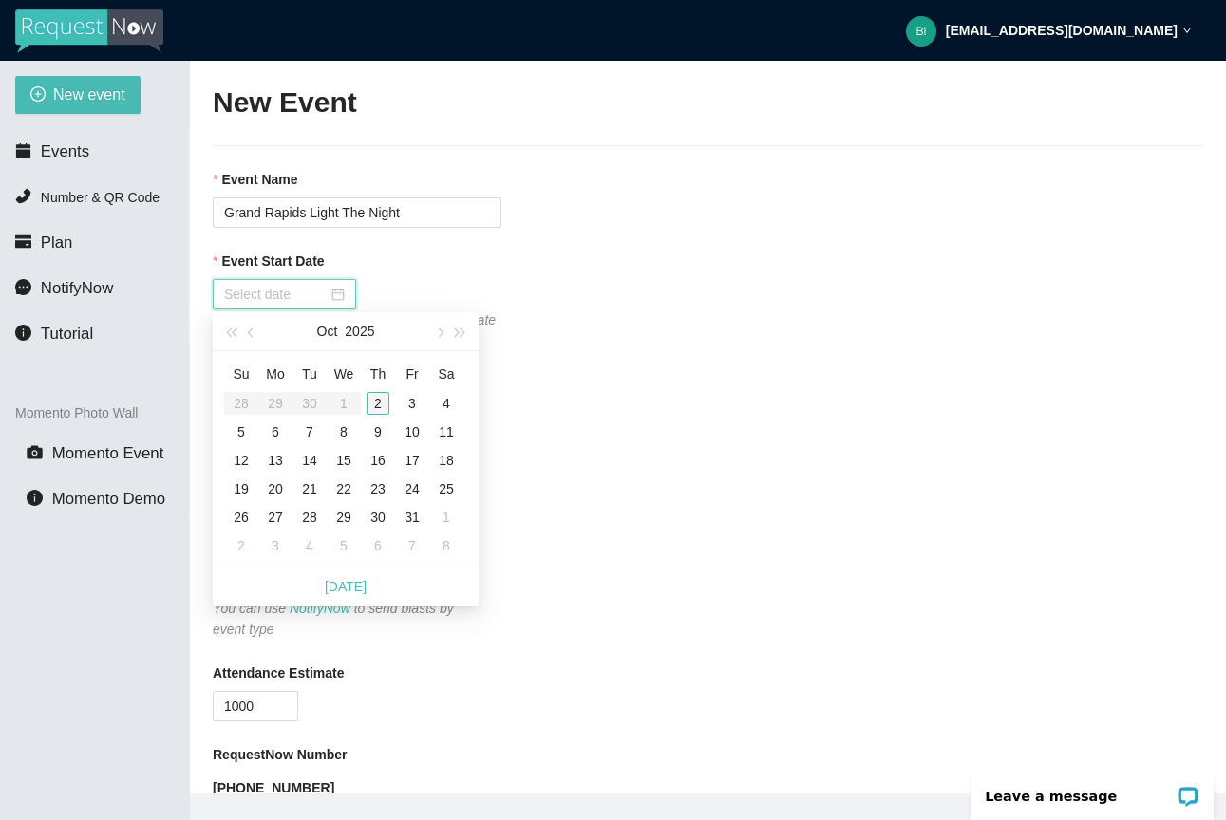
type input "[DATE]"
click at [376, 399] on div "2" at bounding box center [378, 403] width 23 height 23
type input "[DATE]"
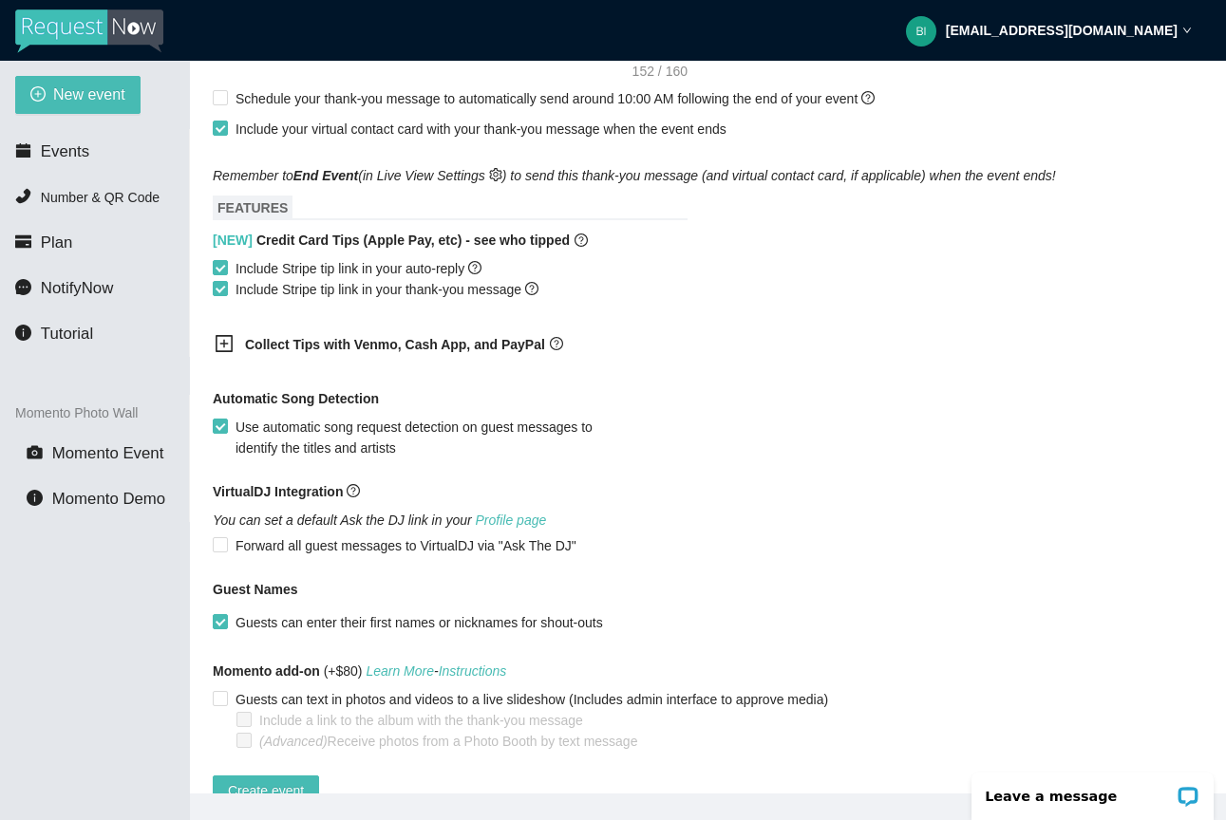
scroll to position [1011, 0]
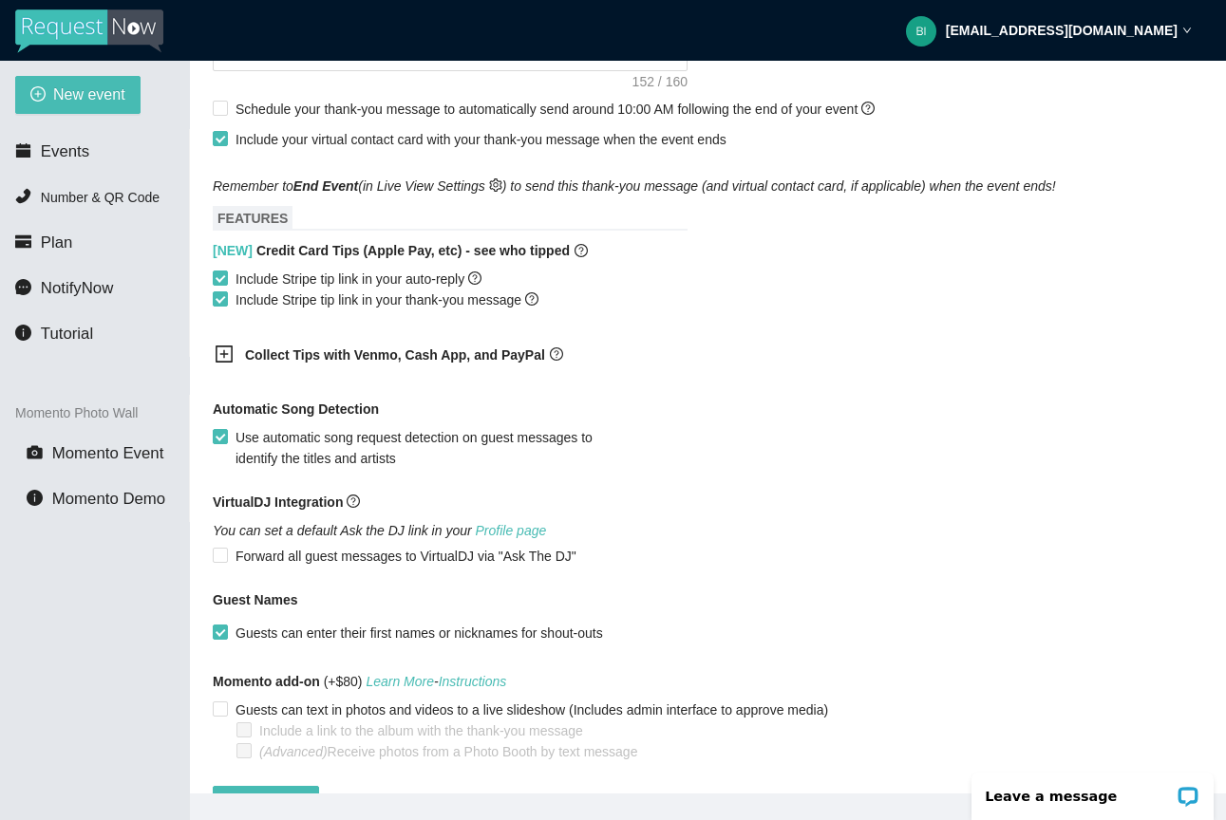
click at [227, 352] on icon "plus-square" at bounding box center [224, 354] width 19 height 19
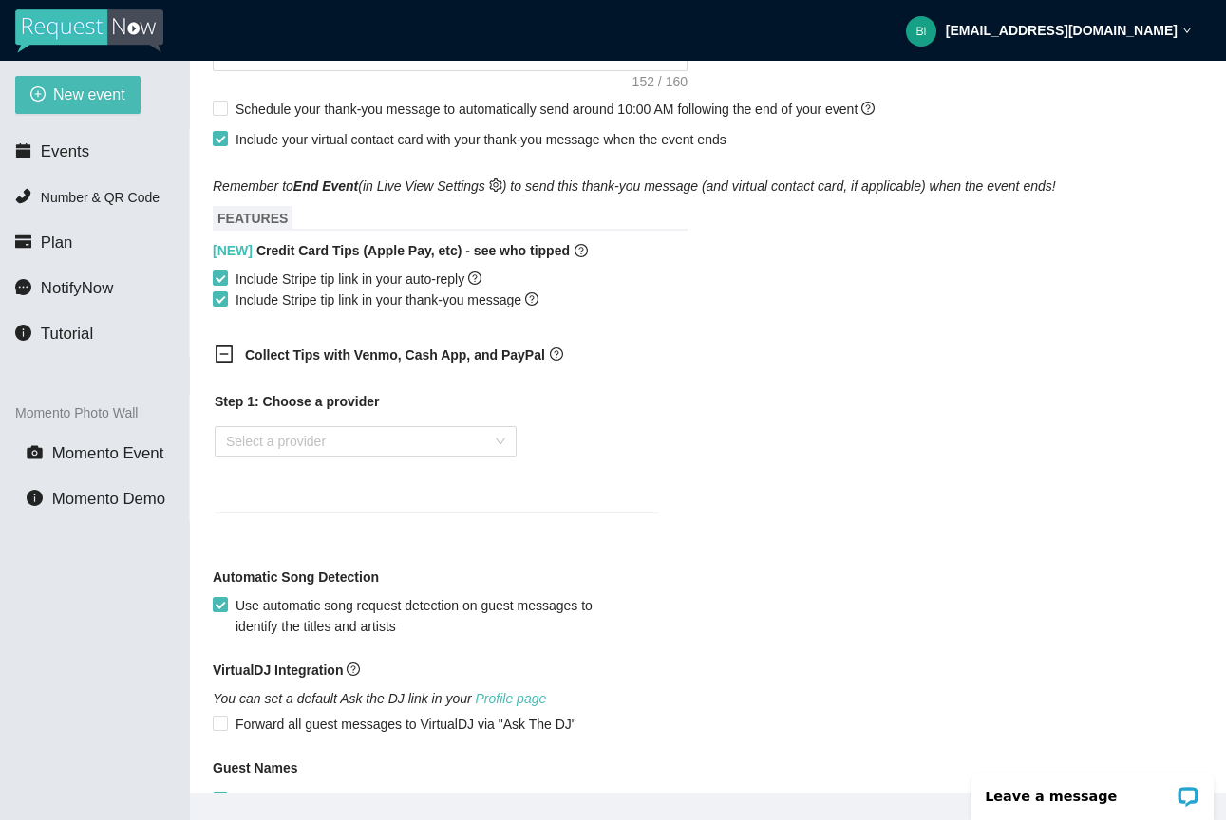
click at [227, 352] on icon "minus-square" at bounding box center [224, 354] width 19 height 19
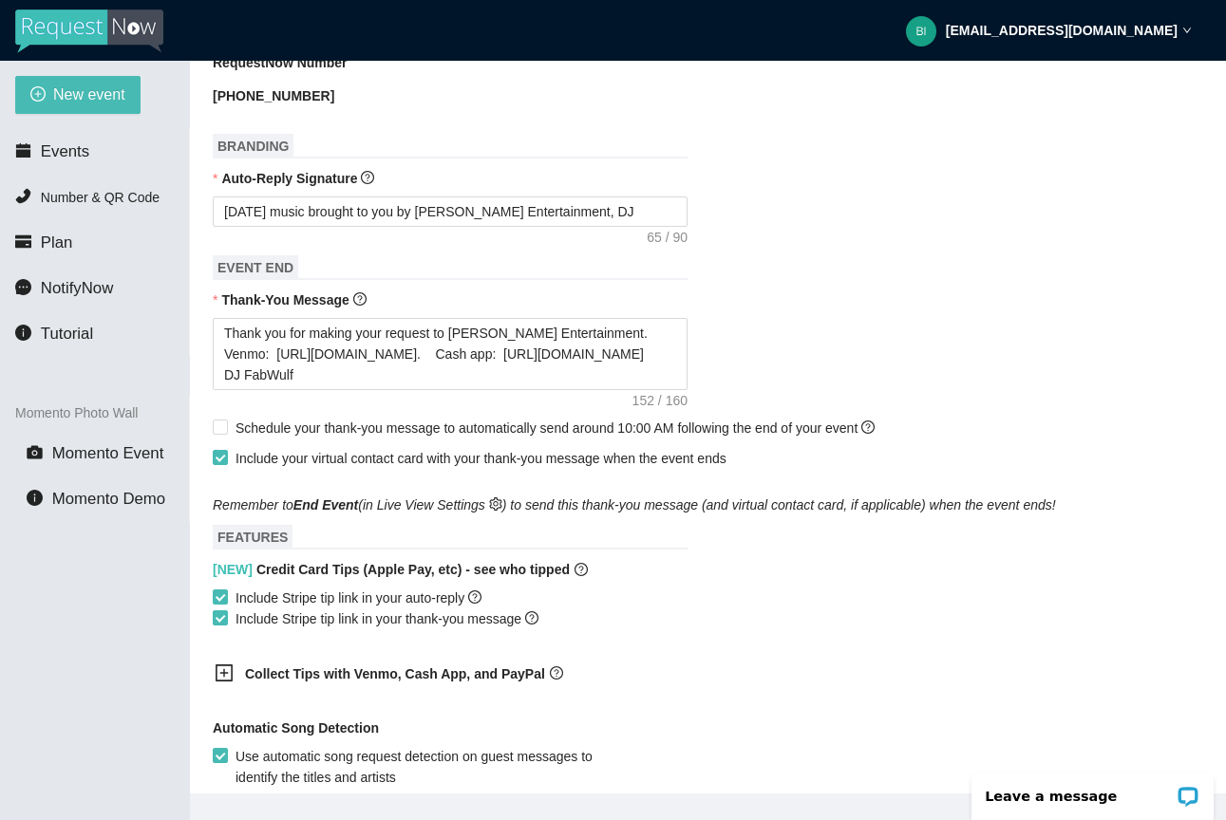
scroll to position [696, 0]
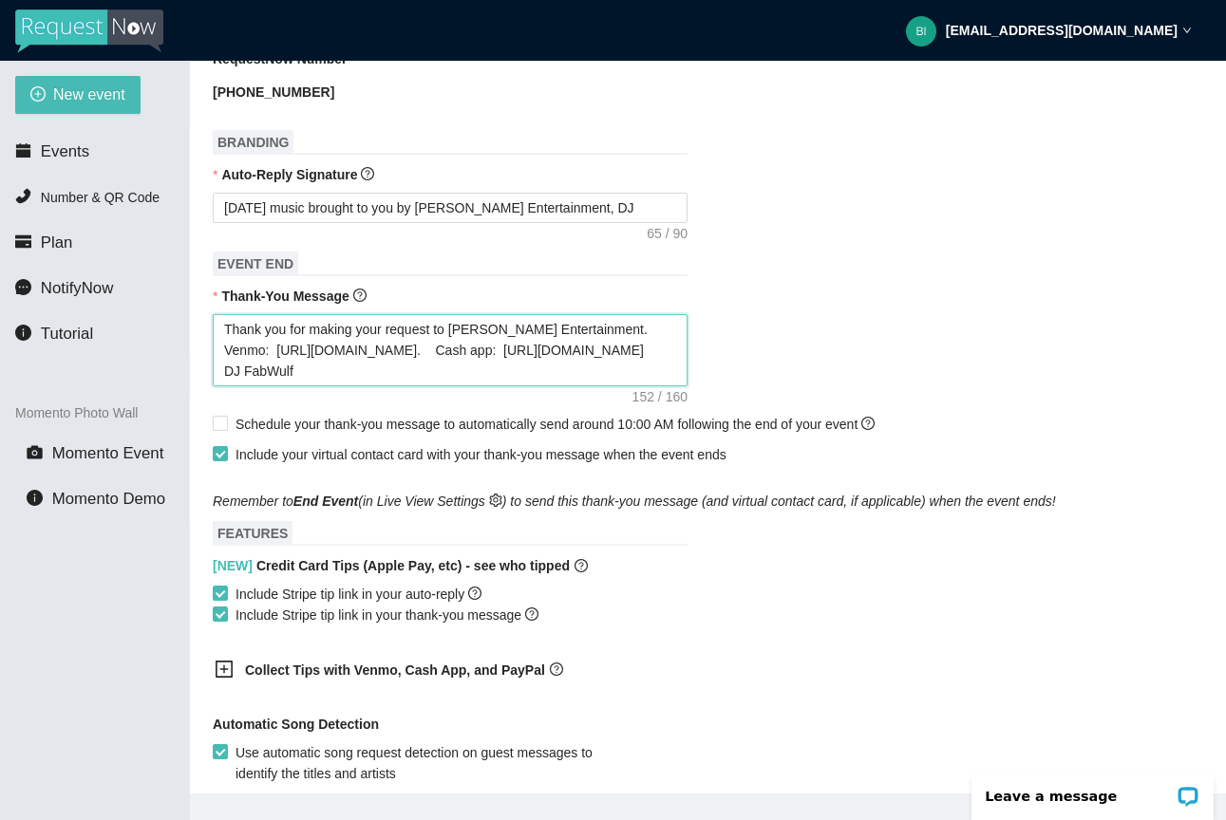
drag, startPoint x: 656, startPoint y: 355, endPoint x: 613, endPoint y: 330, distance: 50.7
click at [613, 330] on textarea "Thank you for making your request to [PERSON_NAME] Entertainment. Venmo: [URL][…" at bounding box center [450, 350] width 475 height 72
click at [670, 350] on textarea "Thank you for making your request to [PERSON_NAME] Entertainment. Venmo: [URL][…" at bounding box center [450, 350] width 475 height 72
click at [644, 356] on textarea "Thank you for making your request to [PERSON_NAME] Entertainment. Venmo: [URL][…" at bounding box center [450, 350] width 475 height 72
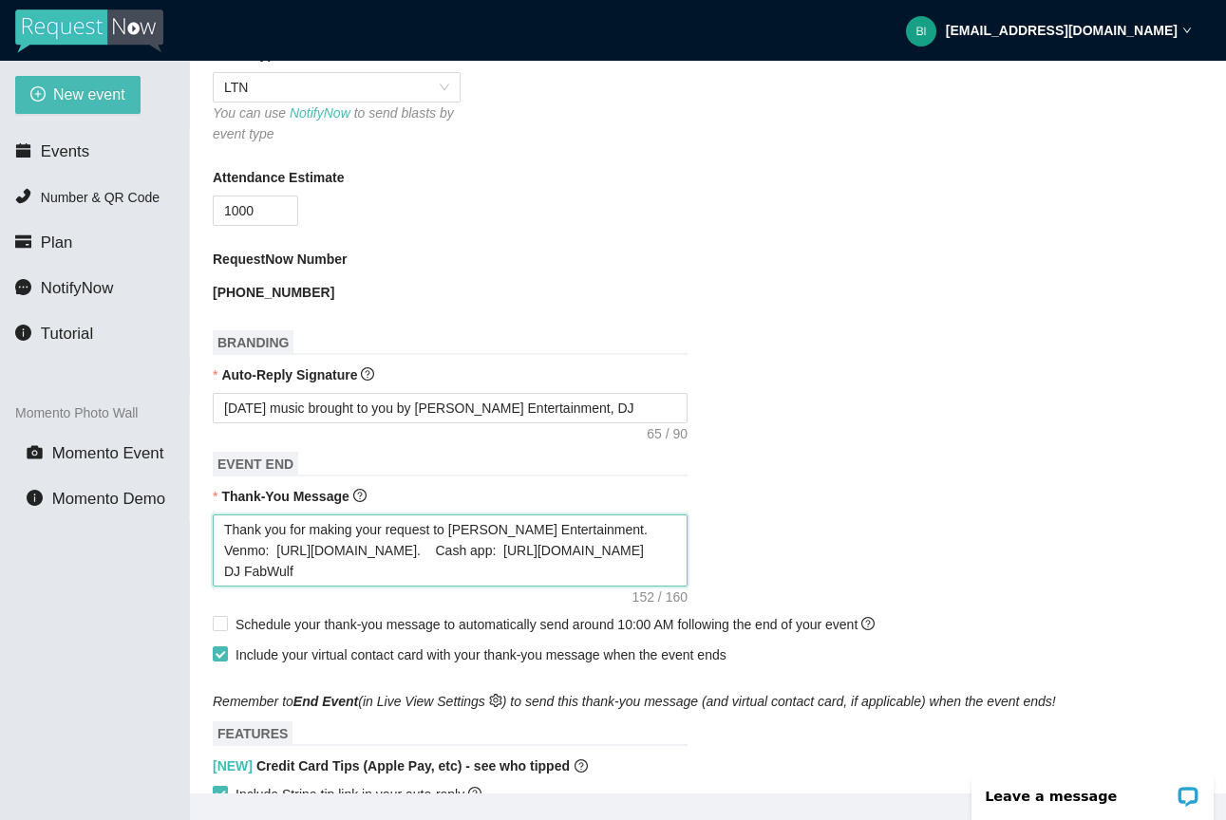
scroll to position [519, 0]
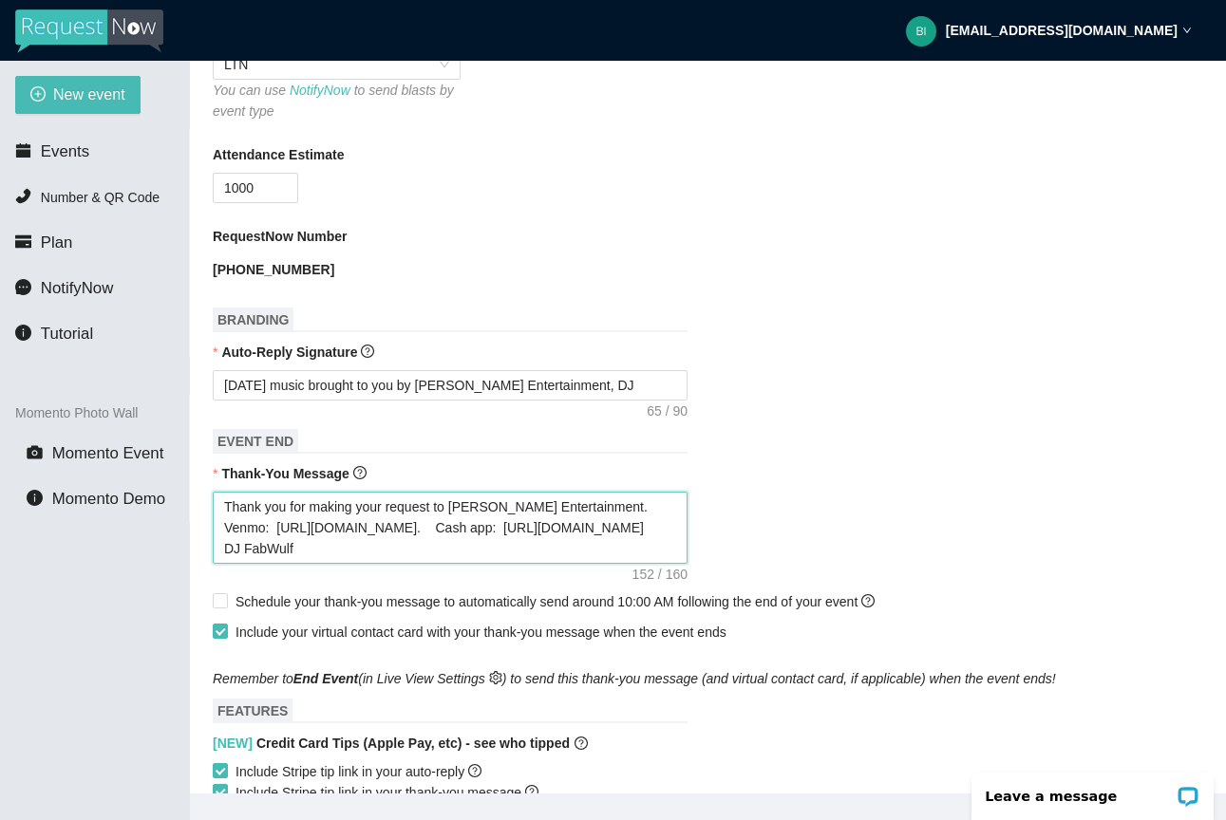
drag, startPoint x: 636, startPoint y: 523, endPoint x: 620, endPoint y: 494, distance: 33.6
click at [620, 494] on textarea "Thank you for making your request to [PERSON_NAME] Entertainment. Venmo: [URL][…" at bounding box center [450, 528] width 475 height 72
type textarea "DJ FabWulf"
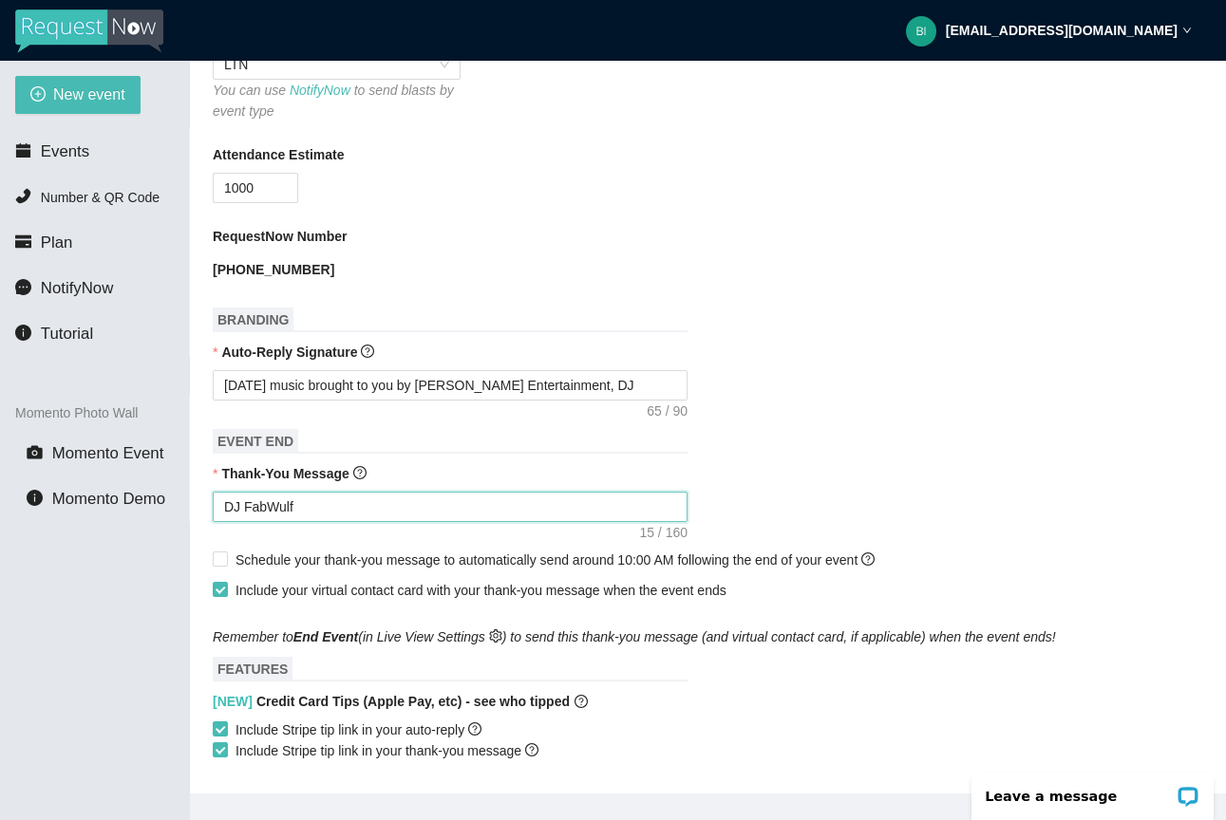
type textarea "Thank you for making your request to [PERSON_NAME] Entertainment. Venmo: [URL][…"
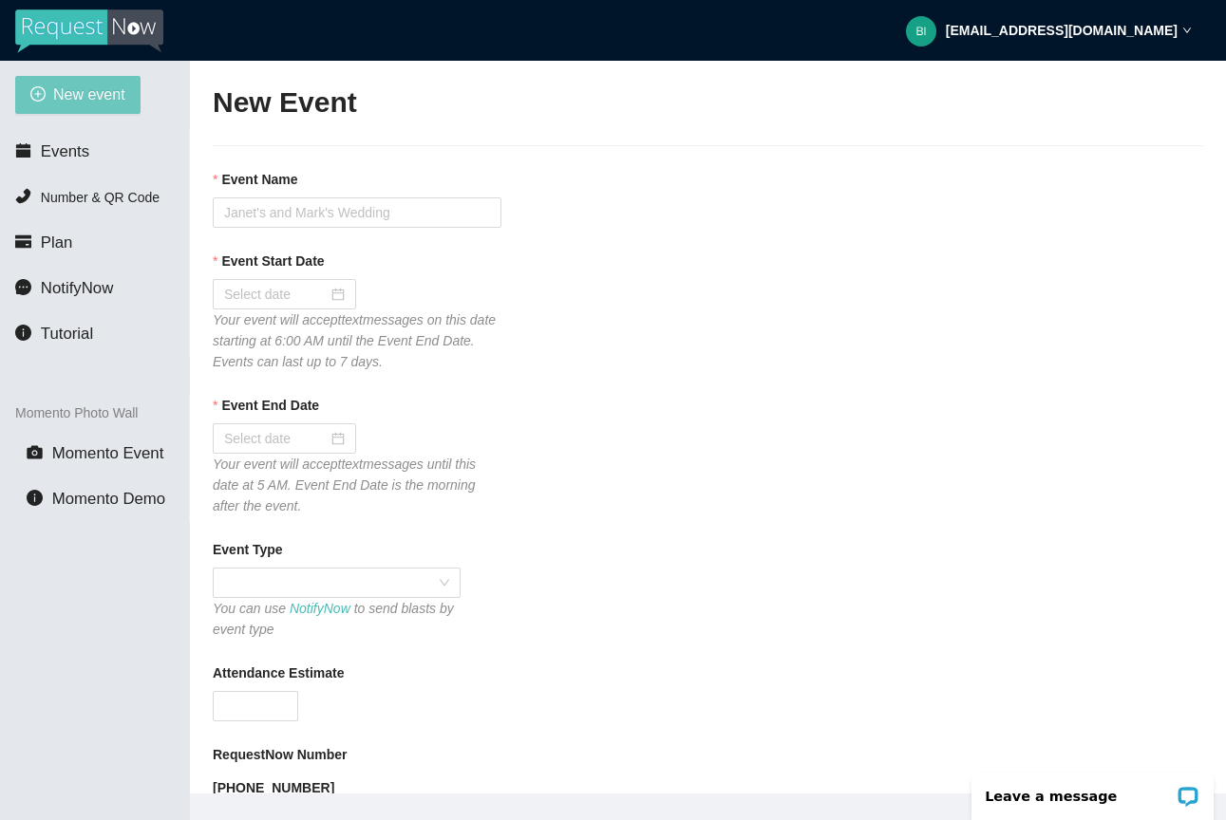
click at [119, 95] on span "New event" at bounding box center [89, 95] width 72 height 24
type textarea "[URL][DOMAIN_NAME] [GEOGRAPHIC_DATA]."
click at [106, 105] on span "New event" at bounding box center [89, 95] width 72 height 24
click at [68, 139] on li "Events" at bounding box center [94, 152] width 189 height 38
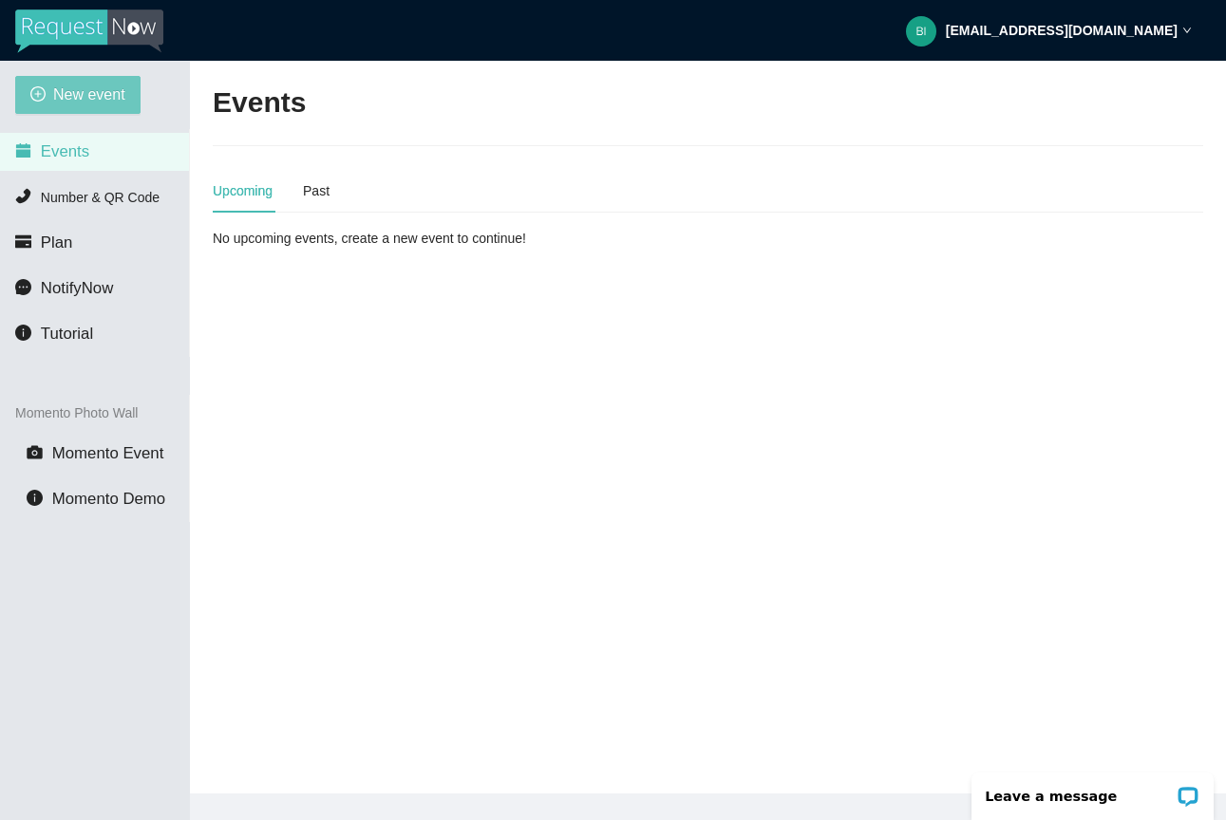
click at [108, 102] on span "New event" at bounding box center [89, 95] width 72 height 24
type textarea "[URL][DOMAIN_NAME] [GEOGRAPHIC_DATA]."
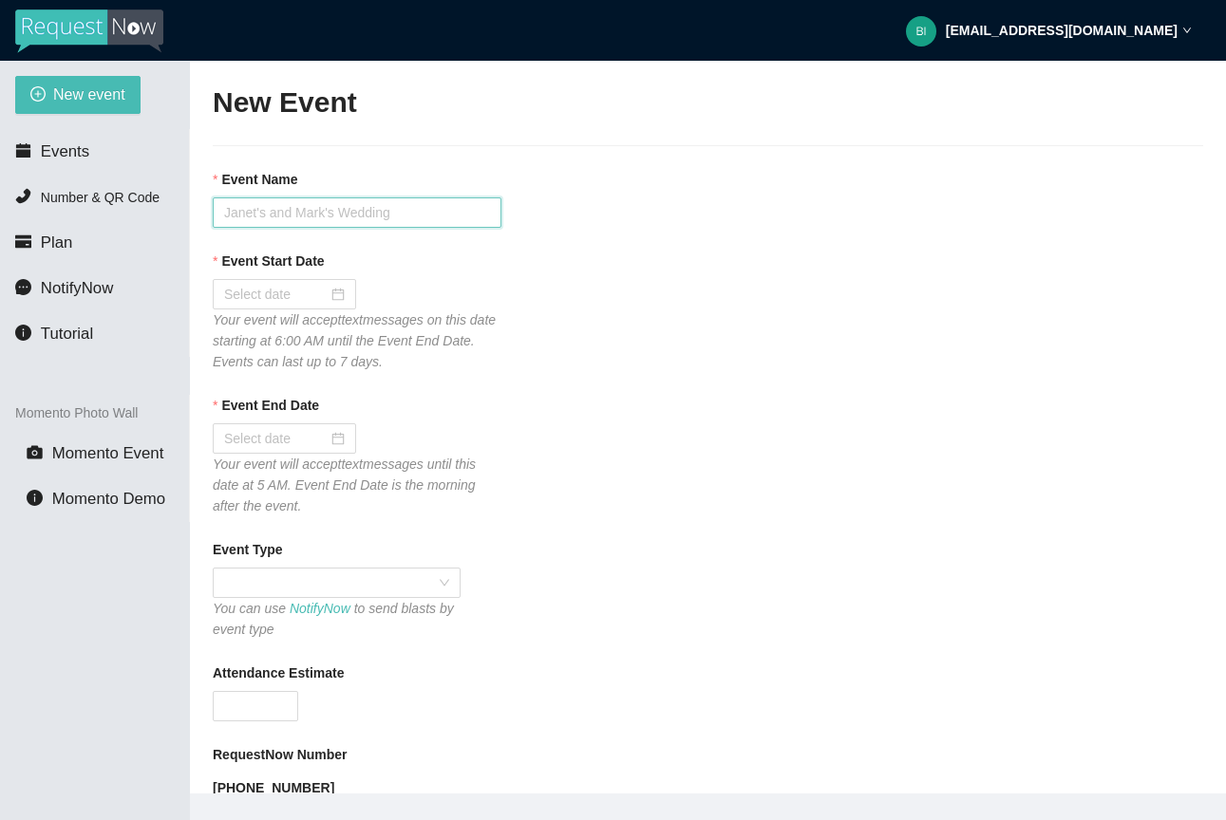
click at [315, 214] on input "Event Name" at bounding box center [357, 213] width 289 height 30
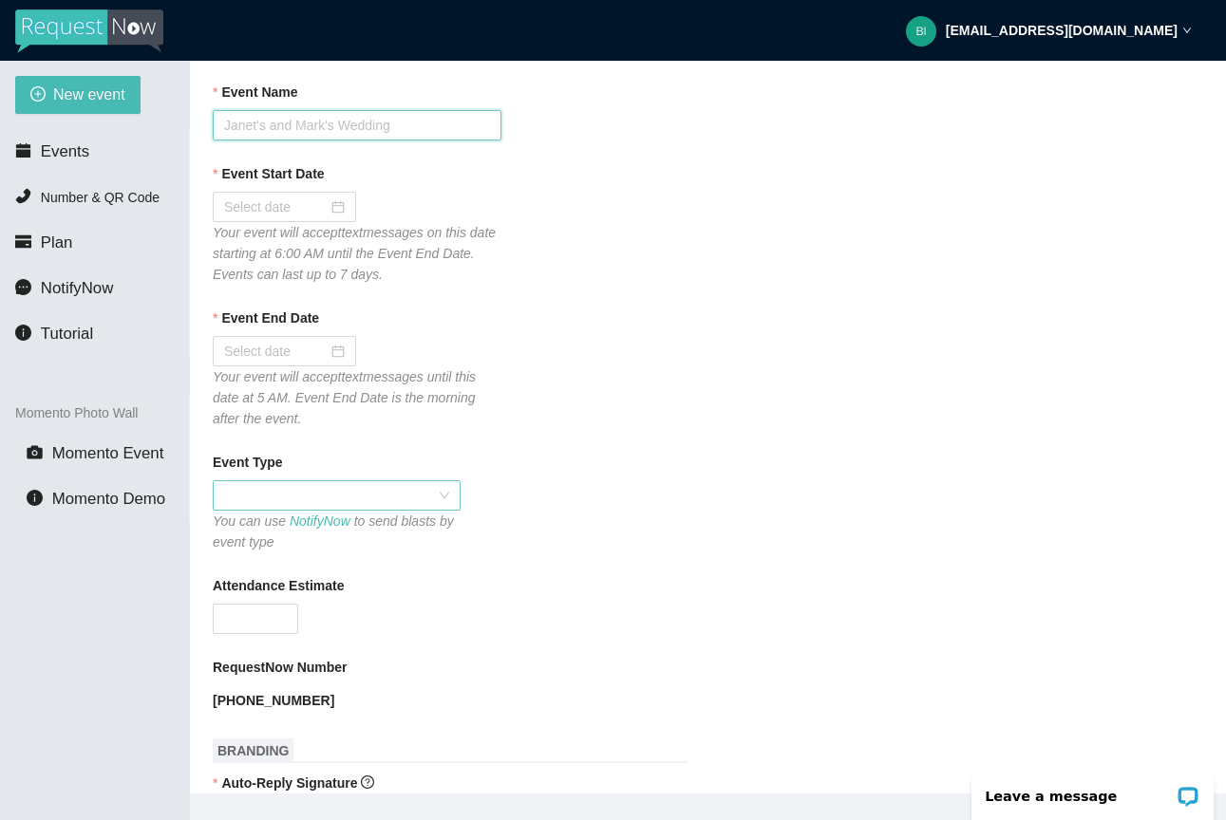
scroll to position [14, 0]
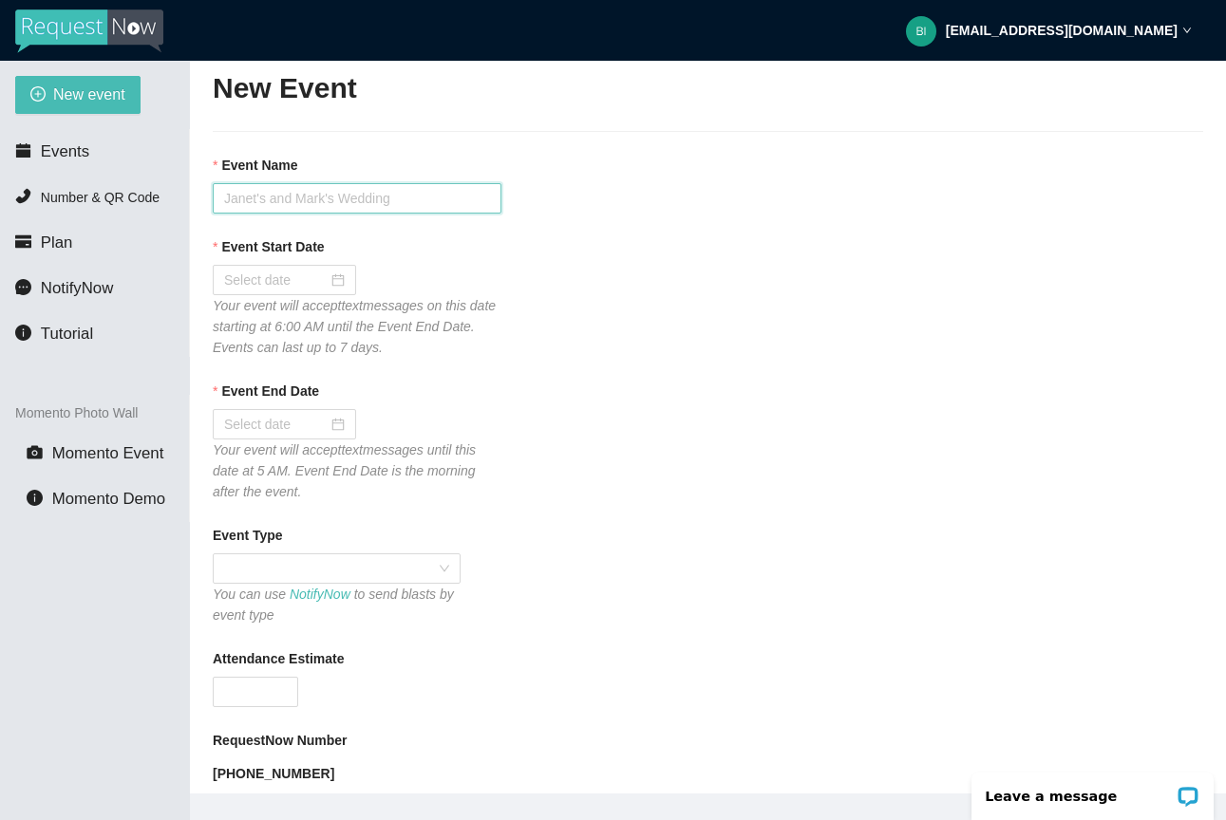
click at [339, 187] on input "Event Name" at bounding box center [357, 198] width 289 height 30
click at [357, 192] on input "Grand Rapids Light the Night" at bounding box center [357, 198] width 289 height 30
type input "Grand Rapids Light The Night"
click at [334, 282] on div at bounding box center [284, 280] width 121 height 21
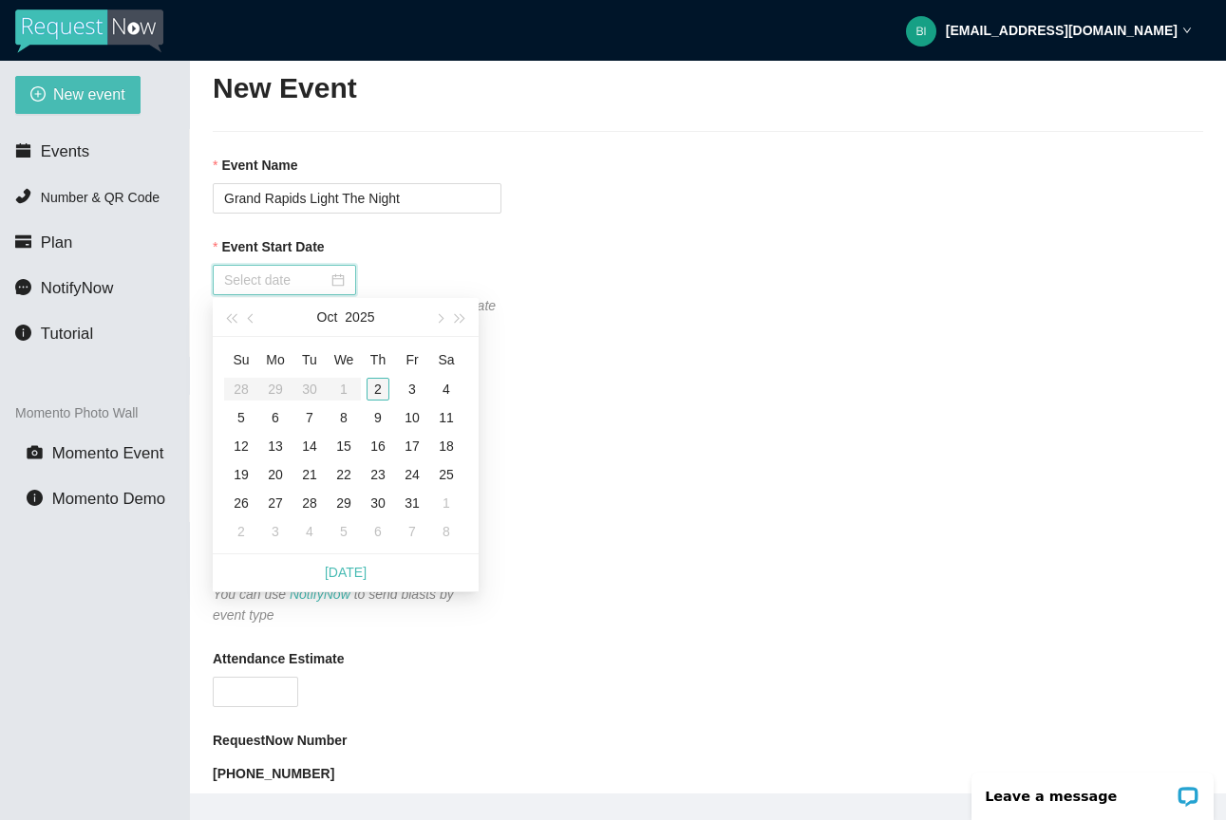
type input "[DATE]"
click at [383, 384] on div "2" at bounding box center [378, 389] width 23 height 23
type input "[DATE]"
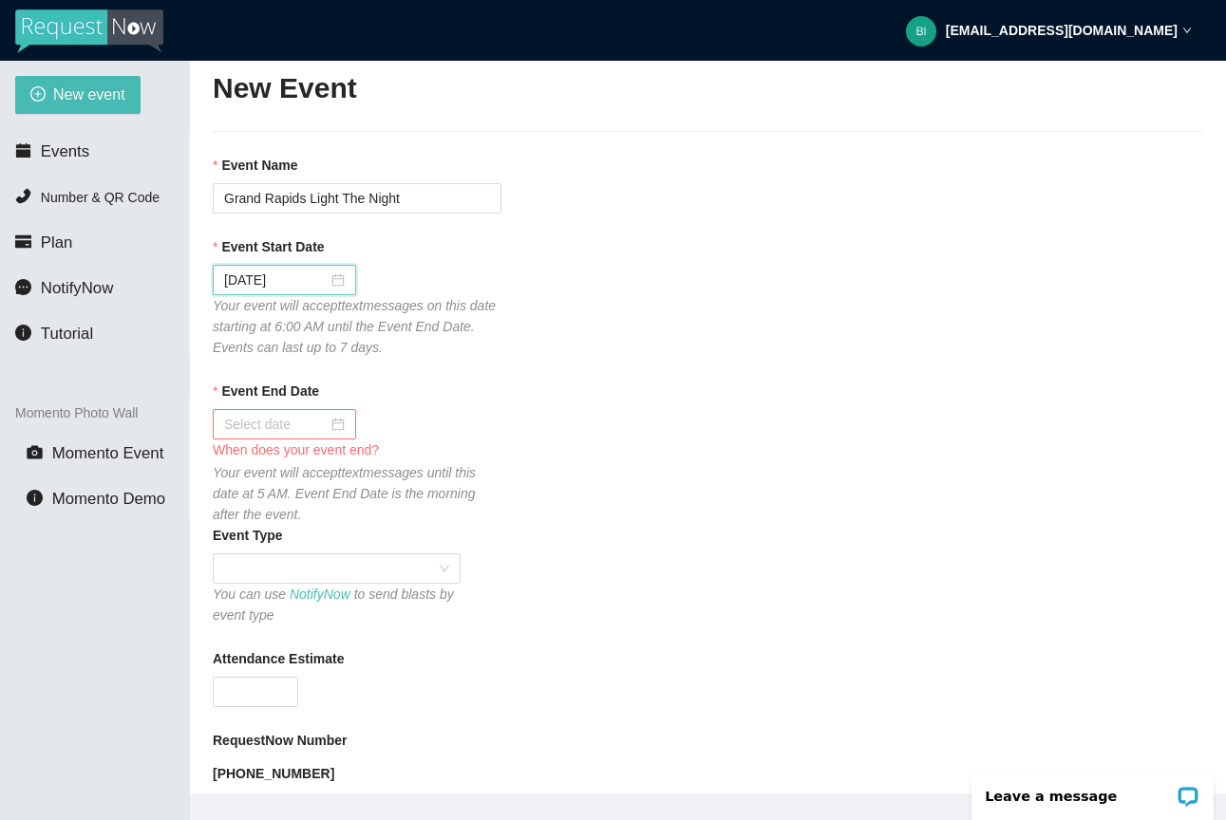
click at [489, 388] on div "Event End Date" at bounding box center [708, 395] width 990 height 28
click at [343, 431] on div at bounding box center [284, 424] width 143 height 30
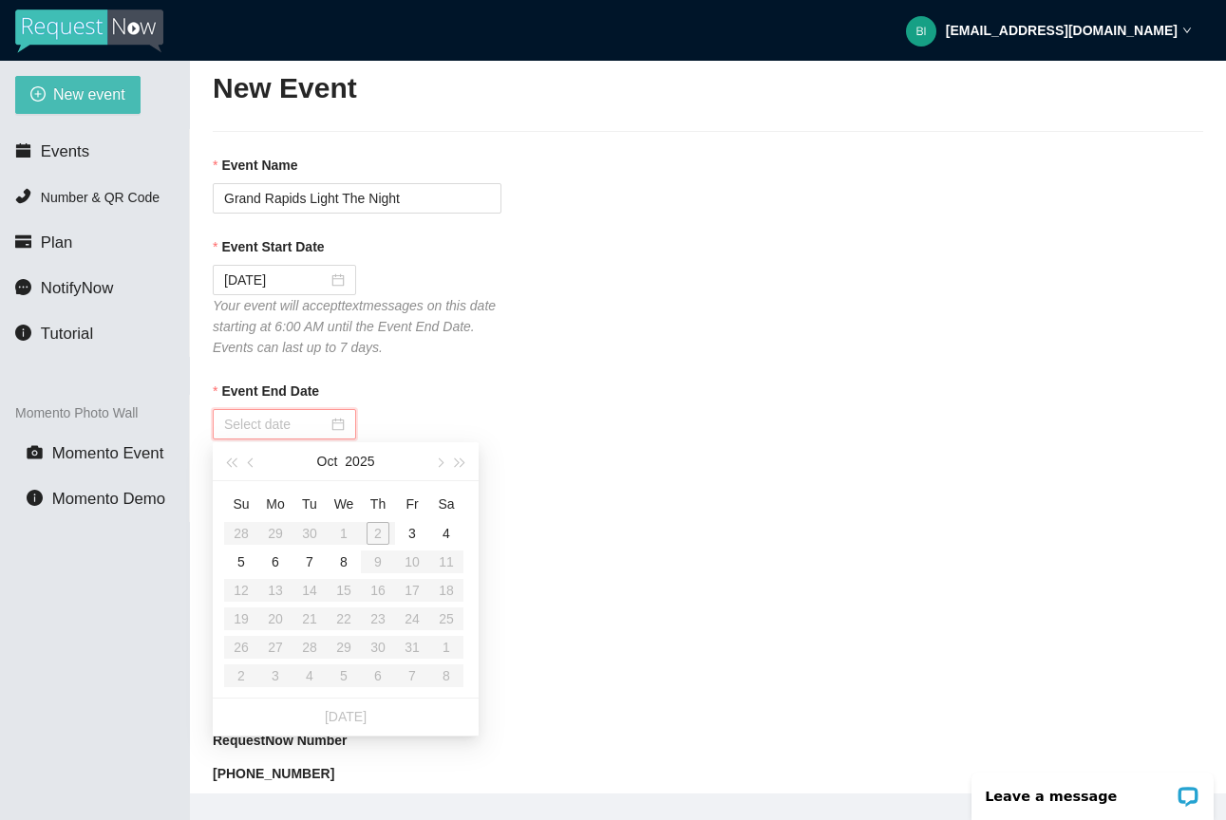
click at [376, 536] on table "Su Mo Tu We Th Fr Sa 28 29 30 1 2 3 4 5 6 7 8 9 10 11 12 13 14 15 16 17 18 19 2…" at bounding box center [343, 589] width 239 height 201
click at [536, 519] on div "Event End Date When does your event end? Your event will accept text messages u…" at bounding box center [708, 453] width 990 height 144
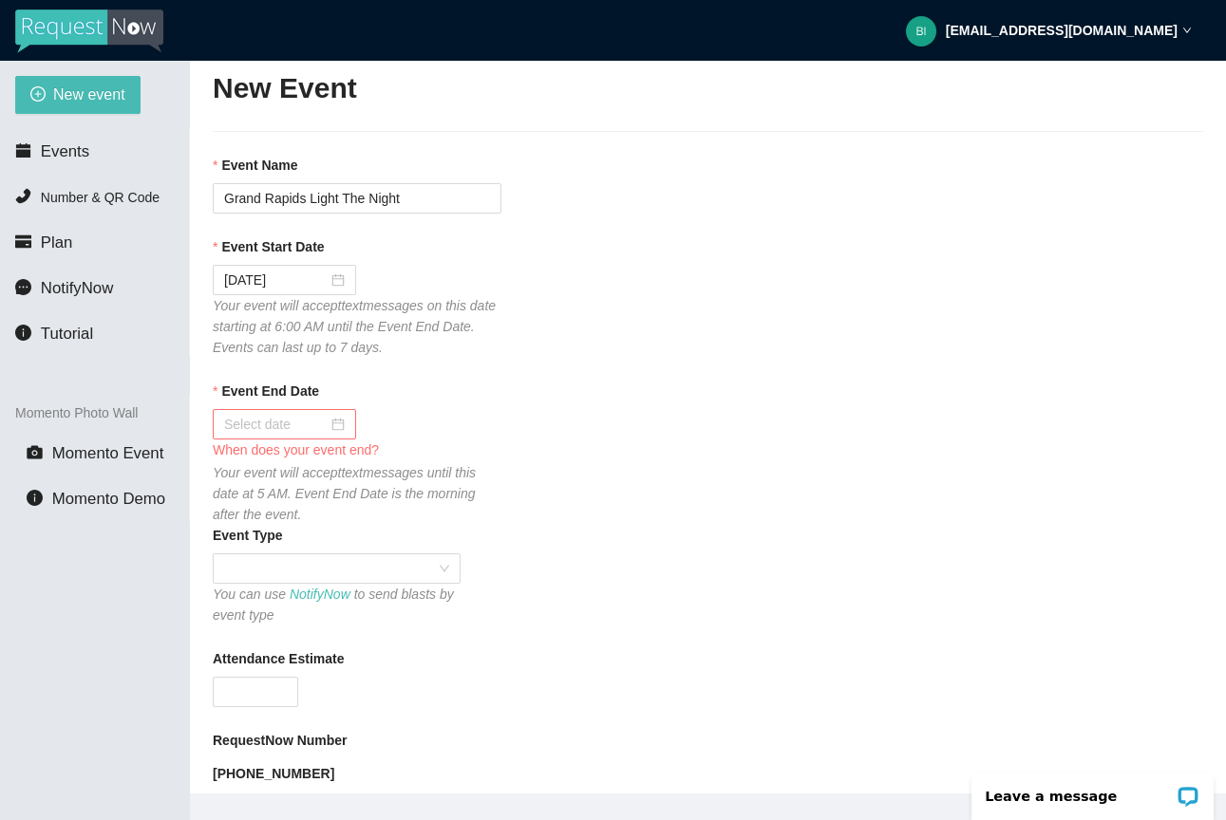
click at [353, 432] on div at bounding box center [284, 424] width 143 height 30
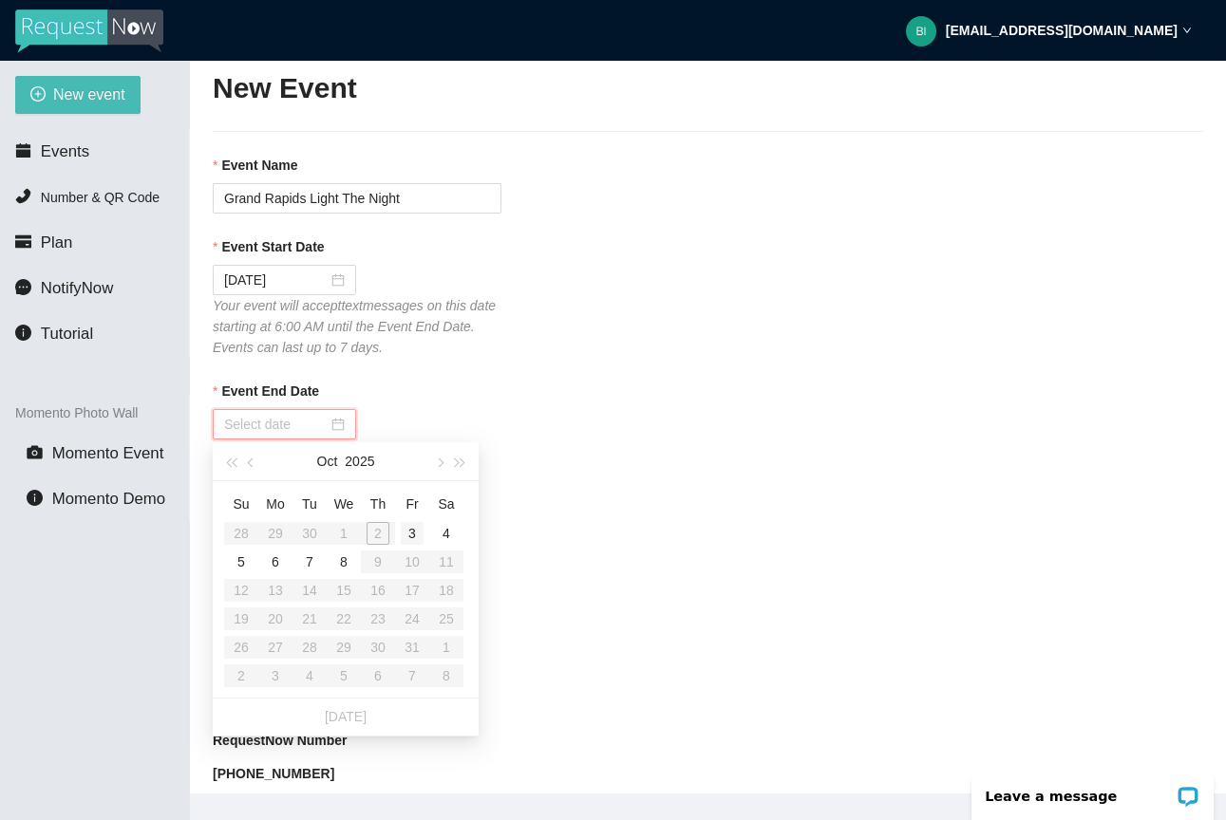
type input "[DATE]"
click at [404, 538] on div "3" at bounding box center [412, 533] width 23 height 23
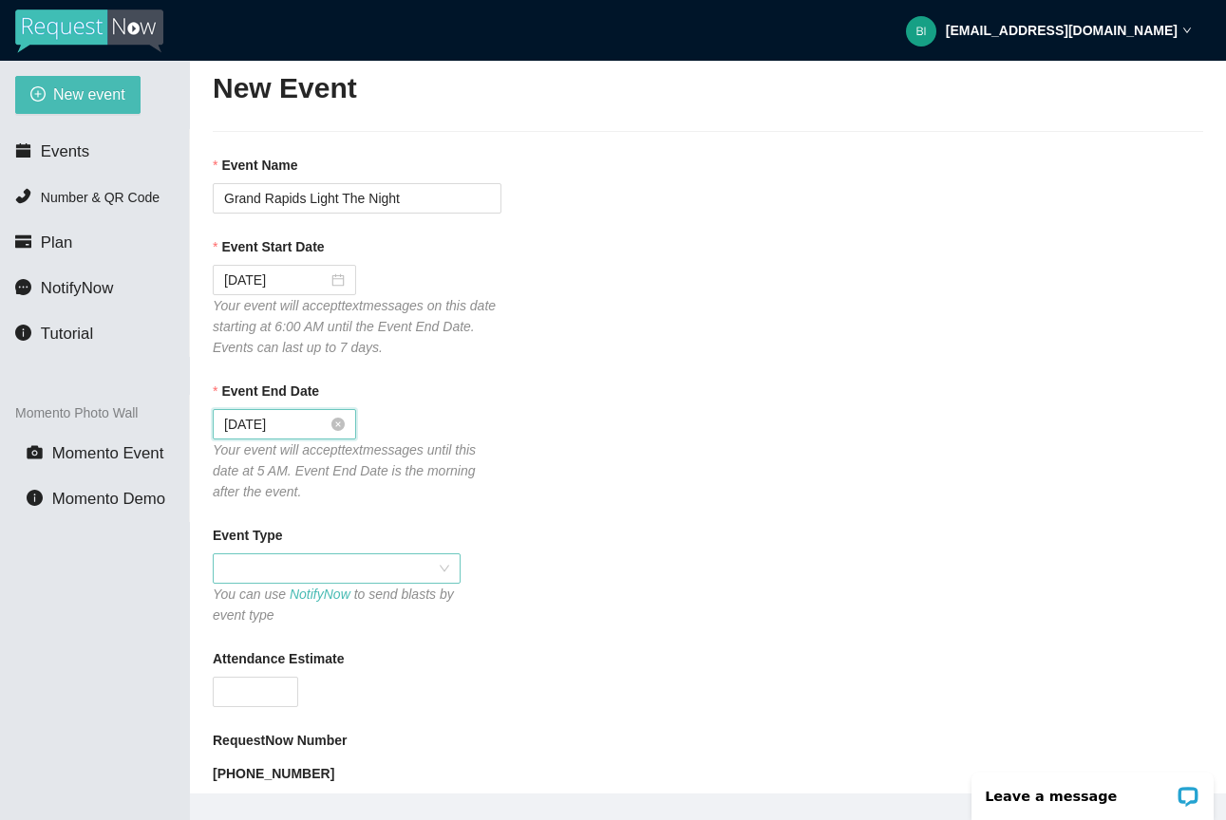
click at [406, 576] on span at bounding box center [336, 569] width 225 height 28
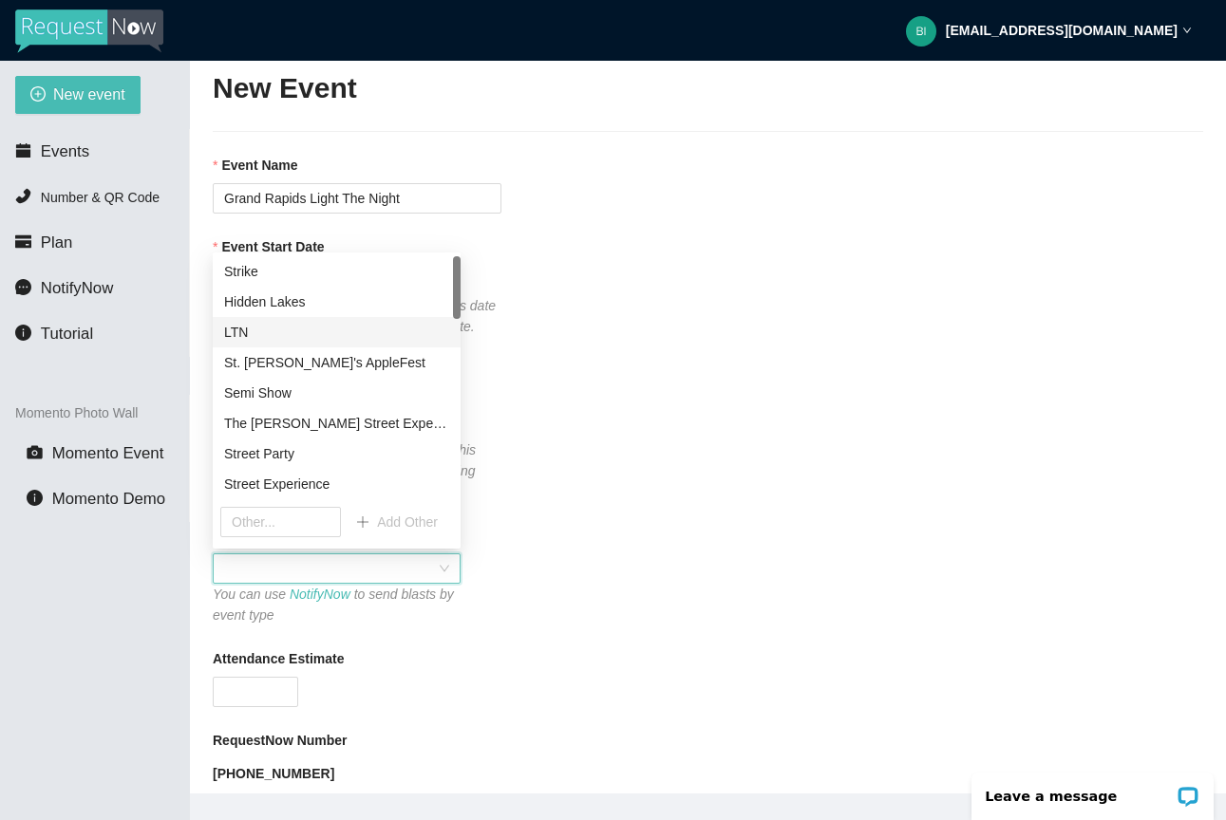
click at [363, 346] on div "LTN" at bounding box center [337, 332] width 248 height 30
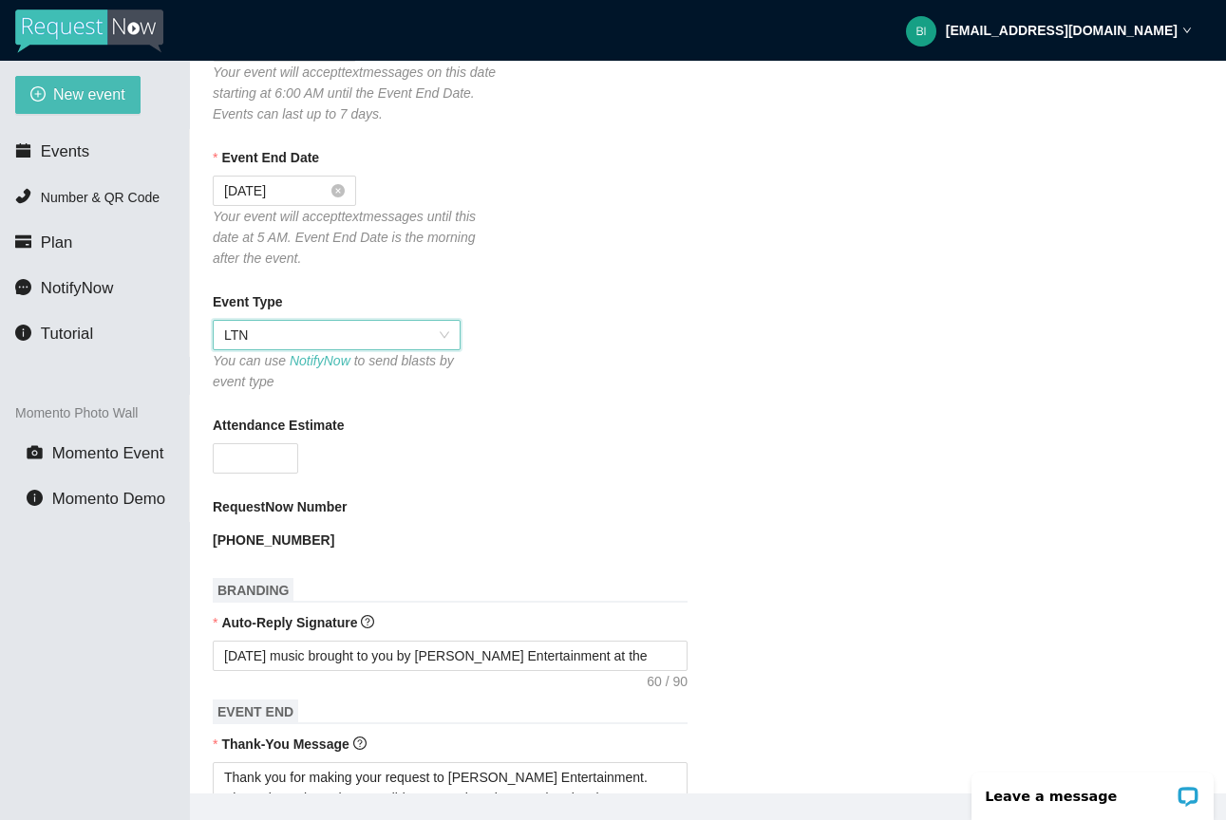
scroll to position [276, 0]
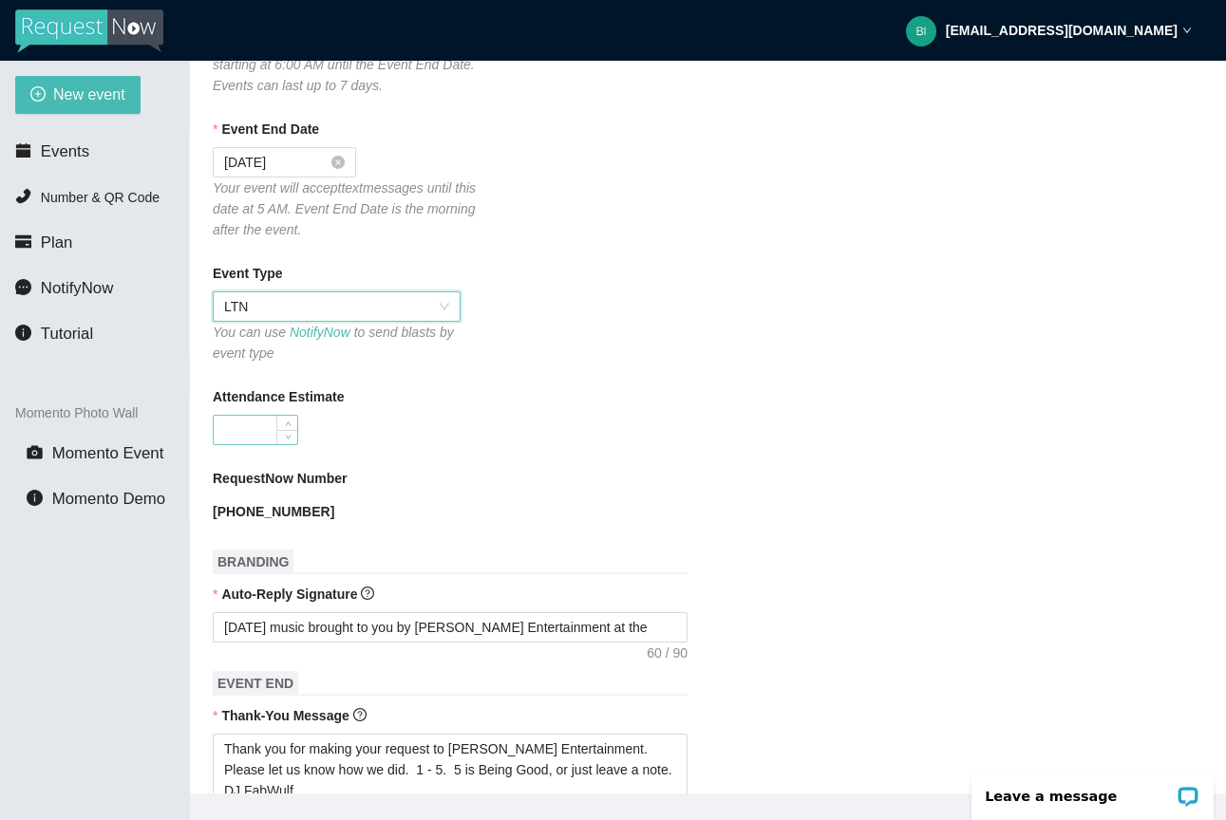
click at [273, 433] on input "Attendance Estimate" at bounding box center [256, 430] width 84 height 28
type input "1000"
click at [412, 485] on div "RequestNow Number" at bounding box center [708, 482] width 990 height 28
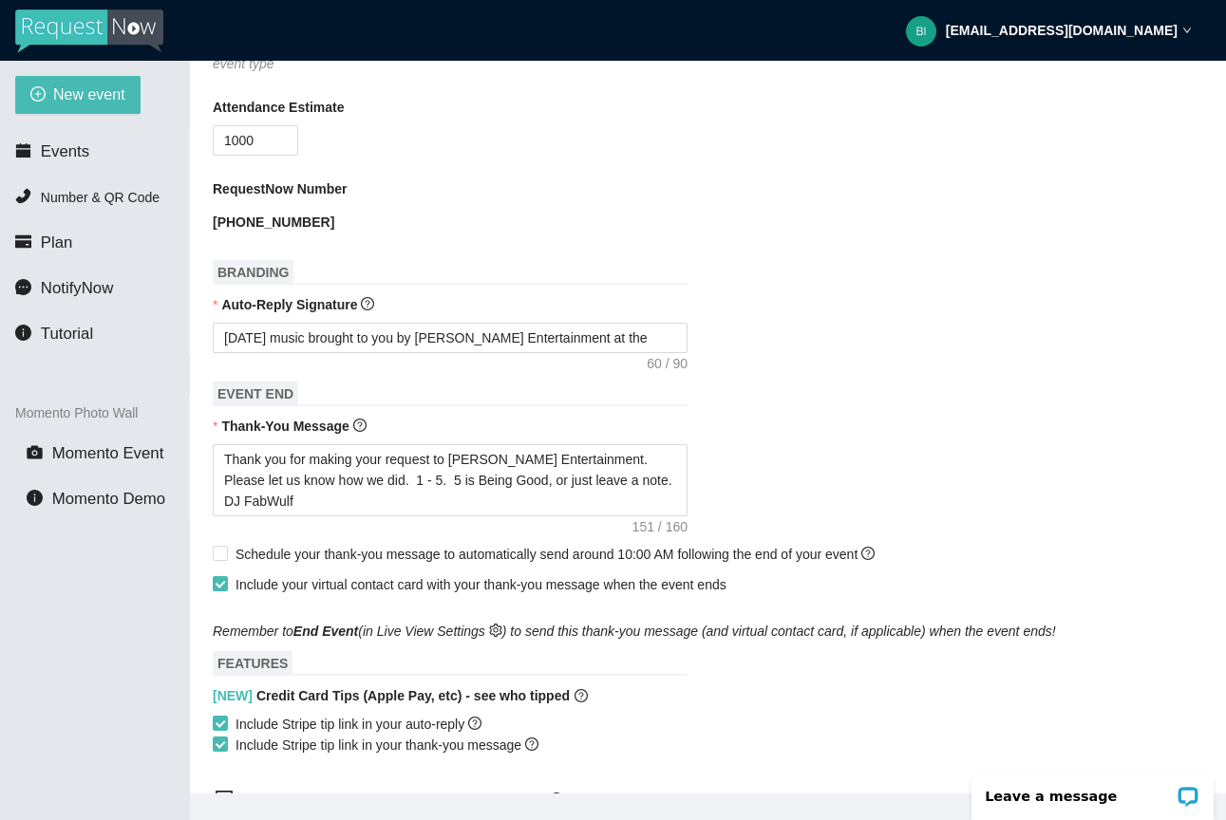
scroll to position [571, 0]
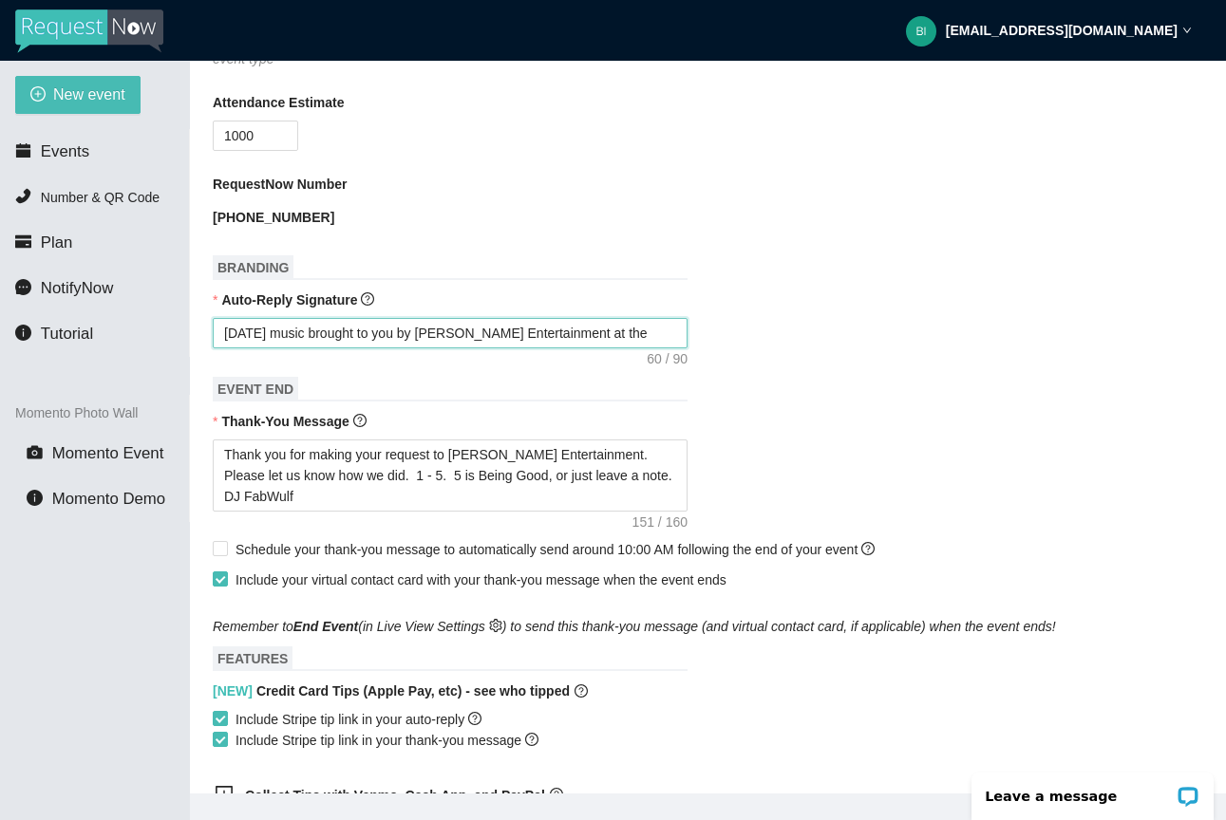
click at [654, 342] on textarea "[DATE] music brought to you by [PERSON_NAME] Entertainment at the" at bounding box center [450, 333] width 475 height 30
type textarea "[DATE] music brought to you by [PERSON_NAME] Entertainment at th"
type textarea "[DATE] music brought to you by [PERSON_NAME] Entertainment at t"
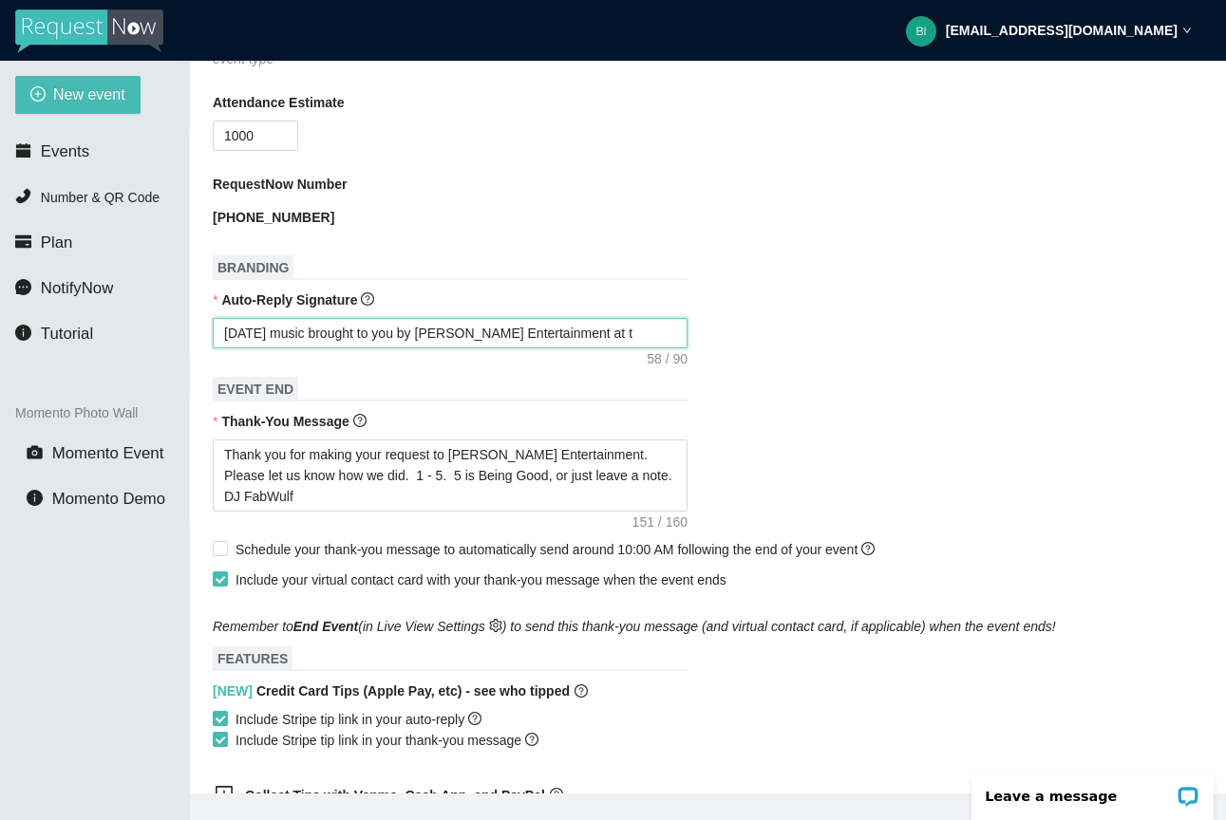
type textarea "[DATE] music brought to you by [PERSON_NAME] Entertainment at"
type textarea "[DATE] music brought to you by [PERSON_NAME] Entertainment at G"
type textarea "[DATE] music brought to you by [PERSON_NAME] Entertainment at Gr"
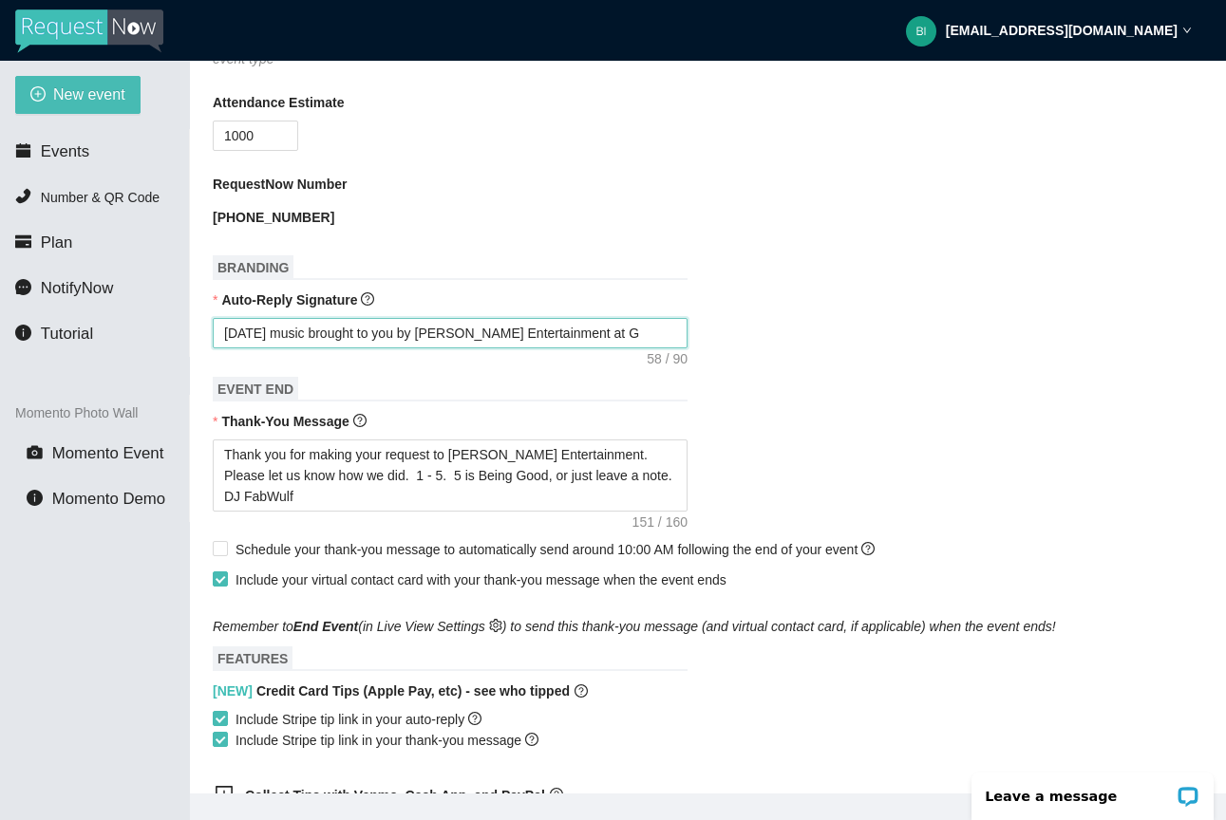
type textarea "[DATE] music brought to you by [PERSON_NAME] Entertainment at Gr"
type textarea "[DATE] music brought to you by [PERSON_NAME] Entertainment at [GEOGRAPHIC_DATA]"
type textarea "[DATE] music brought to you by [PERSON_NAME] Entertainment at Gr"
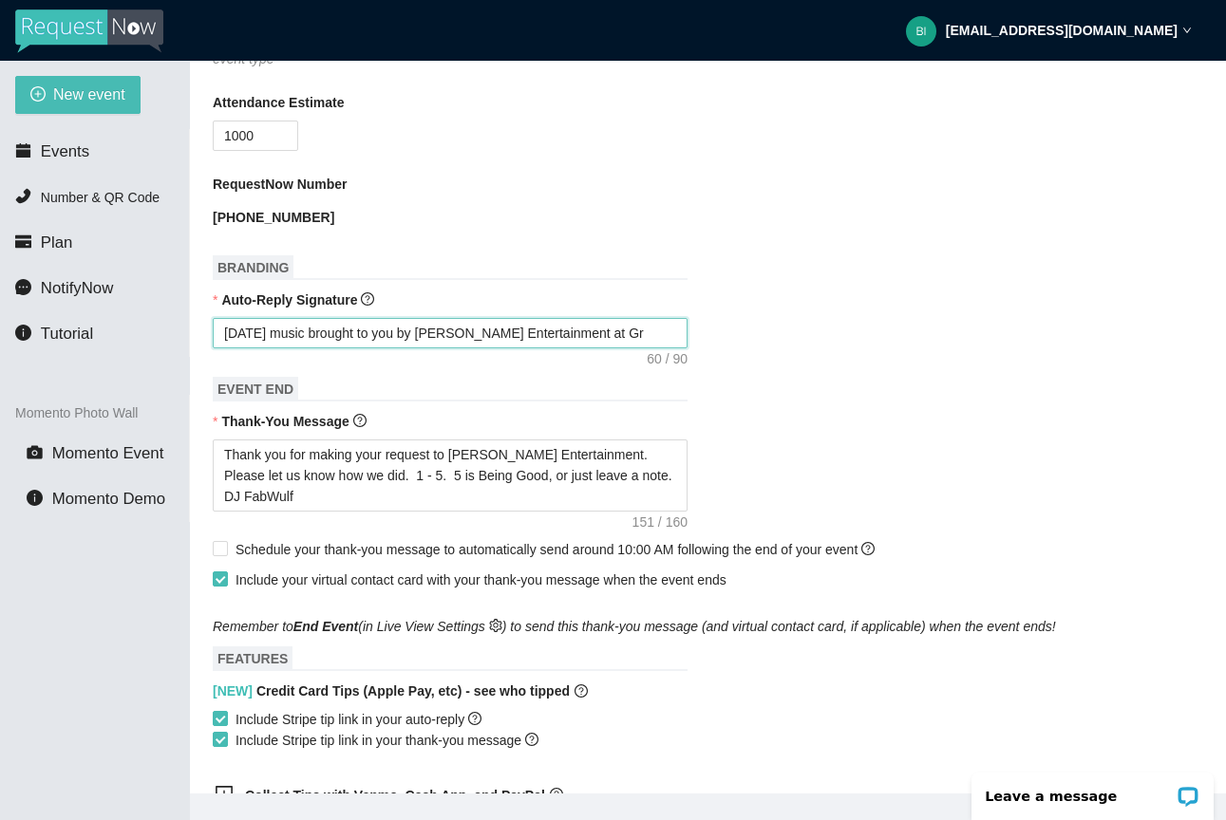
type textarea "[DATE] music brought to you by [PERSON_NAME] Entertainment at G"
type textarea "[DATE] music brought to you by [PERSON_NAME] Entertainment at"
type textarea "[DATE] music brought to you by [PERSON_NAME] Entertainment at T"
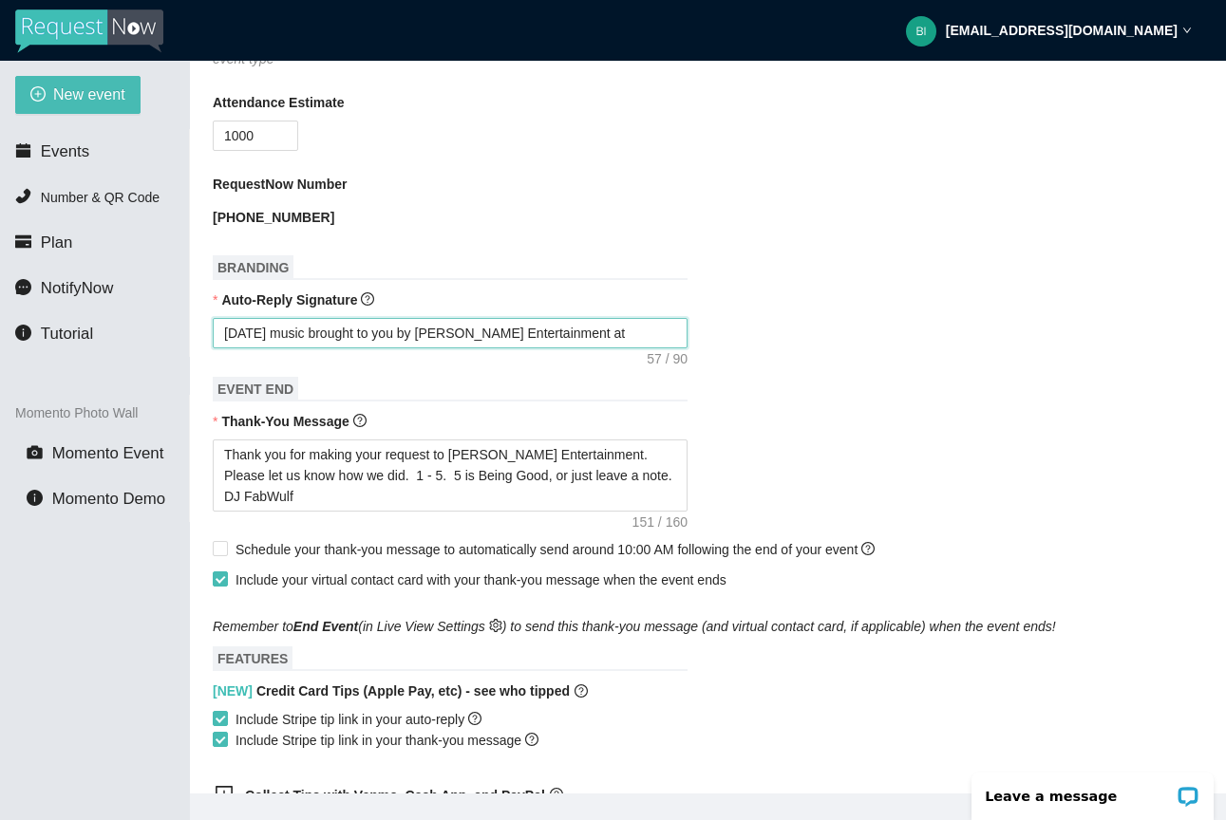
type textarea "[DATE] music brought to you by [PERSON_NAME] Entertainment at T"
type textarea "[DATE] music brought to you by [PERSON_NAME] Entertainment at Th"
type textarea "[DATE] music brought to you by [PERSON_NAME] Entertainment at The"
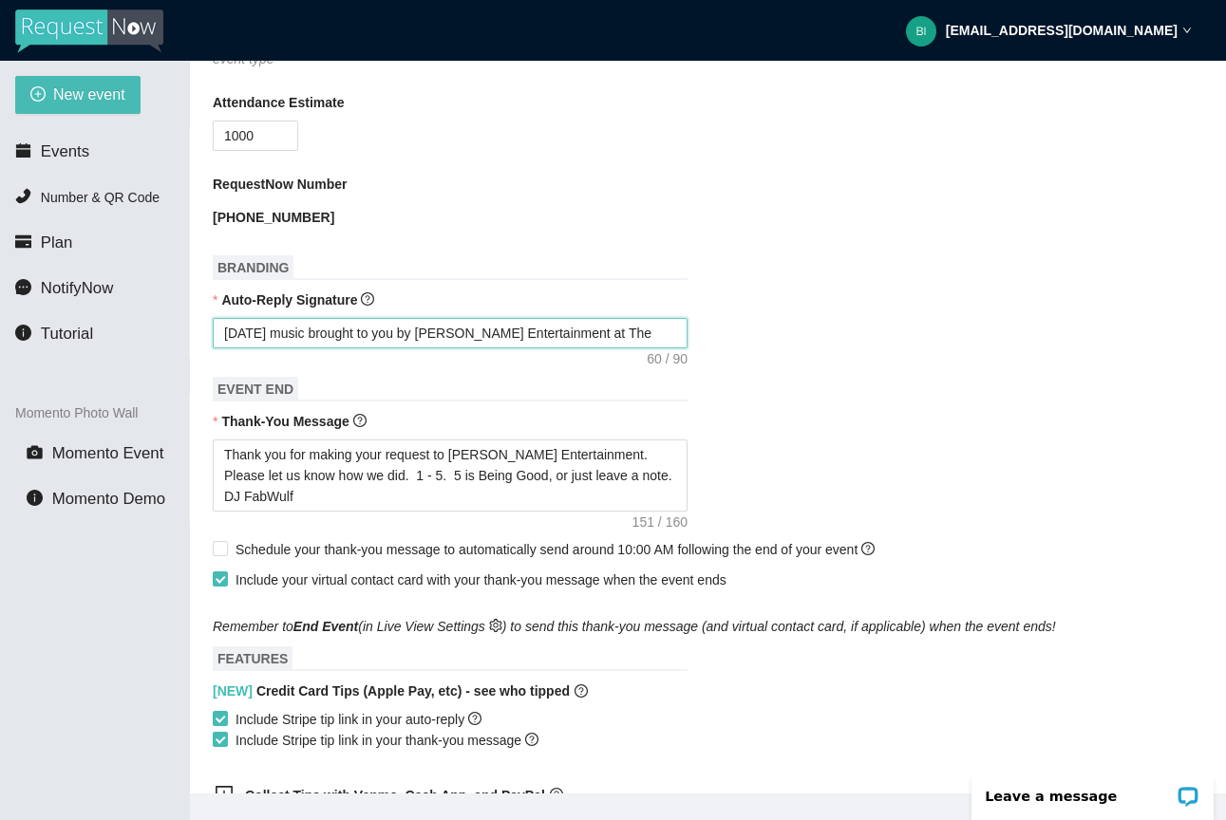
type textarea "[DATE] music brought to you by [PERSON_NAME] Entertainment at The"
type textarea "[DATE] music brought to you by [PERSON_NAME] Entertainment at Th"
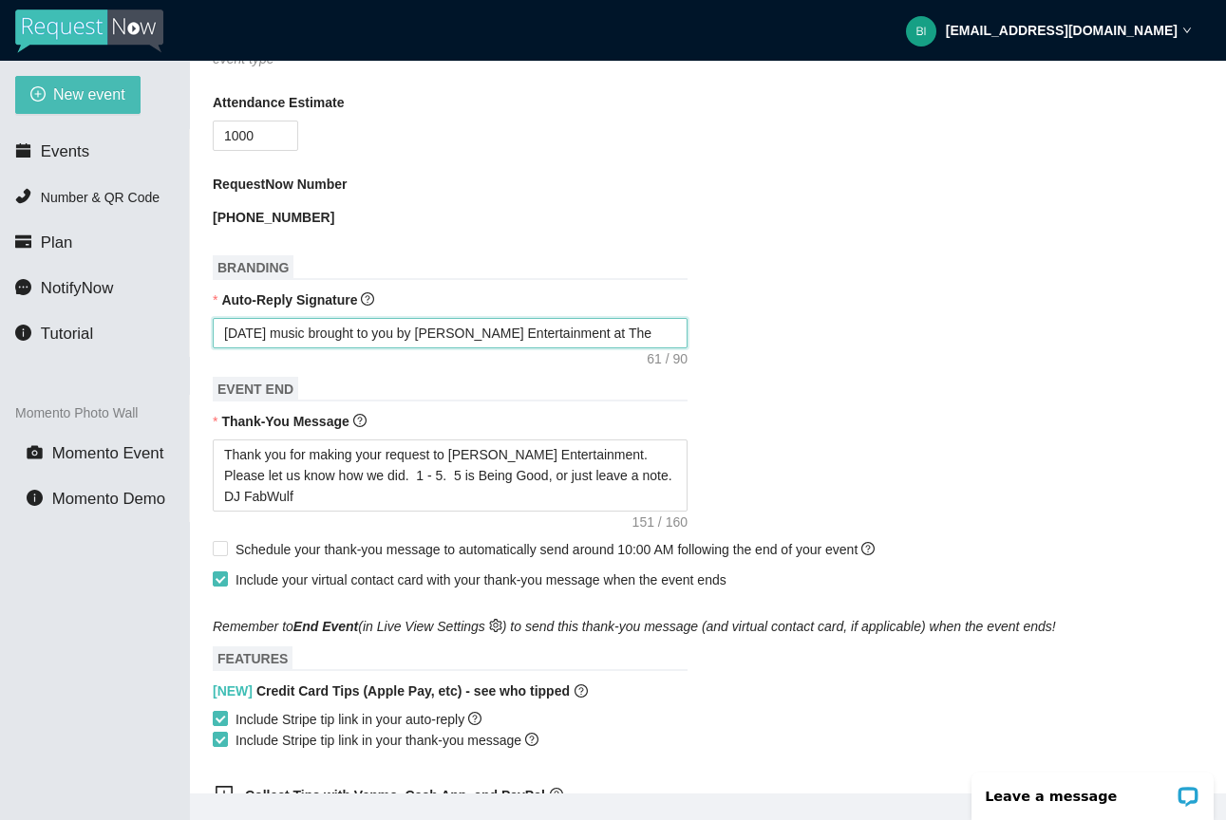
type textarea "[DATE] music brought to you by [PERSON_NAME] Entertainment at Th"
type textarea "[DATE] music brought to you by [PERSON_NAME] Entertainment at T"
type textarea "[DATE] music brought to you by [PERSON_NAME] Entertainment at"
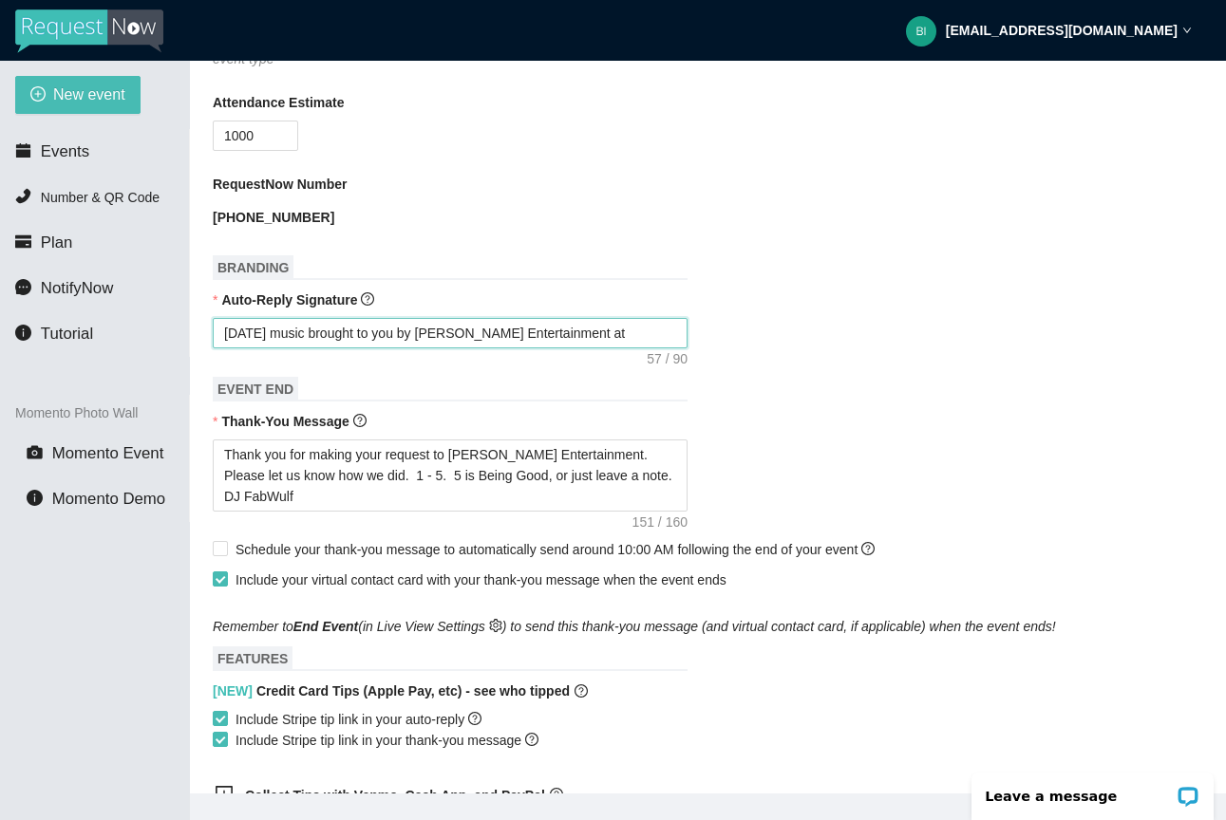
type textarea "[DATE] music brought to you by [PERSON_NAME] Entertainment at G"
type textarea "[DATE] music brought to you by [PERSON_NAME] Entertainment at Gr"
type textarea "[DATE] music brought to you by [PERSON_NAME] Entertainment at [GEOGRAPHIC_DATA]"
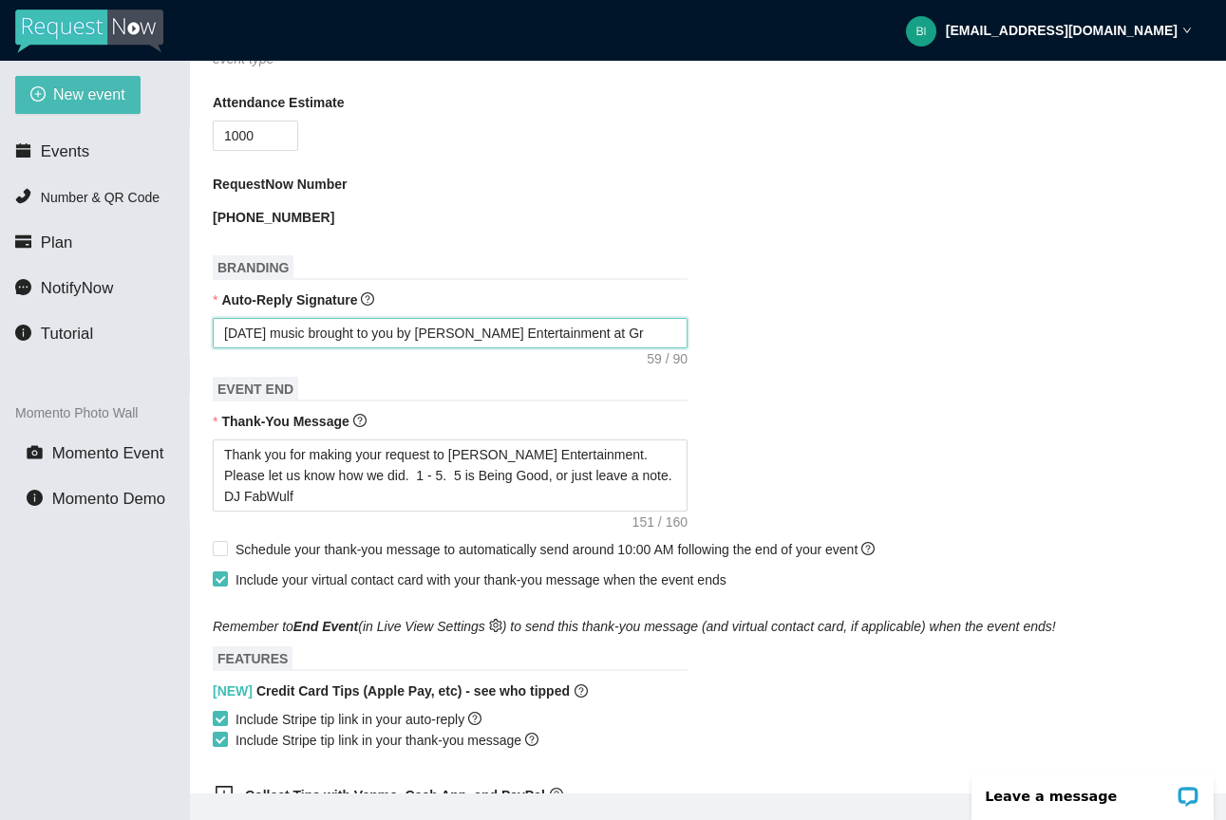
type textarea "[DATE] music brought to you by [PERSON_NAME] Entertainment at [GEOGRAPHIC_DATA]"
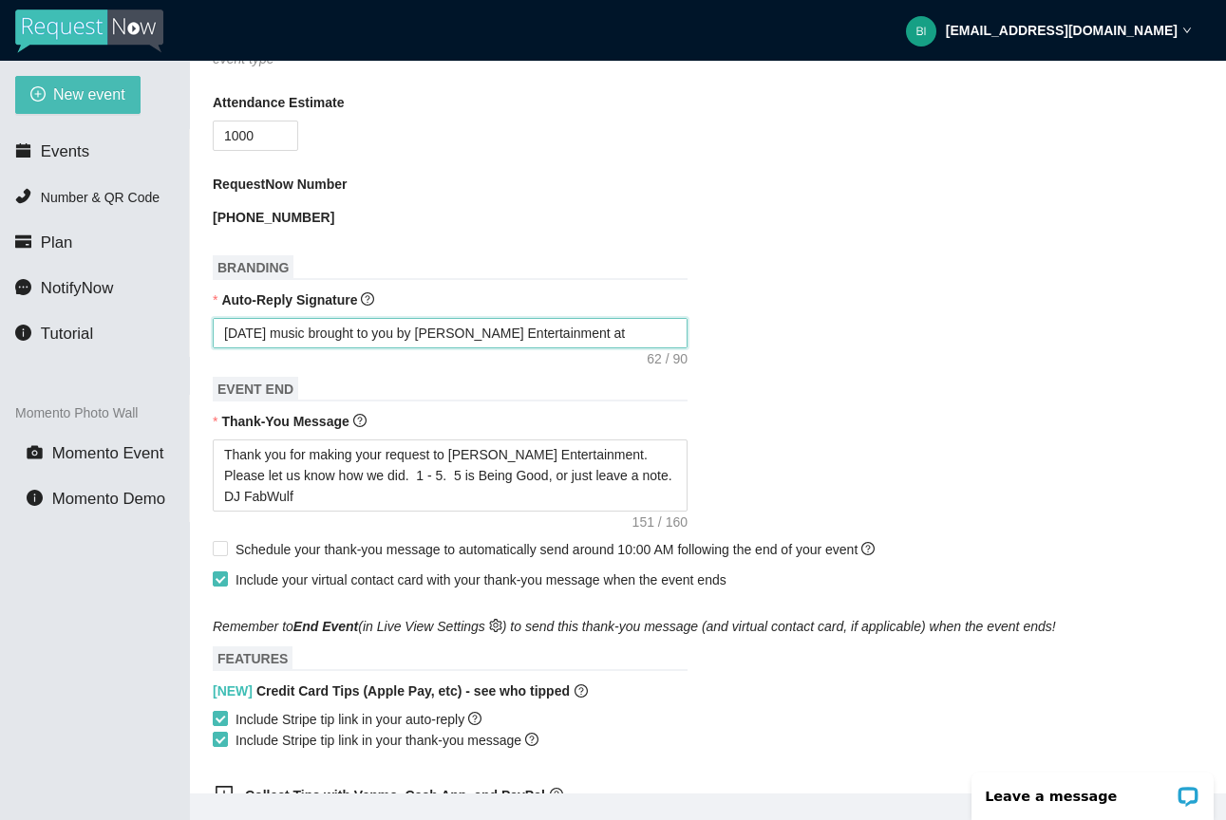
type textarea "[DATE] music brought to you by [PERSON_NAME] Entertainment at [GEOGRAPHIC_DATA]"
type textarea "[DATE] music brought to you by [PERSON_NAME] Entertainment at Grand a"
type textarea "[DATE] music brought to you by [PERSON_NAME] Entertainment at [GEOGRAPHIC_DATA]"
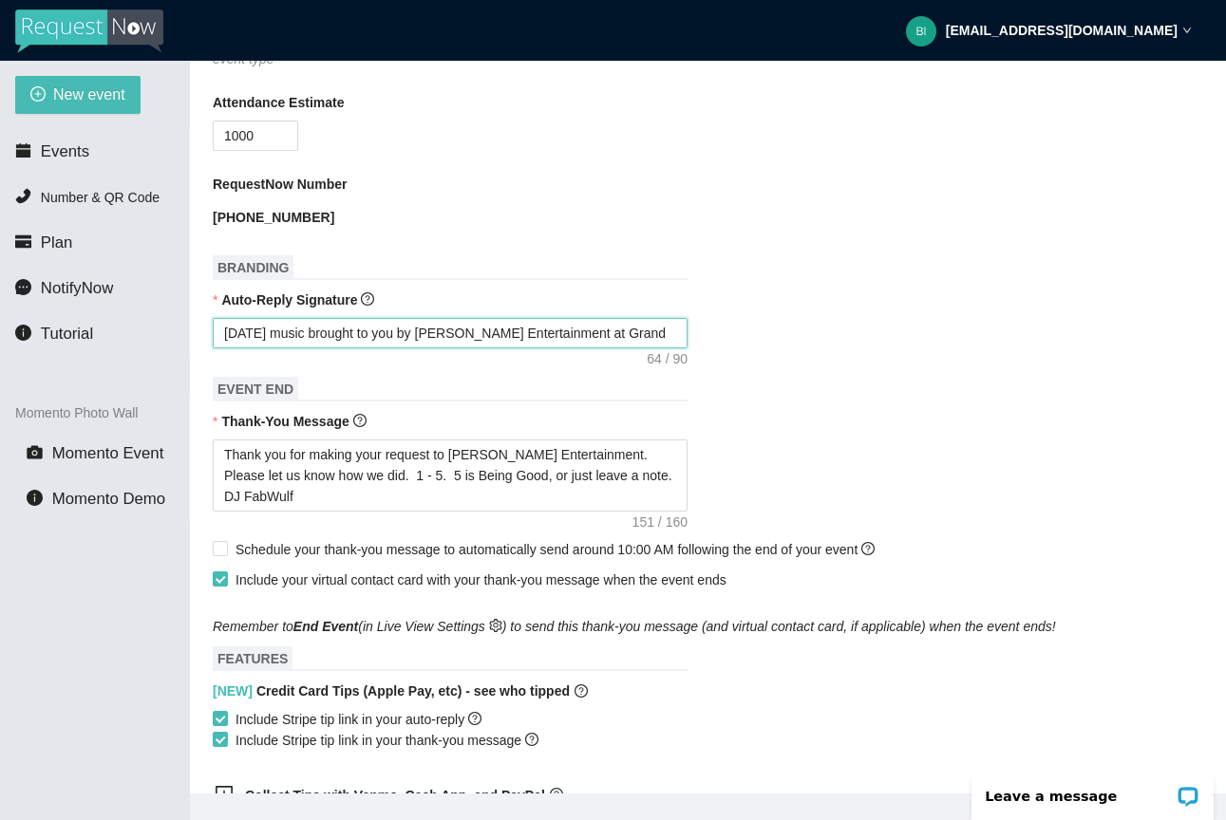
type textarea "[DATE] music brought to you by [PERSON_NAME] Entertainment at [GEOGRAPHIC_DATA]"
type textarea "[DATE] music brought to you by [PERSON_NAME] Entertainment at Grand r"
type textarea "[DATE] music brought to you by [PERSON_NAME] Entertainment at [GEOGRAPHIC_DATA]"
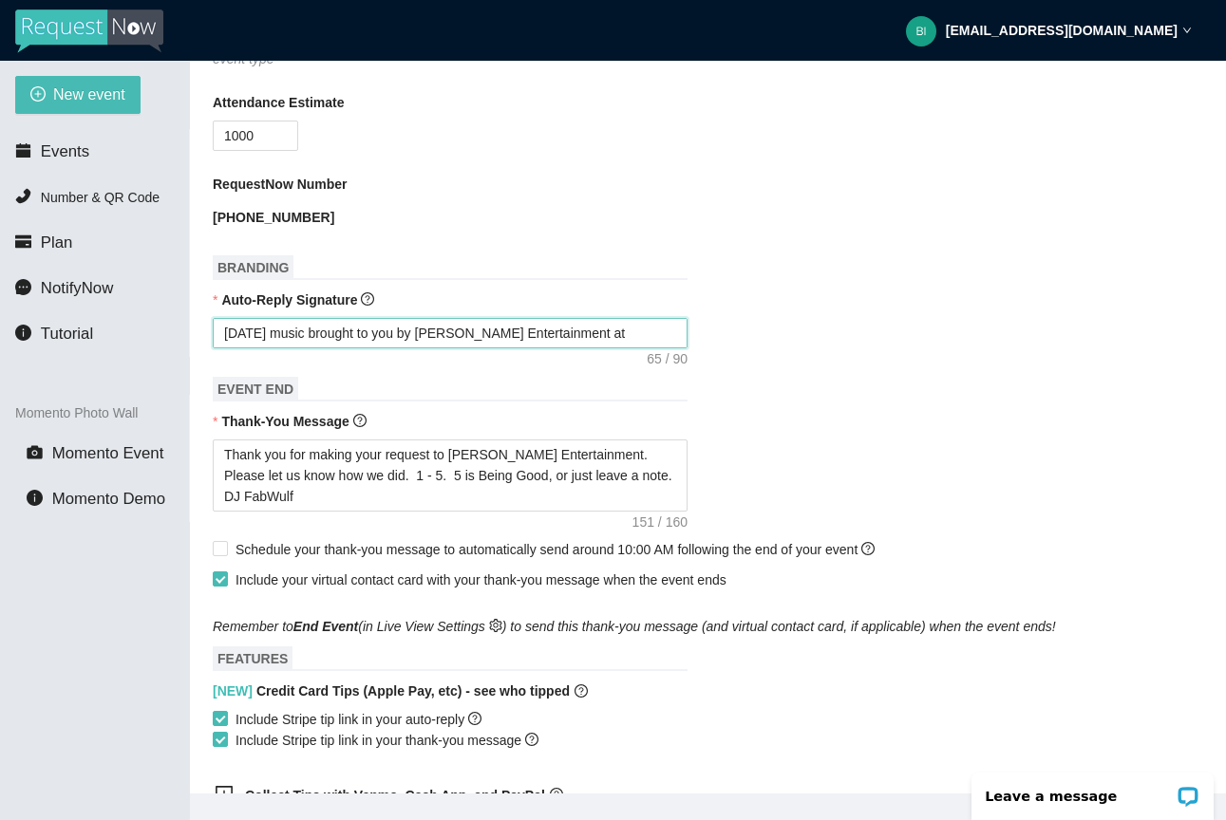
type textarea "[DATE] music brought to you by [PERSON_NAME] Entertainment at Grand r"
type textarea "[DATE] music brought to you by [PERSON_NAME] Entertainment at [GEOGRAPHIC_DATA]"
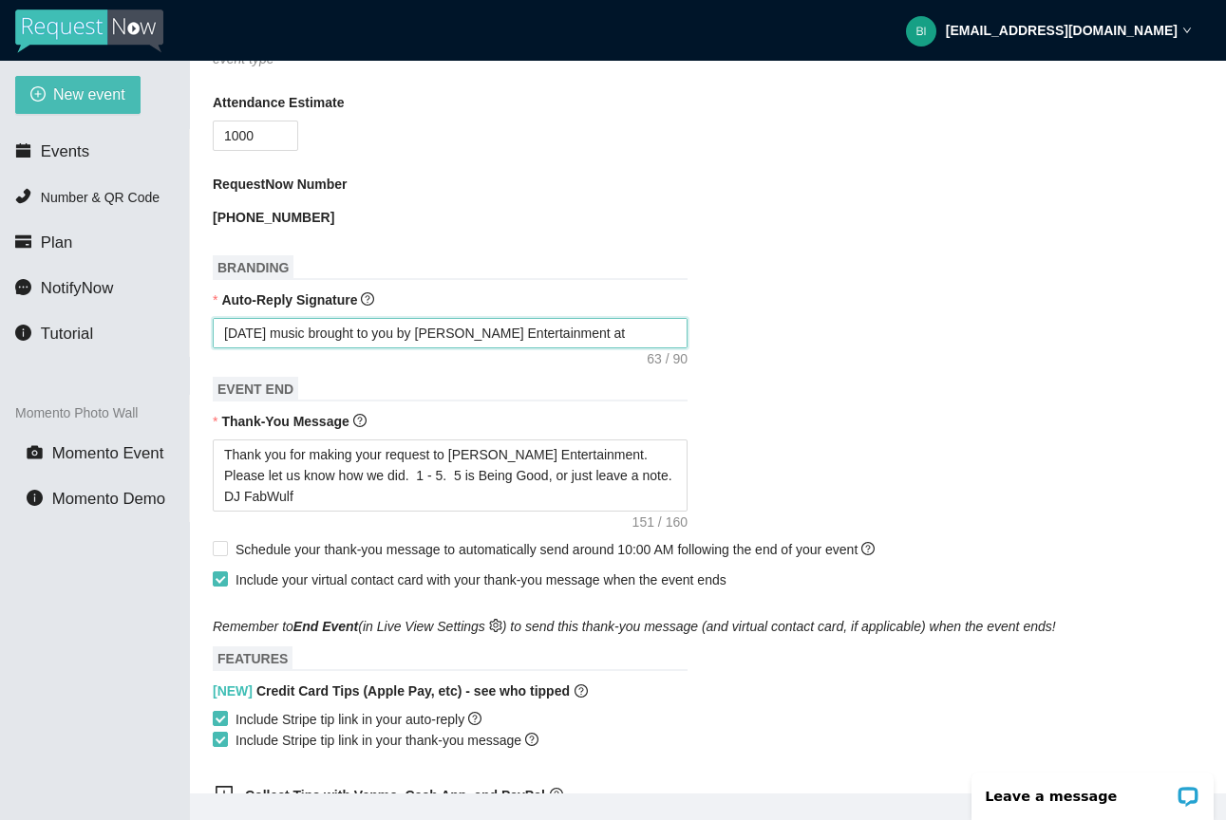
type textarea "[DATE] music brought to you by [PERSON_NAME] Entertainment at [GEOGRAPHIC_DATA]"
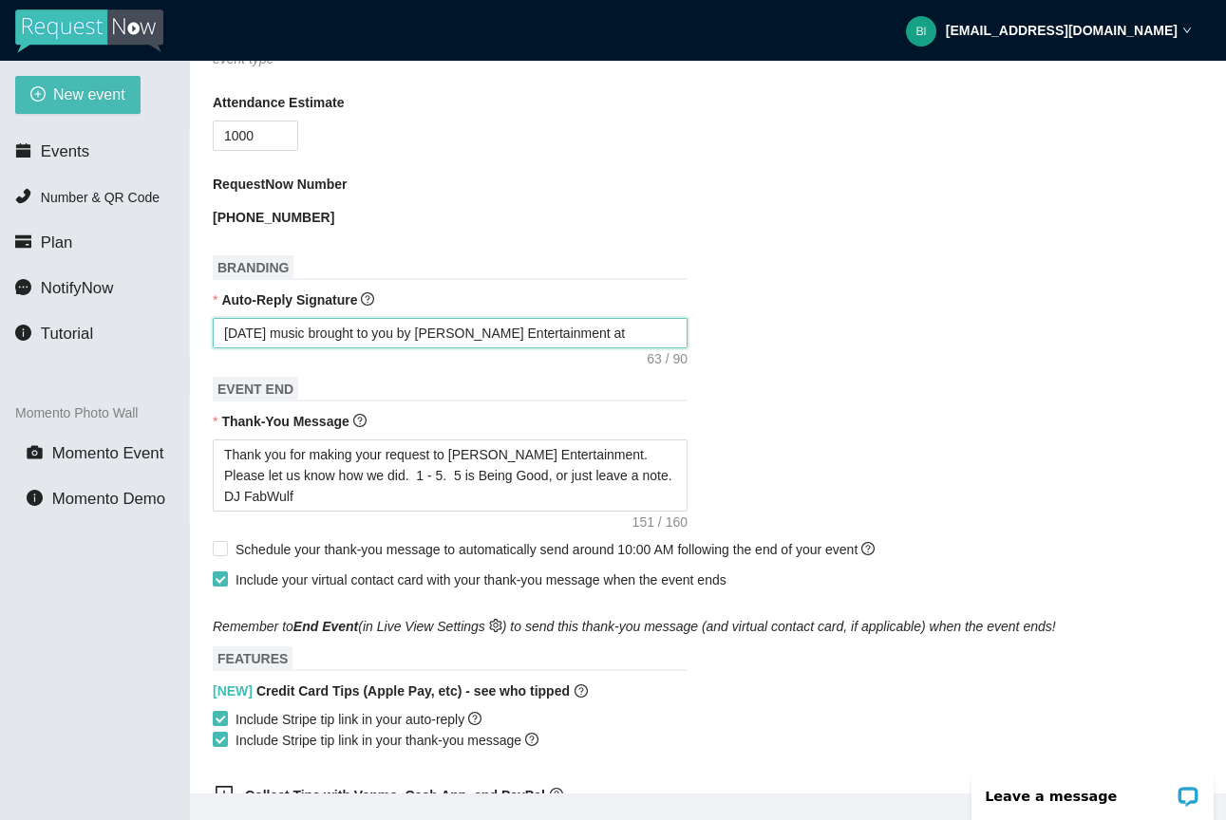
type textarea "[DATE] music brought to you by [PERSON_NAME] Entertainment at [GEOGRAPHIC_DATA]"
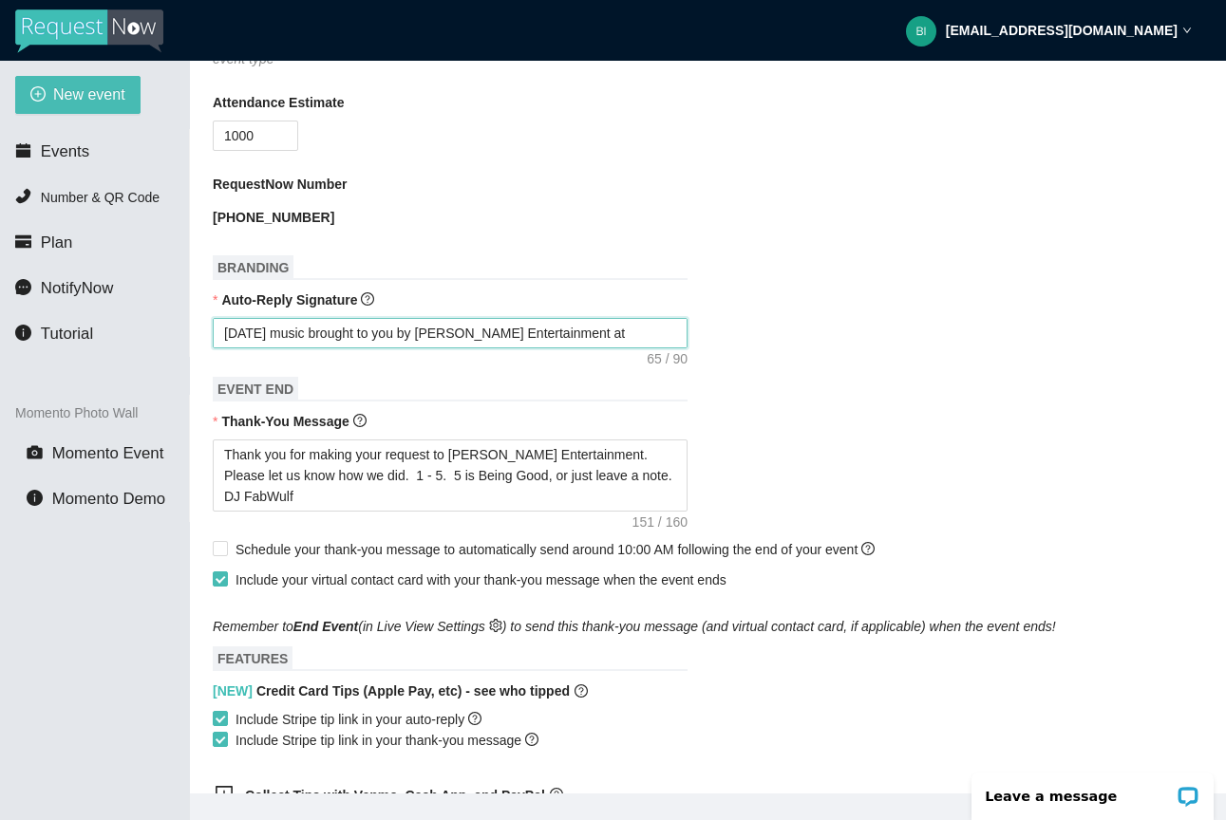
type textarea "[DATE] music brought to you by [PERSON_NAME] Entertainment at [GEOGRAPHIC_DATA]"
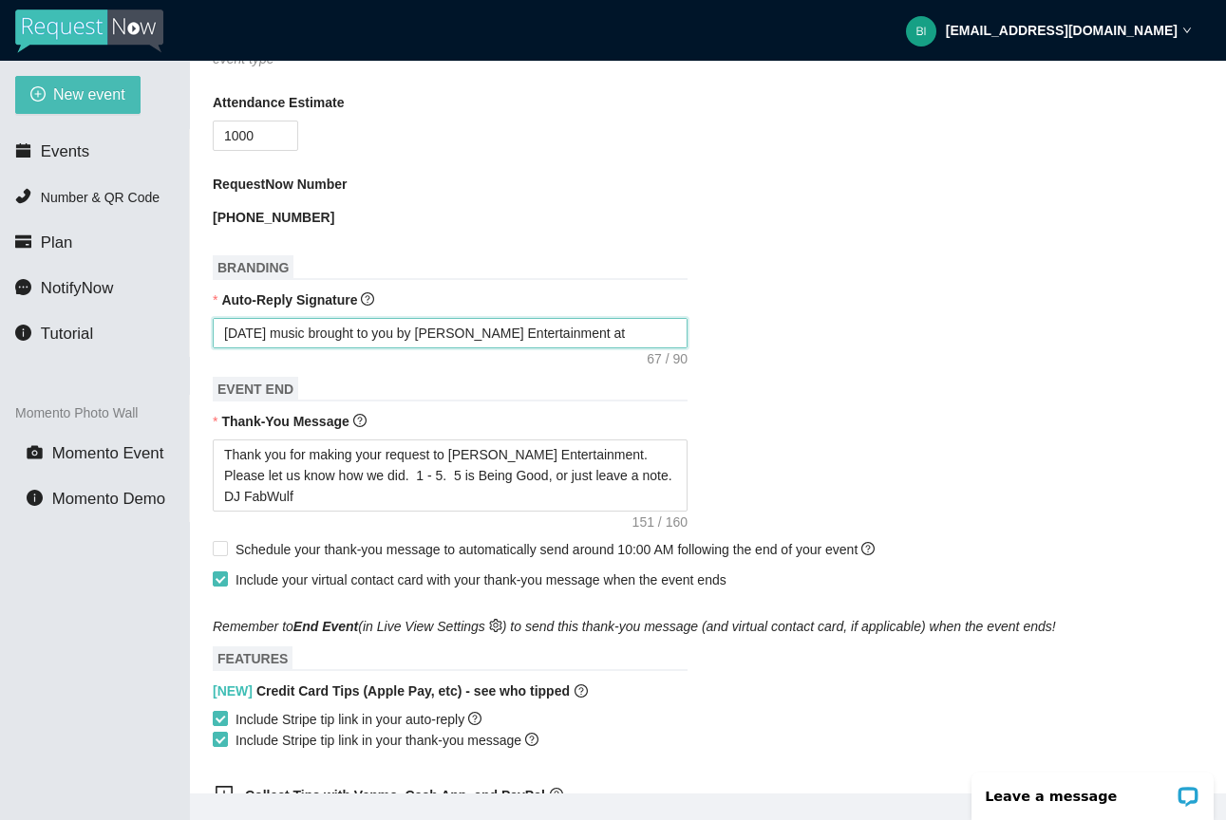
type textarea "[DATE] music brought to you by [PERSON_NAME] Entertainment at [GEOGRAPHIC_DATA]"
type textarea "[DATE] music brought to you by [PERSON_NAME] Entertainment at [GEOGRAPHIC_DATA]…"
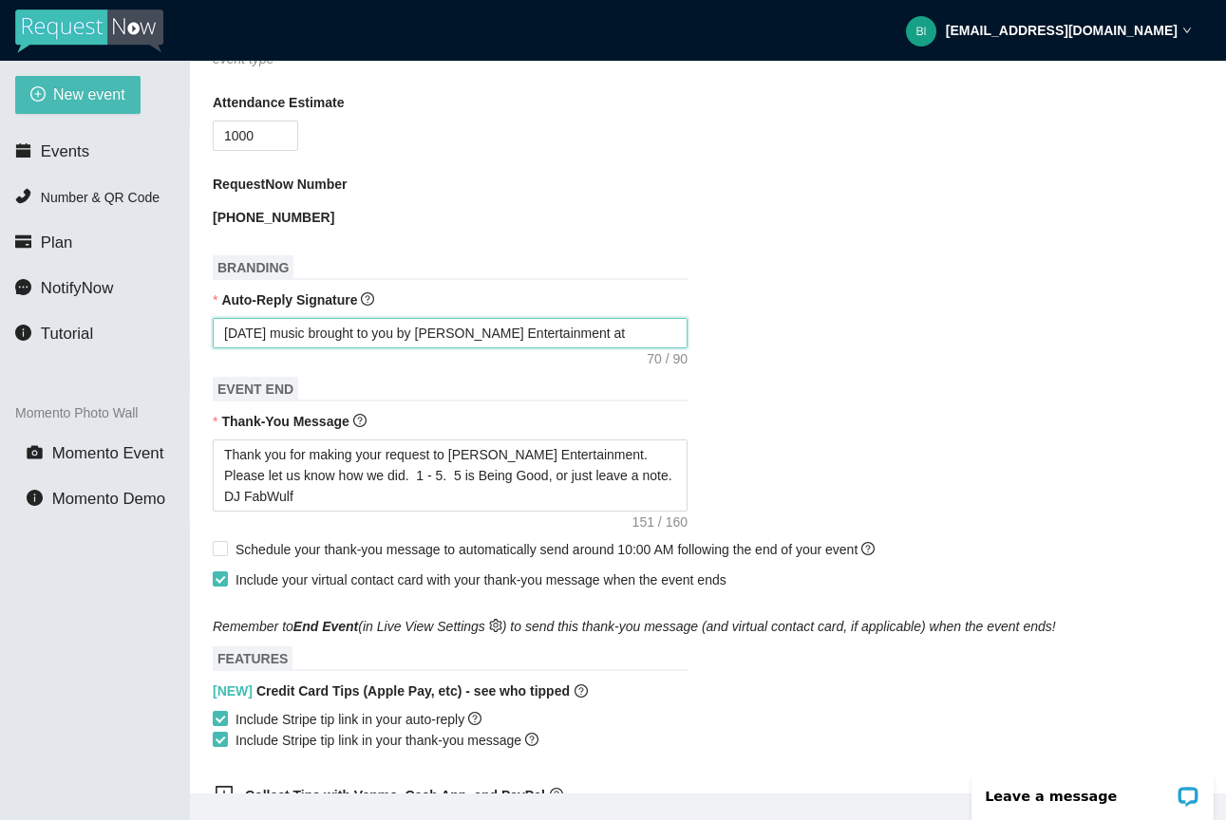
type textarea "[DATE] music brought to you by [PERSON_NAME] Entertainment at [GEOGRAPHIC_DATA]…"
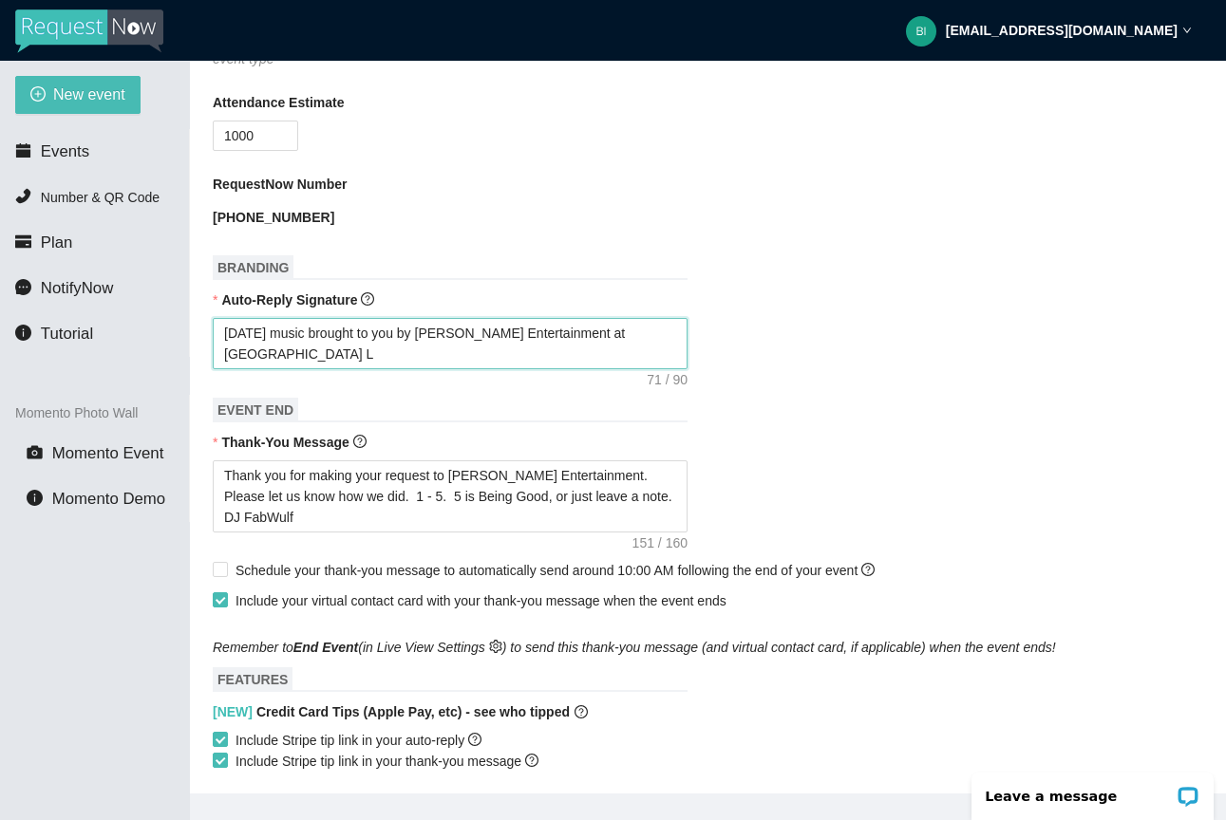
type textarea "[DATE] music brought to you by [PERSON_NAME] Entertainment at [GEOGRAPHIC_DATA]…"
type textarea "[DATE] music brought to you by [PERSON_NAME] Entertainment at [GEOGRAPHIC_DATA]"
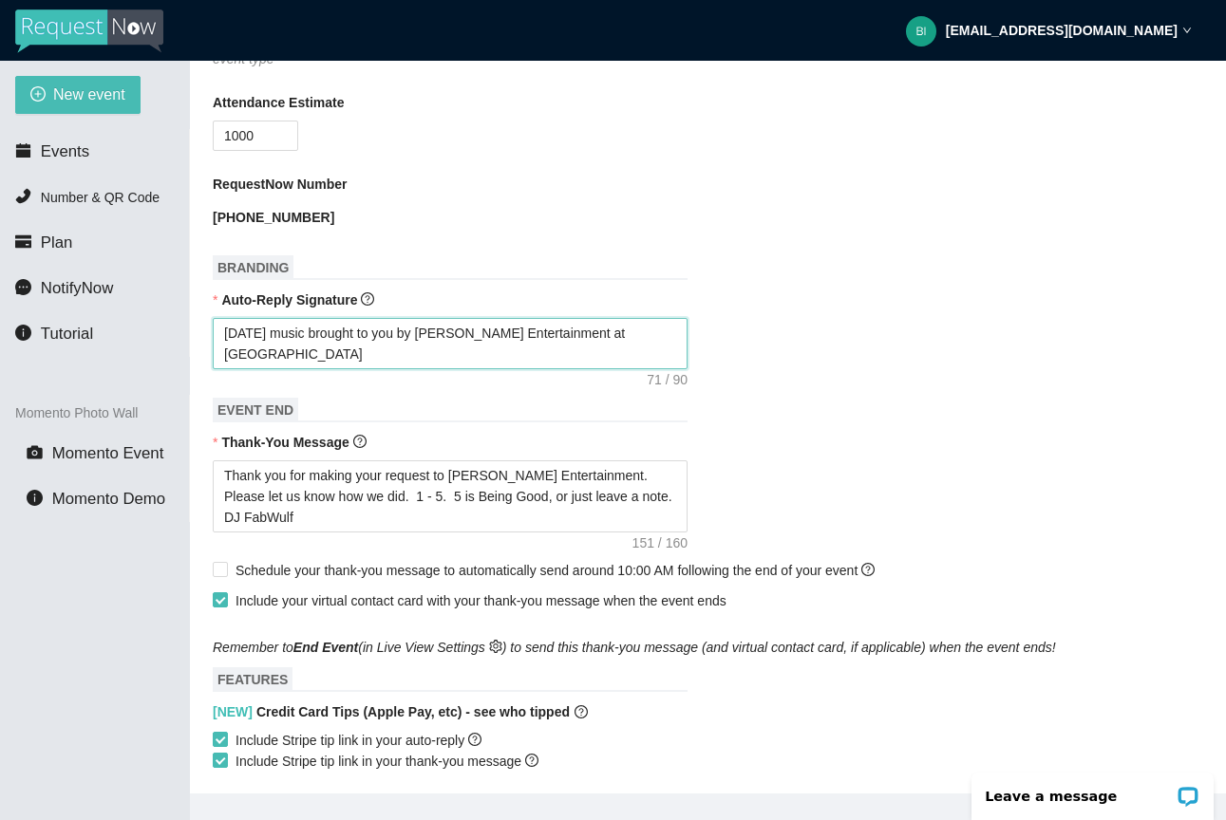
type textarea "[DATE] music brought to you by [PERSON_NAME] Entertainment at [GEOGRAPHIC_DATA]"
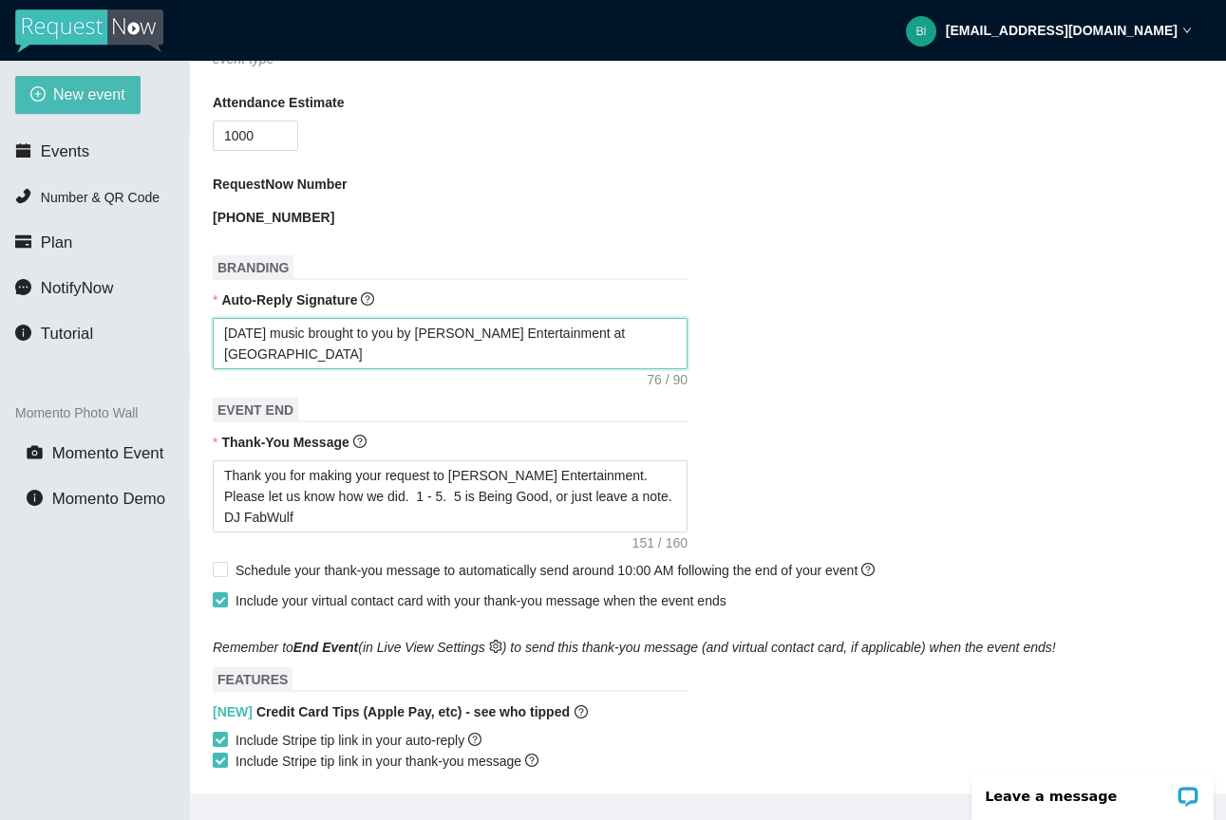
type textarea "[DATE] music brought to you by [PERSON_NAME] Entertainment at [GEOGRAPHIC_DATA]…"
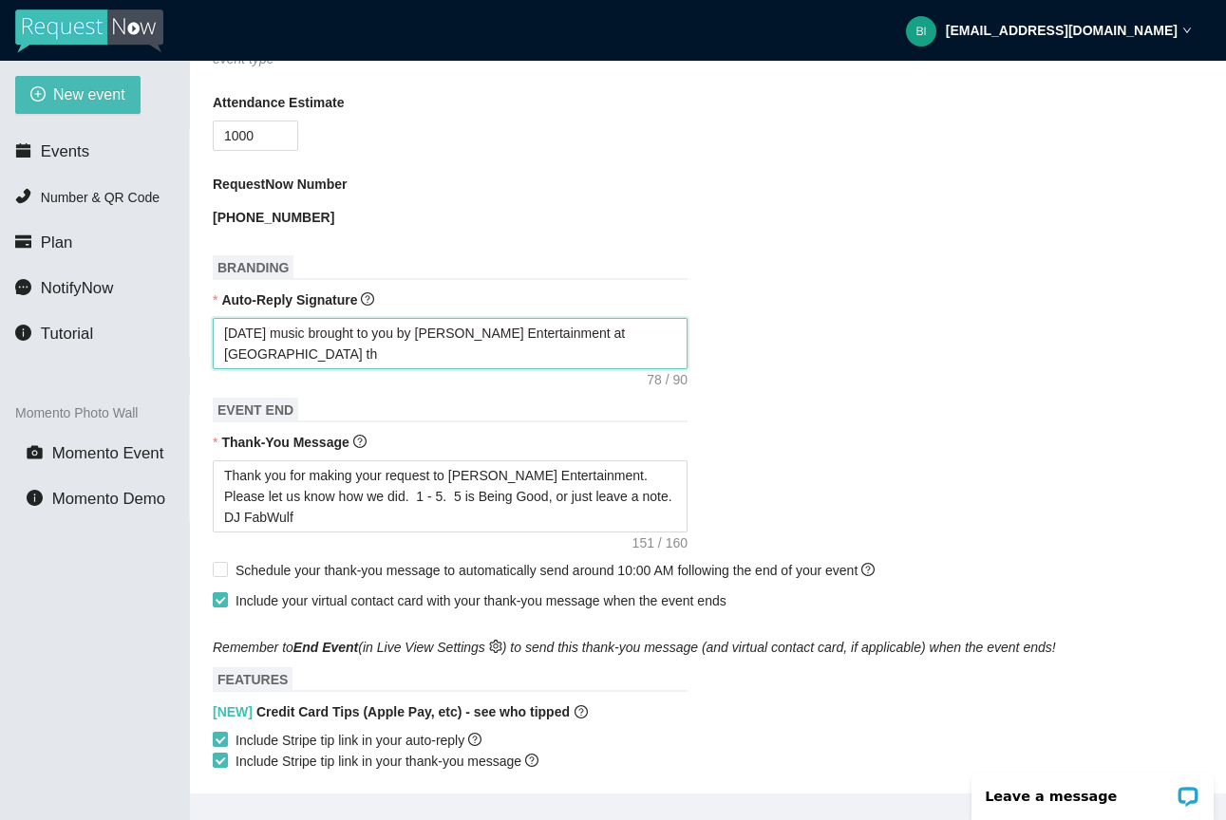
type textarea "[DATE] music brought to you by [PERSON_NAME] Entertainment at [GEOGRAPHIC_DATA]…"
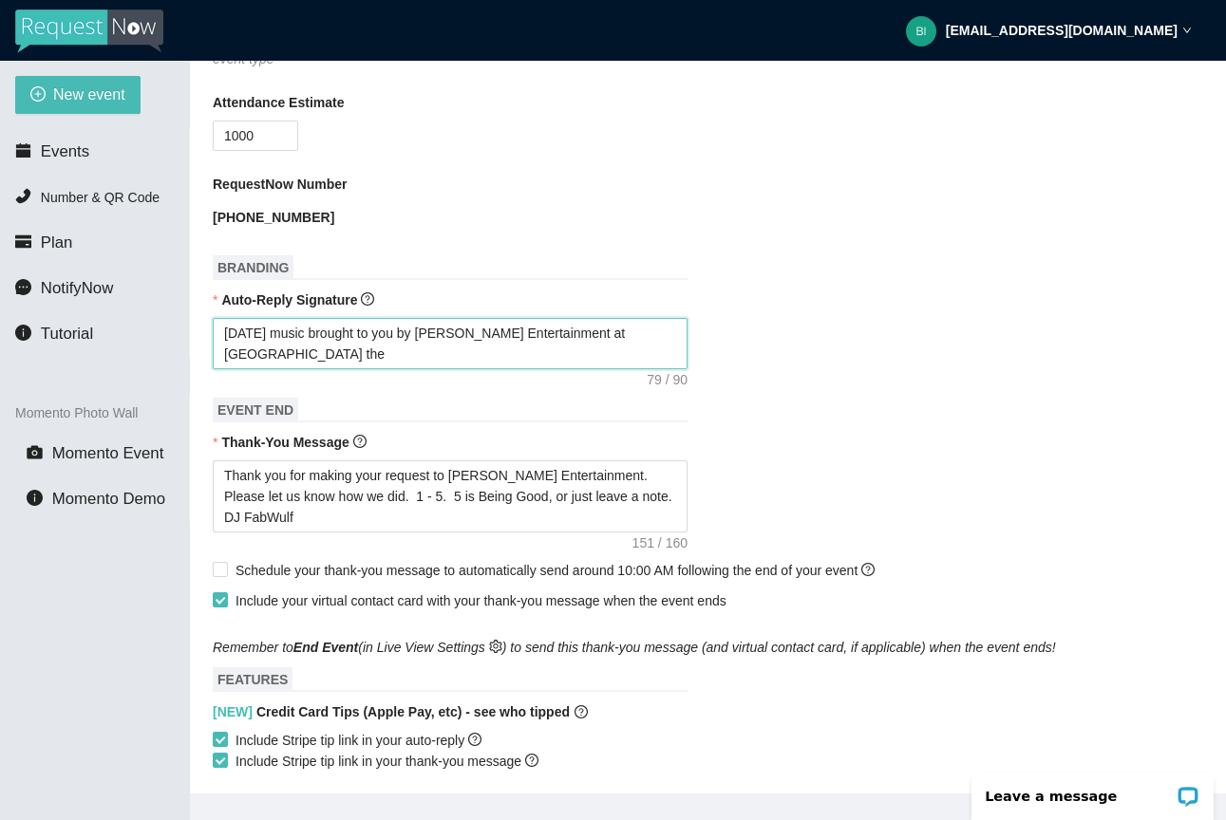
type textarea "[DATE] music brought to you by [PERSON_NAME] Entertainment at [GEOGRAPHIC_DATA]…"
type textarea "[DATE] music brought to you by [PERSON_NAME] Entertainment at [GEOGRAPHIC_DATA]"
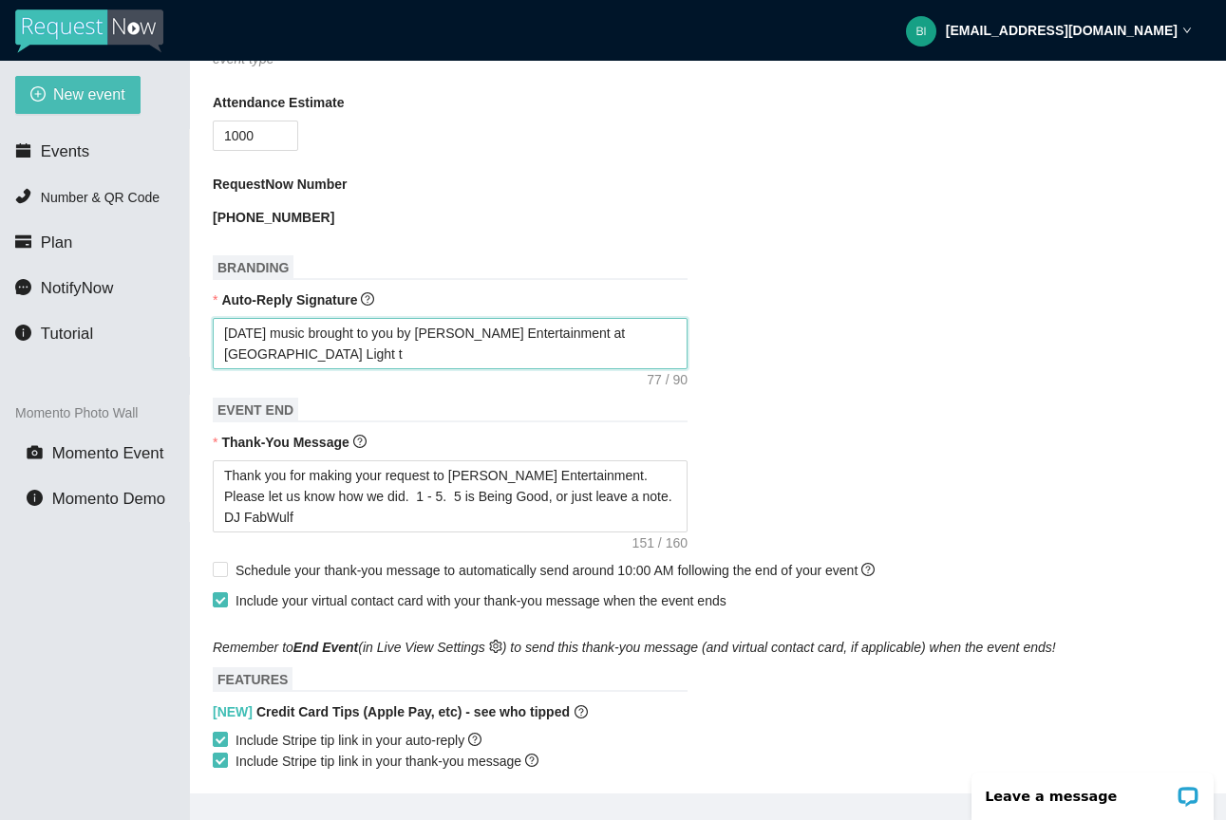
type textarea "[DATE] music brought to you by [PERSON_NAME] Entertainment at [GEOGRAPHIC_DATA]"
type textarea "[DATE] music brought to you by [PERSON_NAME] Entertainment at [GEOGRAPHIC_DATA]…"
type textarea "[DATE] music brought to you by [PERSON_NAME] Entertainment at [GEOGRAPHIC_DATA]"
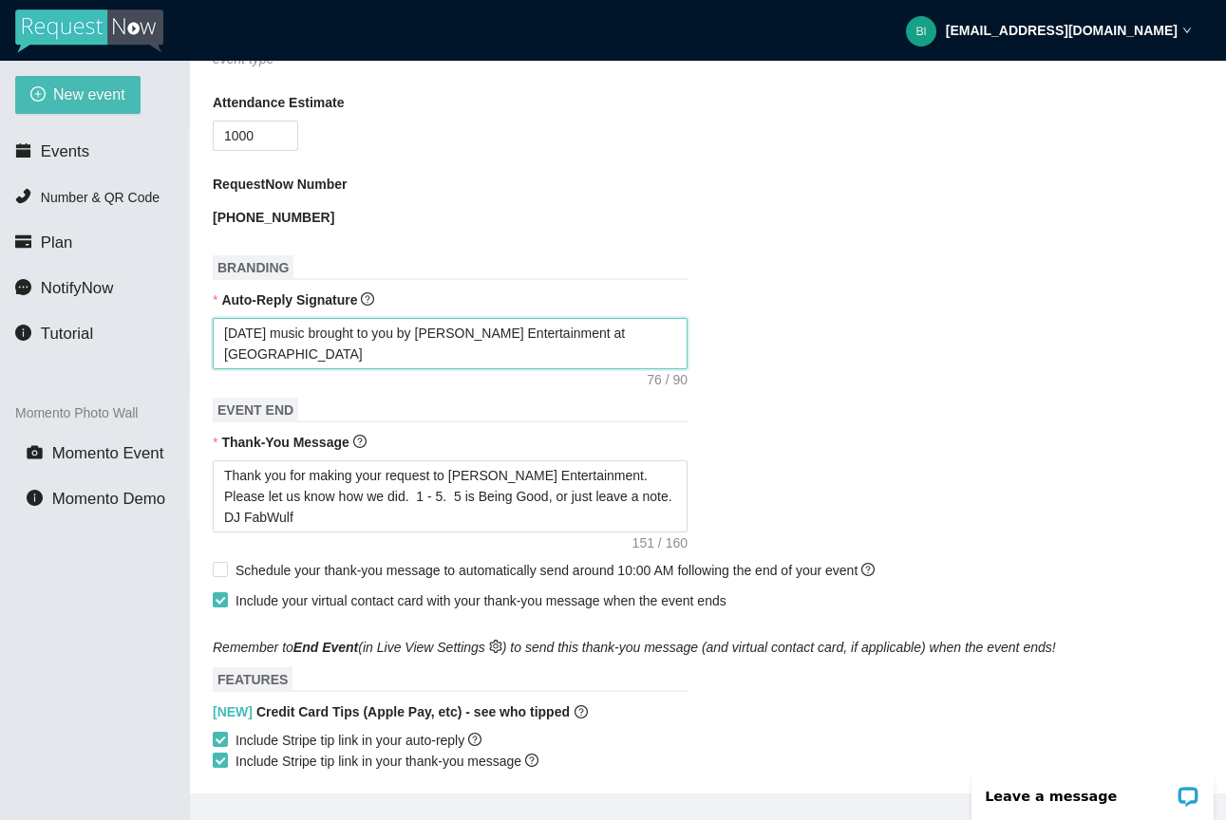
type textarea "[DATE] music brought to you by [PERSON_NAME] Entertainment at [GEOGRAPHIC_DATA]…"
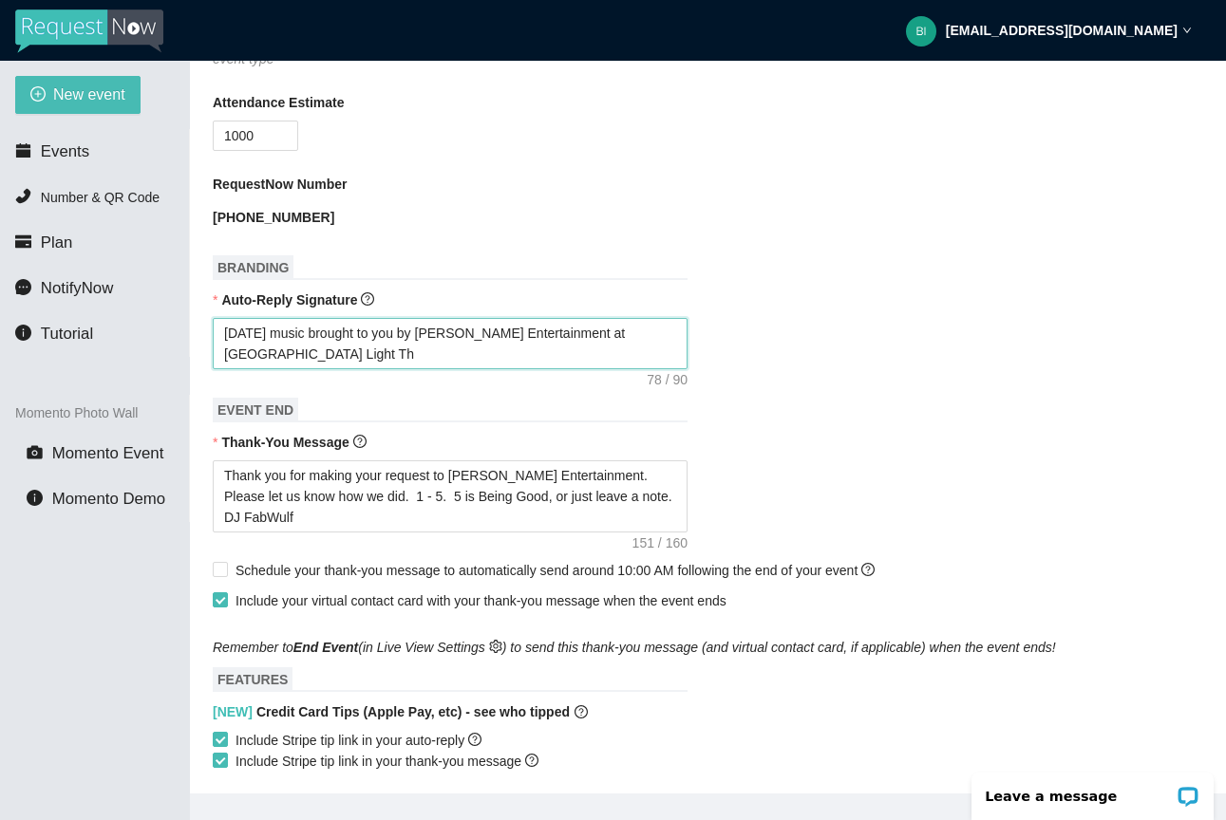
type textarea "[DATE] music brought to you by [PERSON_NAME] Entertainment at [GEOGRAPHIC_DATA]…"
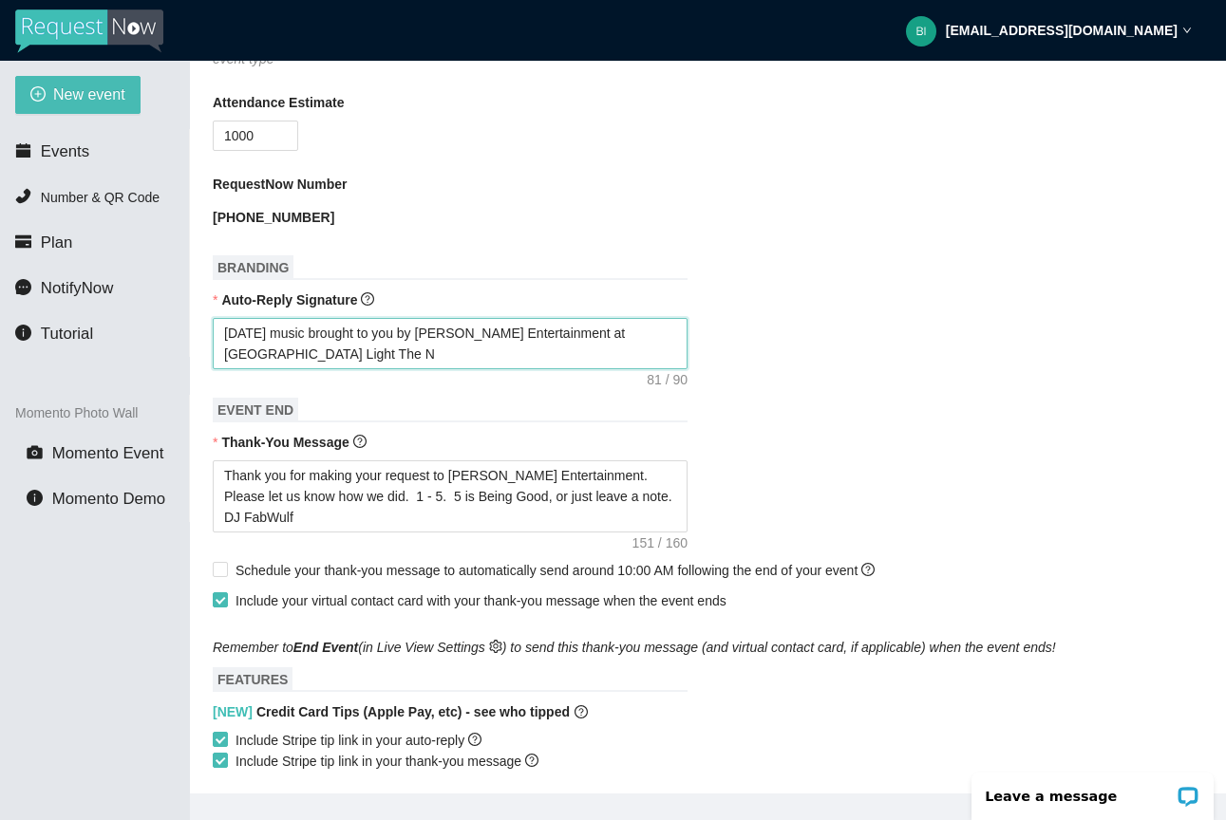
type textarea "[DATE] music brought to you by [PERSON_NAME] Entertainment at [GEOGRAPHIC_DATA]…"
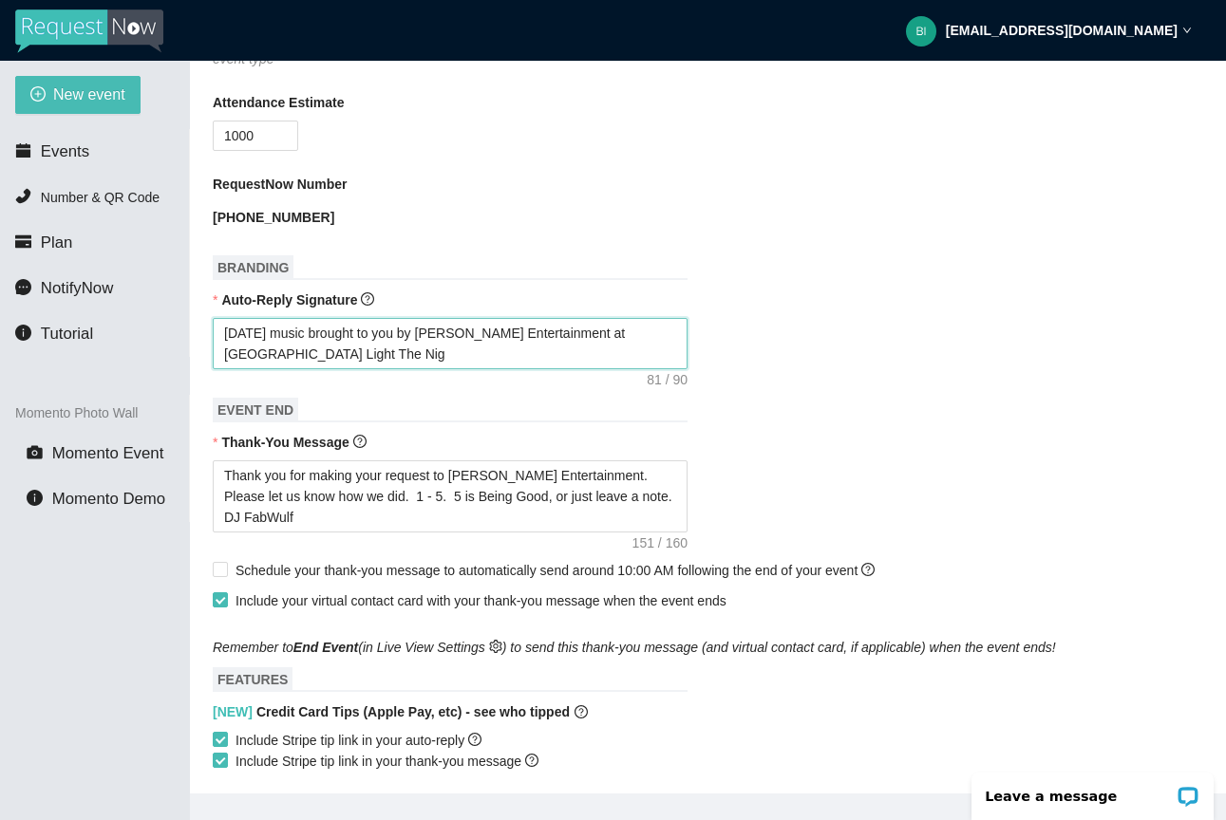
type textarea "[DATE] music brought to you by [PERSON_NAME] Entertainment at [GEOGRAPHIC_DATA]…"
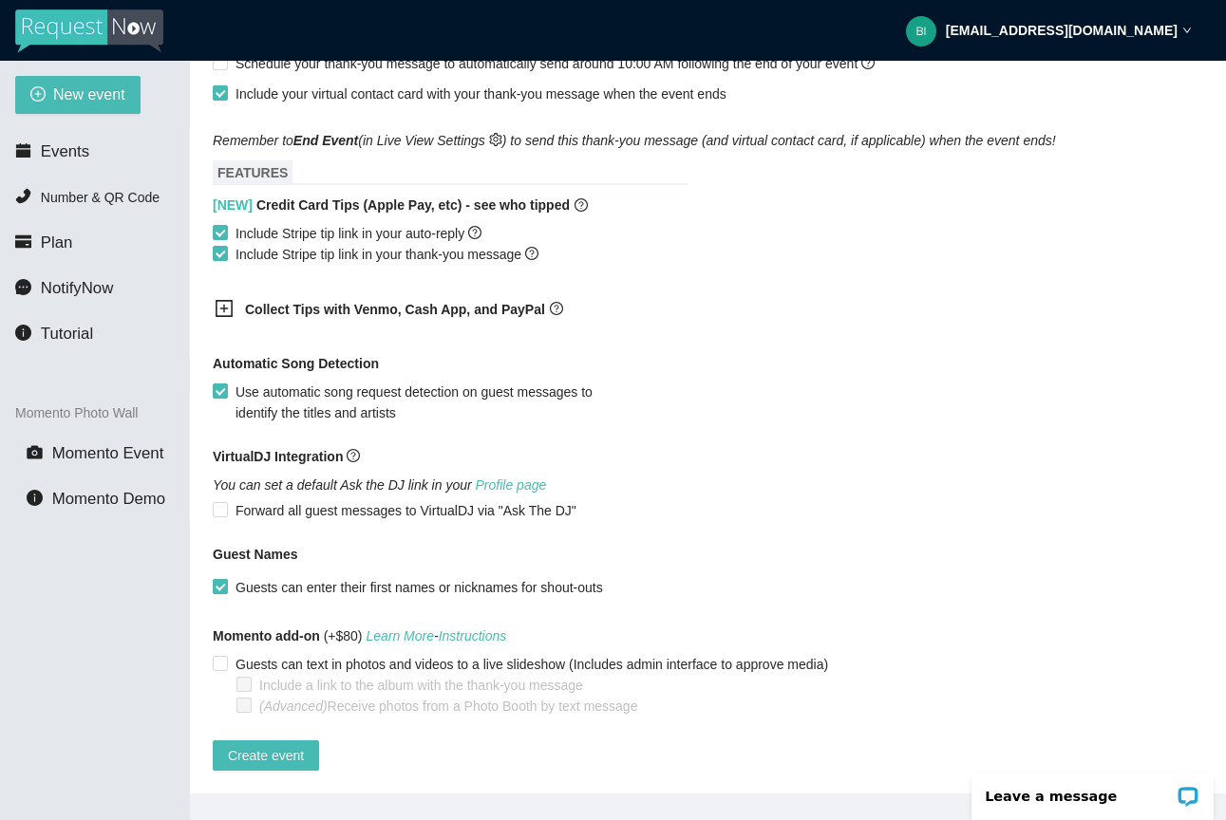
scroll to position [1091, 0]
type textarea "[DATE] music brought to you by [PERSON_NAME] Entertainment at [GEOGRAPHIC_DATA]…"
click at [272, 745] on span "Create event" at bounding box center [266, 755] width 76 height 21
click at [220, 579] on input "Guests can enter their first names or nicknames for shout-outs" at bounding box center [219, 585] width 13 height 13
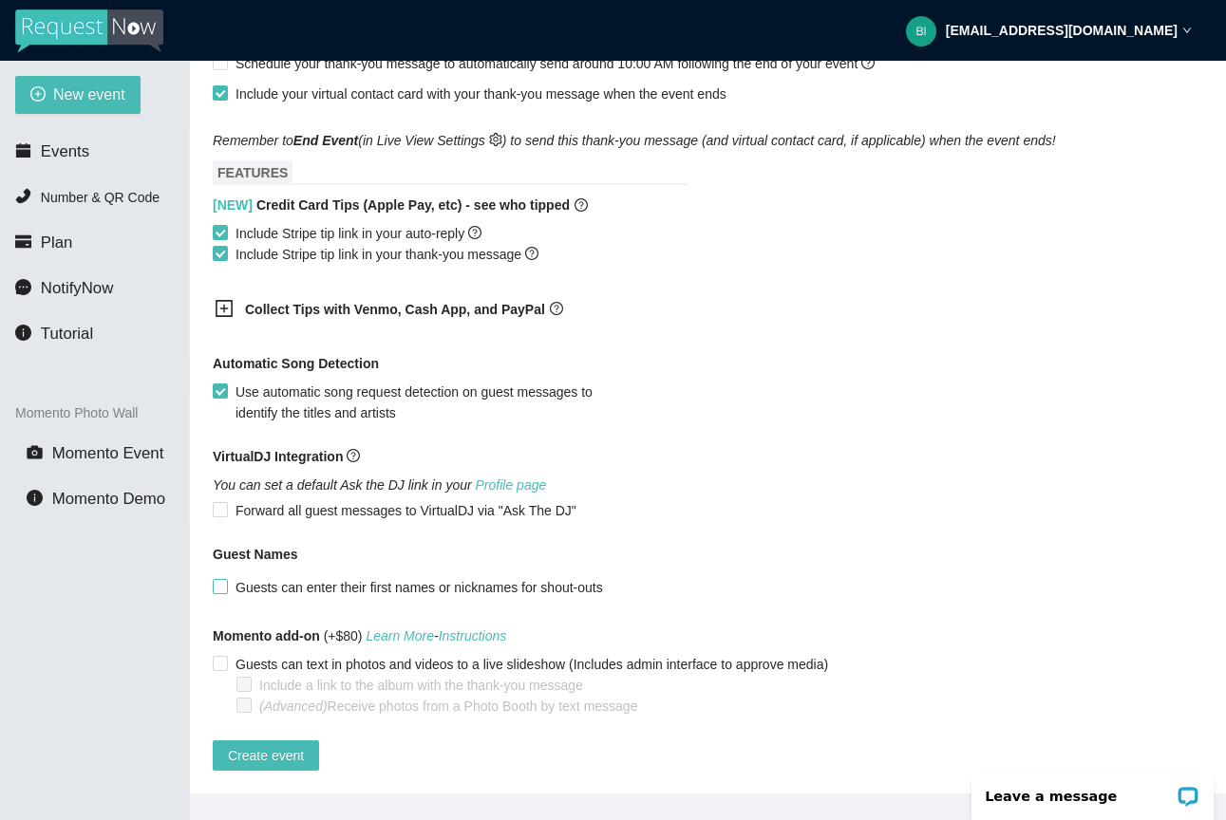
checkbox input "true"
click at [223, 502] on input "Forward all guest messages to VirtualDJ via "Ask The DJ"" at bounding box center [219, 508] width 13 height 13
checkbox input "true"
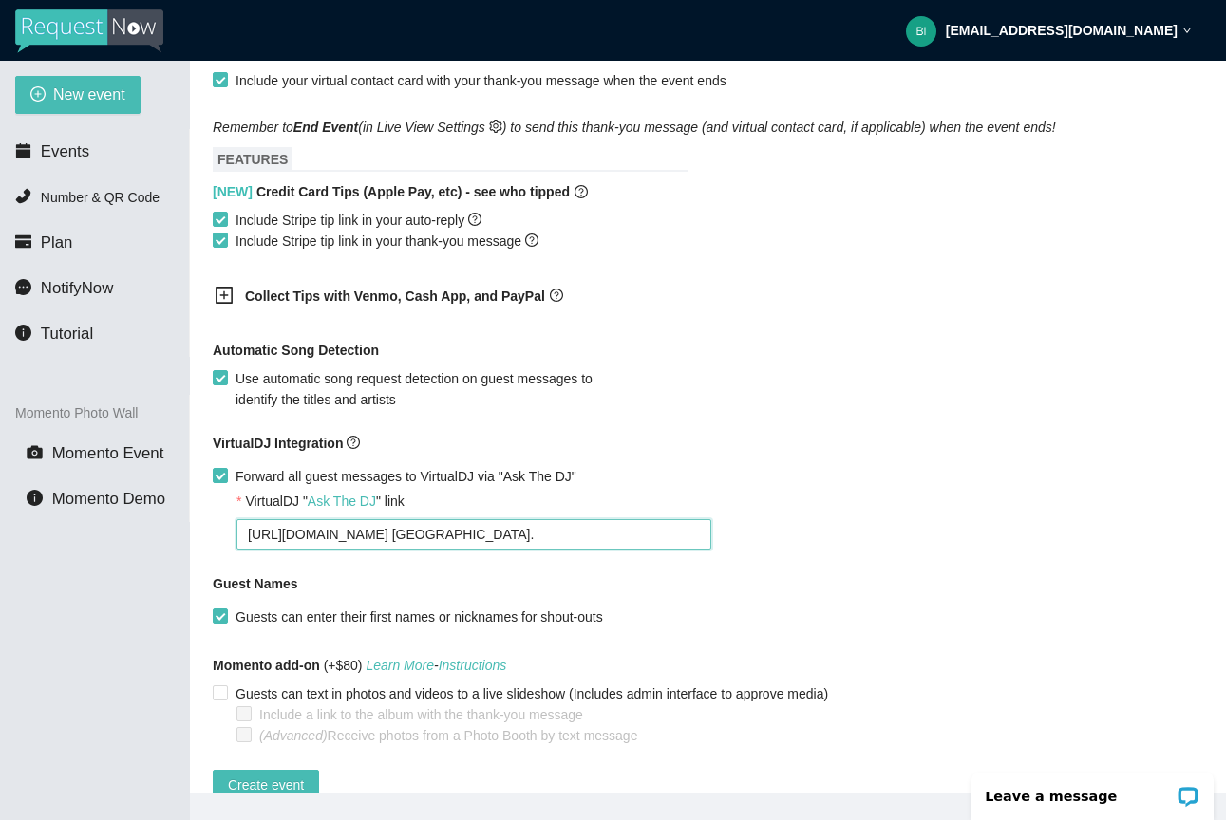
drag, startPoint x: 645, startPoint y: 526, endPoint x: -161, endPoint y: 519, distance: 806.3
click at [0, 519] on html "[EMAIL_ADDRESS][DOMAIN_NAME] New event Events Number & QR Code Plan NotifyNow T…" at bounding box center [613, 410] width 1226 height 820
type textarea "[URL][DOMAIN_NAME]"
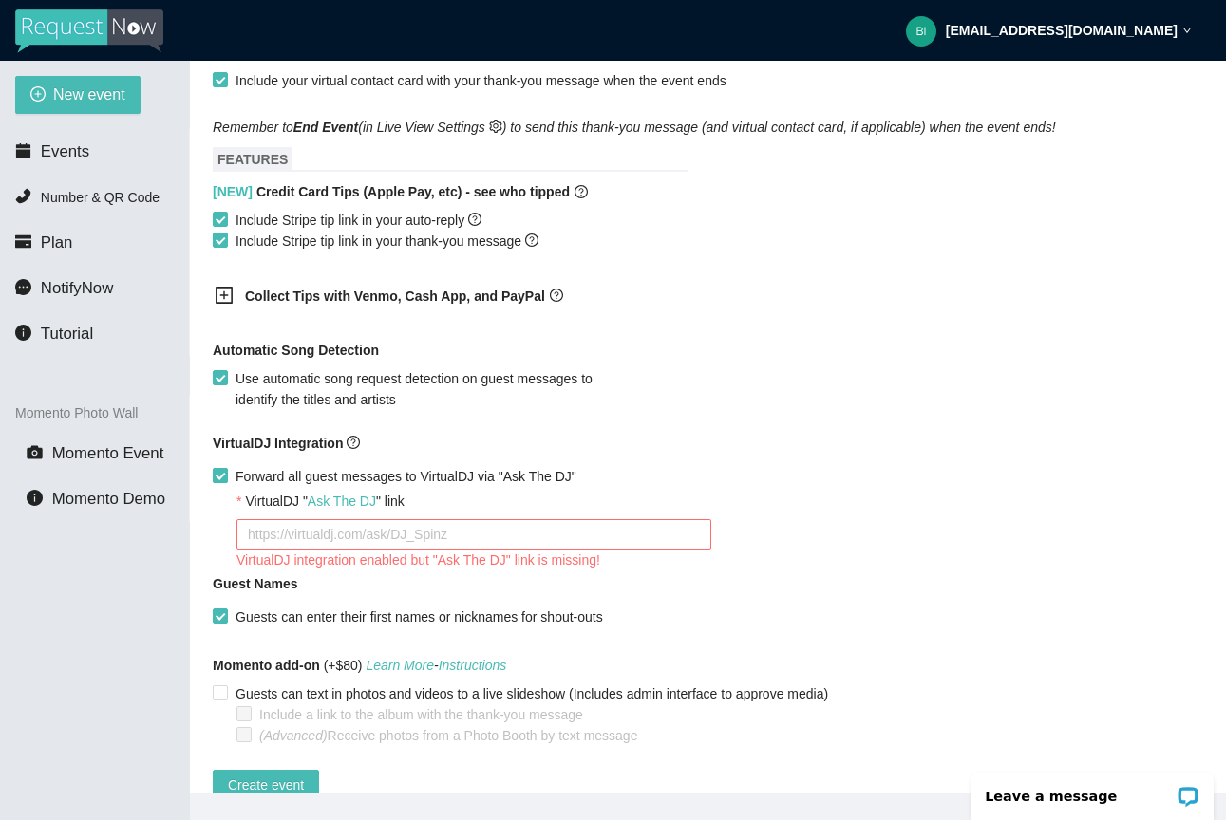
click at [217, 480] on input "Forward all guest messages to VirtualDJ via "Ask The DJ"" at bounding box center [219, 474] width 13 height 13
checkbox input "false"
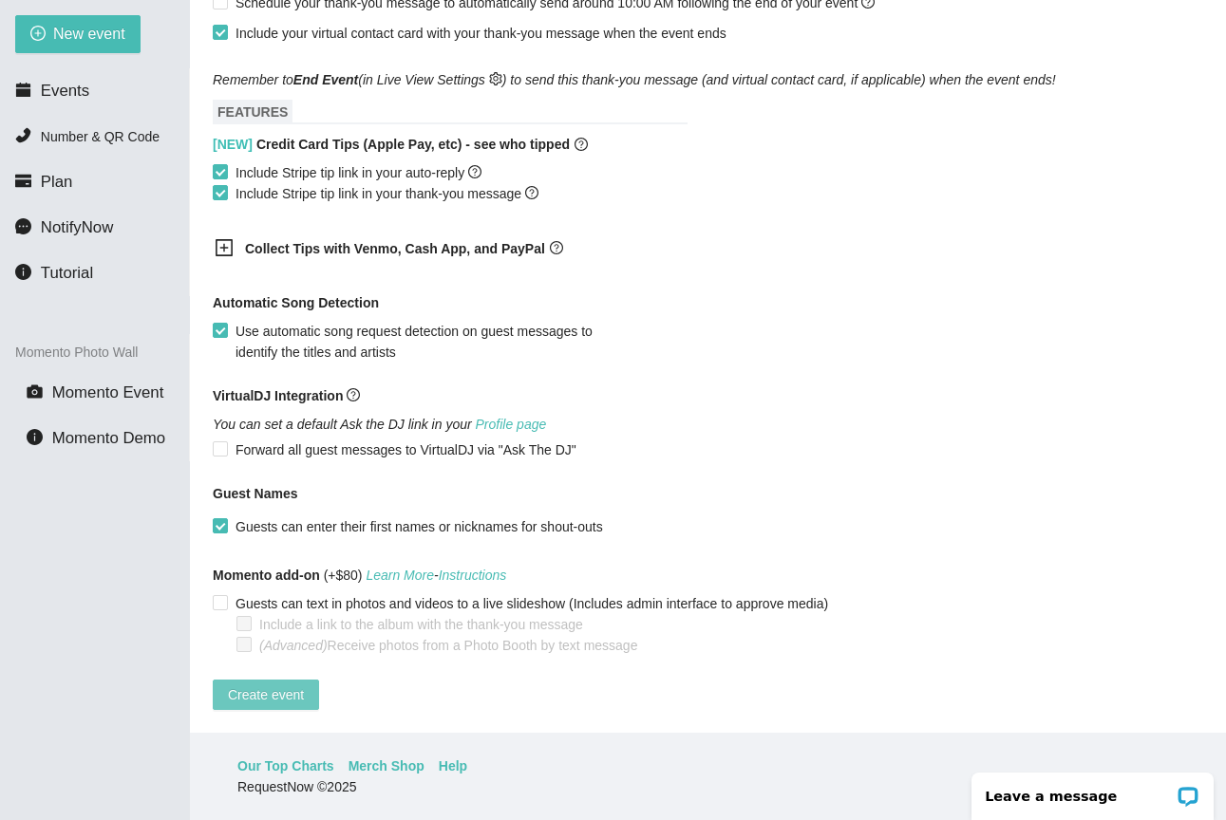
scroll to position [61, 0]
click at [250, 685] on span "Create event" at bounding box center [266, 695] width 76 height 21
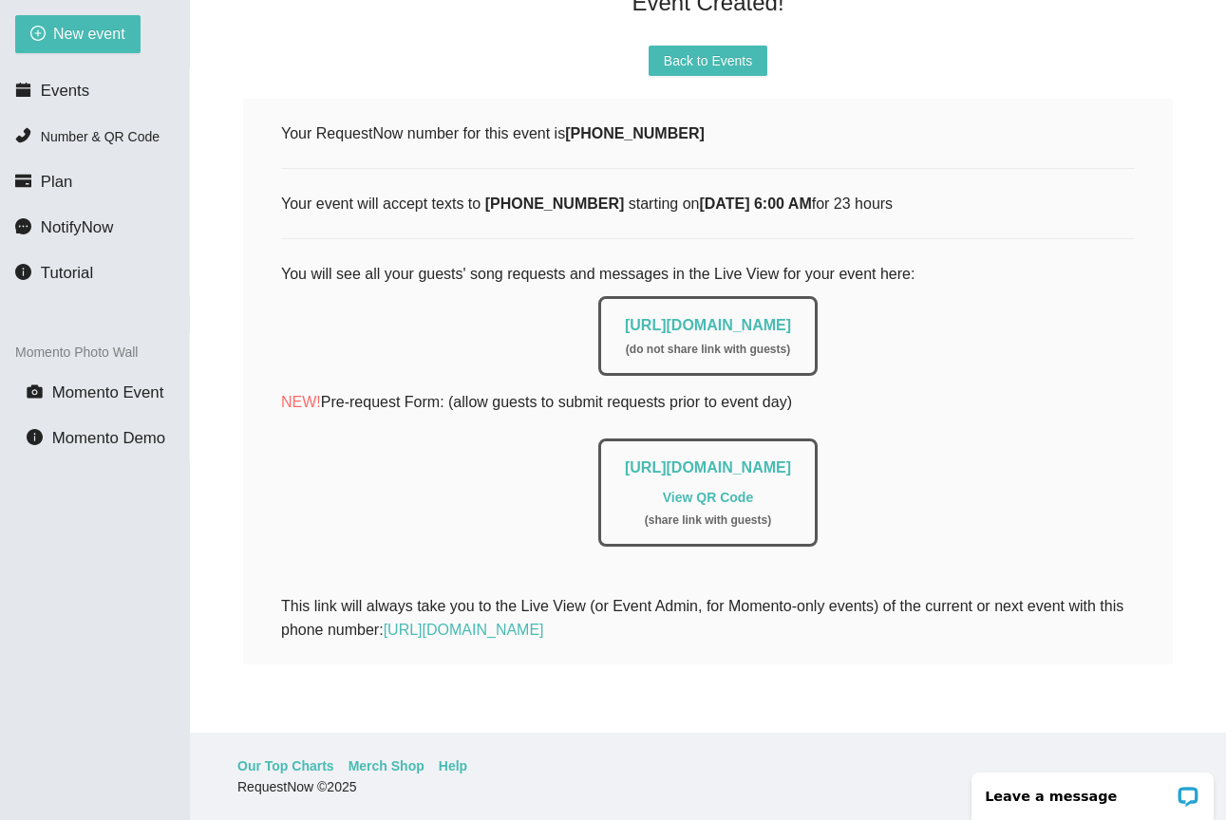
scroll to position [189, 0]
click at [688, 317] on link "[URL][DOMAIN_NAME]" at bounding box center [708, 325] width 166 height 16
